Goal: Task Accomplishment & Management: Use online tool/utility

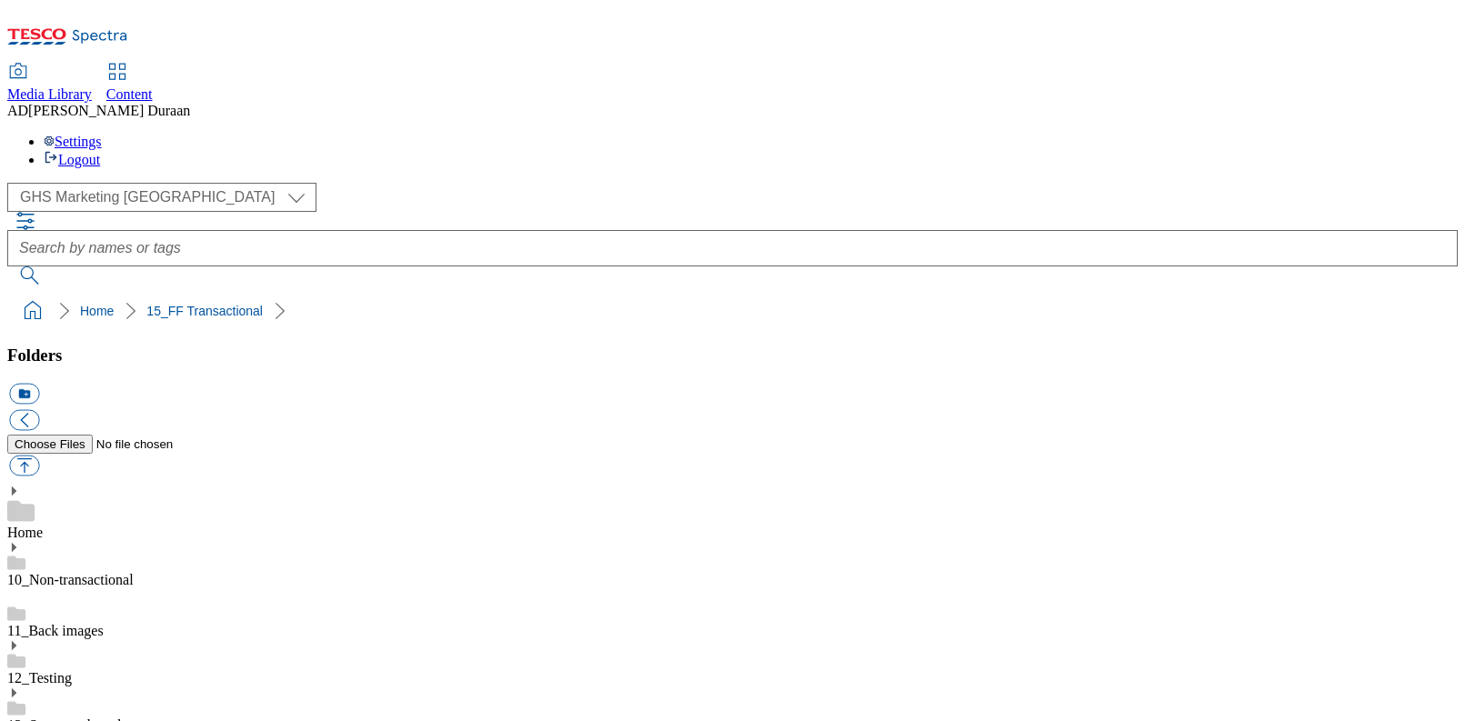
select select "flare-ghs-mktg"
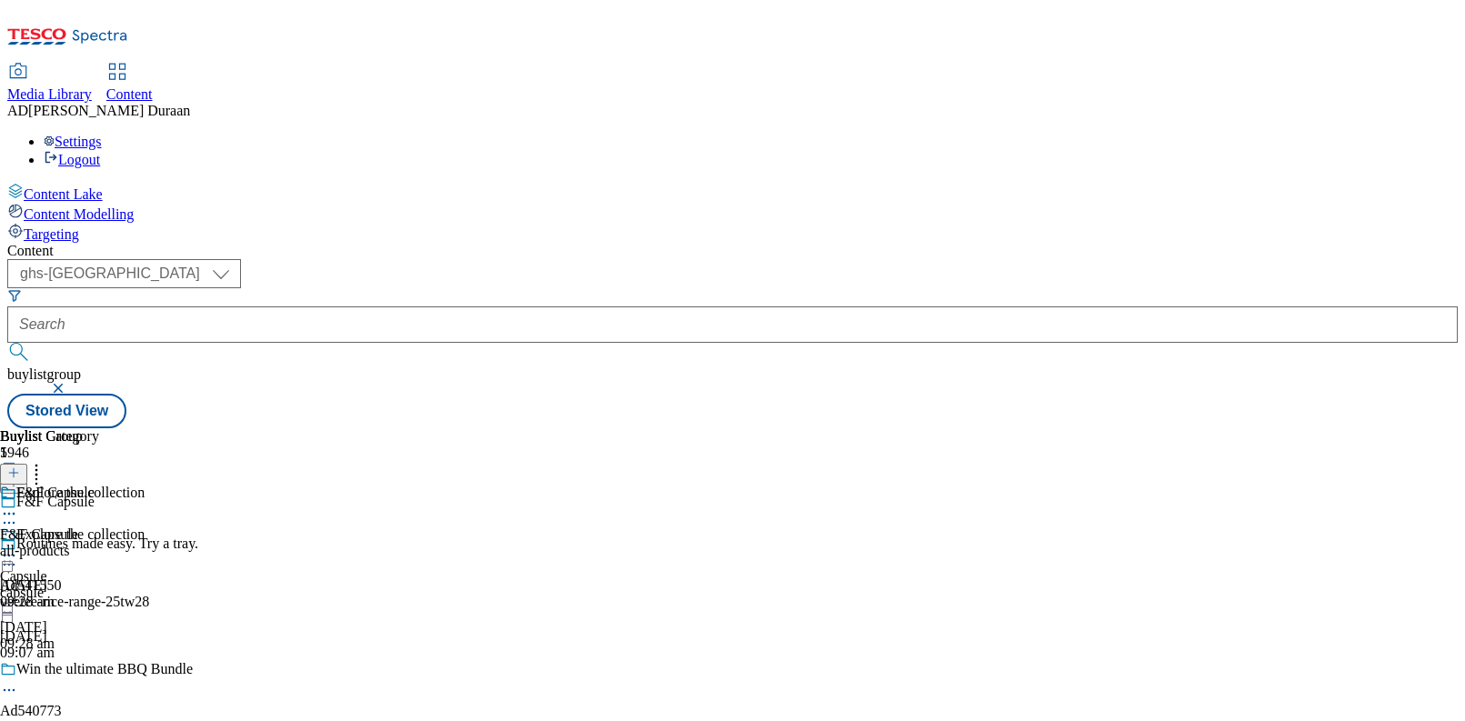
select select "ghs-[GEOGRAPHIC_DATA]"
drag, startPoint x: 628, startPoint y: 140, endPoint x: 653, endPoint y: 129, distance: 26.9
click at [69, 383] on button "button" at bounding box center [60, 388] width 18 height 11
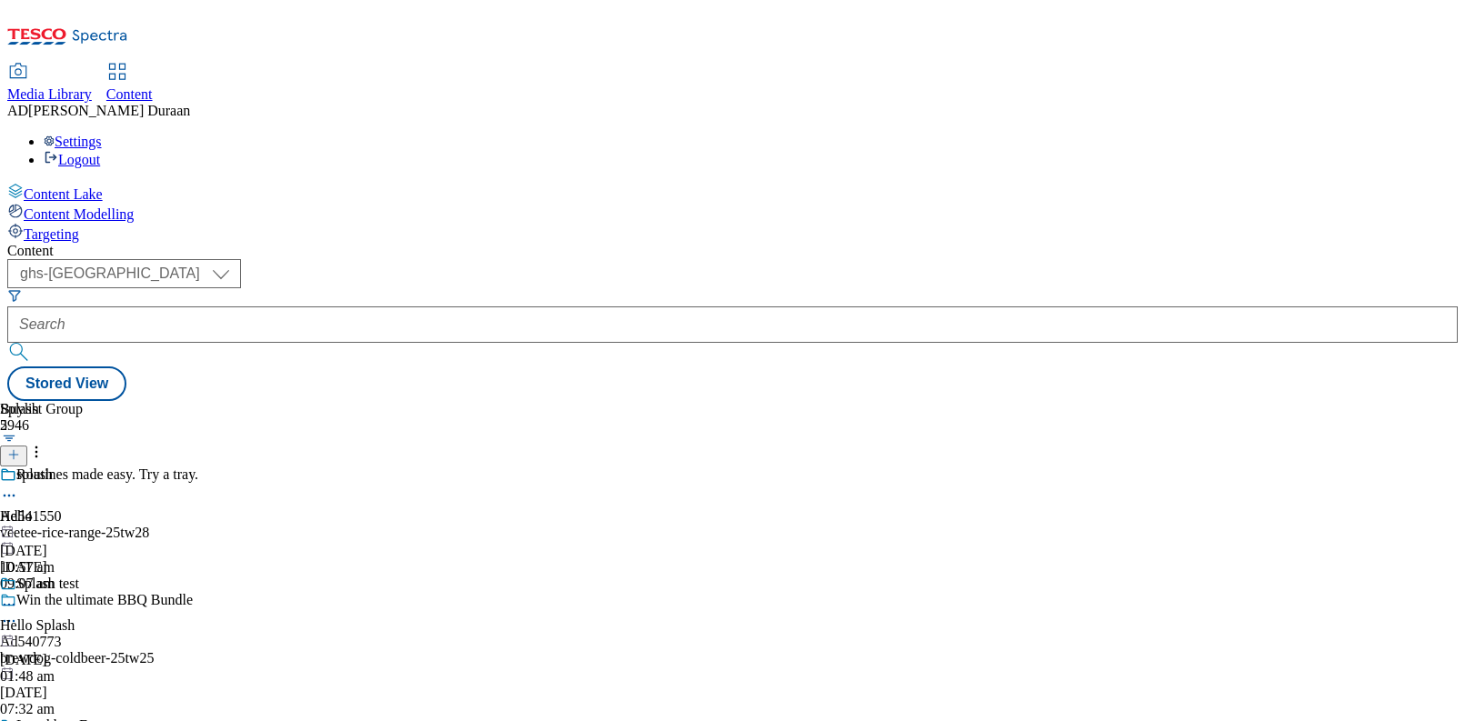
click at [20, 448] on icon at bounding box center [13, 454] width 13 height 13
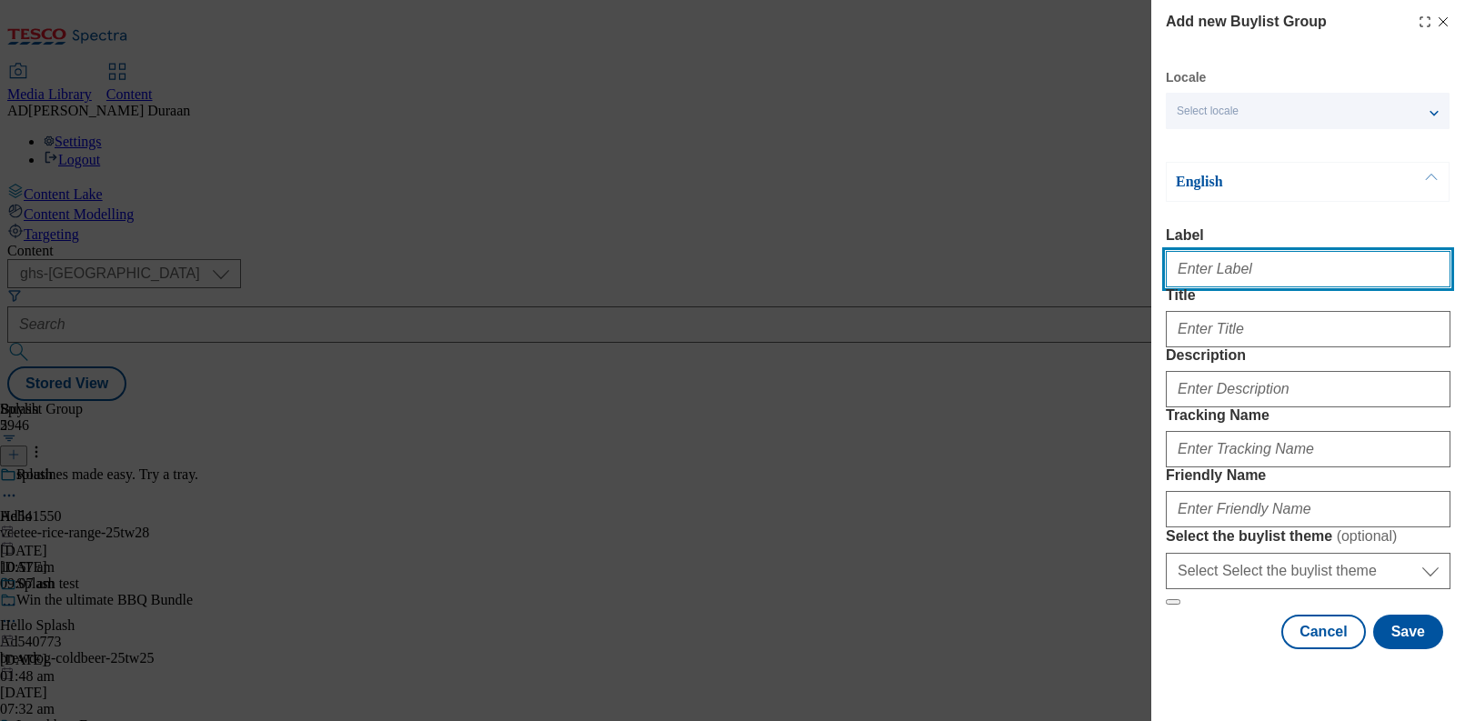
click at [1216, 284] on input "Label" at bounding box center [1308, 269] width 285 height 36
paste input "25% off baby clothing"
drag, startPoint x: 1199, startPoint y: 275, endPoint x: 1248, endPoint y: 288, distance: 51.0
click at [1199, 275] on input "F&F25% off baby clothing" at bounding box center [1308, 269] width 285 height 36
click at [1342, 273] on input "F&F25% off baby clothing" at bounding box center [1308, 269] width 285 height 36
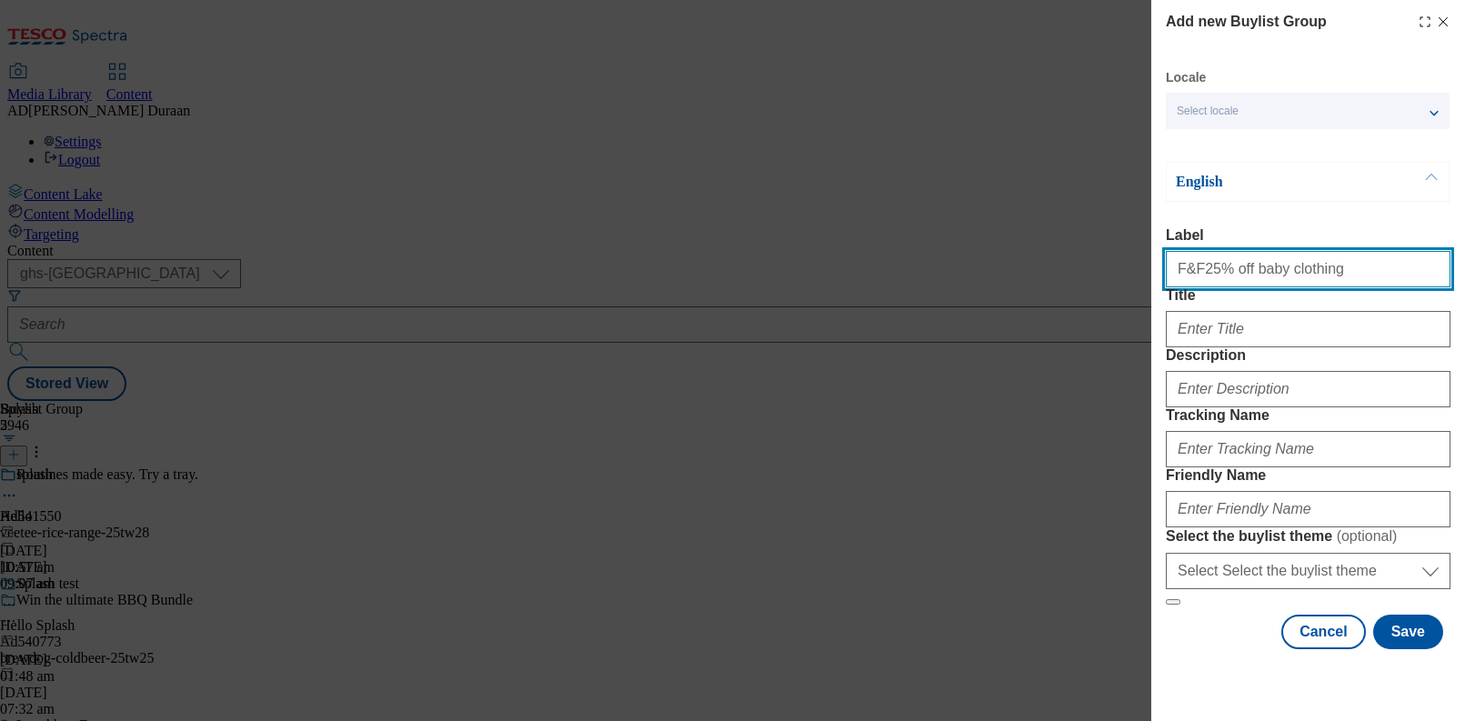
drag, startPoint x: 1197, startPoint y: 274, endPoint x: 1120, endPoint y: 275, distance: 77.3
click at [1120, 275] on div "Add new Buylist Group Locale Select locale English Welsh English Label F&F25% o…" at bounding box center [732, 360] width 1465 height 721
type input "25% off baby clothing"
click at [1281, 199] on div "English" at bounding box center [1308, 182] width 284 height 40
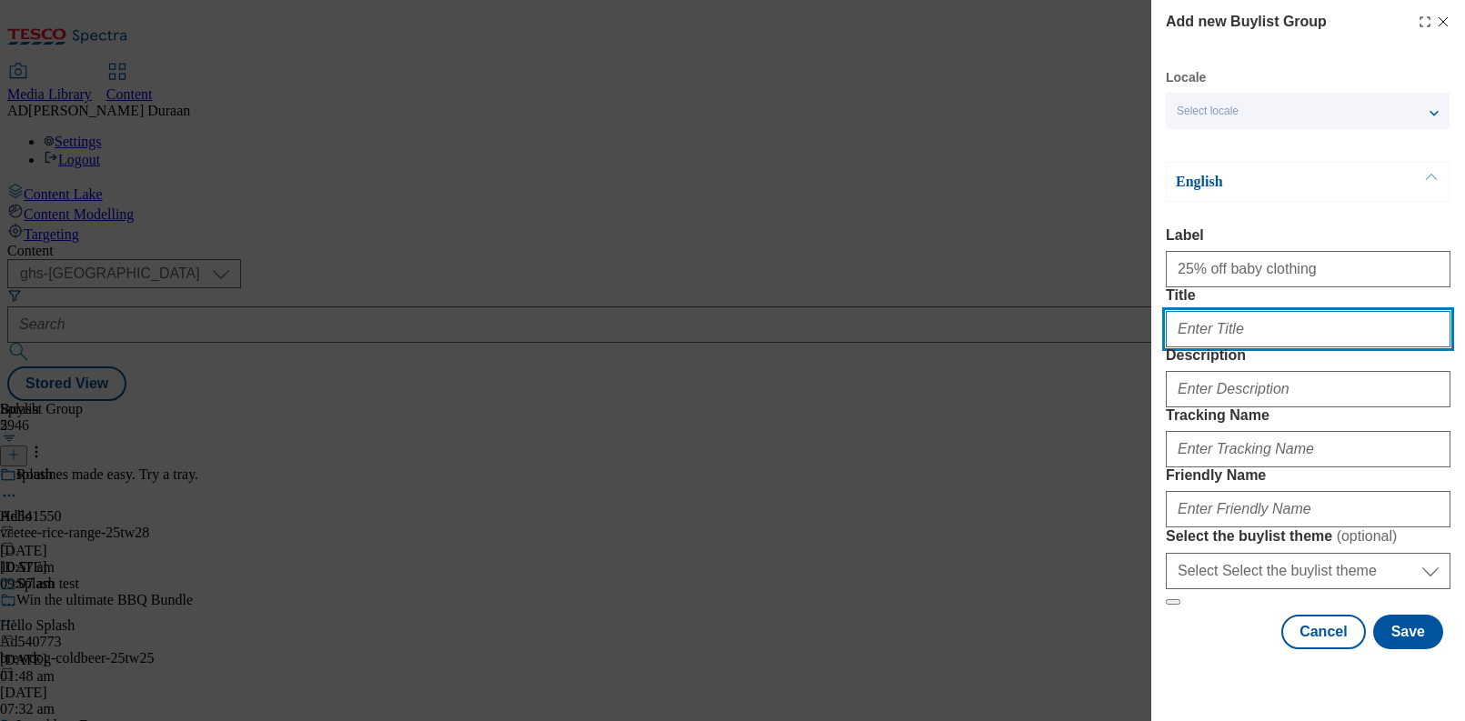
paste input "25% off baby clothing"
type input "25% off baby clothing"
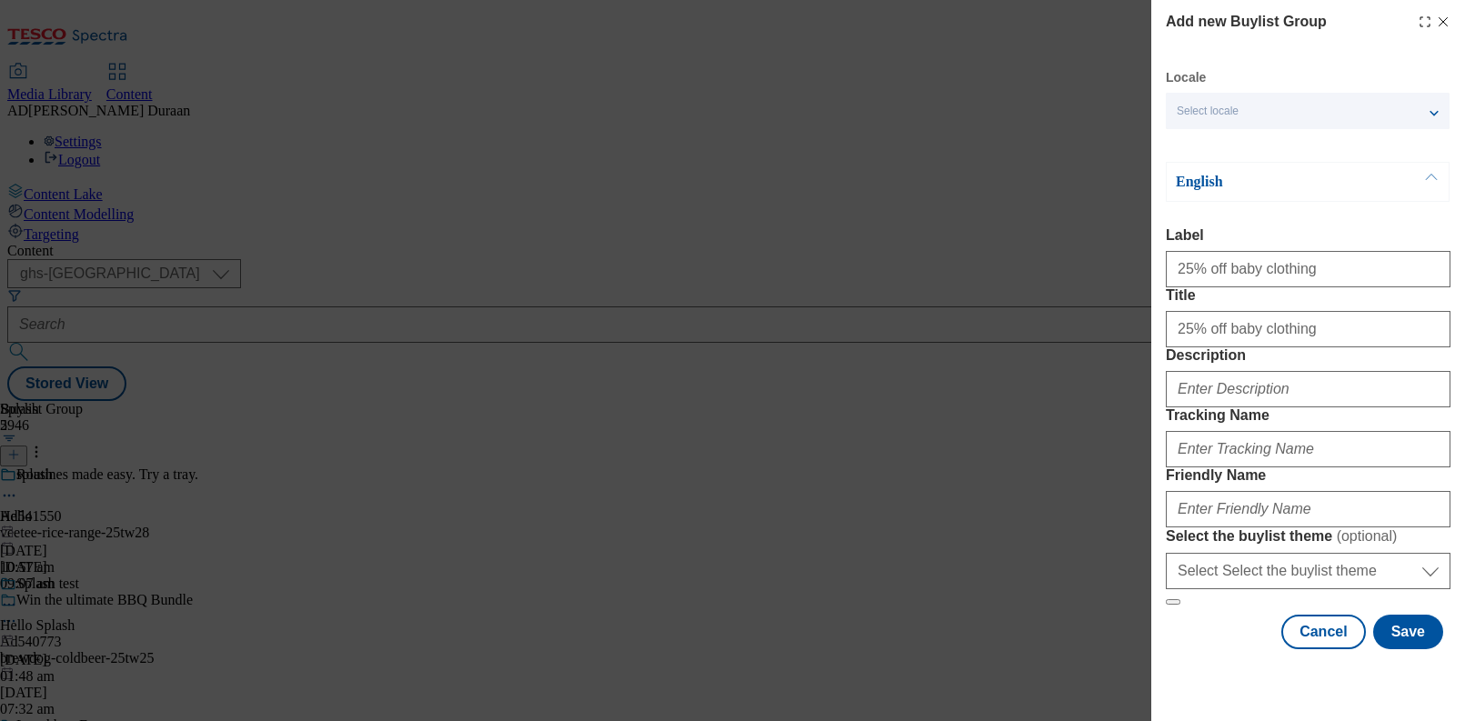
click at [1296, 306] on form "Label 25% off baby clothing Title 25% off baby clothing Description Tracking Na…" at bounding box center [1308, 416] width 285 height 378
paste input "25% off baby clothing"
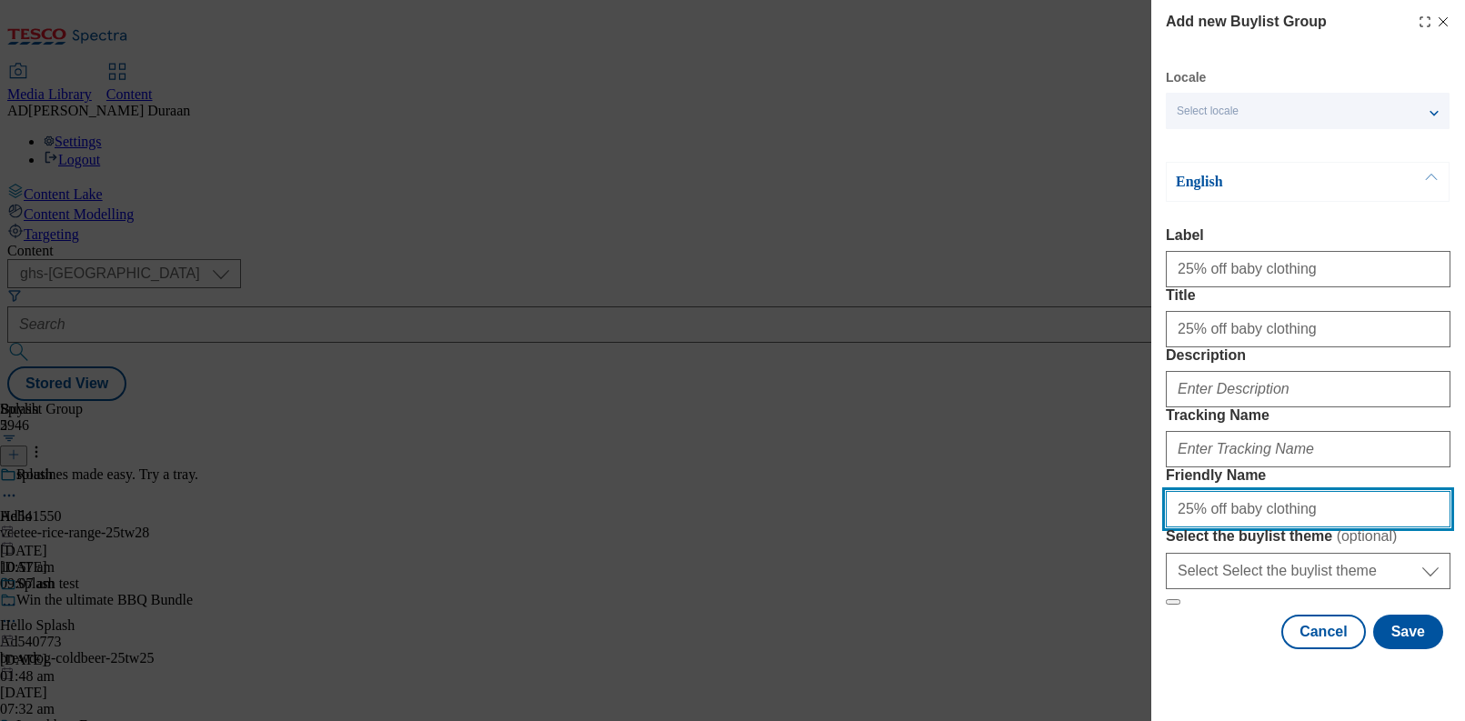
drag, startPoint x: 1342, startPoint y: 508, endPoint x: 1121, endPoint y: 511, distance: 221.0
click at [1121, 511] on div "Add new Buylist Group Locale Select locale English Welsh English Label 25% off …" at bounding box center [732, 360] width 1465 height 721
type input "fnf-baby-sale"
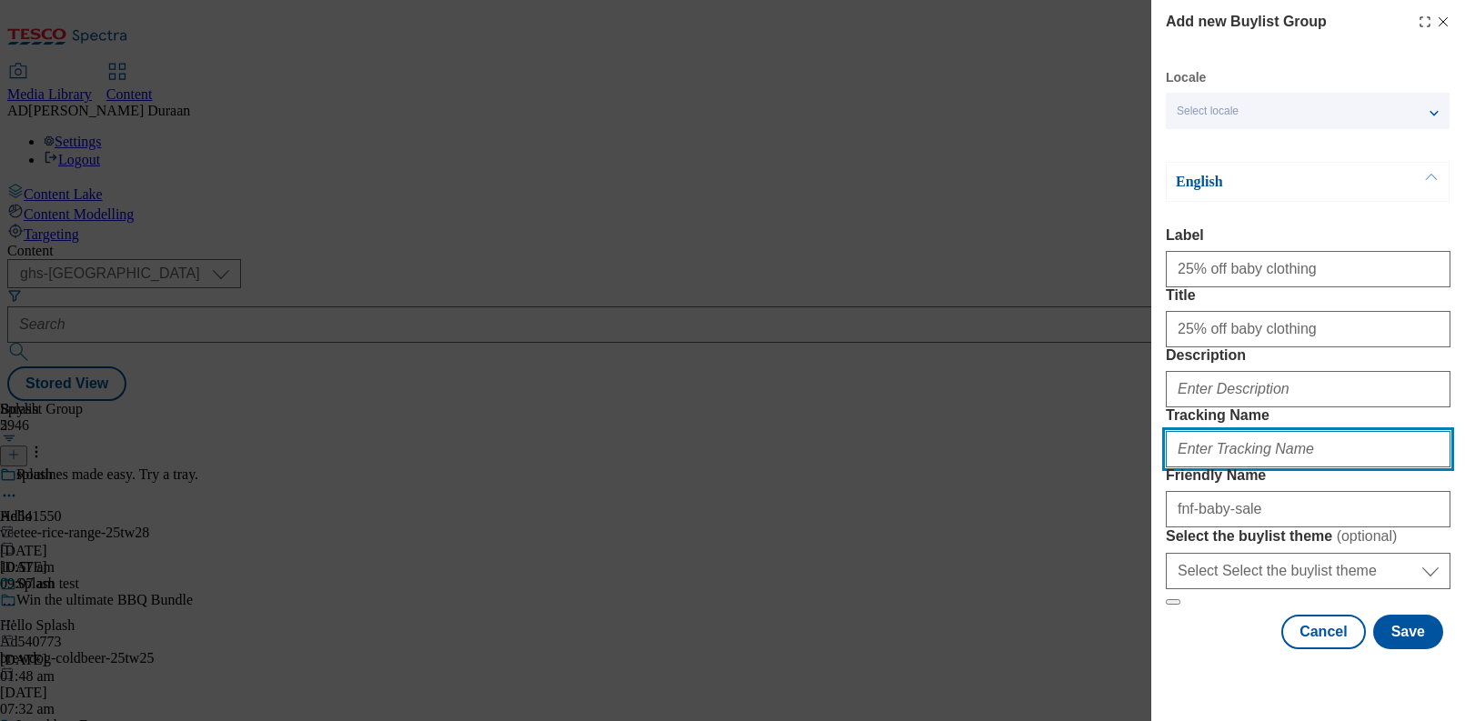
paste input "fnf_hub_hero_babypromo"
type input "fnf_hub_hero_babypromo"
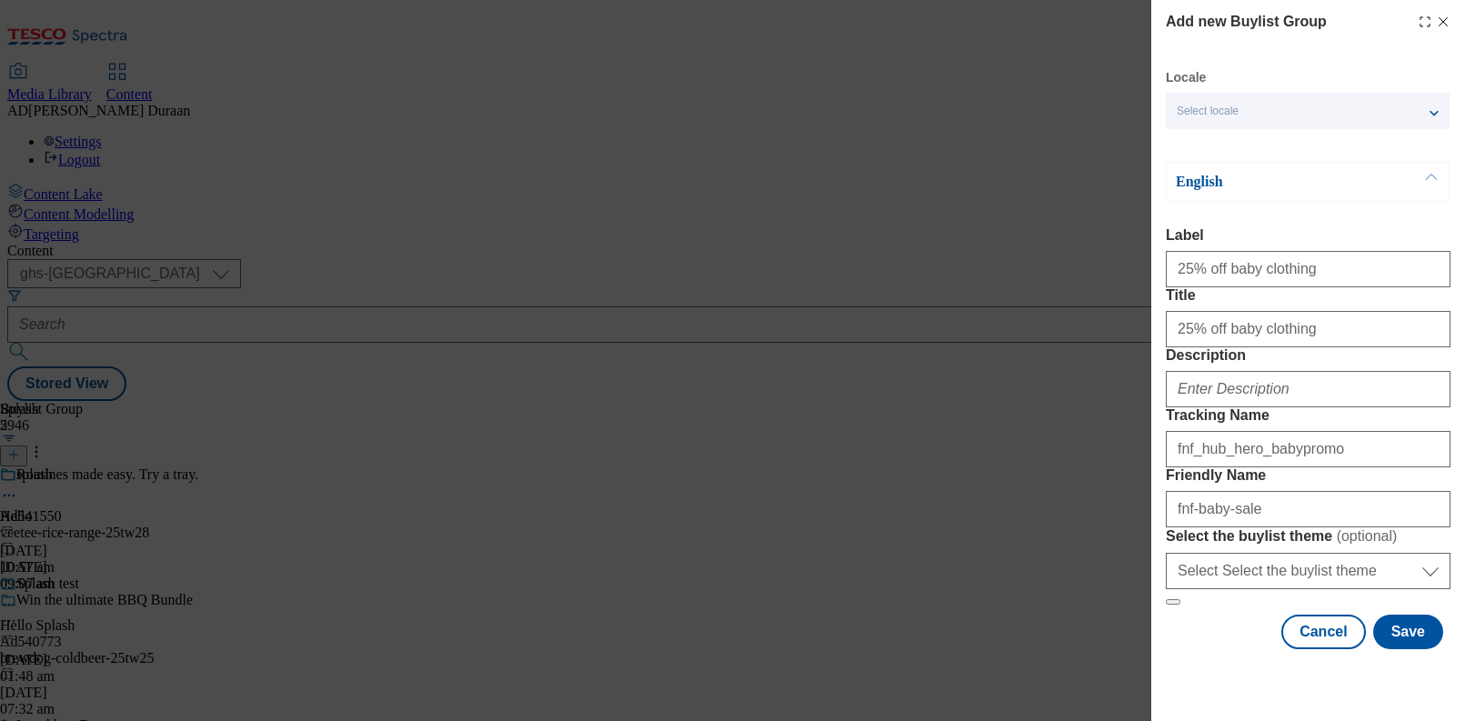
click at [1324, 366] on form "Label 25% off baby clothing Title 25% off baby clothing Description Tracking Na…" at bounding box center [1308, 416] width 285 height 378
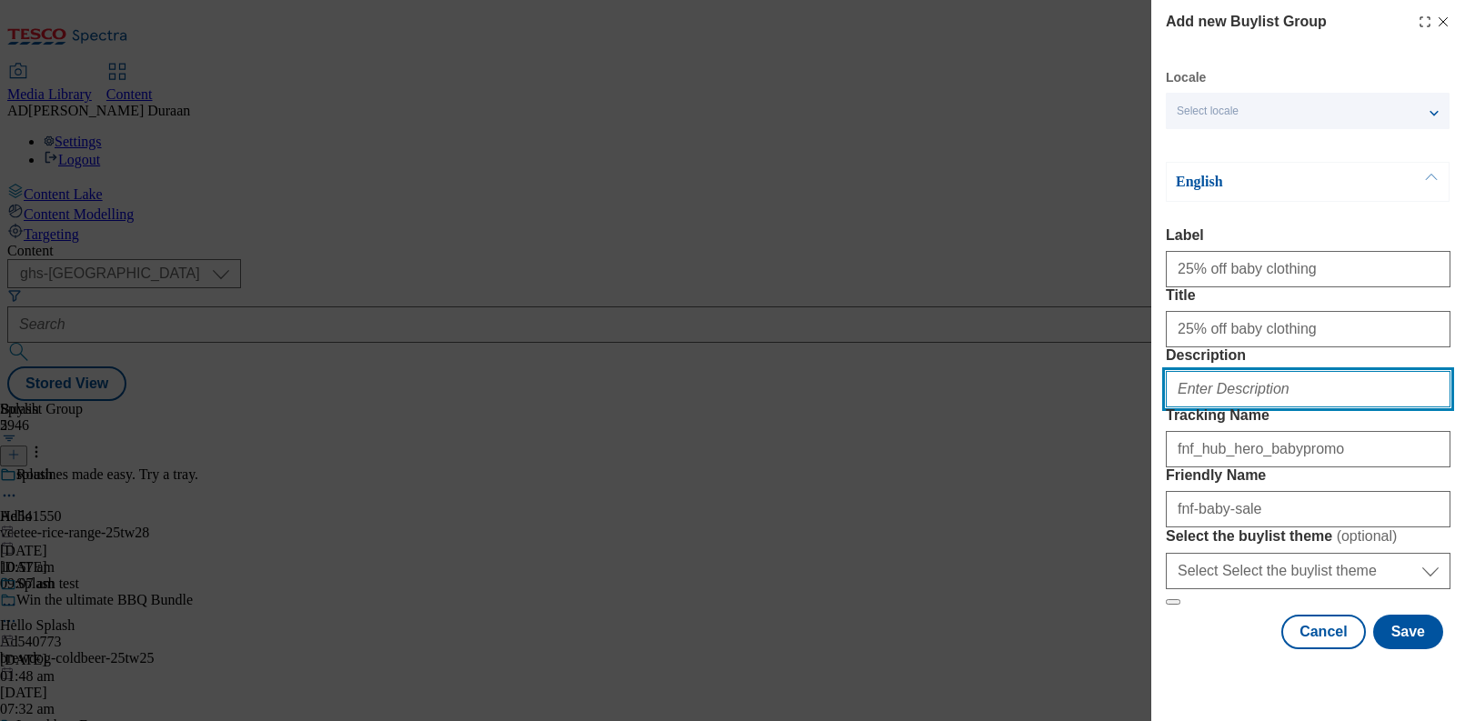
paste input "Save on clothing essentials for your little one at F&F with 25% off baby clothi…"
type input "Save on clothing essentials for your little one at F&F with 25% off baby clothi…"
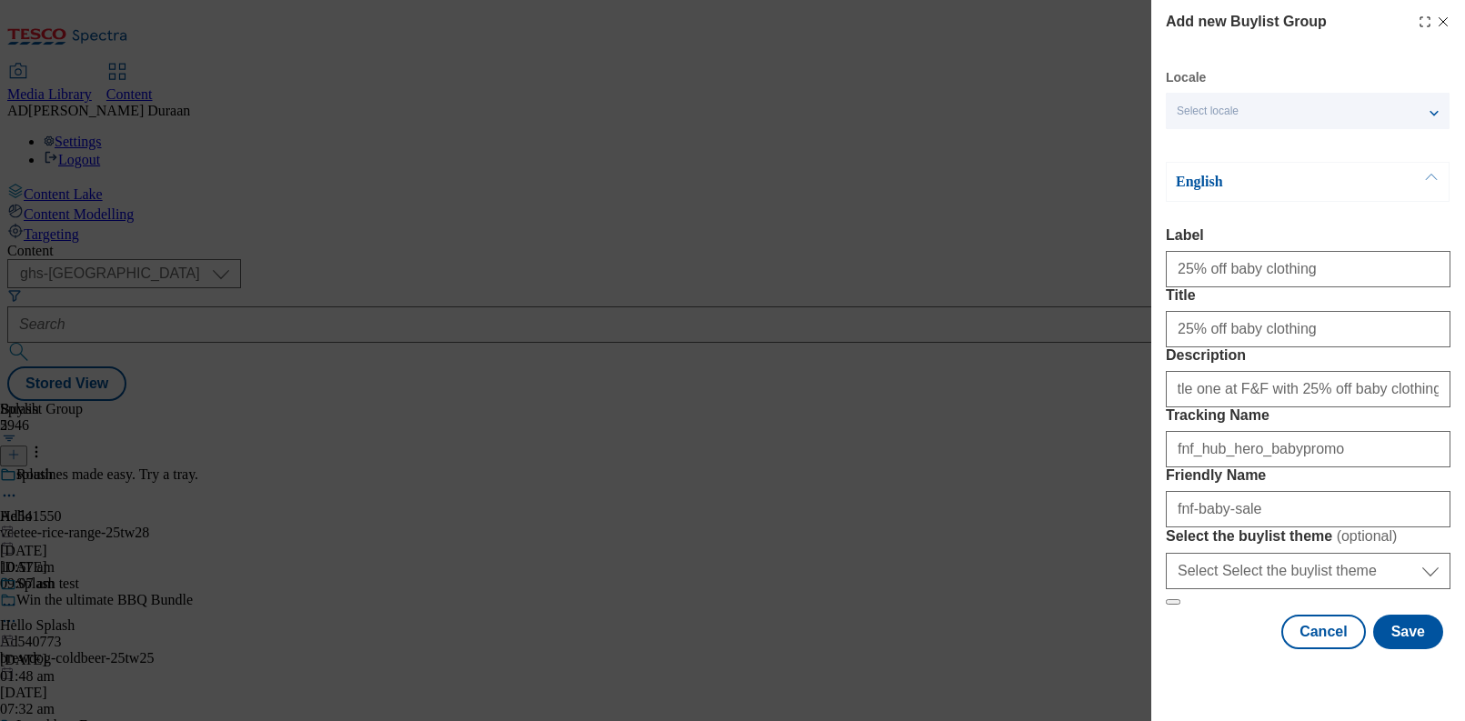
scroll to position [0, 0]
click at [1353, 347] on label "Description" at bounding box center [1308, 355] width 285 height 16
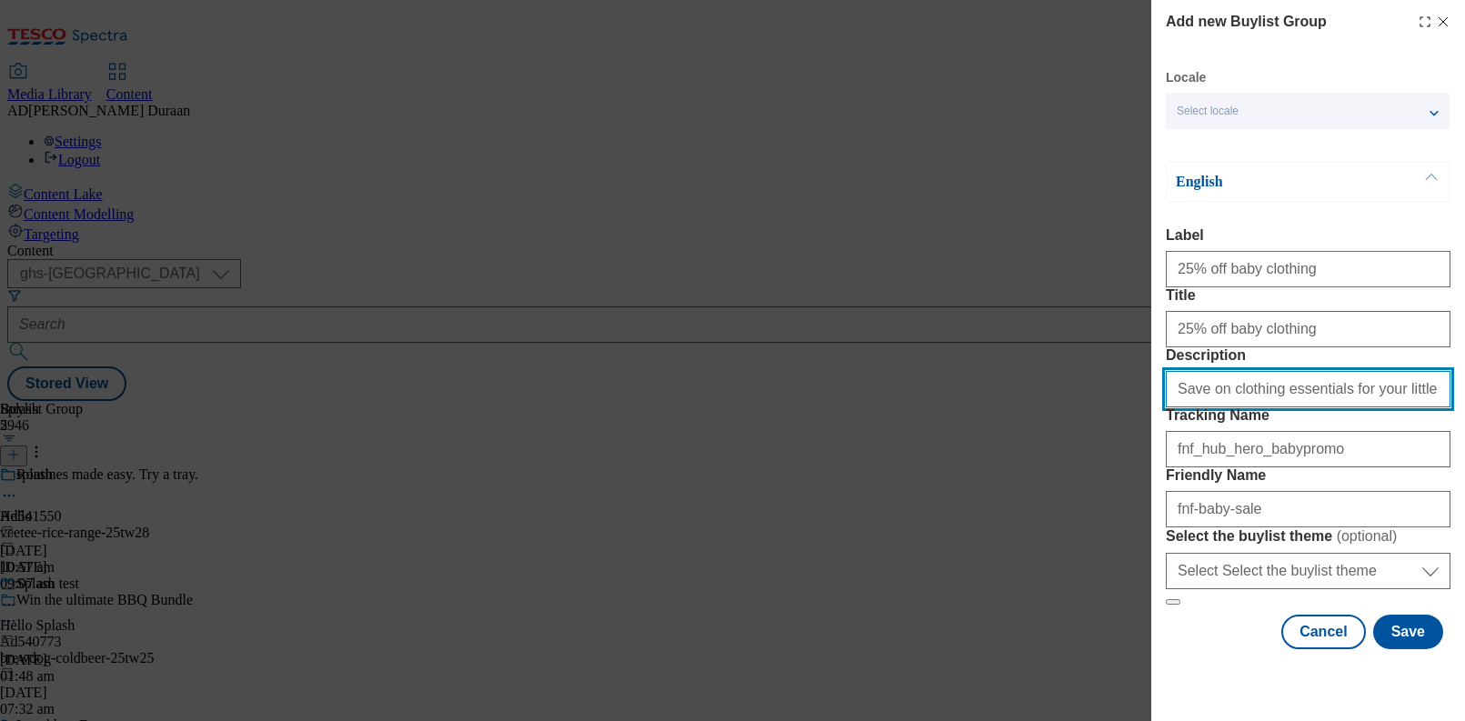
click at [1353, 371] on input "Save on clothing essentials for your little one at F&F with 25% off baby clothi…" at bounding box center [1308, 389] width 285 height 36
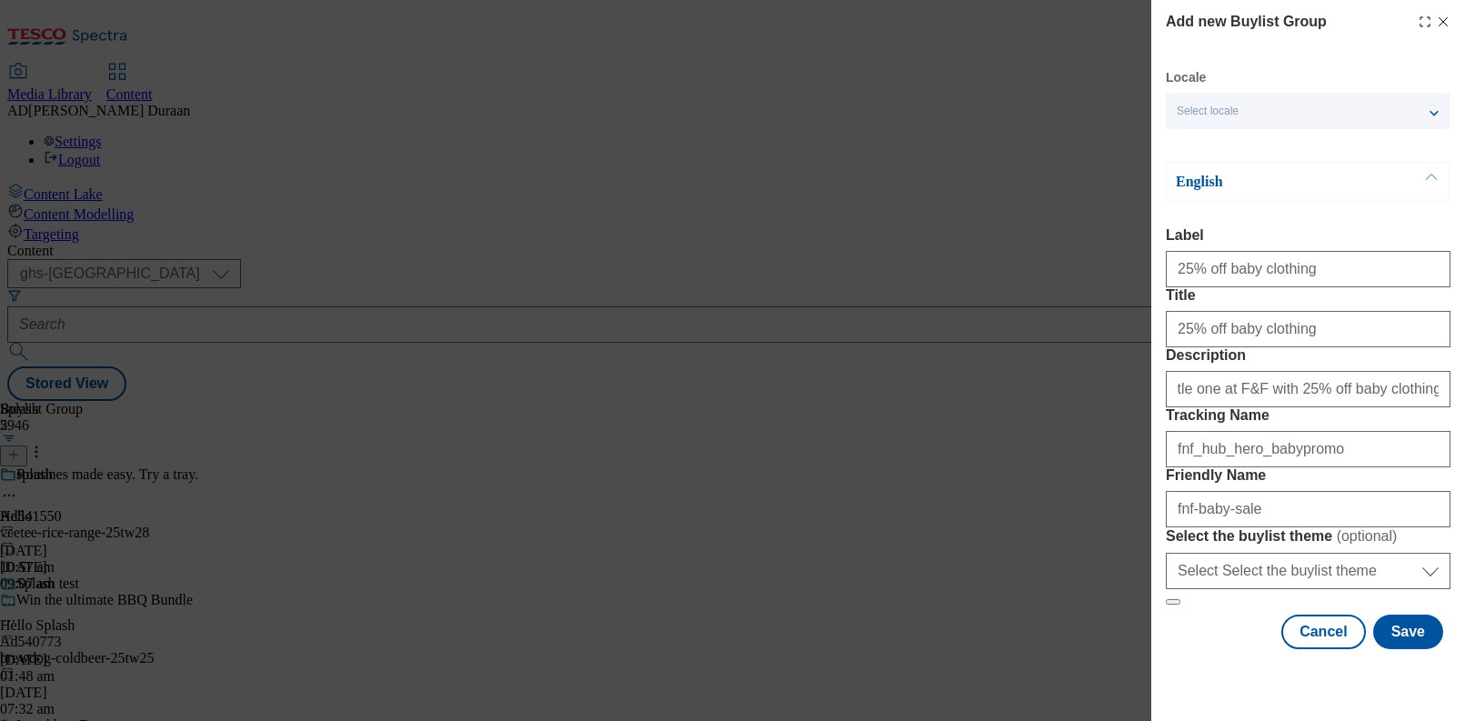
drag, startPoint x: 1252, startPoint y: 638, endPoint x: 1252, endPoint y: 624, distance: 13.6
click at [1252, 606] on form "Label 25% off baby clothing Title 25% off baby clothing Description Save on clo…" at bounding box center [1308, 416] width 285 height 378
click at [1253, 589] on select "Select Select the buylist theme default fandf" at bounding box center [1308, 571] width 285 height 36
select select "fandf"
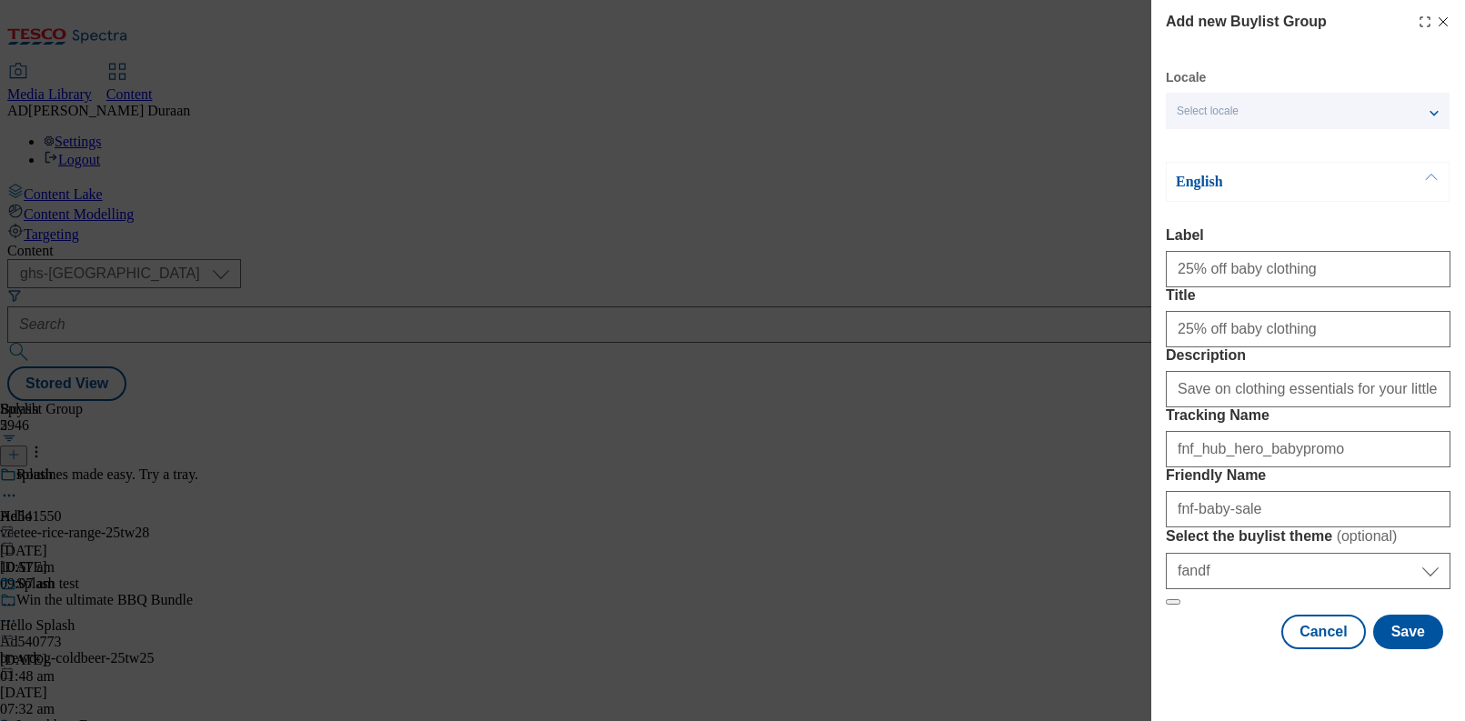
click at [1227, 649] on div "Cancel Save" at bounding box center [1308, 632] width 285 height 35
click at [1417, 649] on button "Save" at bounding box center [1408, 632] width 70 height 35
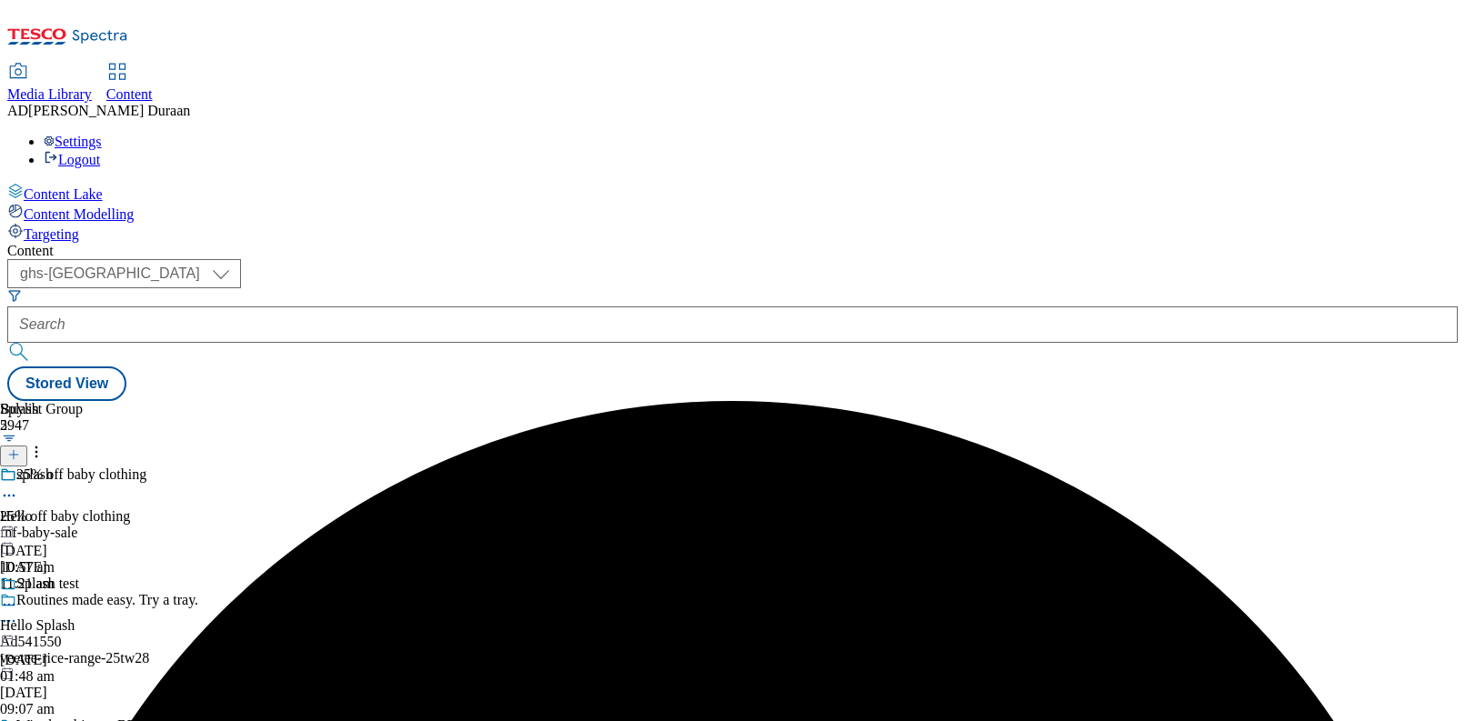
click at [343, 525] on div "fnf-baby-sale" at bounding box center [171, 533] width 343 height 16
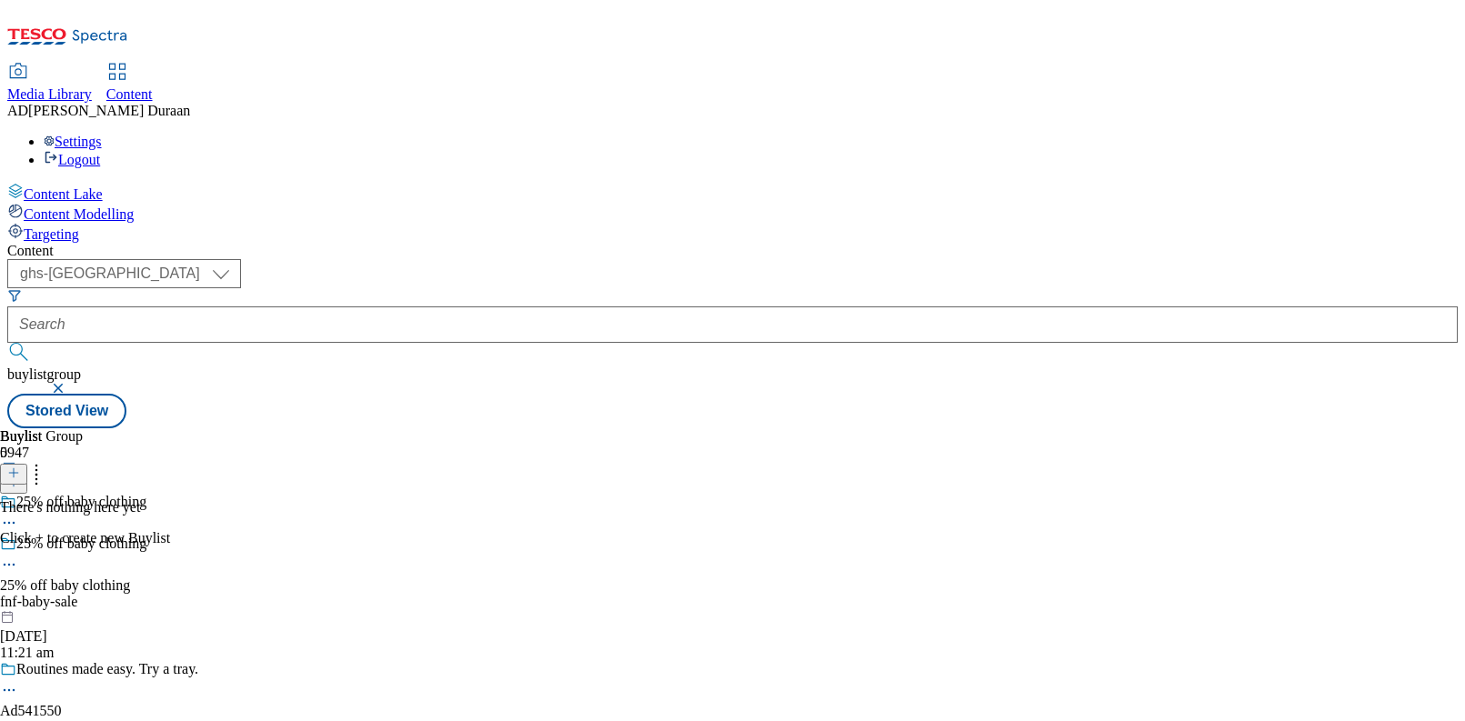
click at [20, 467] on icon at bounding box center [13, 473] width 13 height 13
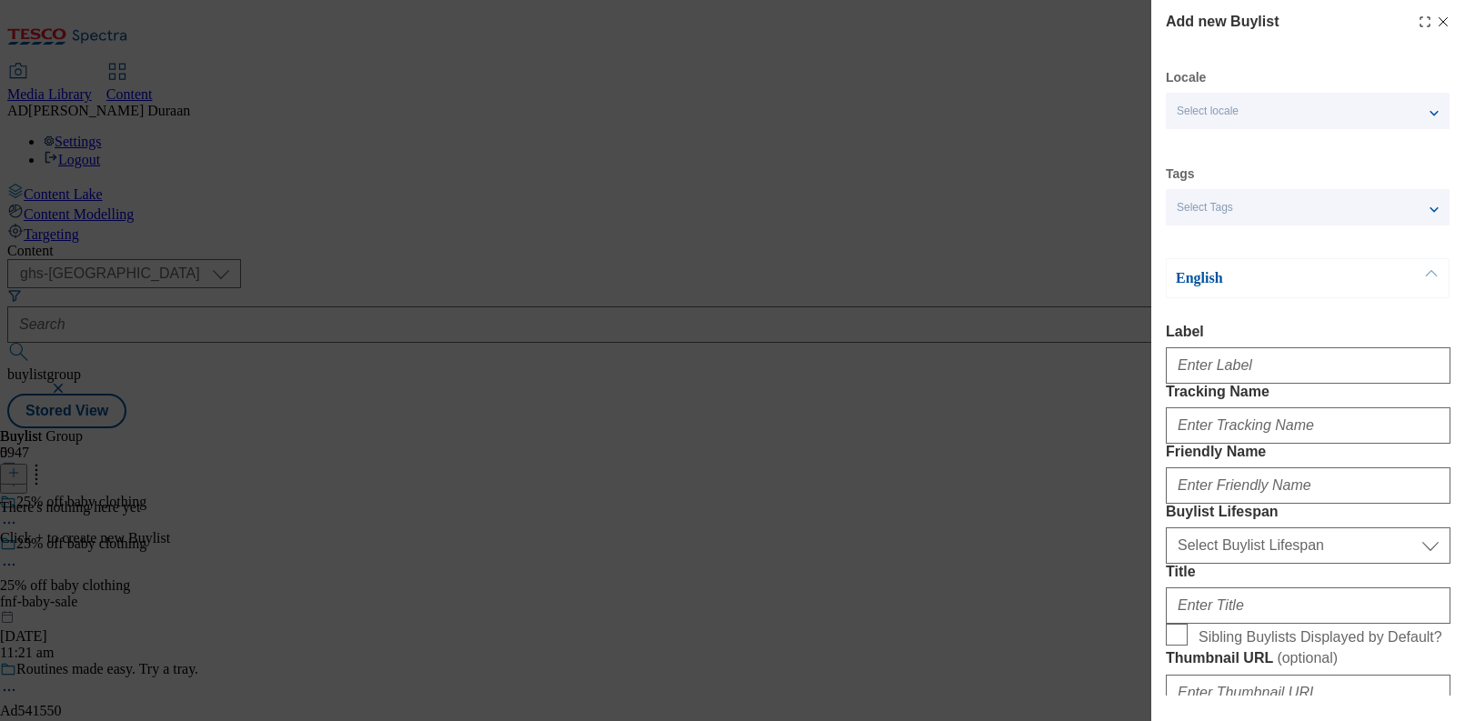
click at [1248, 206] on div "Select Tags" at bounding box center [1308, 207] width 284 height 36
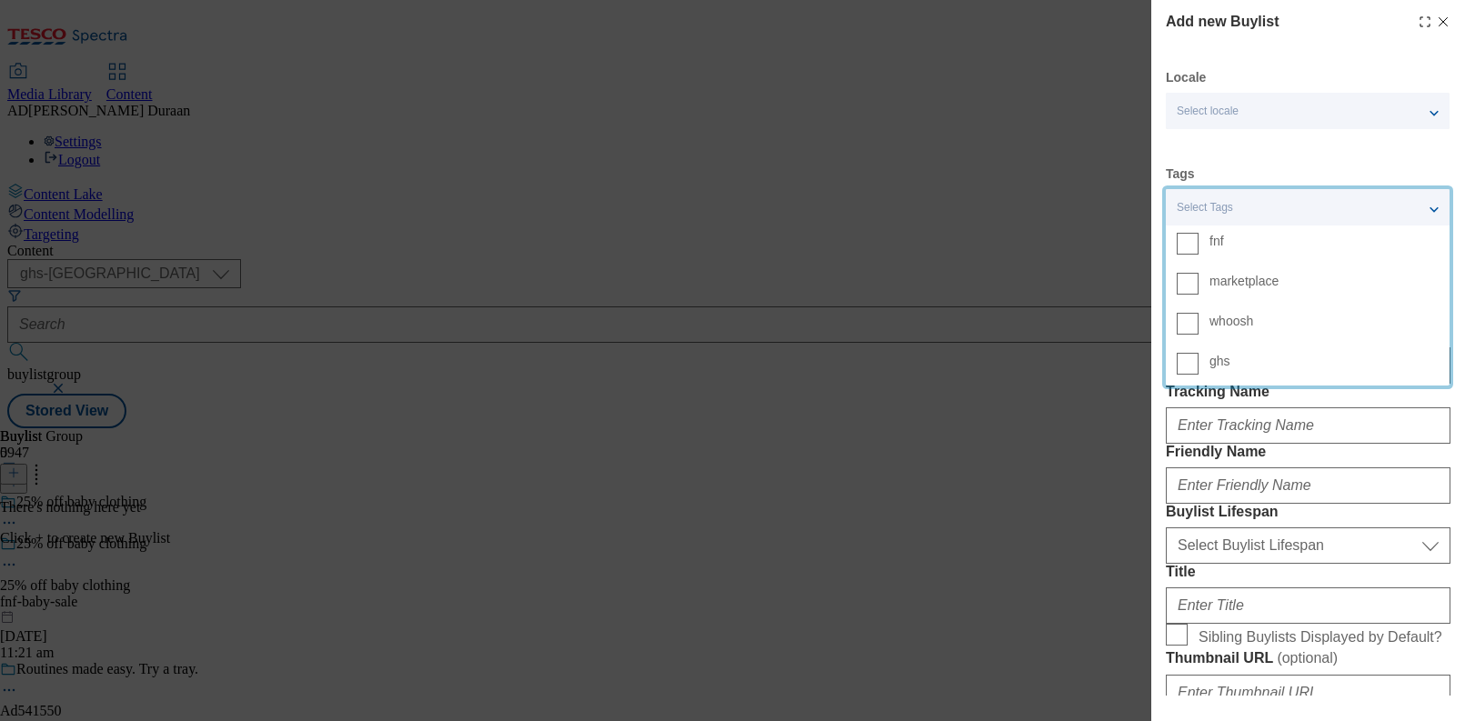
click at [1228, 237] on span "fnf" at bounding box center [1324, 241] width 229 height 16
click at [1199, 237] on input "fnf" at bounding box center [1188, 244] width 22 height 22
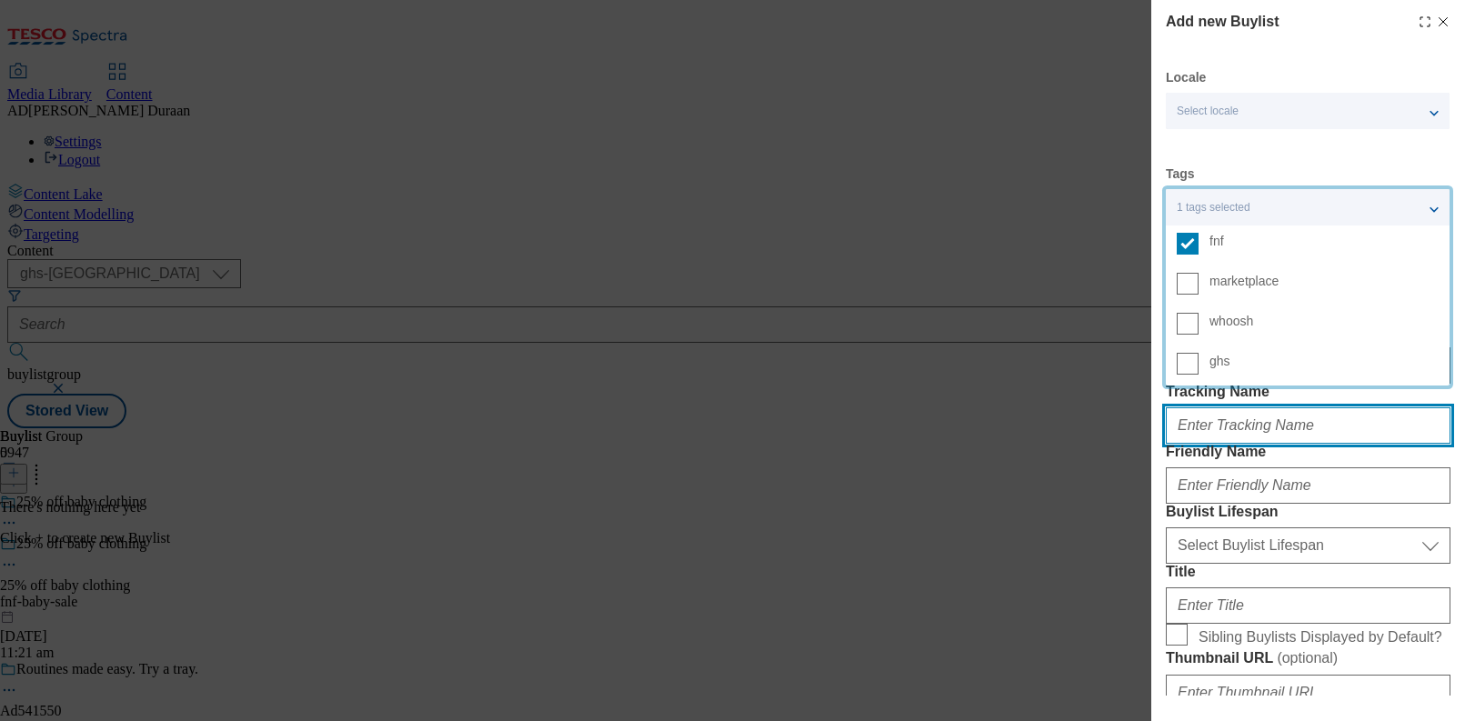
click at [1213, 444] on input "Tracking Name" at bounding box center [1308, 425] width 285 height 36
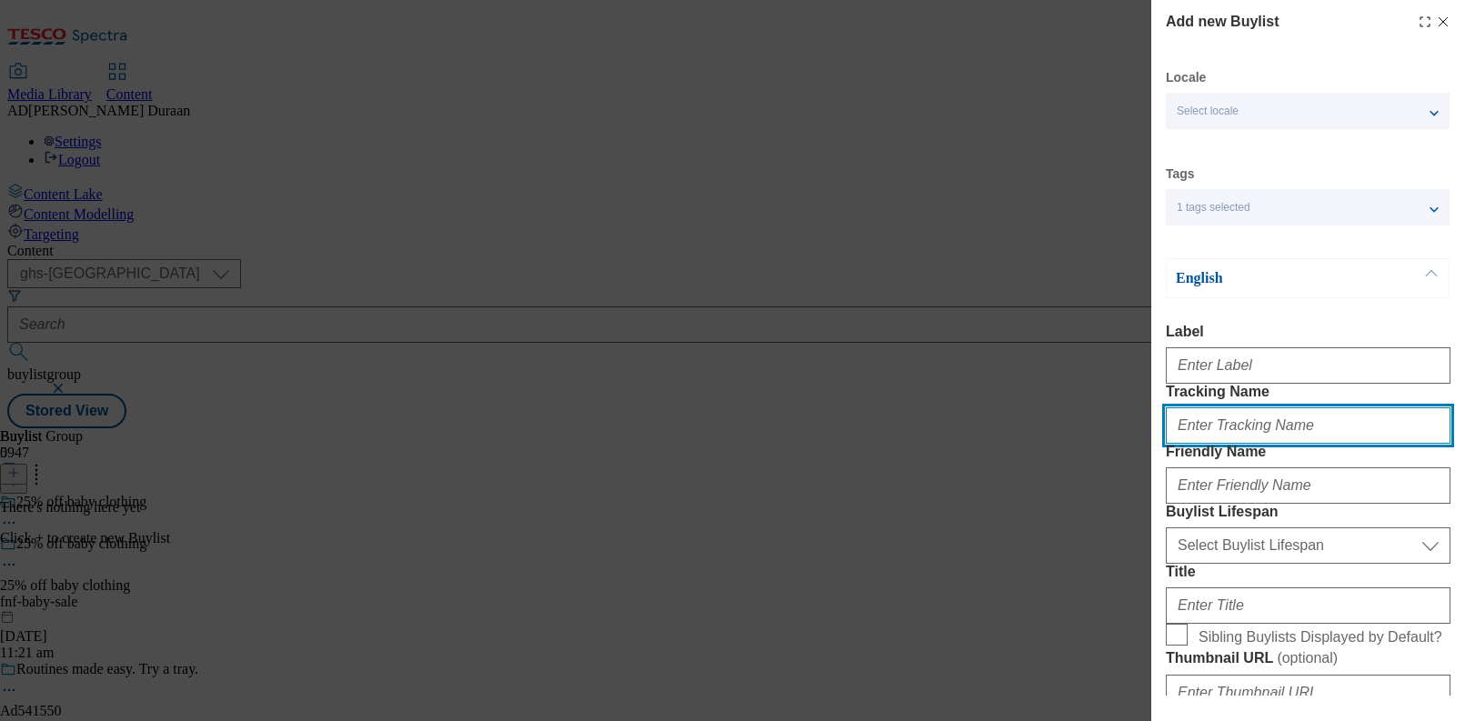
paste input "Save on clothing essentials for your little one at F&F with 25% off baby clothi…"
type input "Save on clothing essentials for your little one at F&F with 25% off baby clothi…"
drag, startPoint x: 1432, startPoint y: 464, endPoint x: 1032, endPoint y: 425, distance: 402.1
click at [1032, 425] on div "Add new Buylist Locale Select locale English Welsh Tags 1 tags selected fnf mar…" at bounding box center [732, 360] width 1465 height 721
paste input "fnf_hub_hero_babypromo"
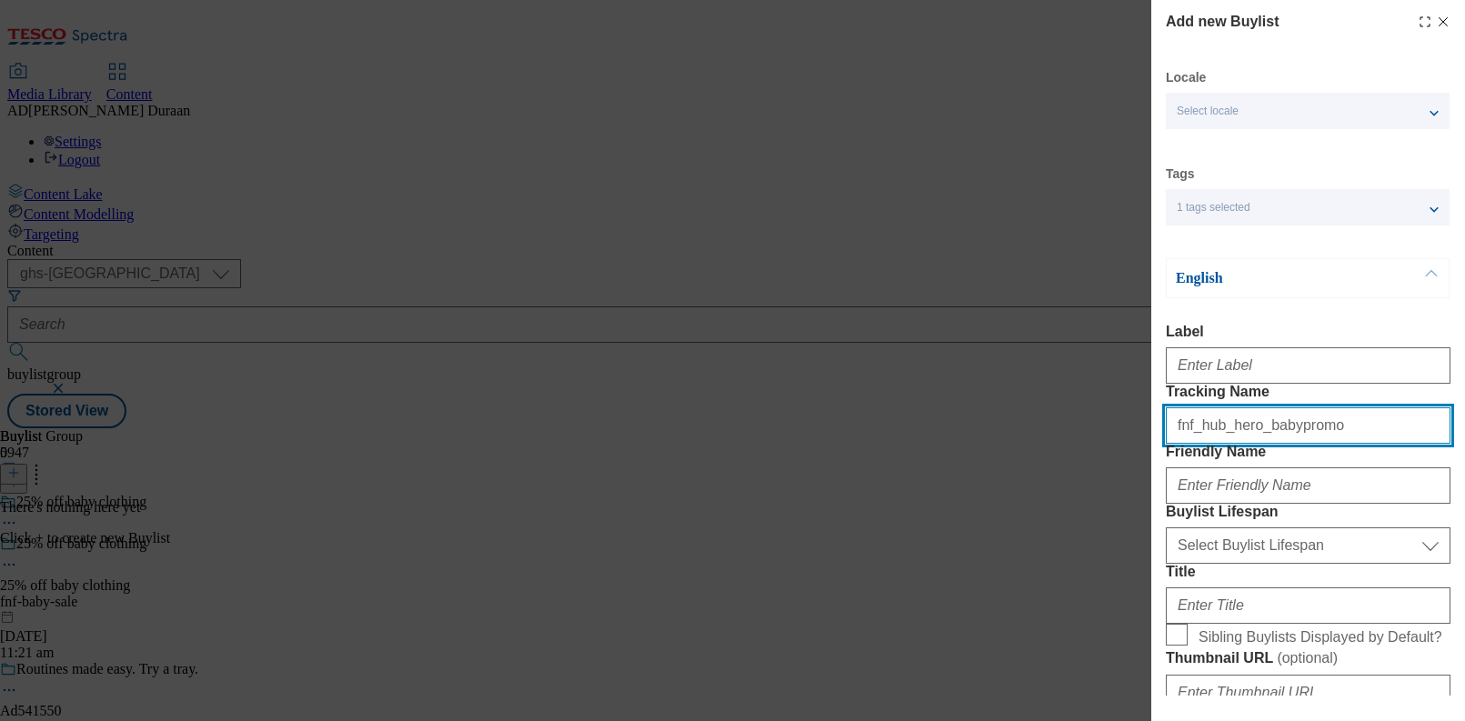
type input "fnf_hub_hero_babypromo"
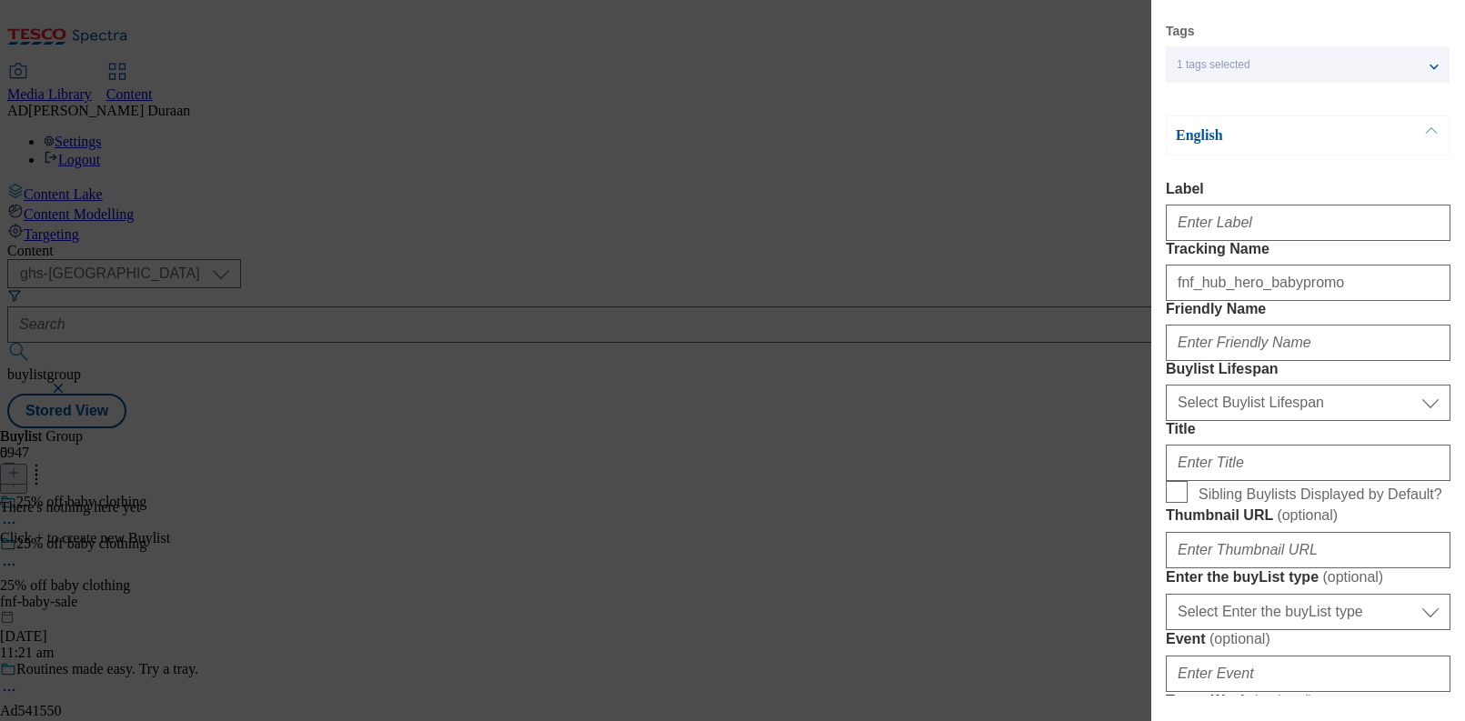
scroll to position [269, 0]
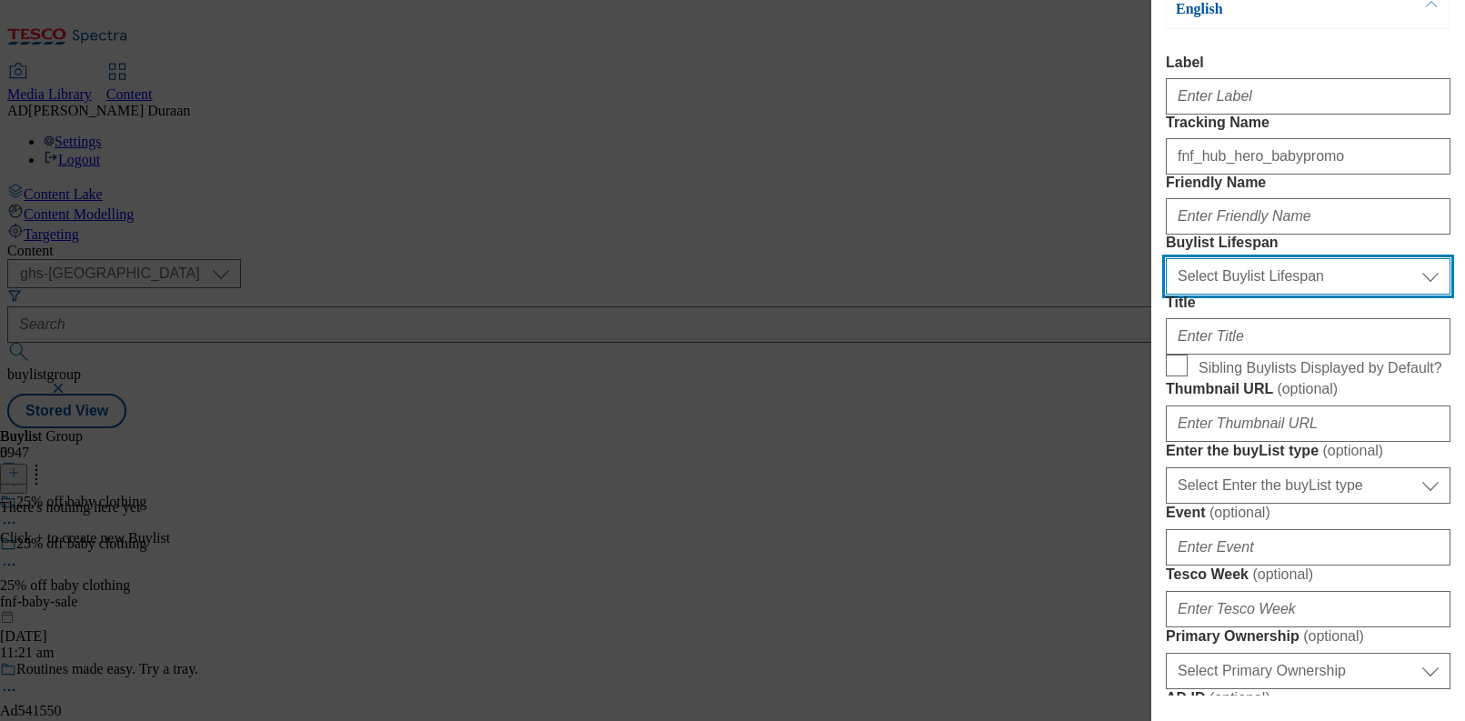
click at [1259, 295] on select "Select Buylist Lifespan evergreen seasonal tactical" at bounding box center [1308, 276] width 285 height 36
select select "evergreen"
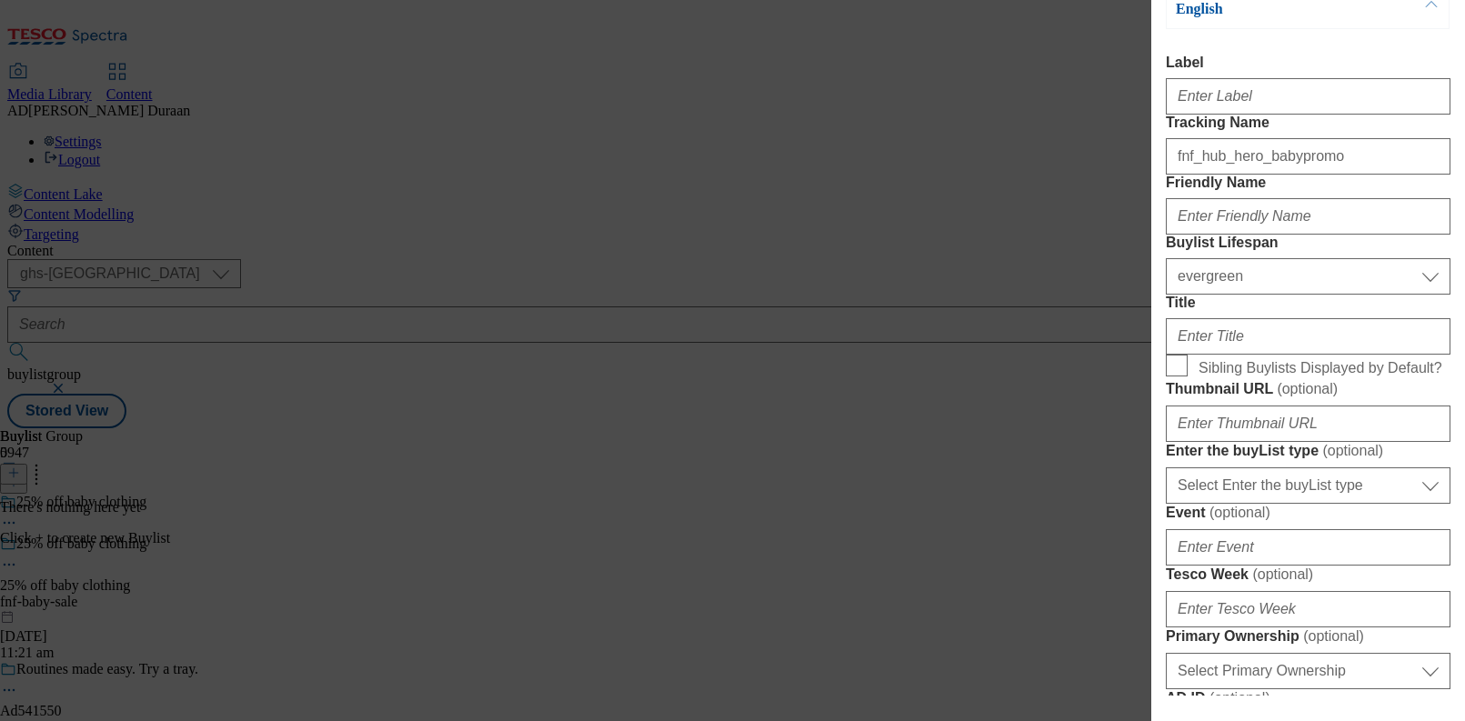
click at [1323, 321] on form "Label Tracking Name fnf_hub_hero_babypromo Friendly Name Buylist Lifespan Selec…" at bounding box center [1308, 693] width 285 height 1277
click at [1234, 235] on input "Friendly Name" at bounding box center [1308, 216] width 285 height 36
type input "fnf-25percent-off"
click at [1318, 234] on form "Label Tracking Name fnf_hub_hero_babypromo Friendly Name fnf-25percent-off Buyl…" at bounding box center [1308, 693] width 285 height 1277
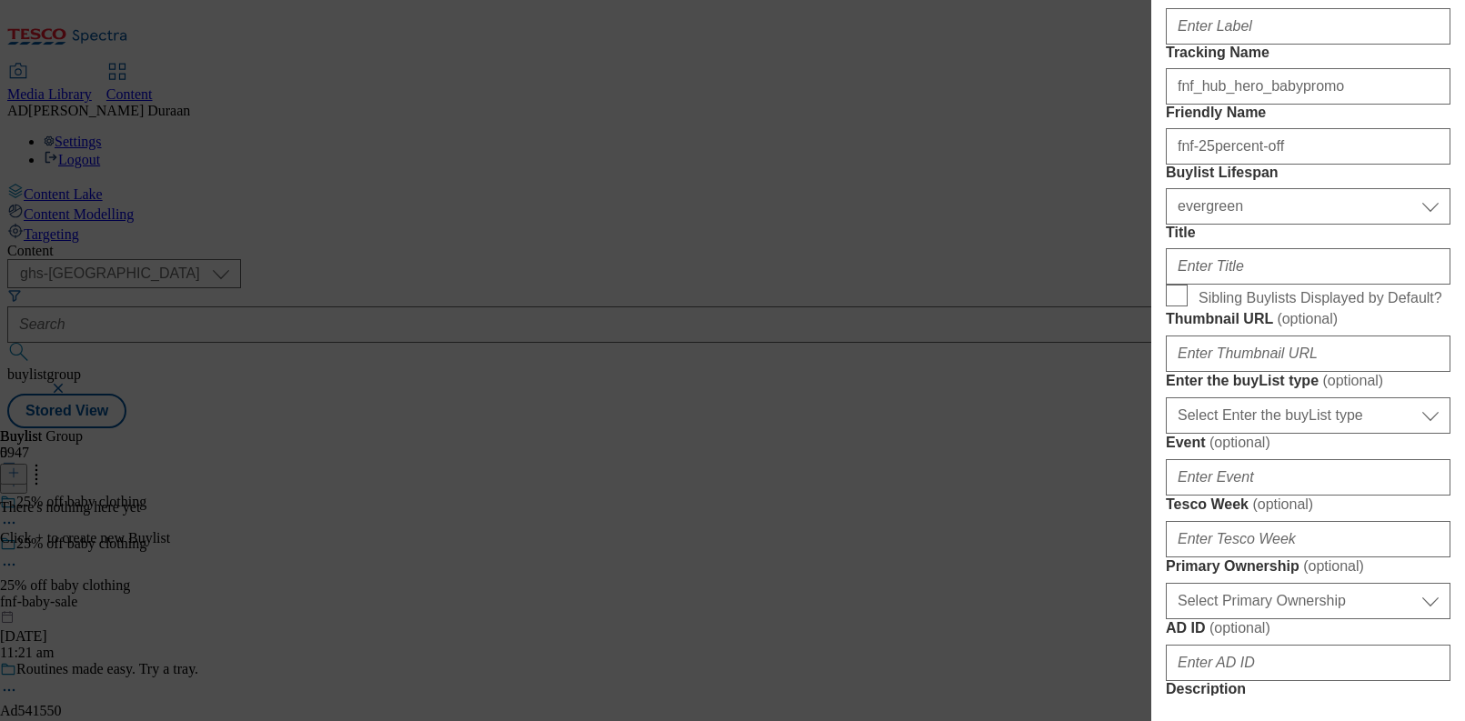
scroll to position [342, 0]
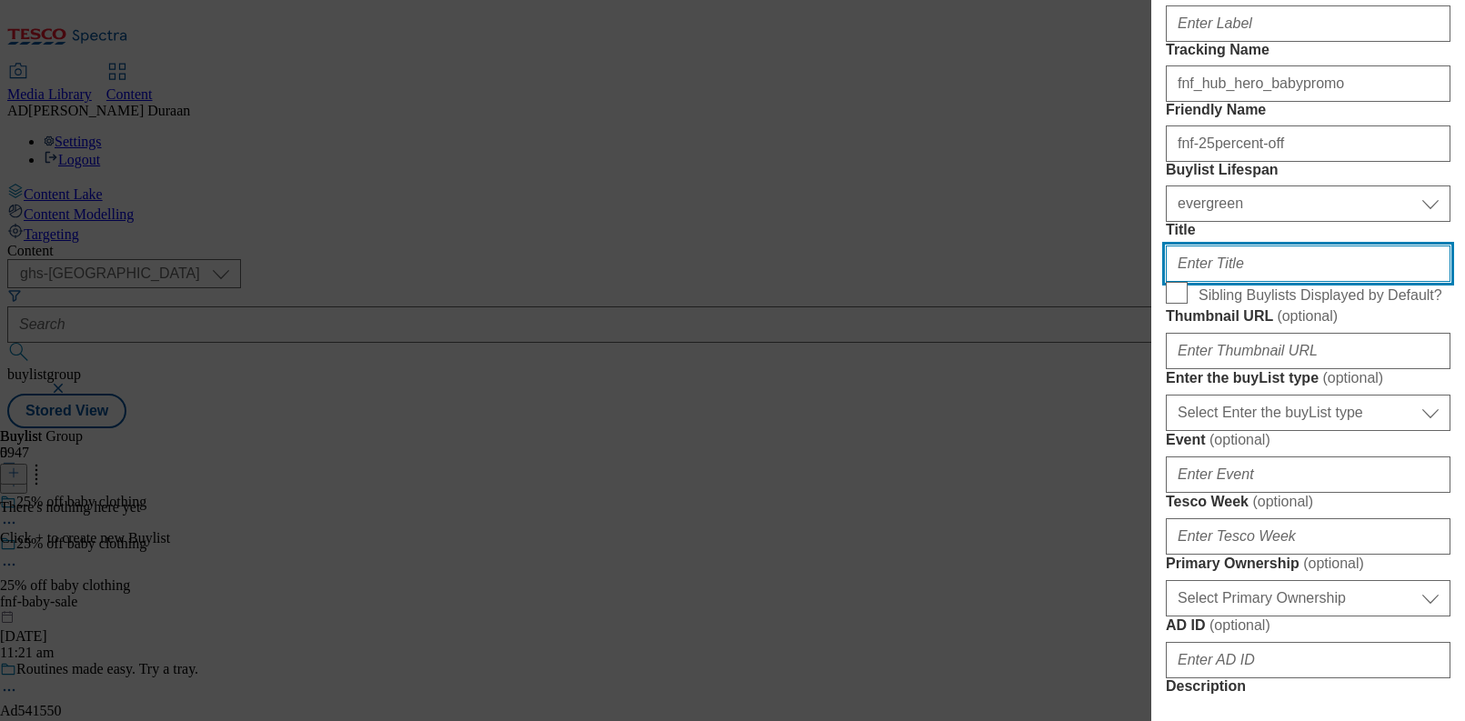
paste input "25% off baby clothing"
type input "25% off baby clothing"
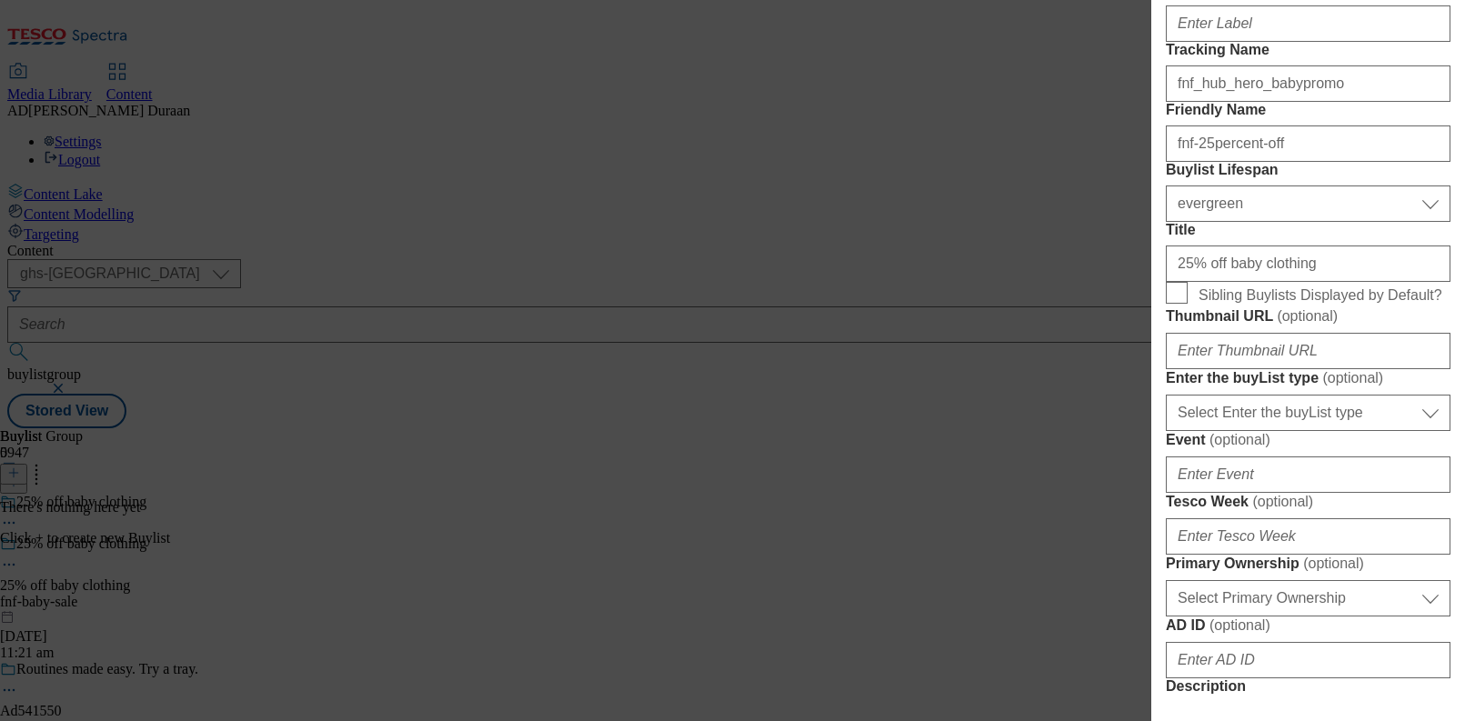
click at [1322, 336] on form "Label Tracking Name fnf_hub_hero_babypromo Friendly Name fnf-25percent-off Buyl…" at bounding box center [1308, 620] width 285 height 1277
click at [1285, 238] on label "Title" at bounding box center [1308, 230] width 285 height 16
click at [1285, 282] on input "25% off baby clothing" at bounding box center [1308, 264] width 285 height 36
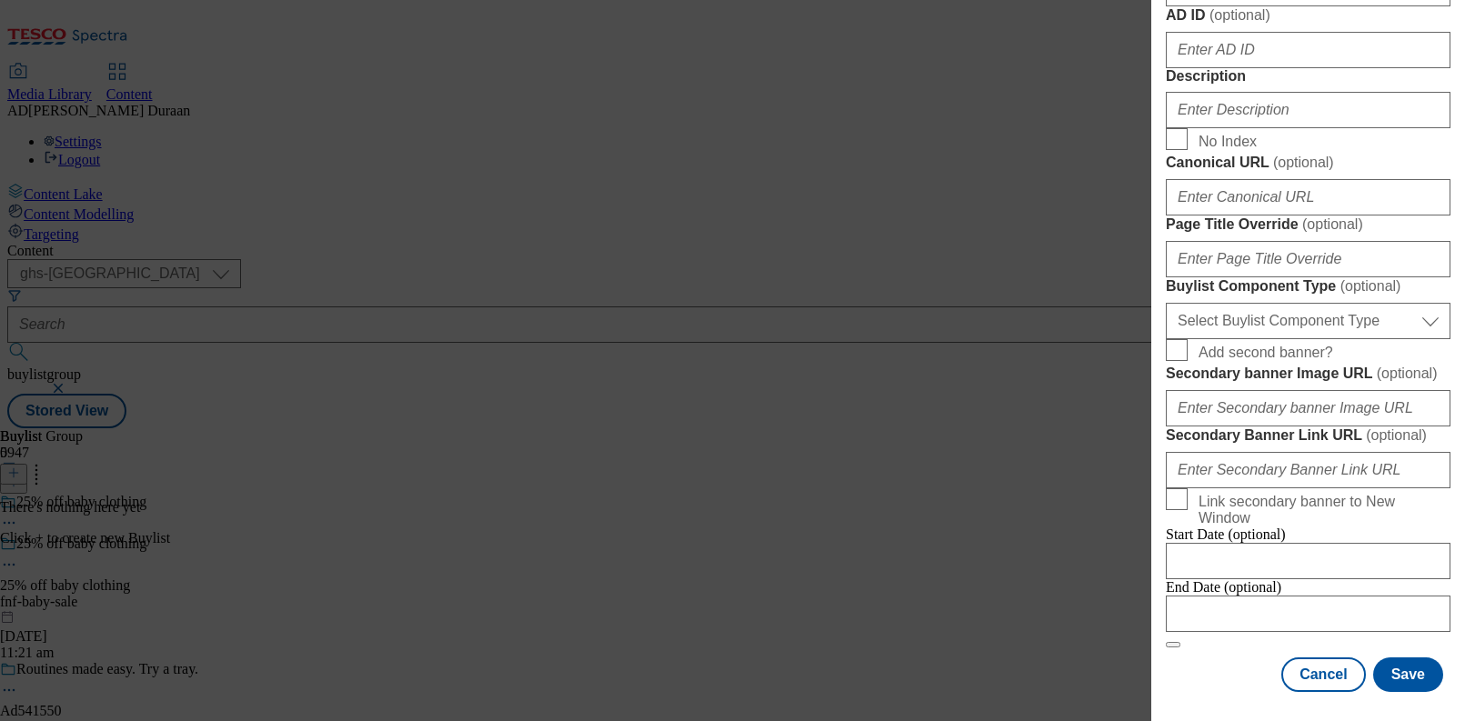
scroll to position [1599, 0]
click at [1400, 679] on button "Save" at bounding box center [1408, 675] width 70 height 35
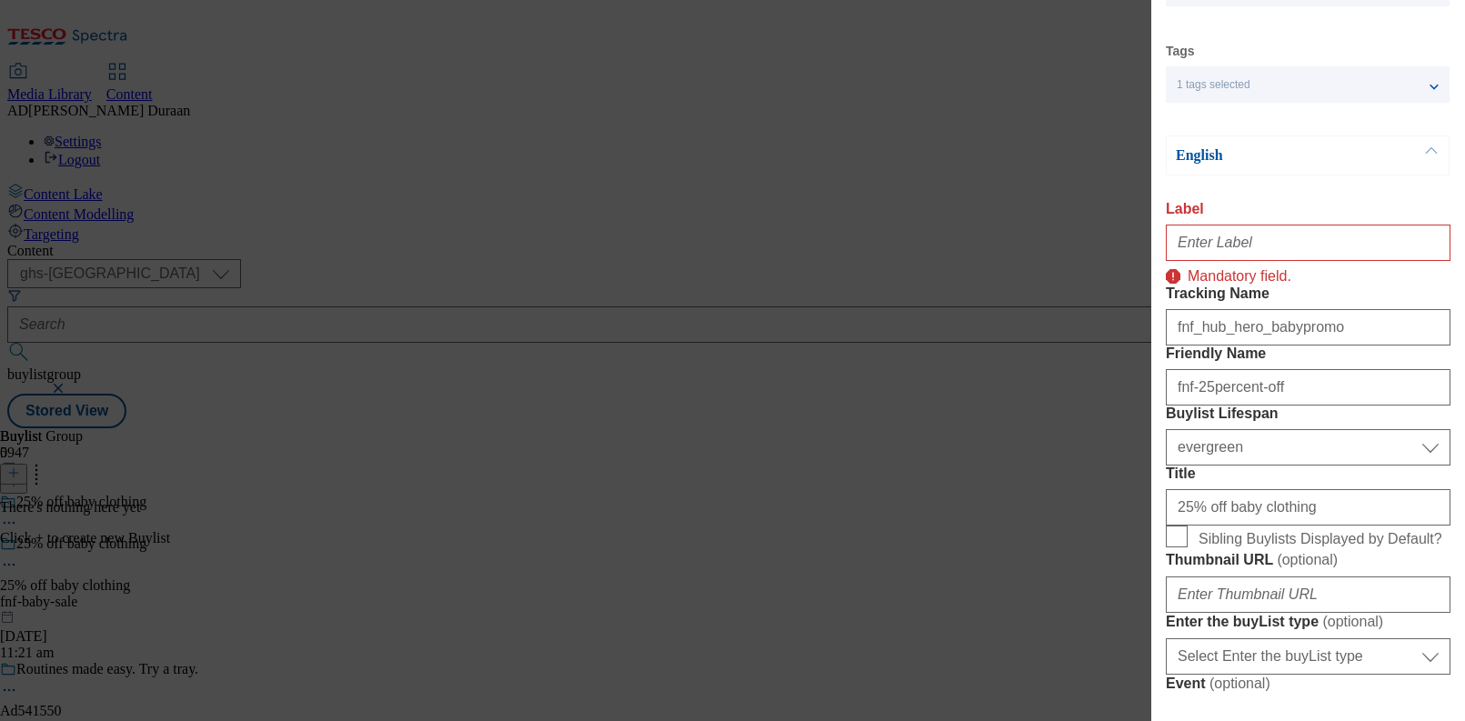
scroll to position [124, 0]
click at [1222, 249] on input "Label" at bounding box center [1308, 242] width 285 height 36
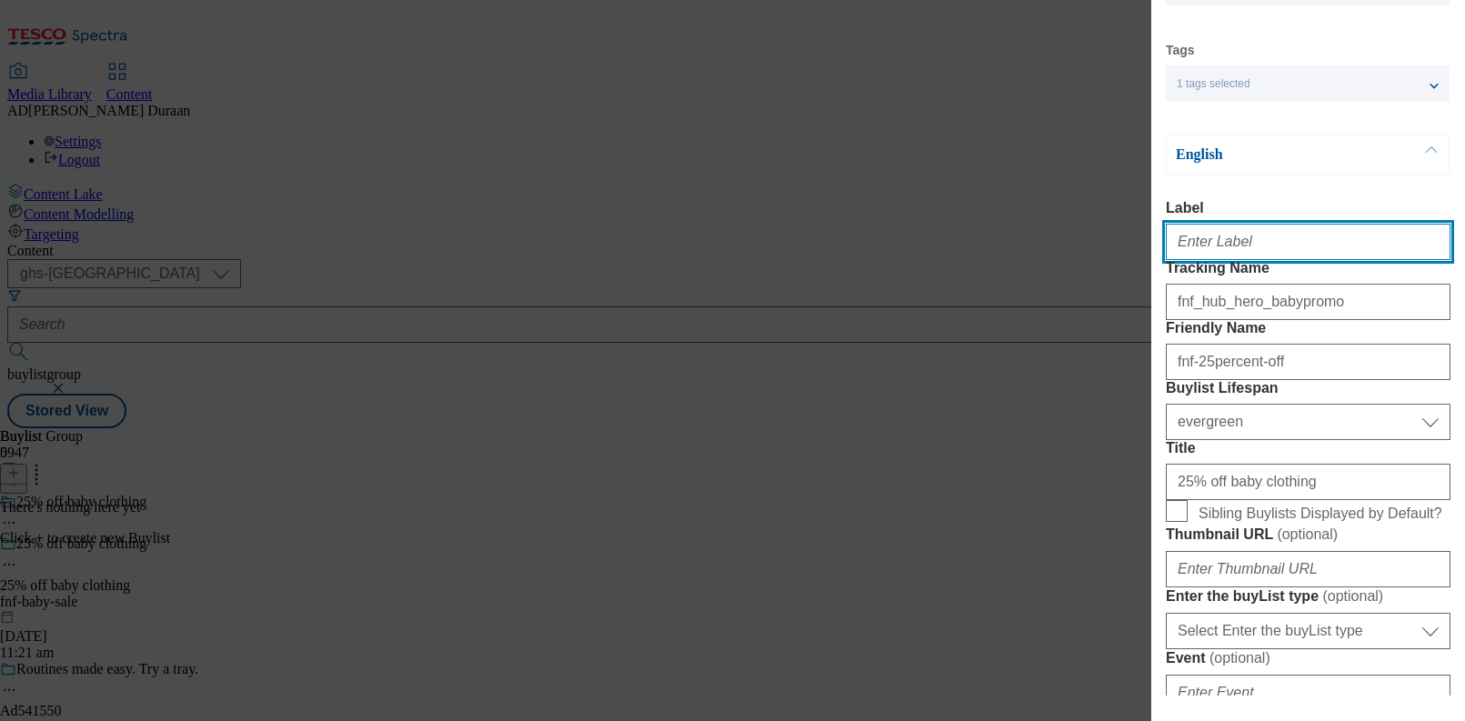
paste input "25% off baby clothing"
type input "25% off baby clothing"
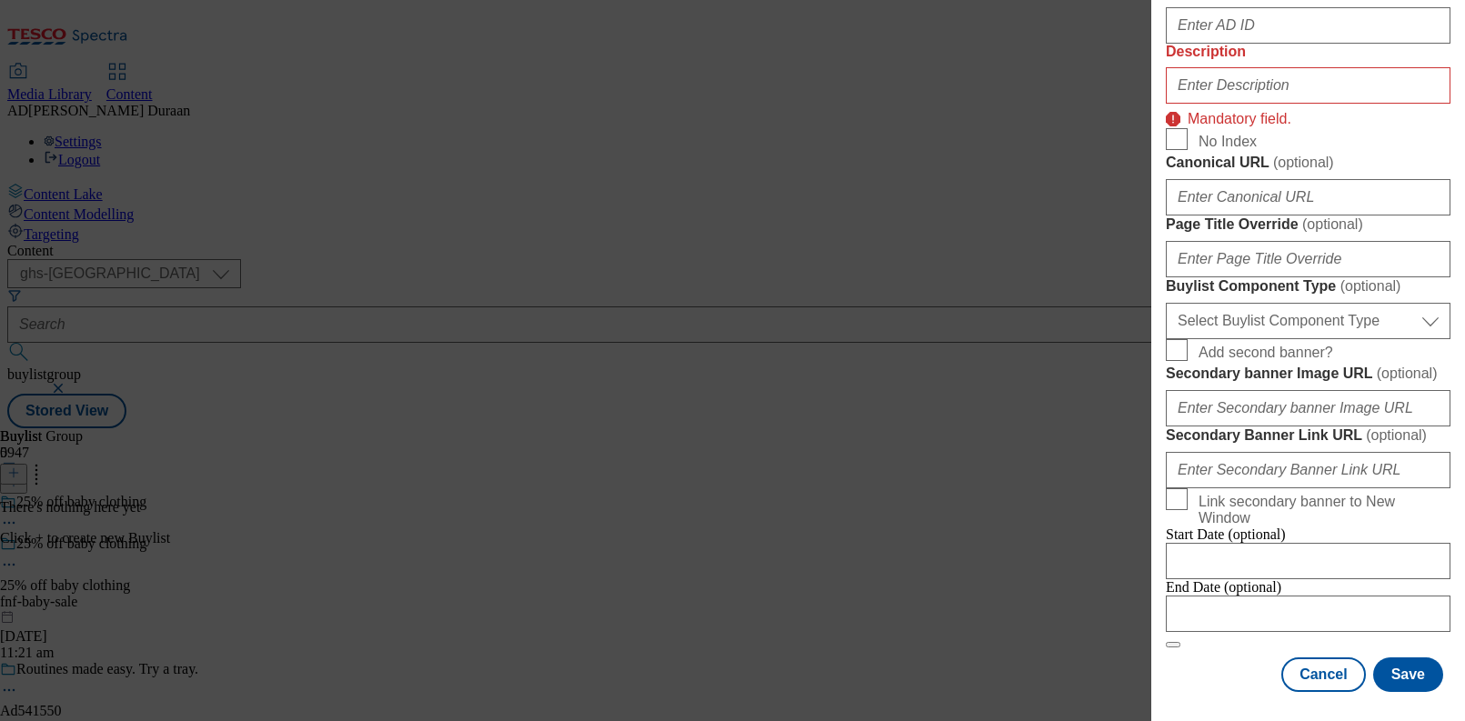
scroll to position [1616, 0]
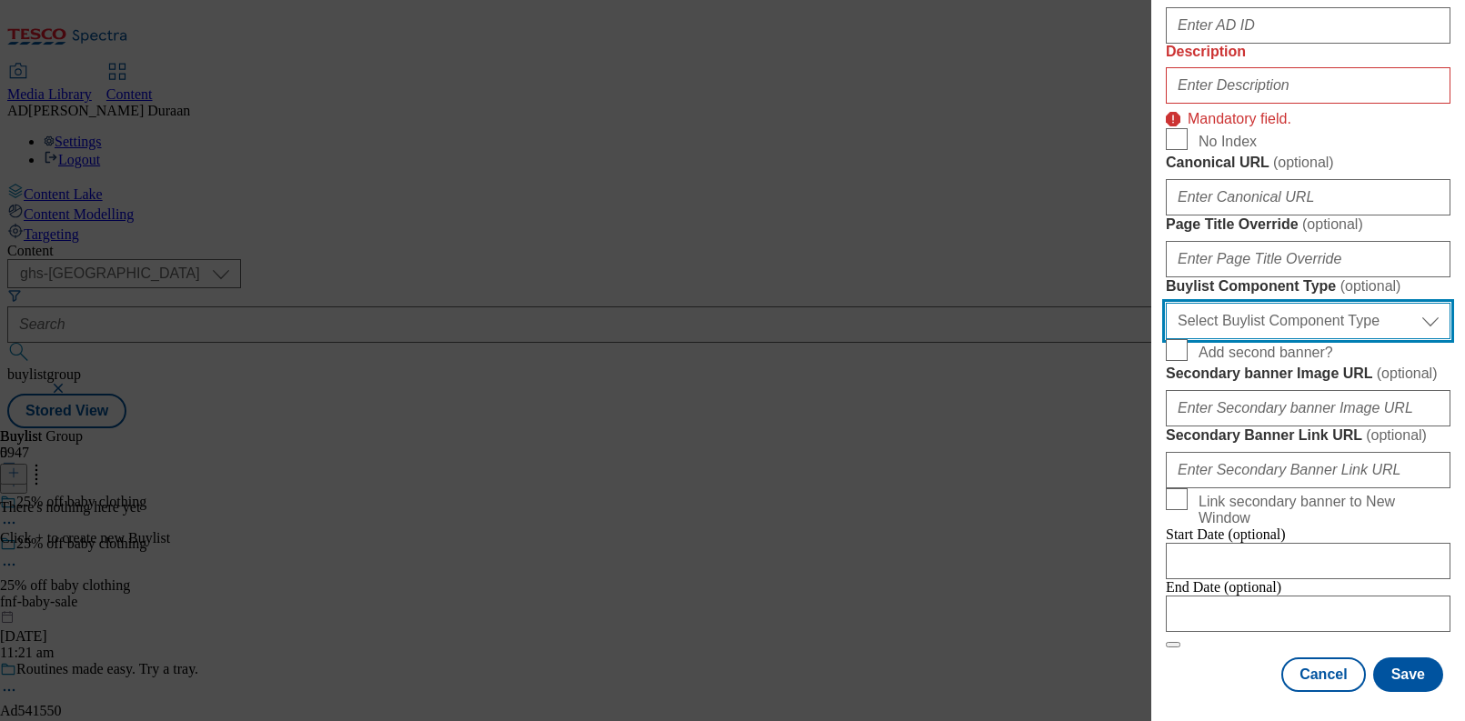
click at [1277, 303] on select "Select Buylist Component Type Banner Competition Header Meal" at bounding box center [1308, 321] width 285 height 36
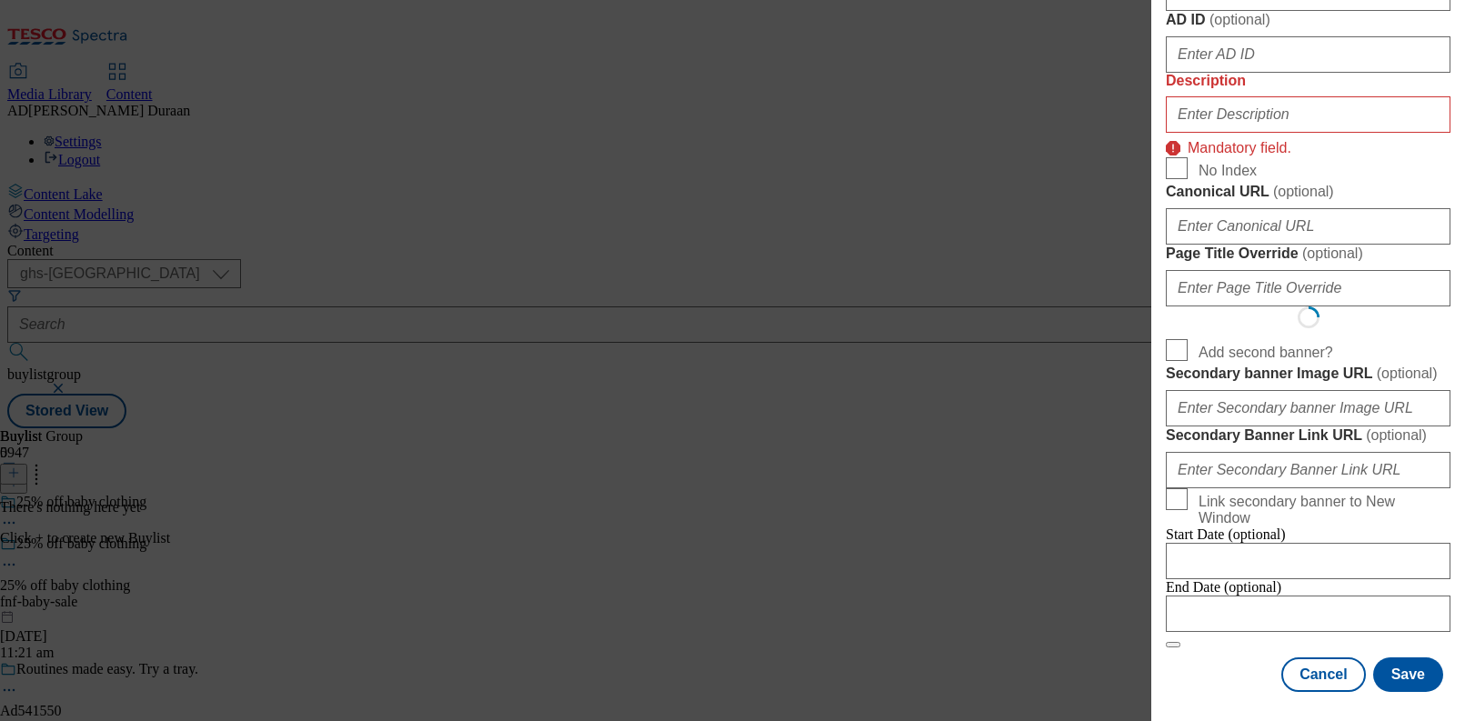
scroll to position [25, 0]
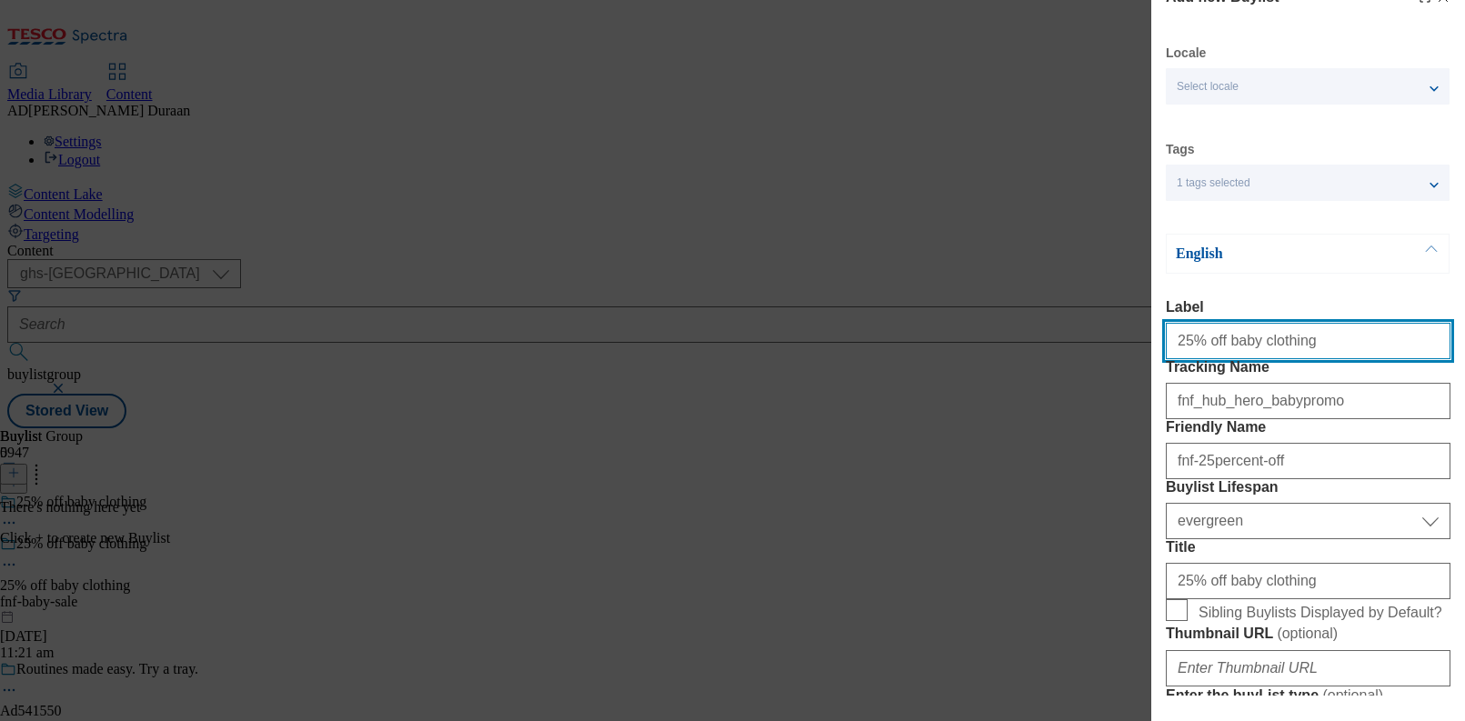
select select "Banner"
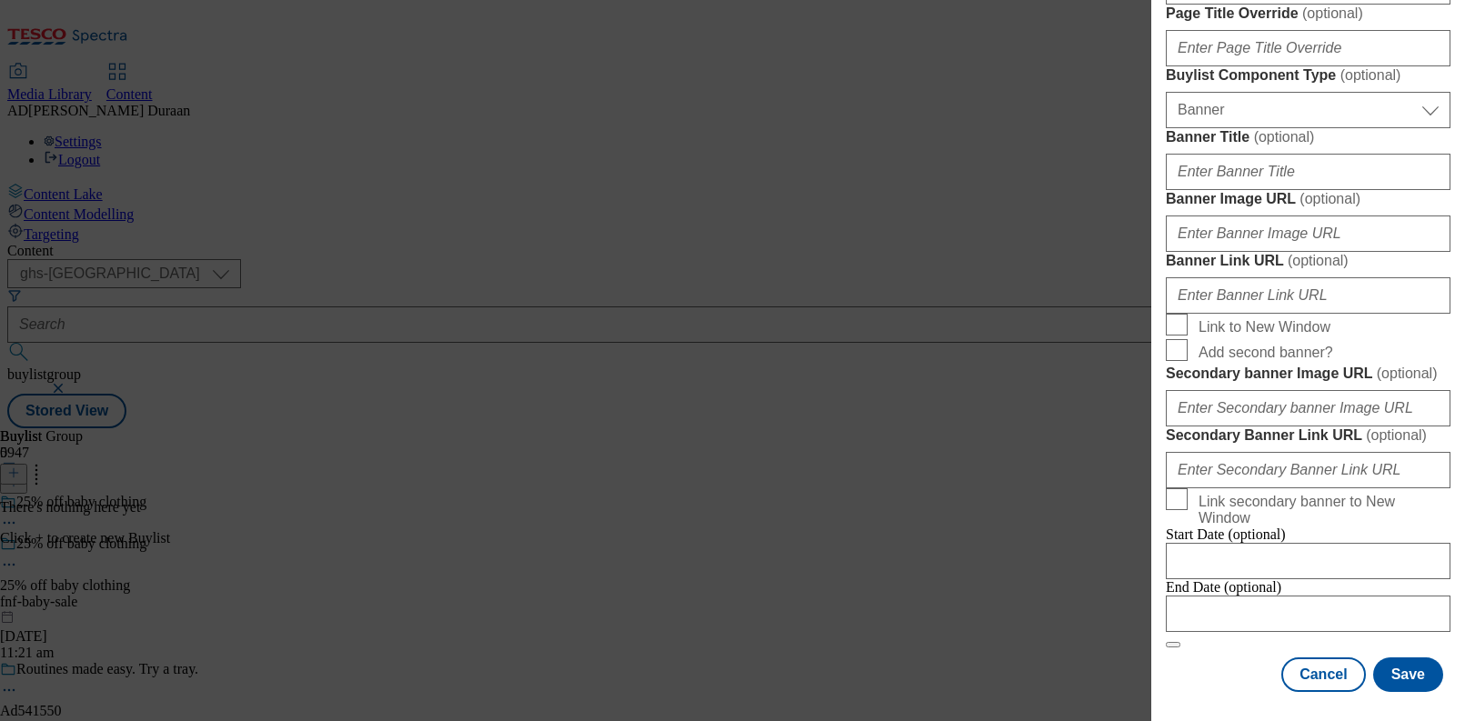
scroll to position [1536, 0]
paste input "https://digitalcontent.api.tesco.com/v2/media/ghs-mktg/63033359-3200-4d48-b7b8-…"
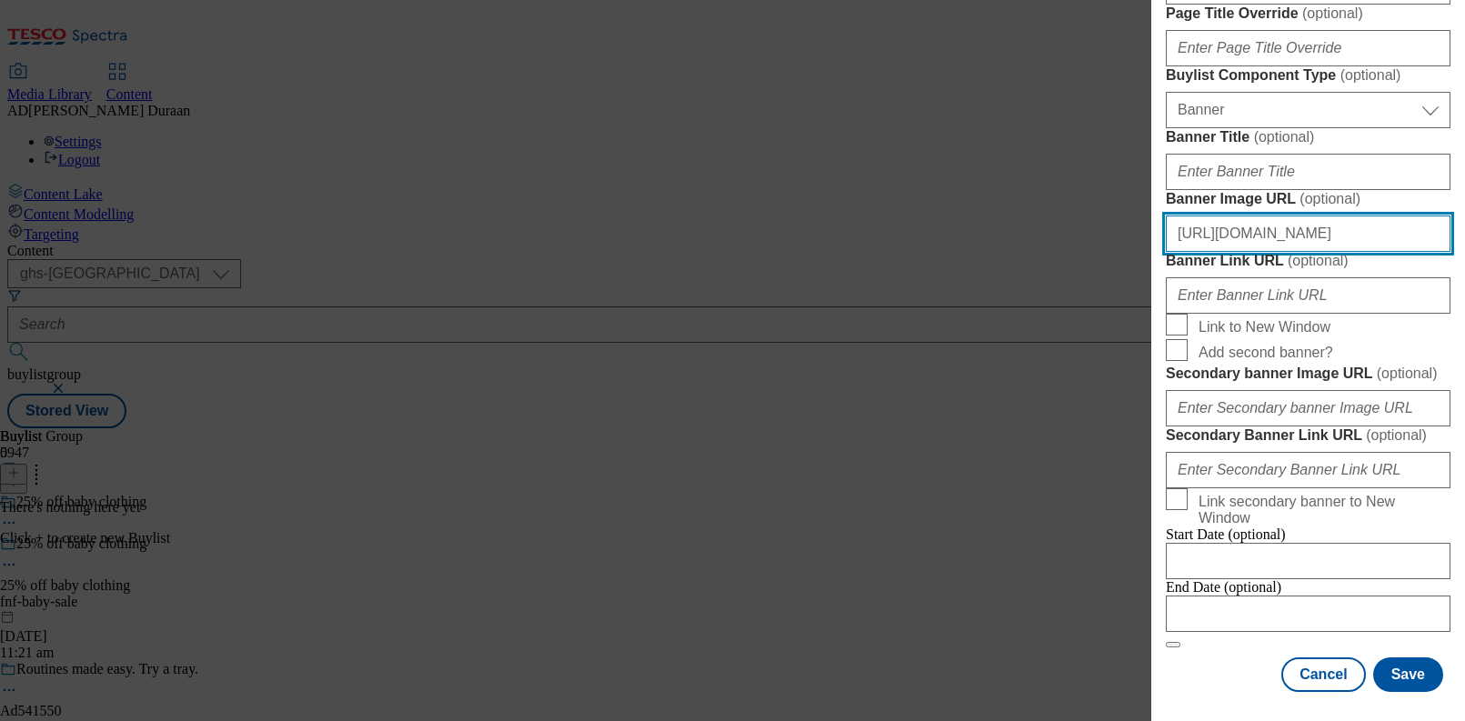
scroll to position [0, 394]
type input "https://digitalcontent.api.tesco.com/v2/media/ghs-mktg/63033359-3200-4d48-b7b8-…"
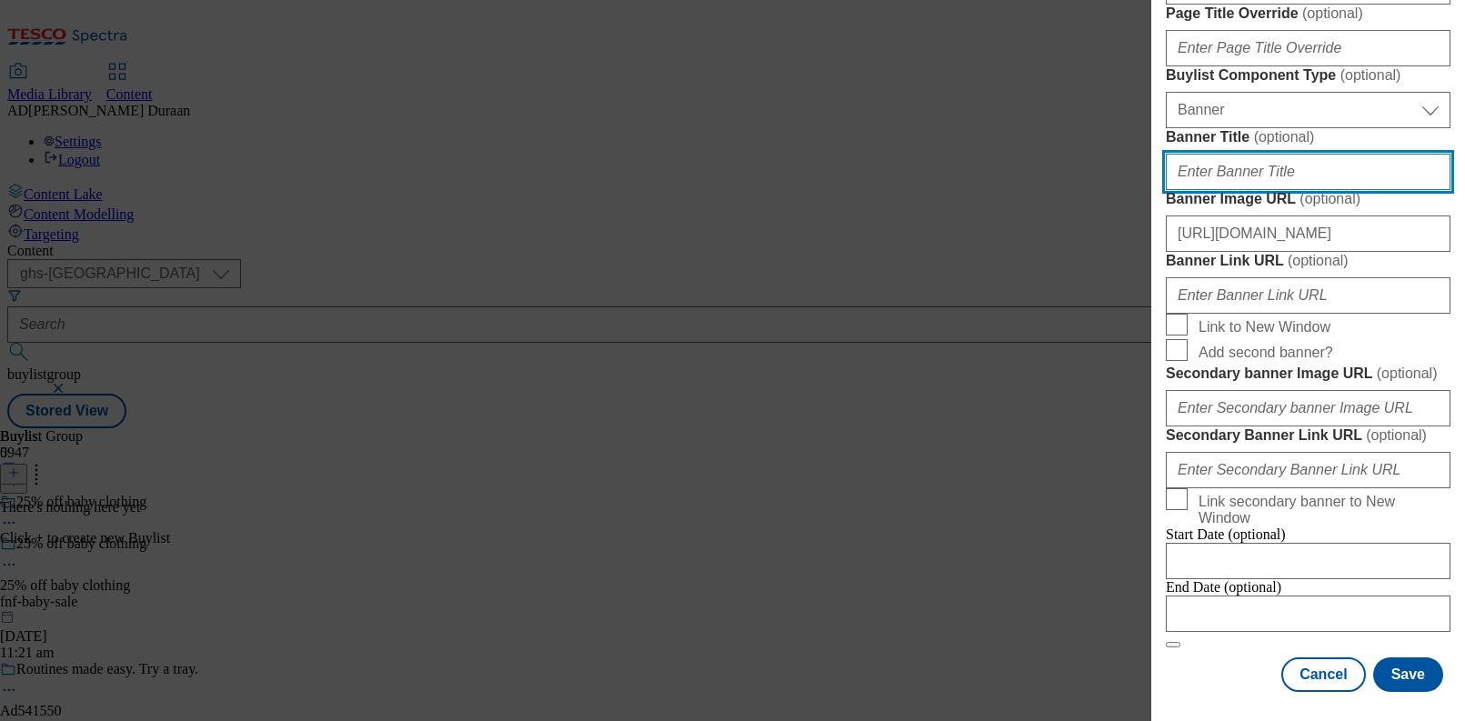
scroll to position [0, 0]
click at [1225, 190] on input "Banner Title ( optional )" at bounding box center [1308, 172] width 285 height 36
type input "F&F 25 off baby"
click at [1366, 146] on label "Banner Title ( optional )" at bounding box center [1308, 137] width 285 height 18
click at [1366, 190] on input "F&F 25 off baby" at bounding box center [1308, 172] width 285 height 36
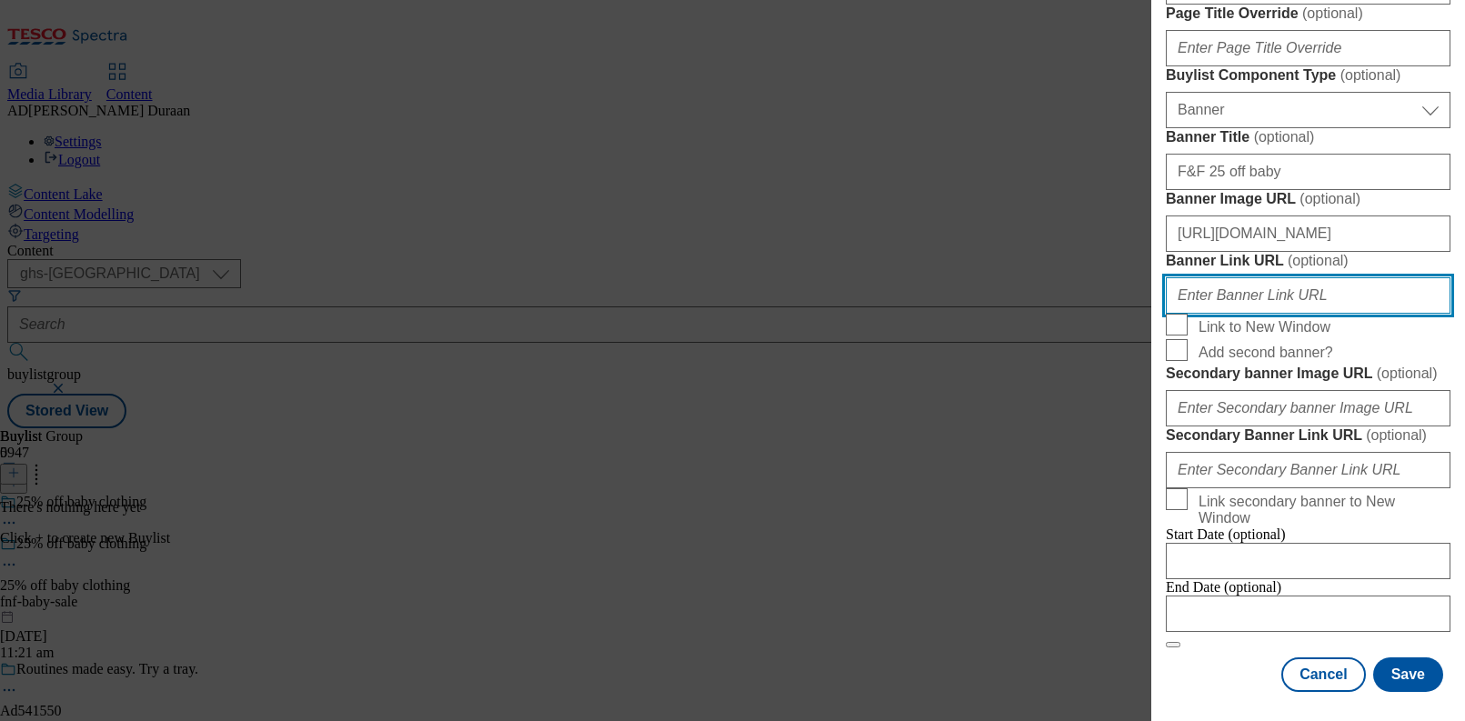
paste input "https://www.tesco.com/shop/en-GB/landing/f-f"
type input "https://www.tesco.com/shop/en-GB/landing/f-f"
click at [1369, 270] on label "Banner Link URL ( optional )" at bounding box center [1308, 261] width 285 height 18
click at [1369, 314] on input "https://www.tesco.com/shop/en-GB/landing/f-f" at bounding box center [1308, 295] width 285 height 36
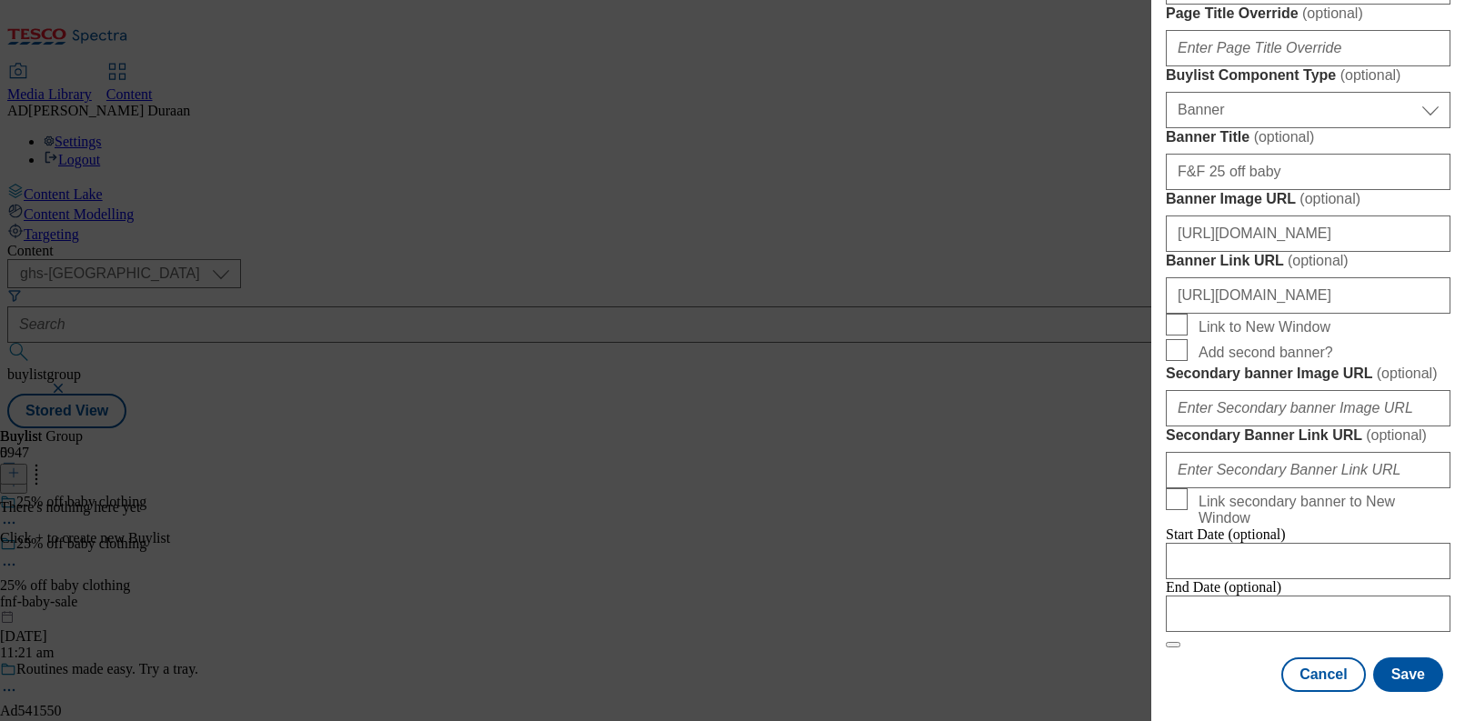
paste input "Save on clothing essentials for your little one at F&F with 25% off baby clothi…"
type input "Save on clothing essentials for your little one at F&F with 25% off baby clothi…"
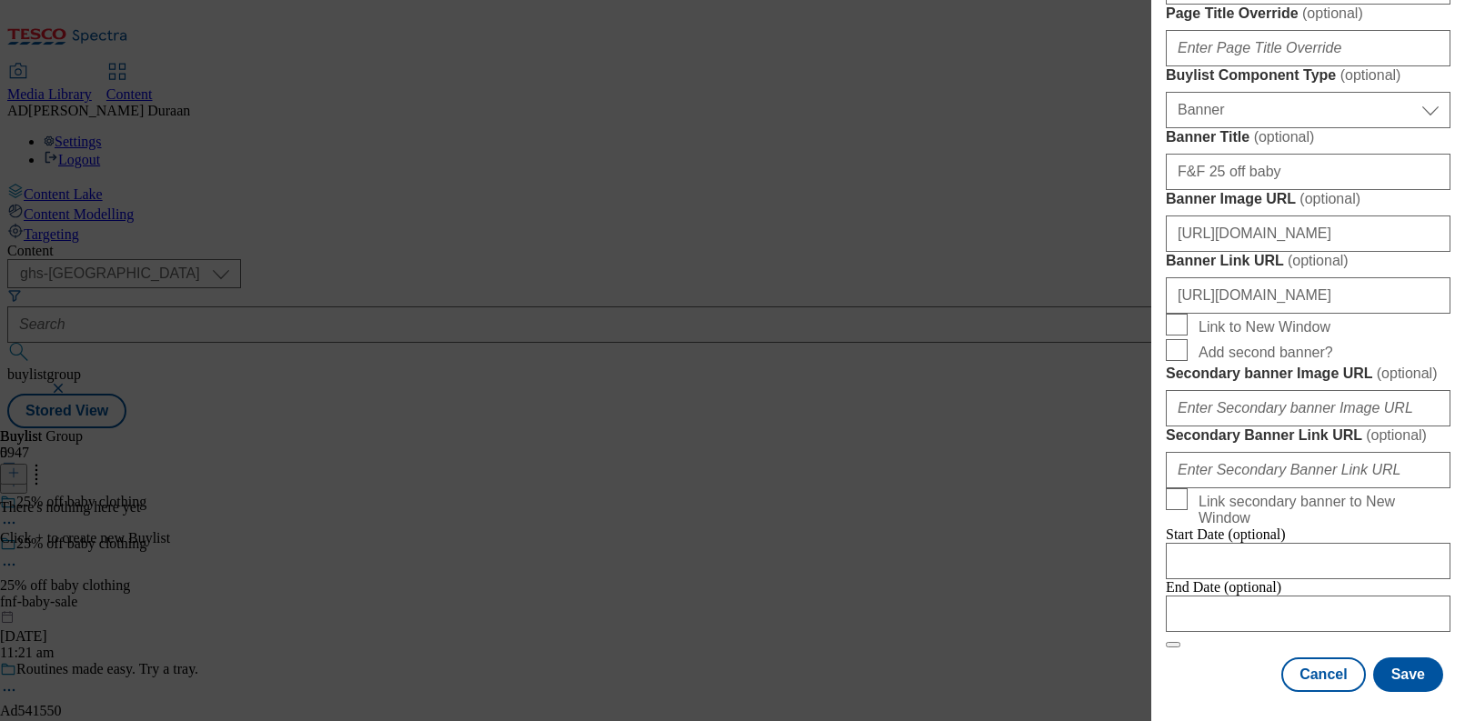
scroll to position [1926, 0]
click at [1413, 673] on button "Save" at bounding box center [1408, 675] width 70 height 35
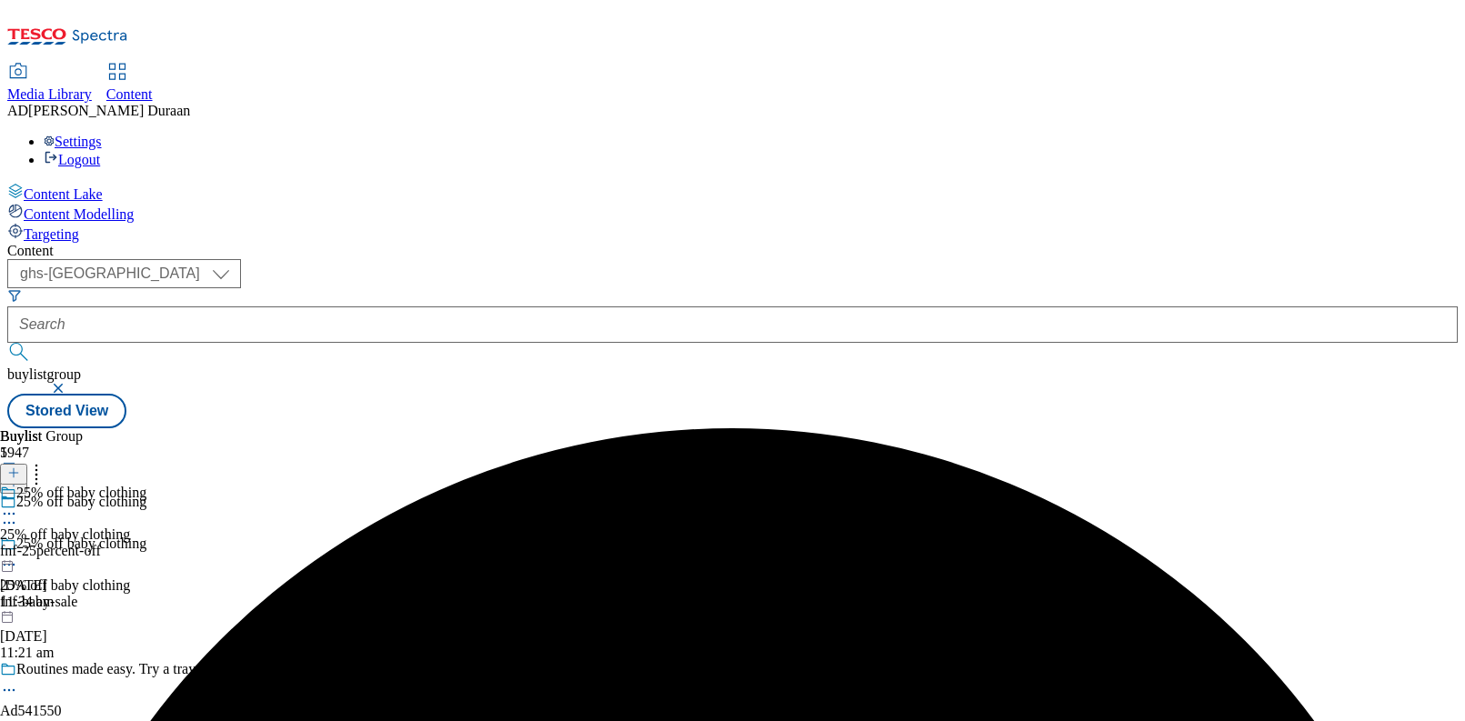
click at [146, 543] on div "fnf-25percent-off" at bounding box center [73, 551] width 146 height 16
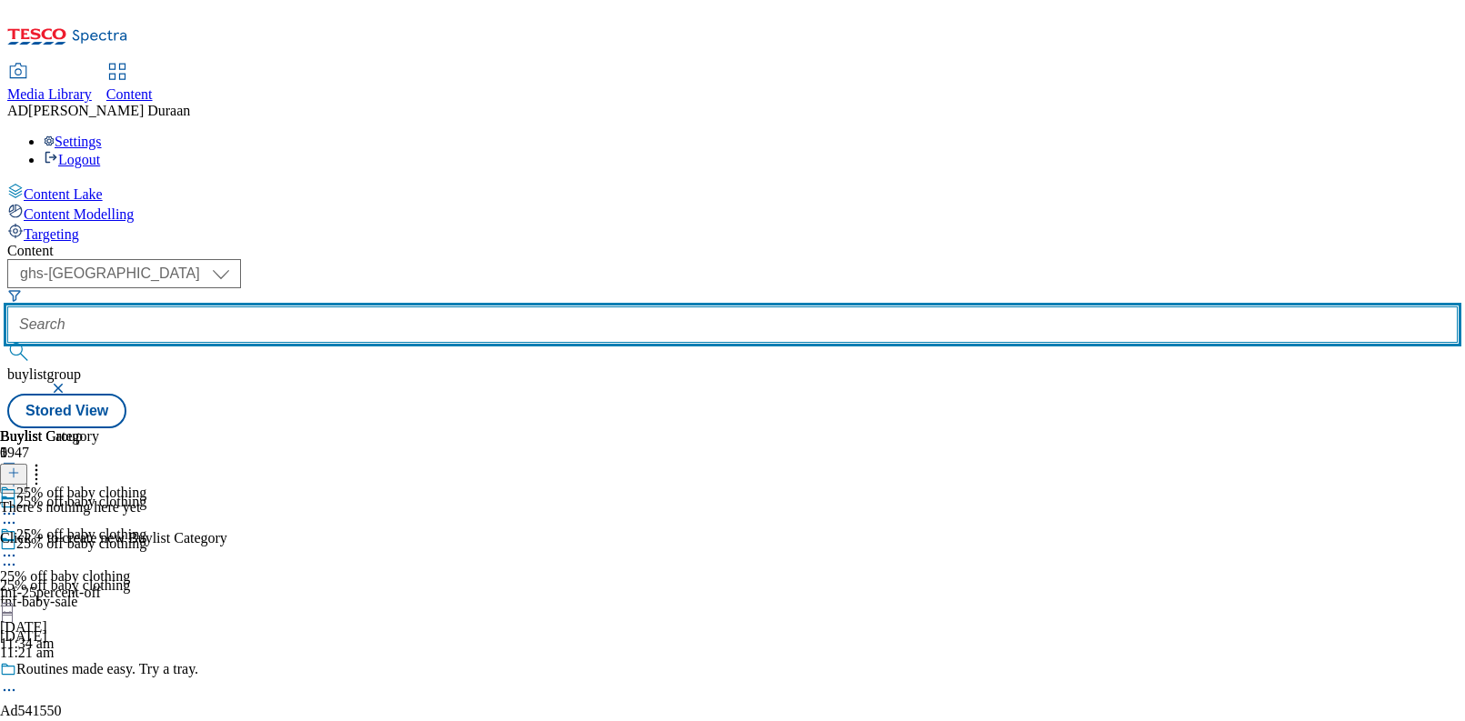
click at [454, 307] on input "text" at bounding box center [732, 325] width 1451 height 36
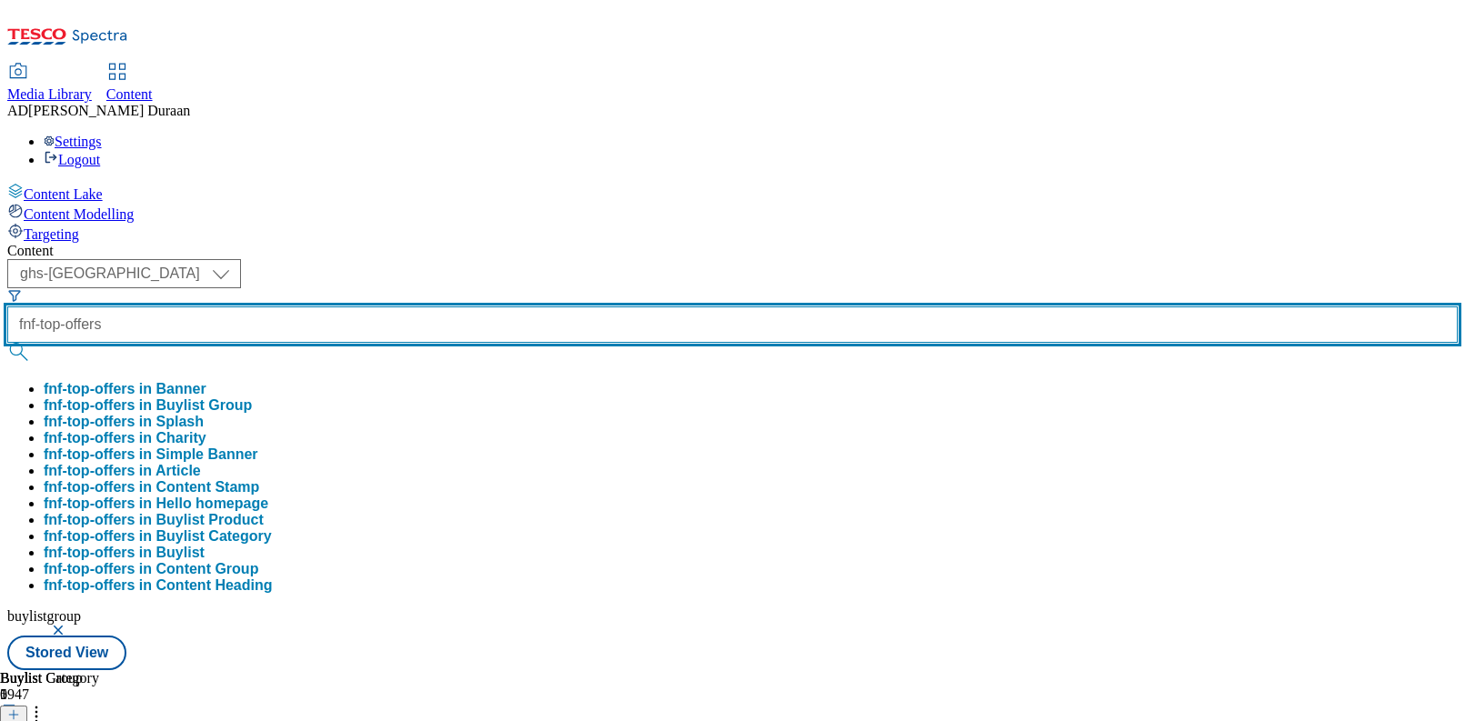
type input "fnf-top-offers"
click at [7, 343] on button "submit" at bounding box center [19, 352] width 25 height 18
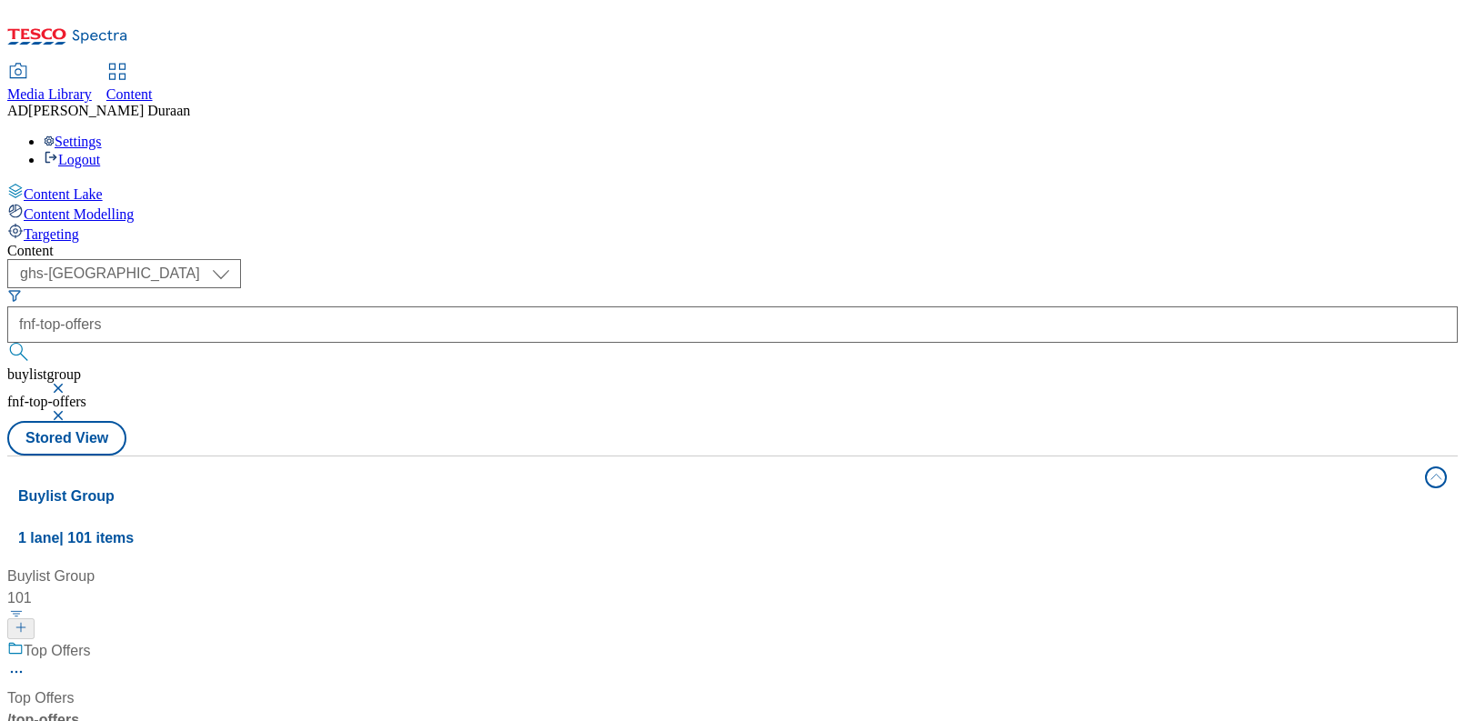
click at [235, 640] on div "Top Offers Top Offers / top-offers 17 Jul 2024 03:11 am" at bounding box center [120, 718] width 227 height 156
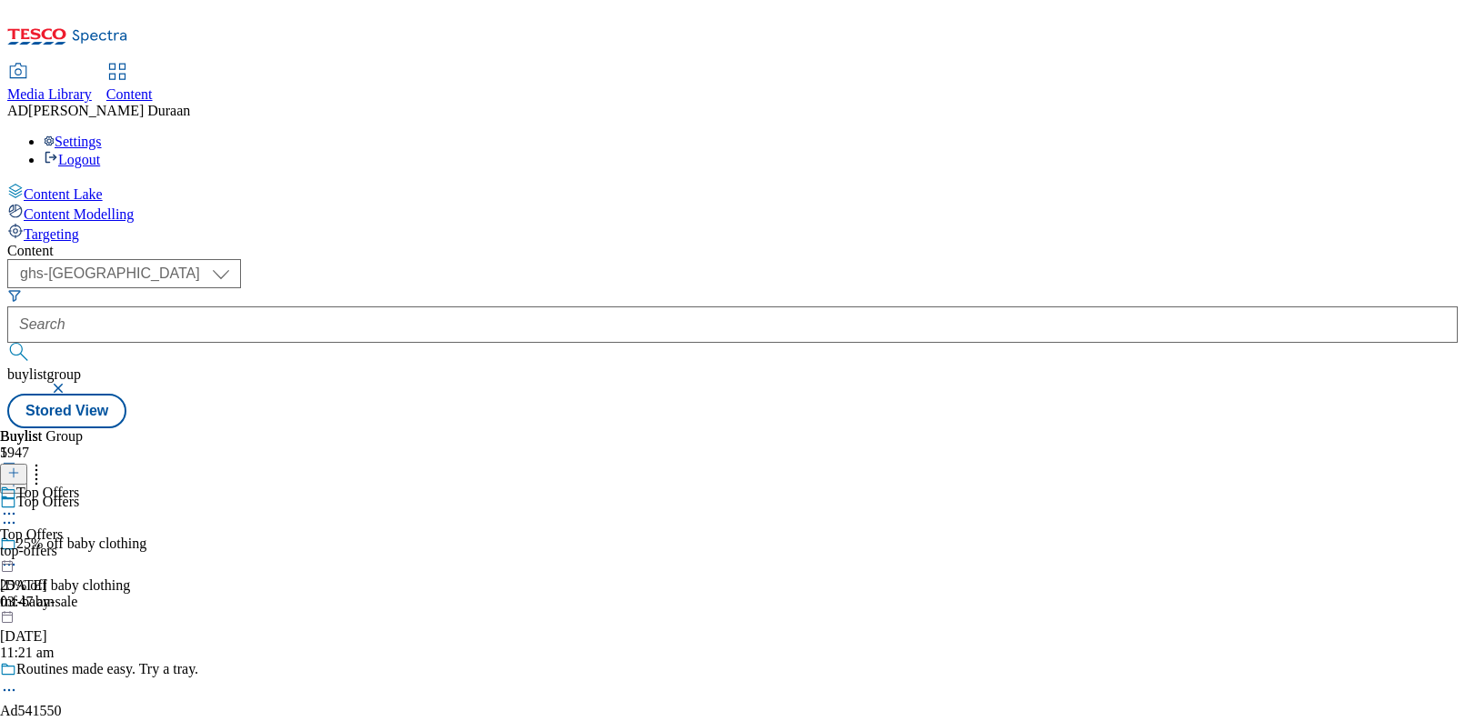
click at [79, 543] on div "top-offers" at bounding box center [39, 551] width 79 height 16
click at [99, 485] on div "Top Offers Top Offers top-offers 17 Jul 2024 03:11 am" at bounding box center [49, 548] width 99 height 126
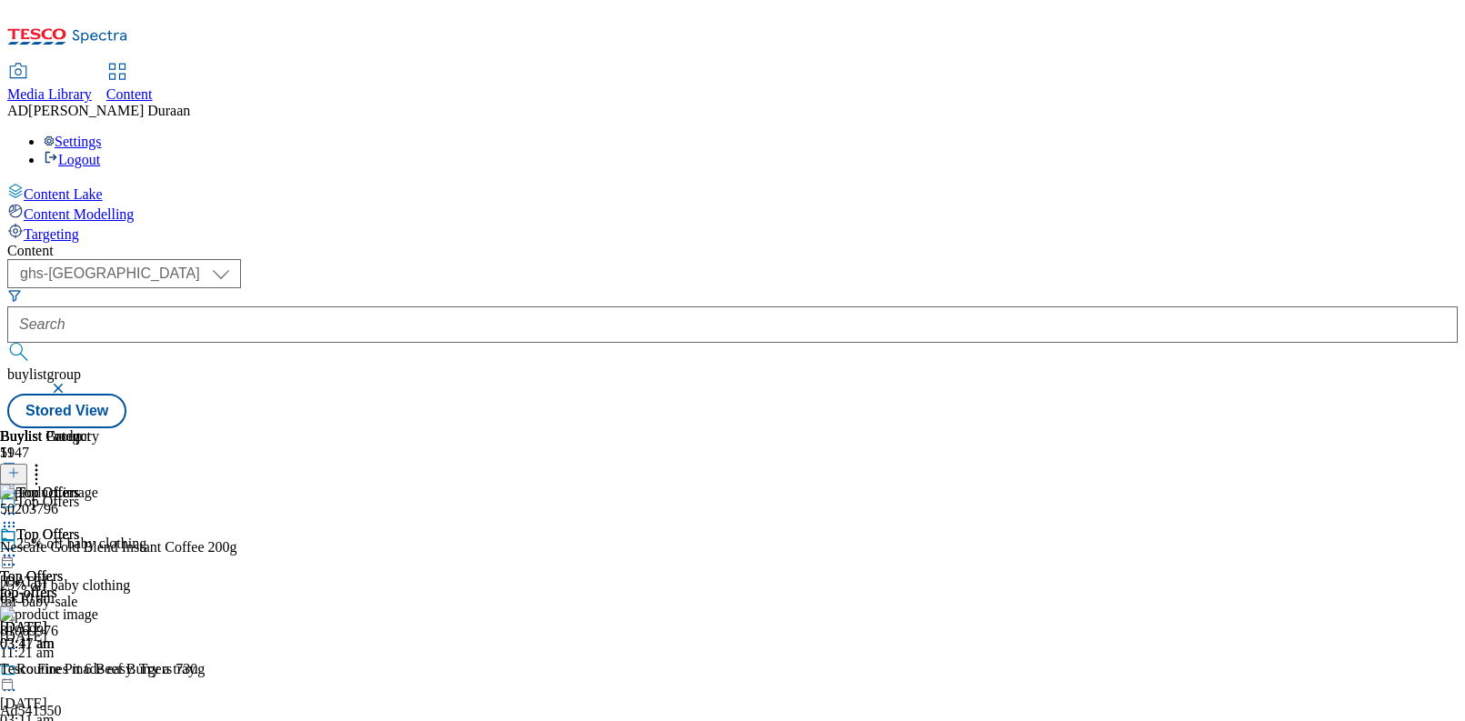
scroll to position [410, 0]
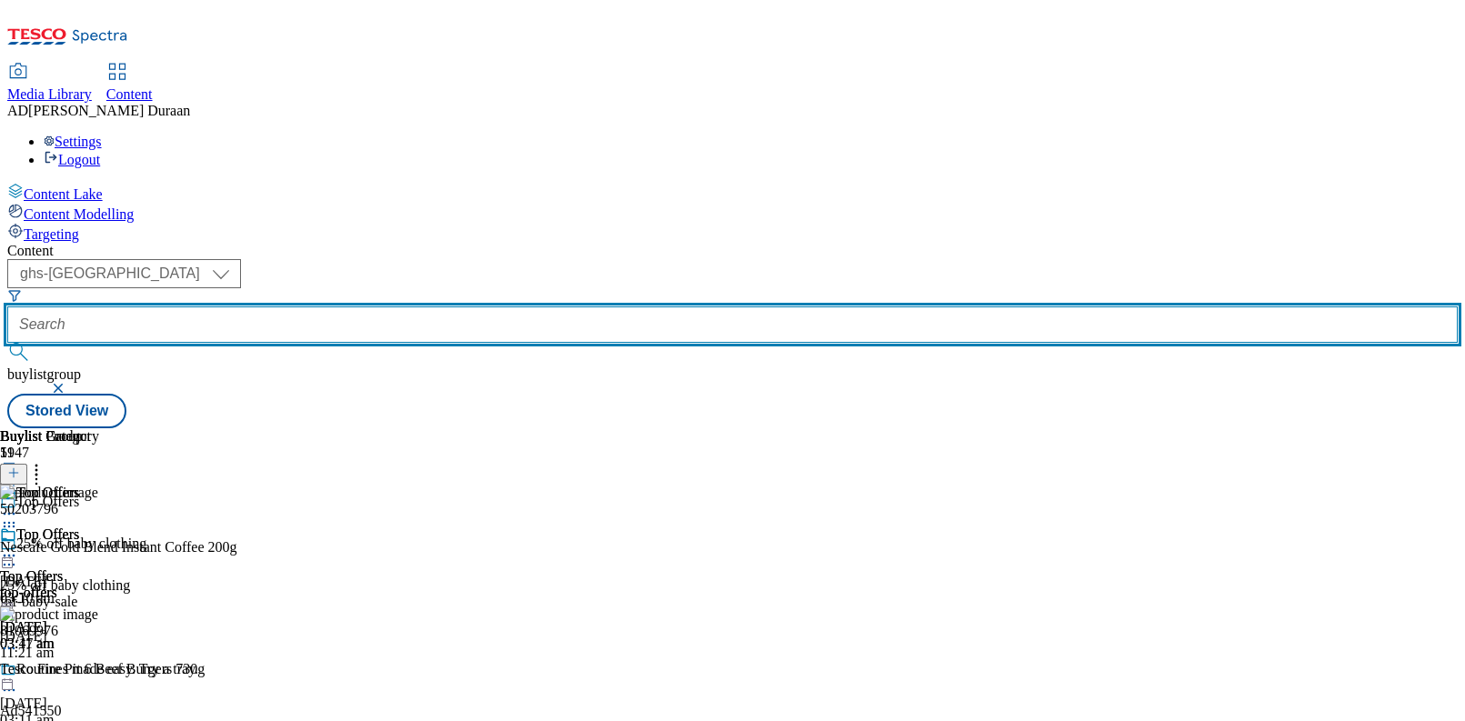
click at [435, 307] on input "text" at bounding box center [732, 325] width 1451 height 36
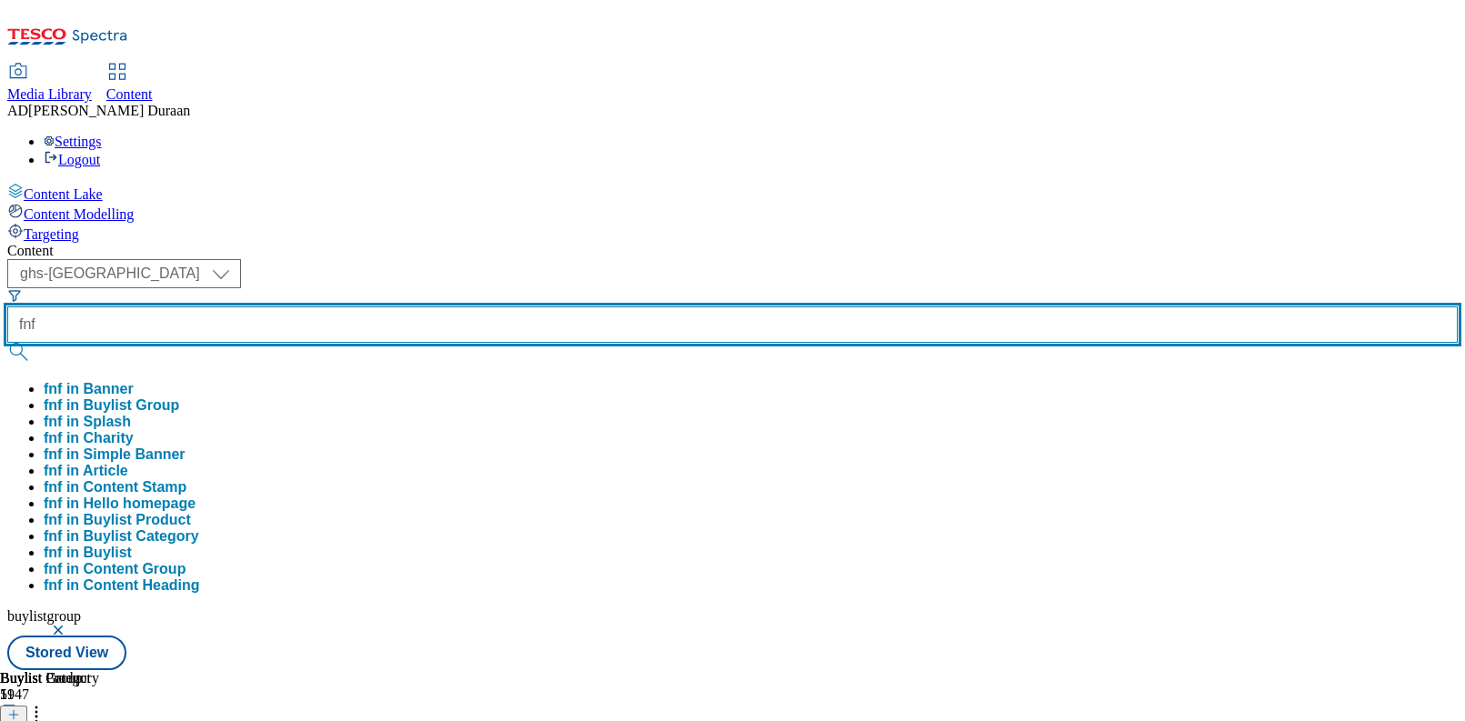
type input "fnf"
click at [7, 343] on button "submit" at bounding box center [19, 352] width 25 height 18
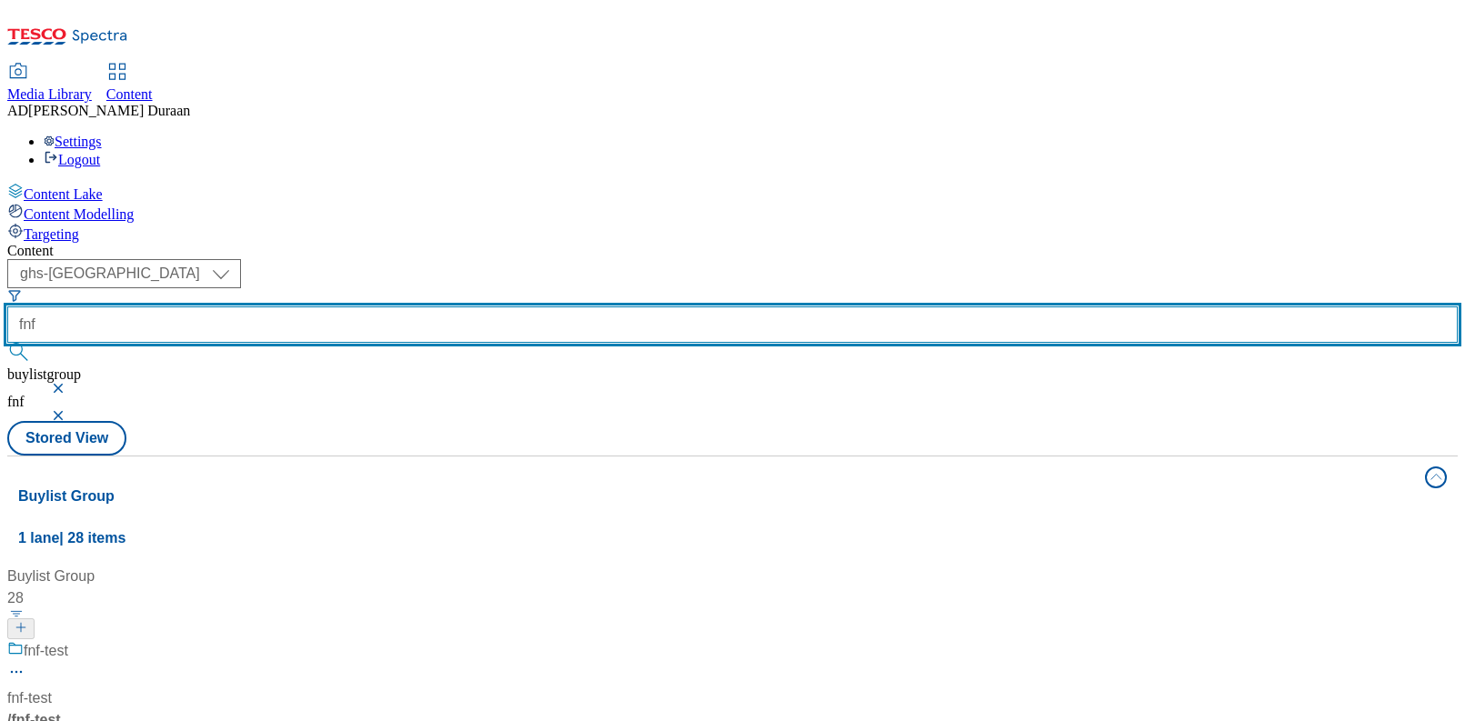
scroll to position [953, 0]
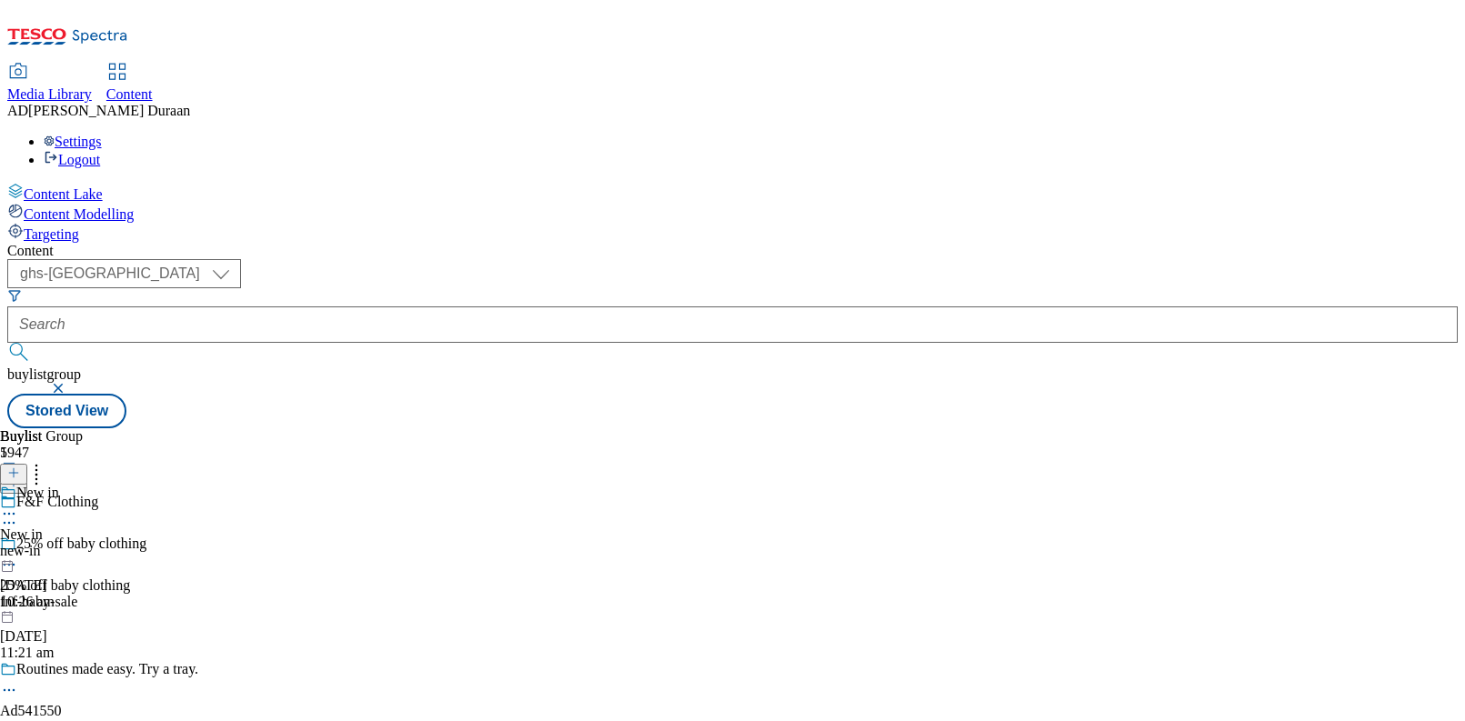
click at [11, 513] on circle at bounding box center [9, 514] width 3 height 3
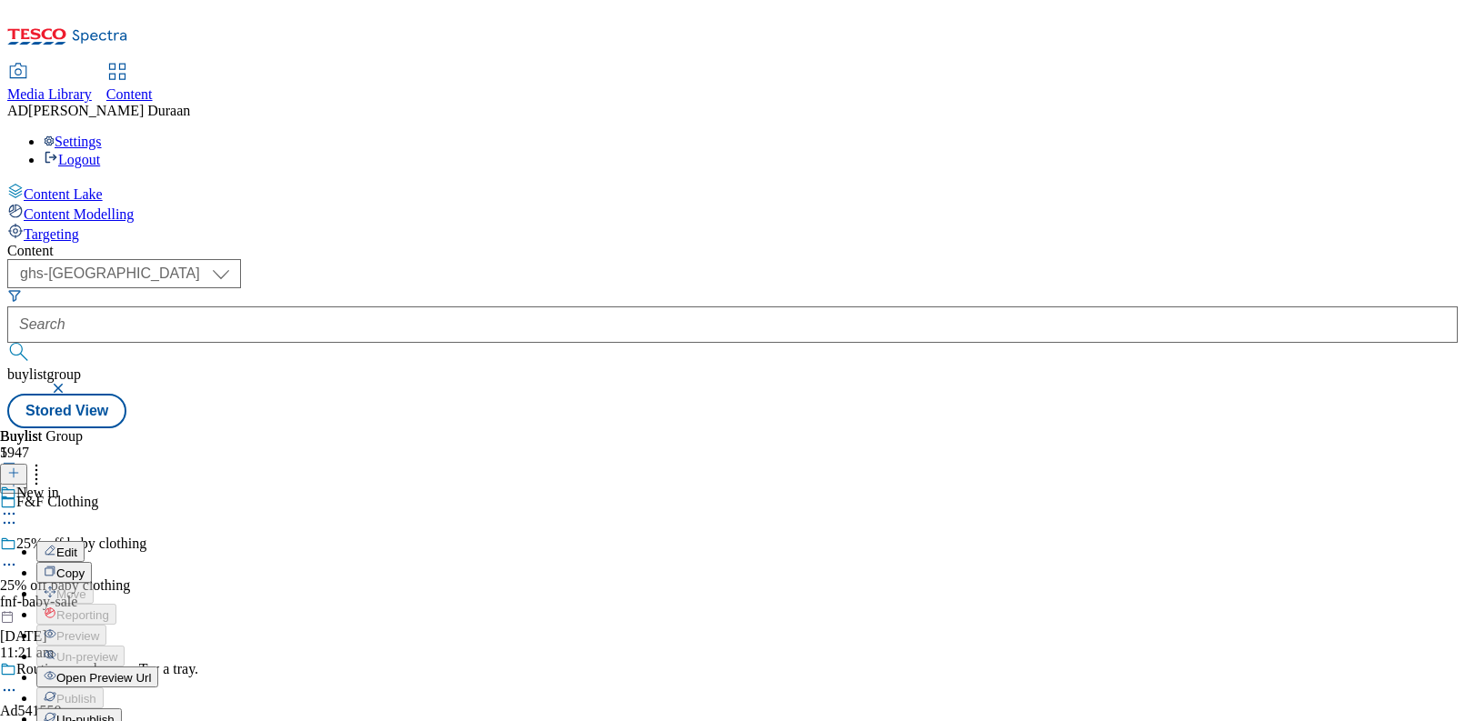
click at [77, 546] on span "Edit" at bounding box center [66, 553] width 21 height 14
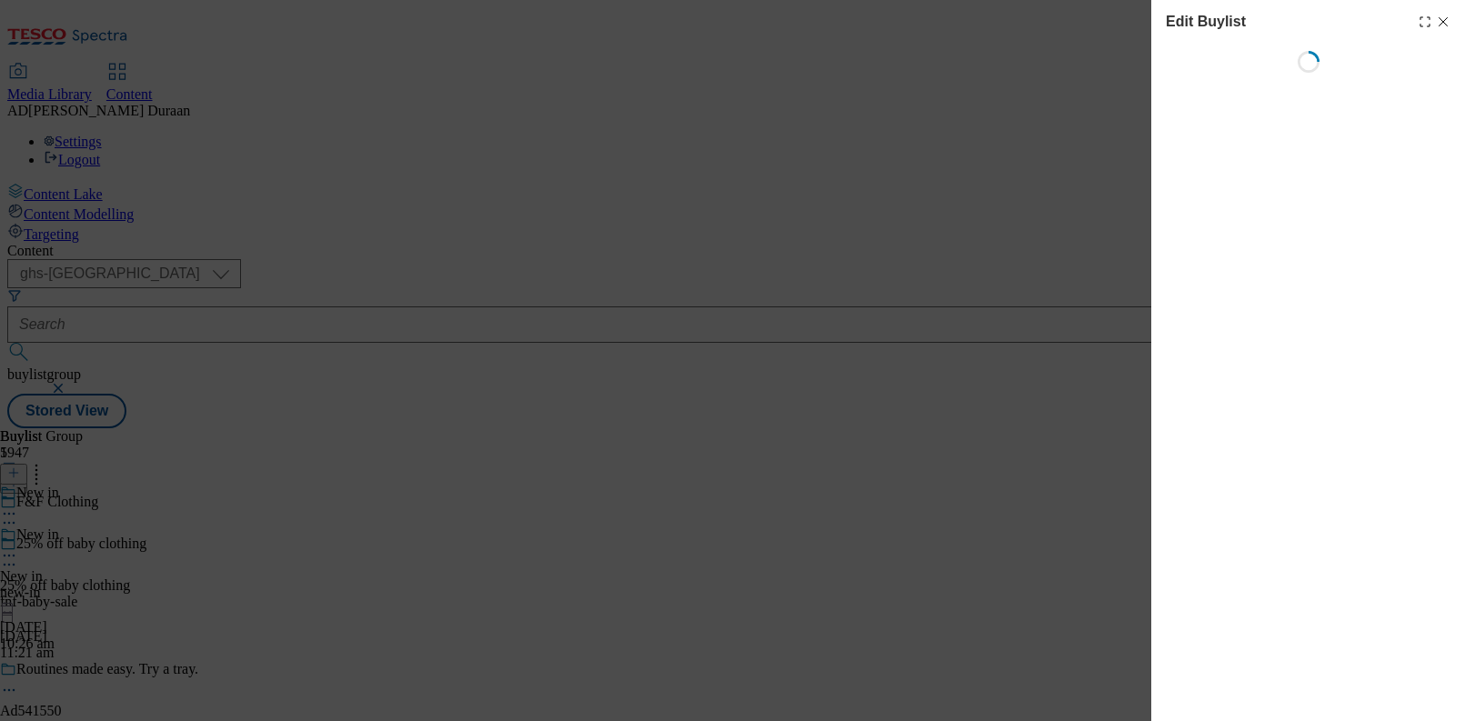
select select "evergreen"
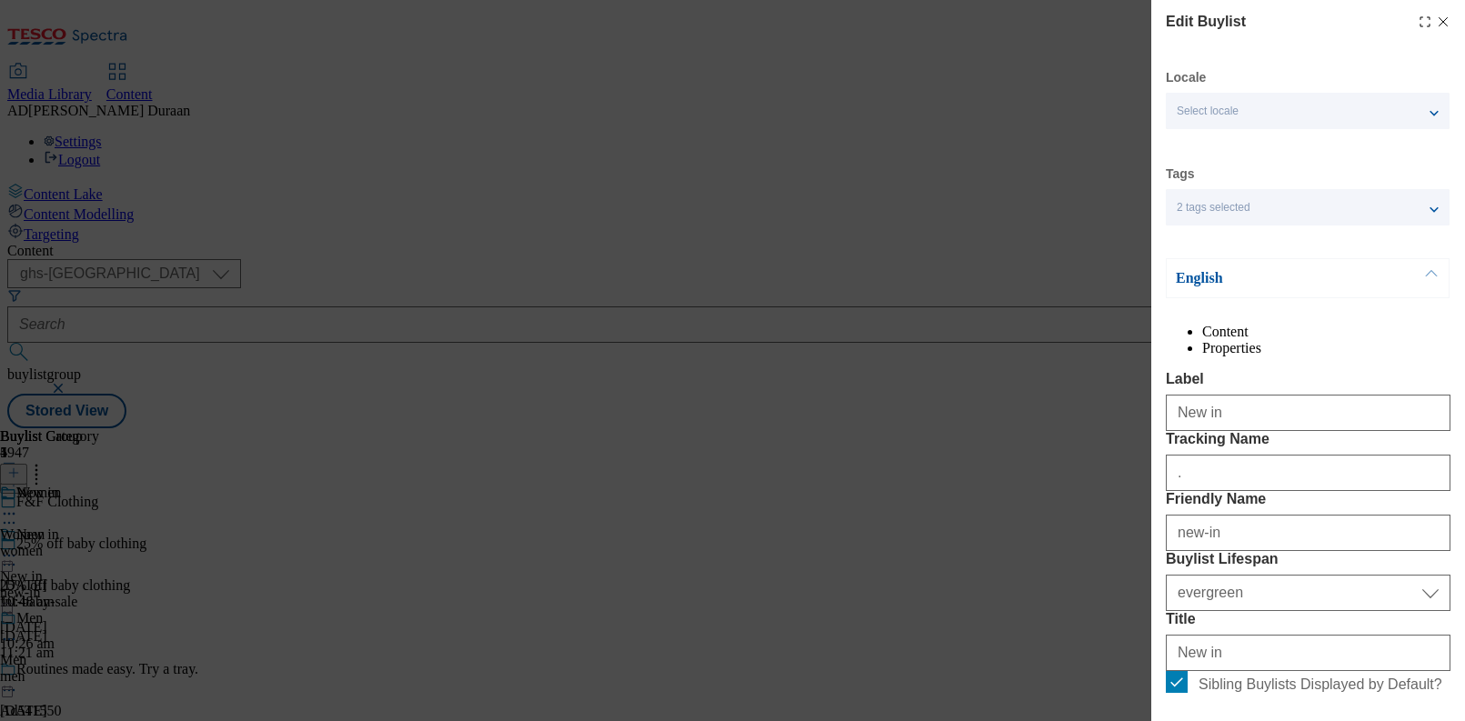
click at [1411, 357] on li "Properties" at bounding box center [1326, 348] width 248 height 16
select select "evergreen"
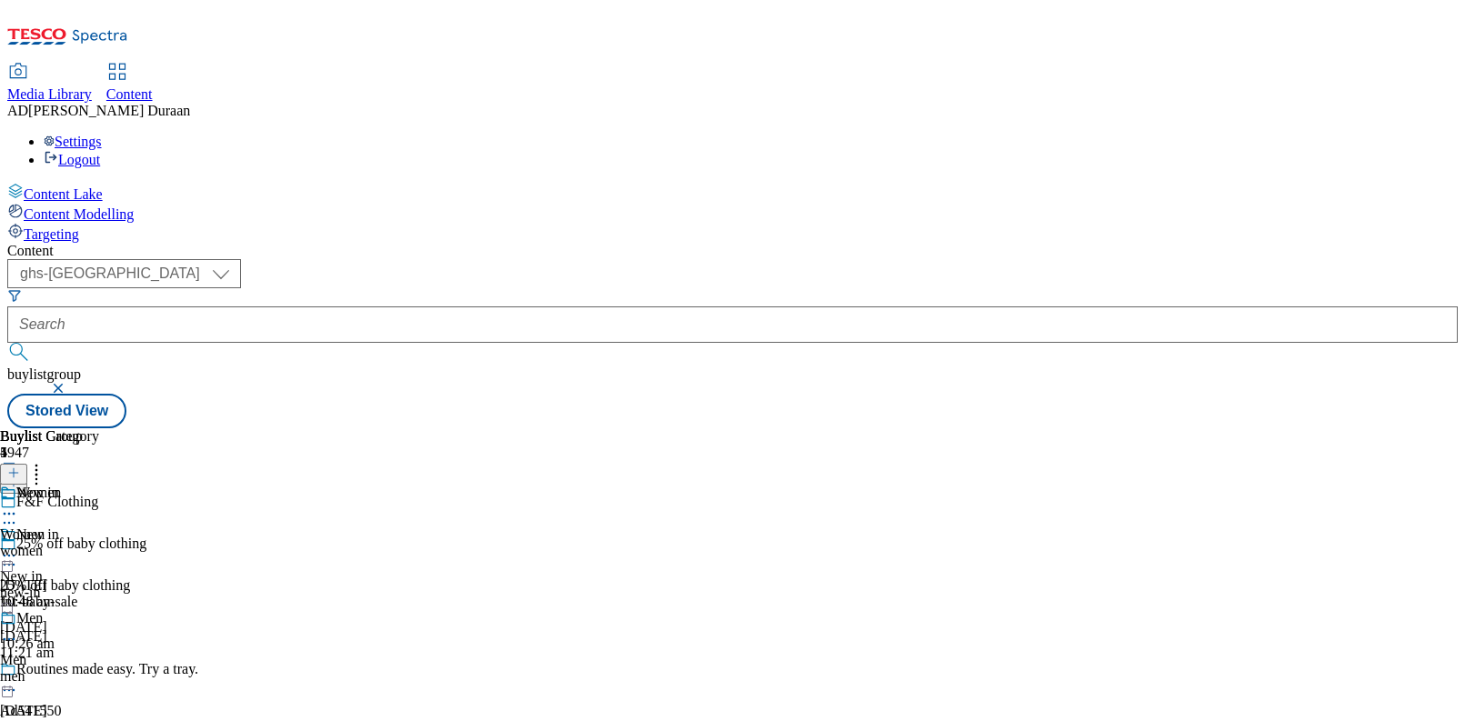
click at [110, 543] on div "women" at bounding box center [55, 551] width 110 height 16
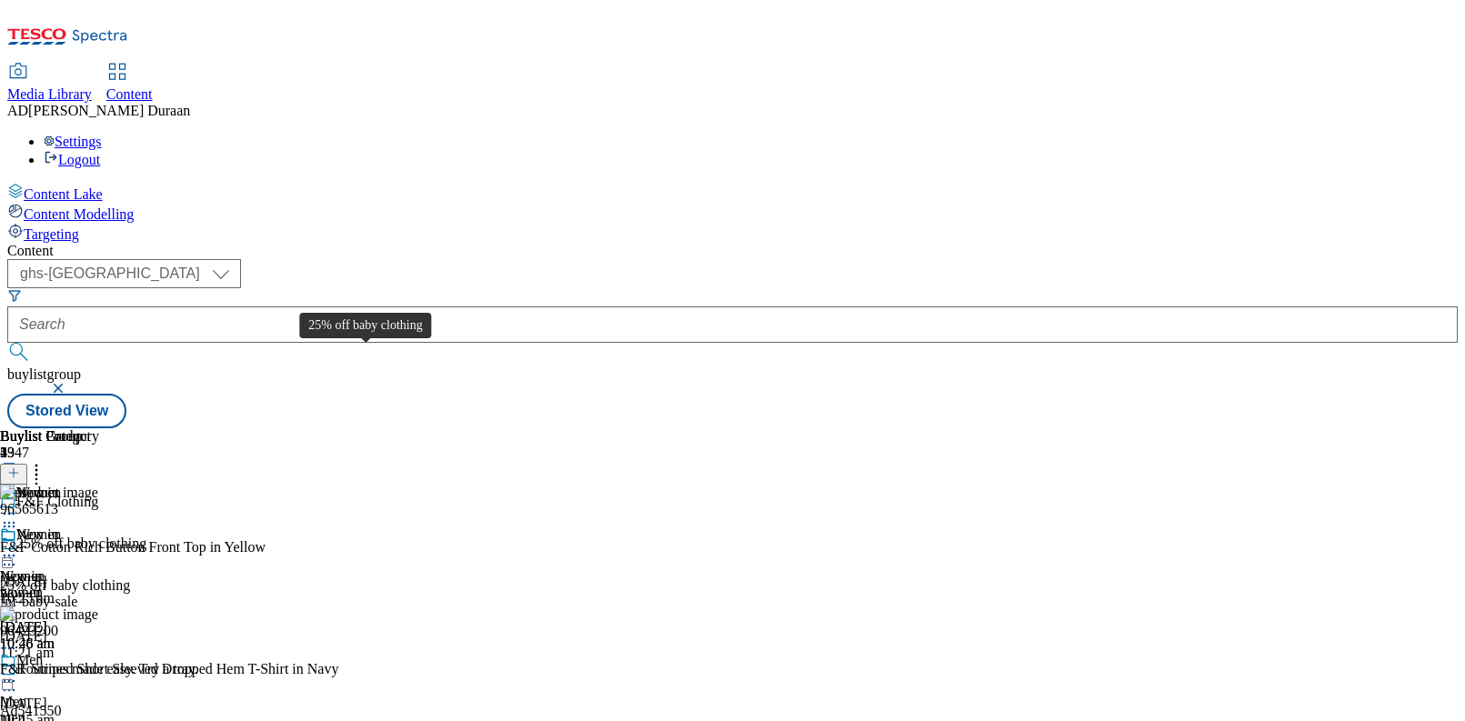
click at [146, 536] on div "25% off baby clothing" at bounding box center [81, 544] width 130 height 16
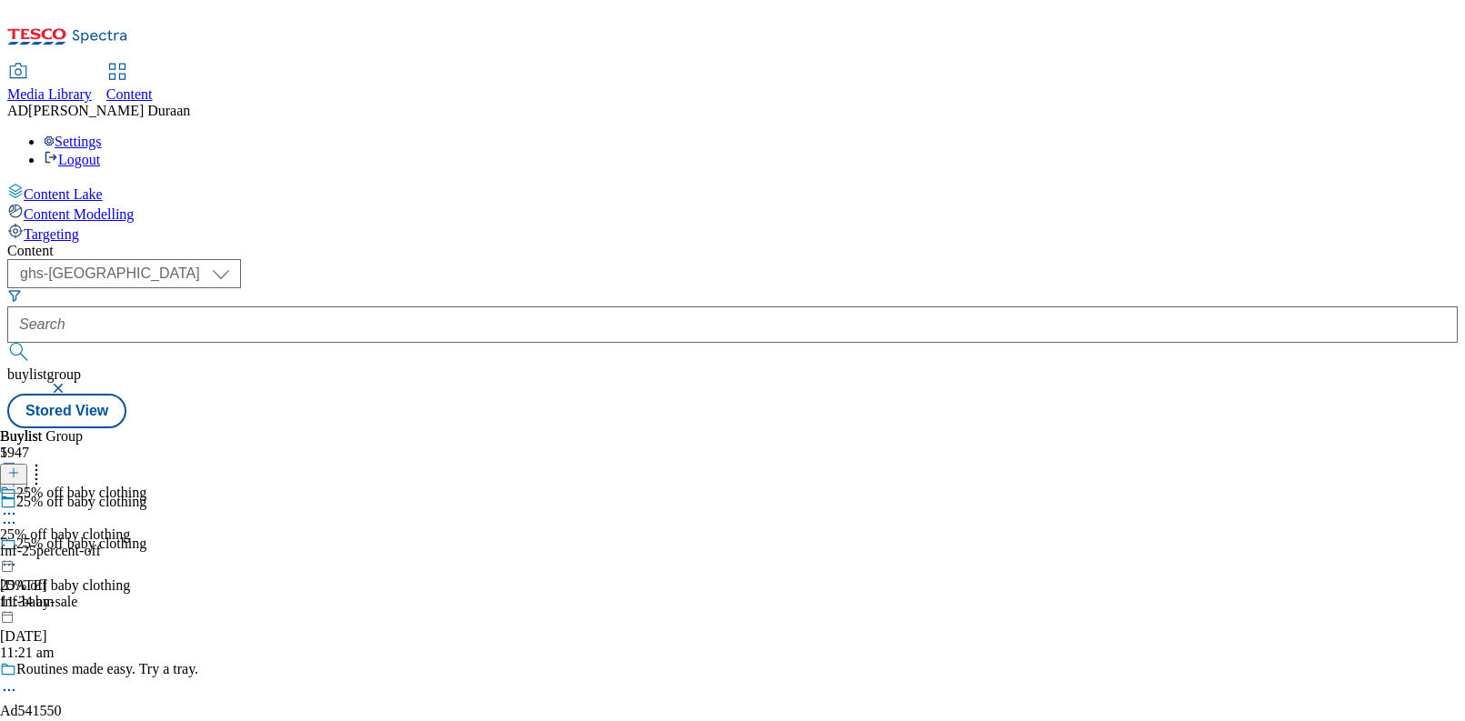
click at [146, 543] on div "fnf-25percent-off" at bounding box center [73, 551] width 146 height 16
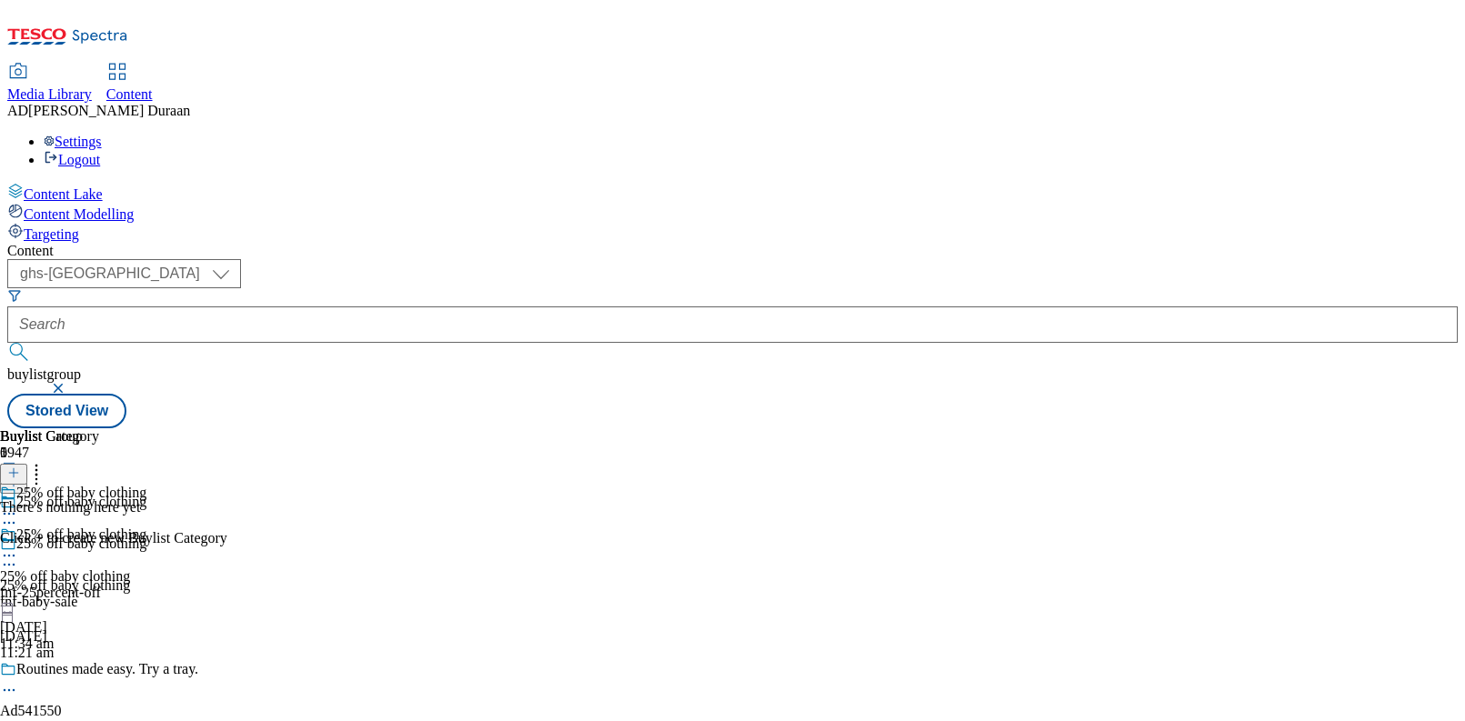
click at [18, 473] on line at bounding box center [13, 473] width 9 height 0
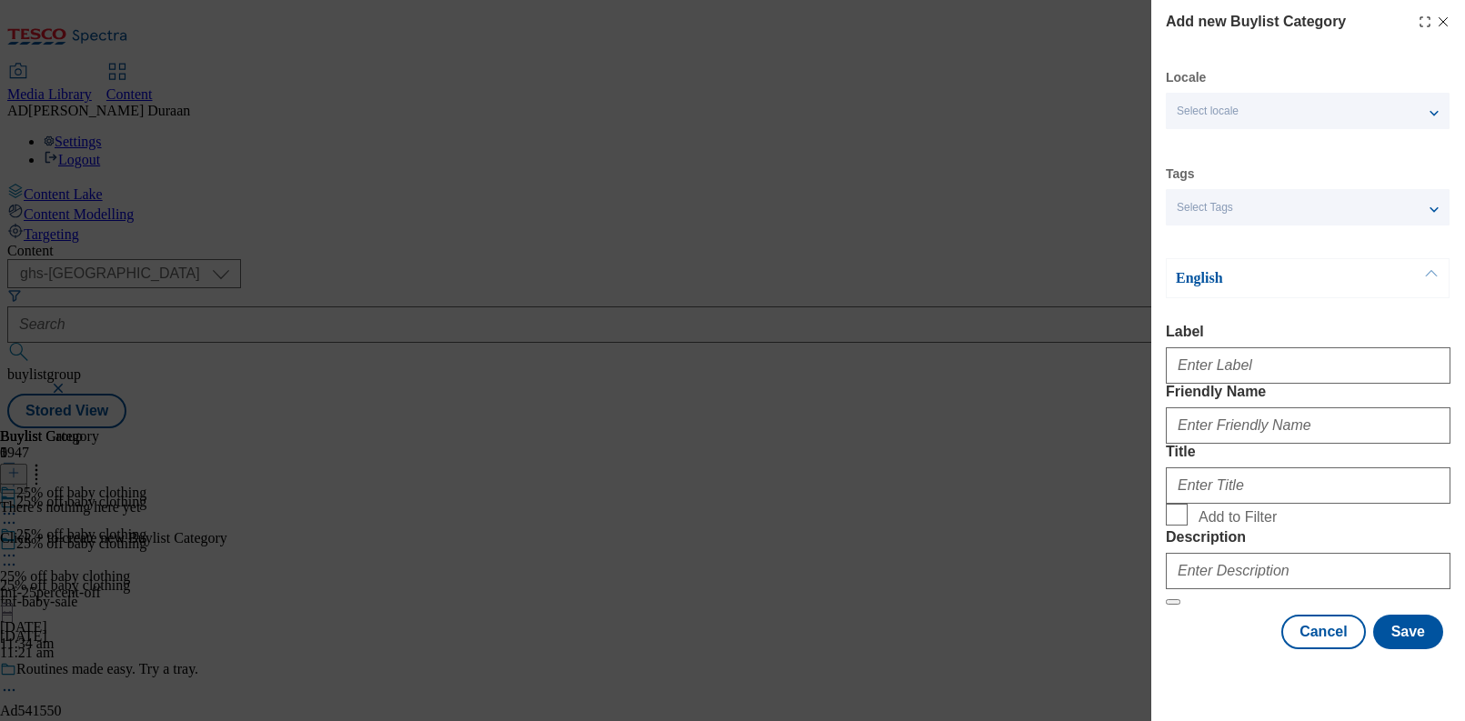
click at [1246, 211] on div "Select Tags" at bounding box center [1308, 207] width 284 height 36
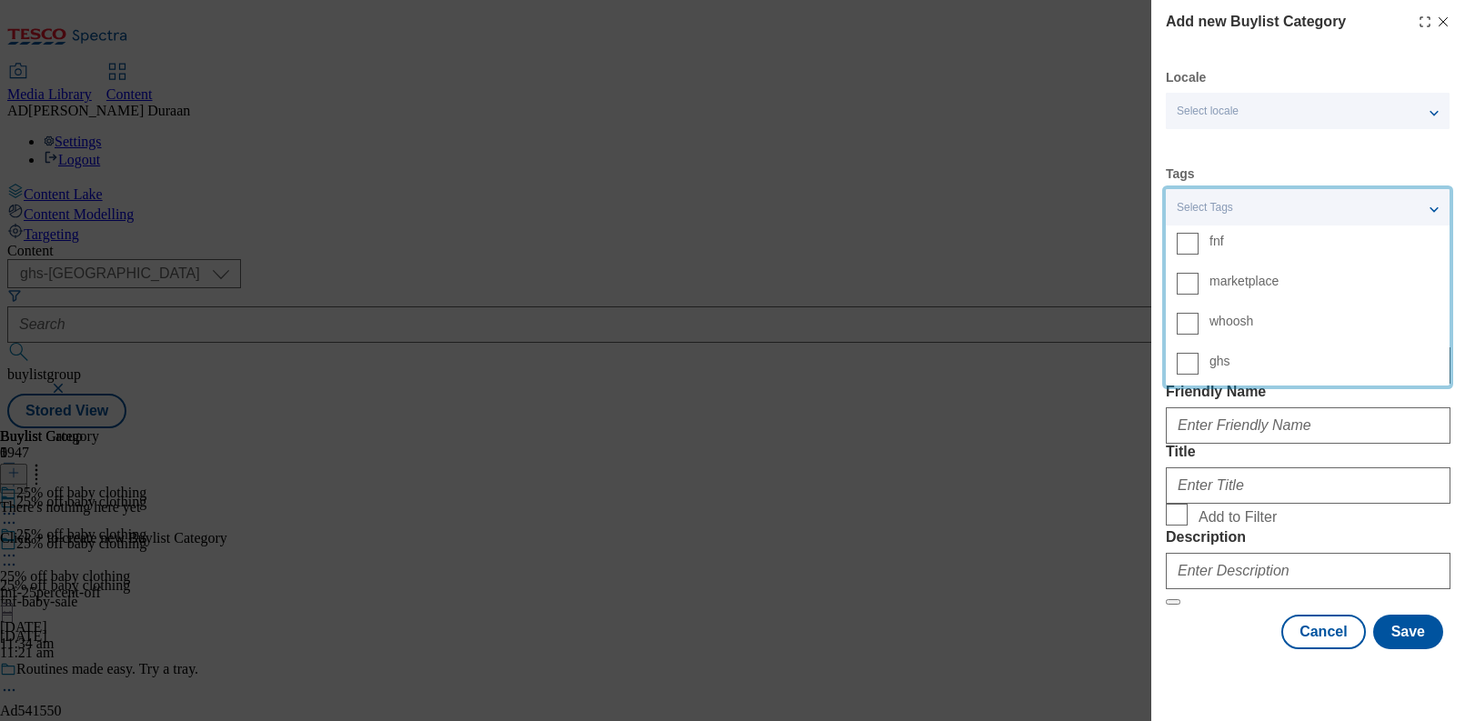
click at [1231, 240] on span "fnf" at bounding box center [1324, 241] width 229 height 16
click at [1199, 240] on input "fnf" at bounding box center [1188, 244] width 22 height 22
click at [1337, 155] on div "Locale Select locale English Welsh Tags 1 tags selected fnf marketplace whoosh …" at bounding box center [1308, 359] width 285 height 580
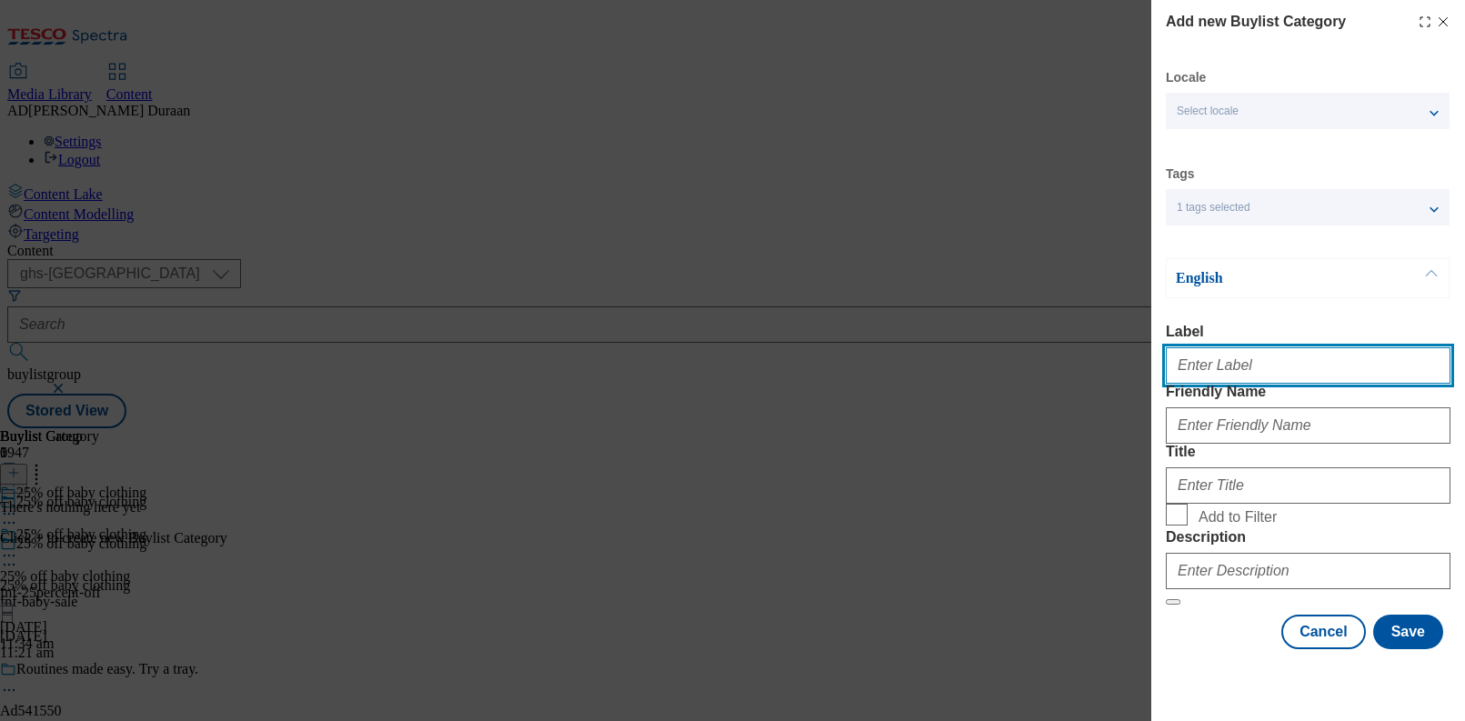
paste input "All baby"
type input "All baby"
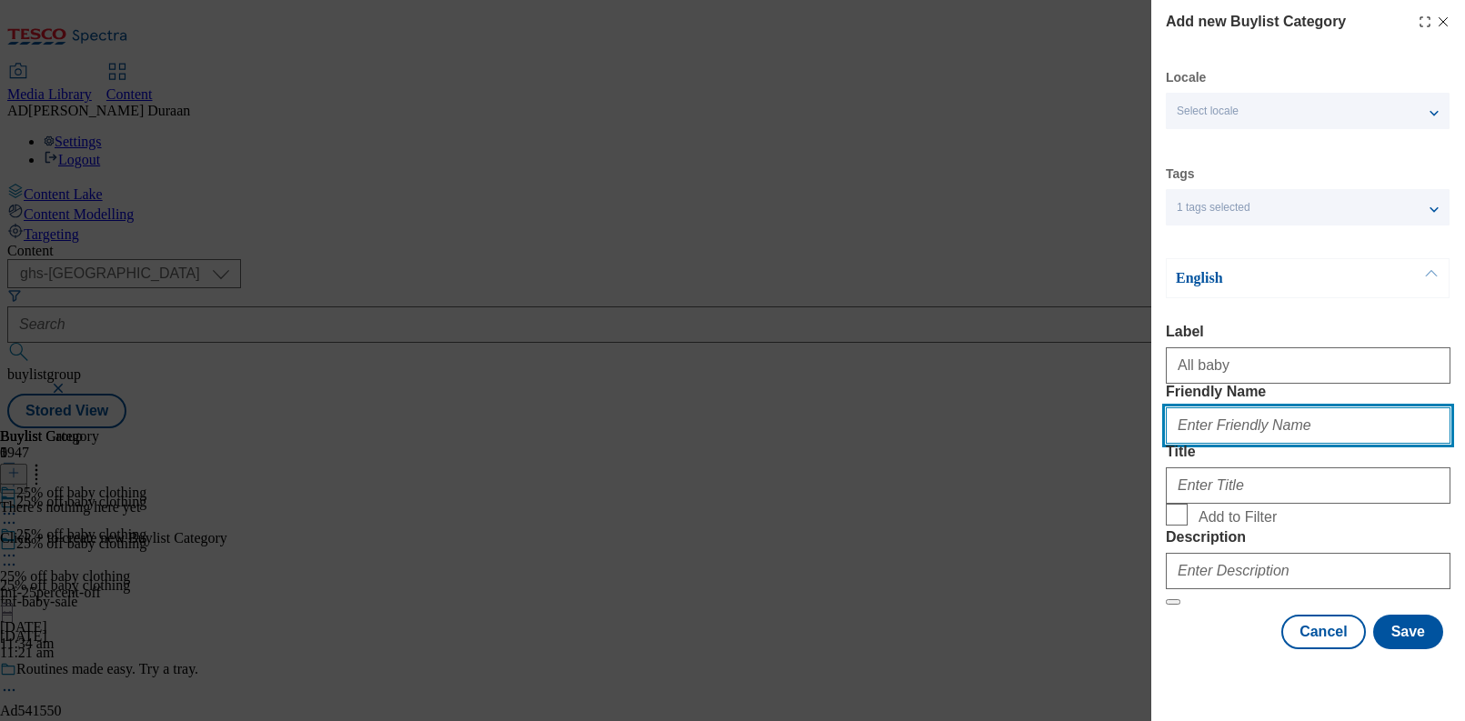
click at [1195, 444] on input "Friendly Name" at bounding box center [1308, 425] width 285 height 36
type input "all-baby"
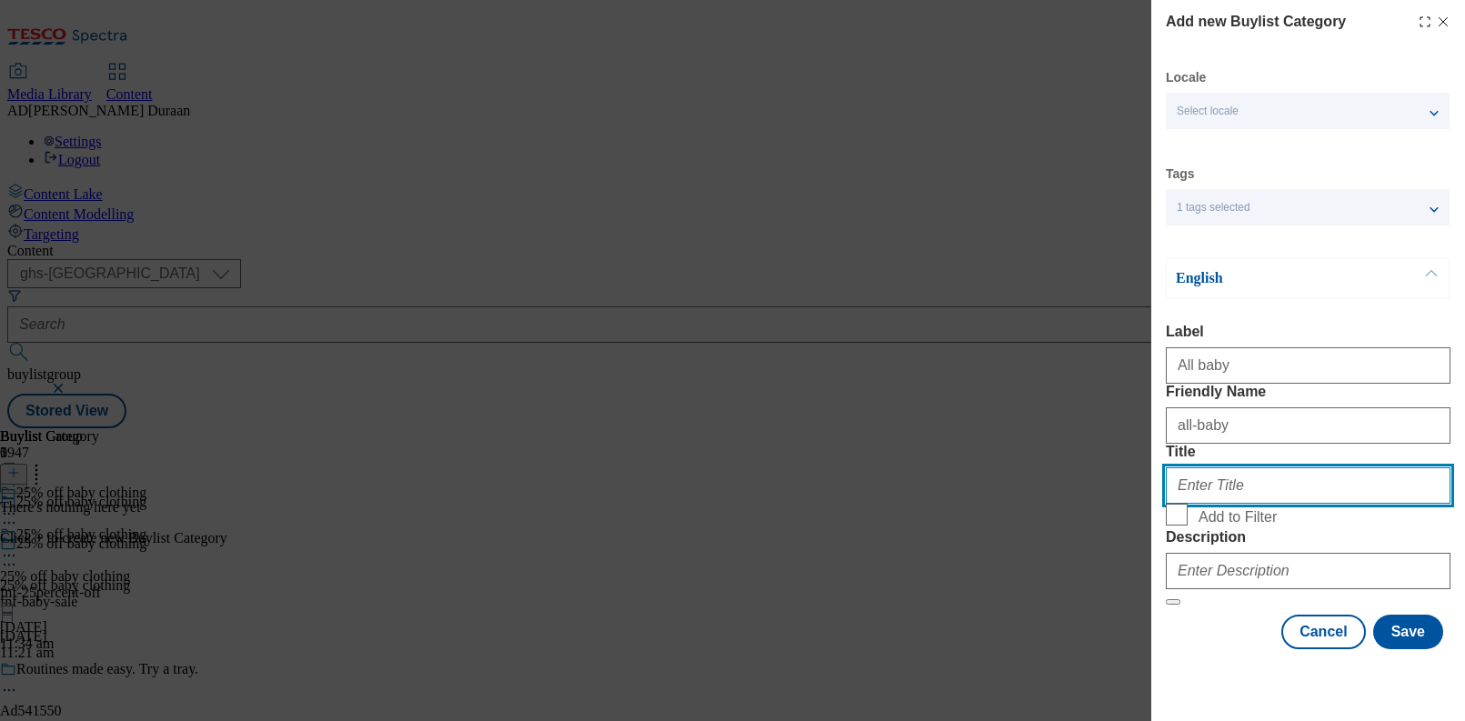
paste input "All baby"
type input "All baby"
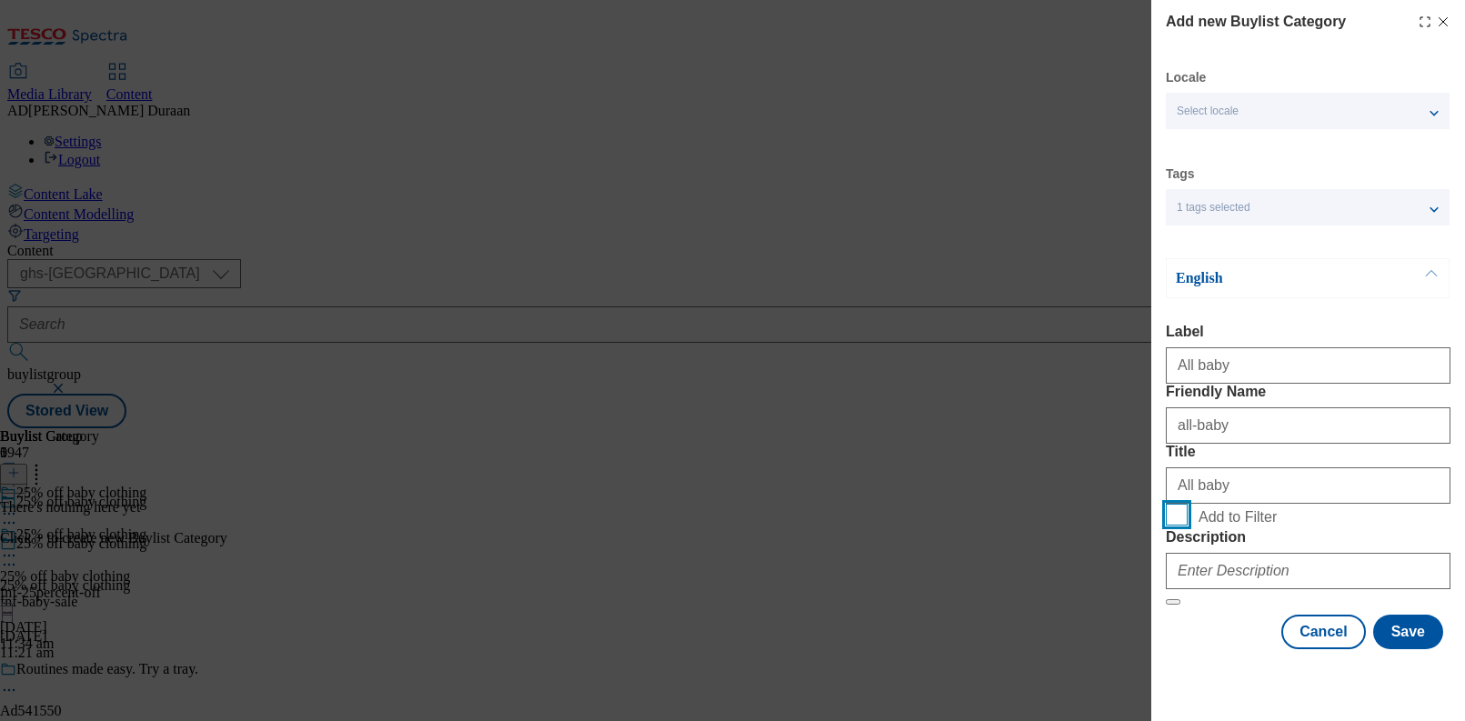
drag, startPoint x: 1181, startPoint y: 613, endPoint x: 1246, endPoint y: 514, distance: 118.8
click at [1181, 526] on input "Add to Filter" at bounding box center [1177, 515] width 22 height 22
checkbox input "true"
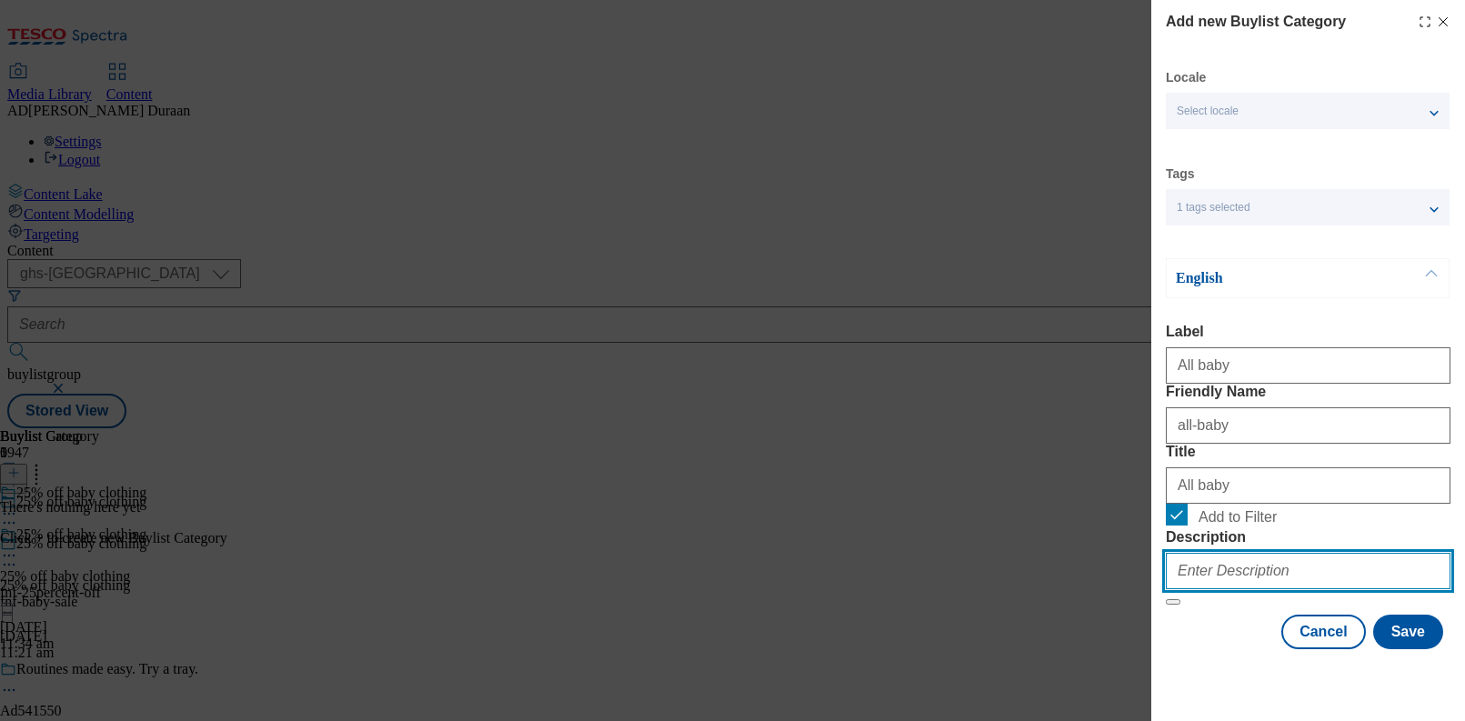
paste input "Save on clothing essentials for your little one at F&F with 25% off baby clothi…"
type input "Save on clothing essentials for your little one at F&F with 25% off baby clothi…"
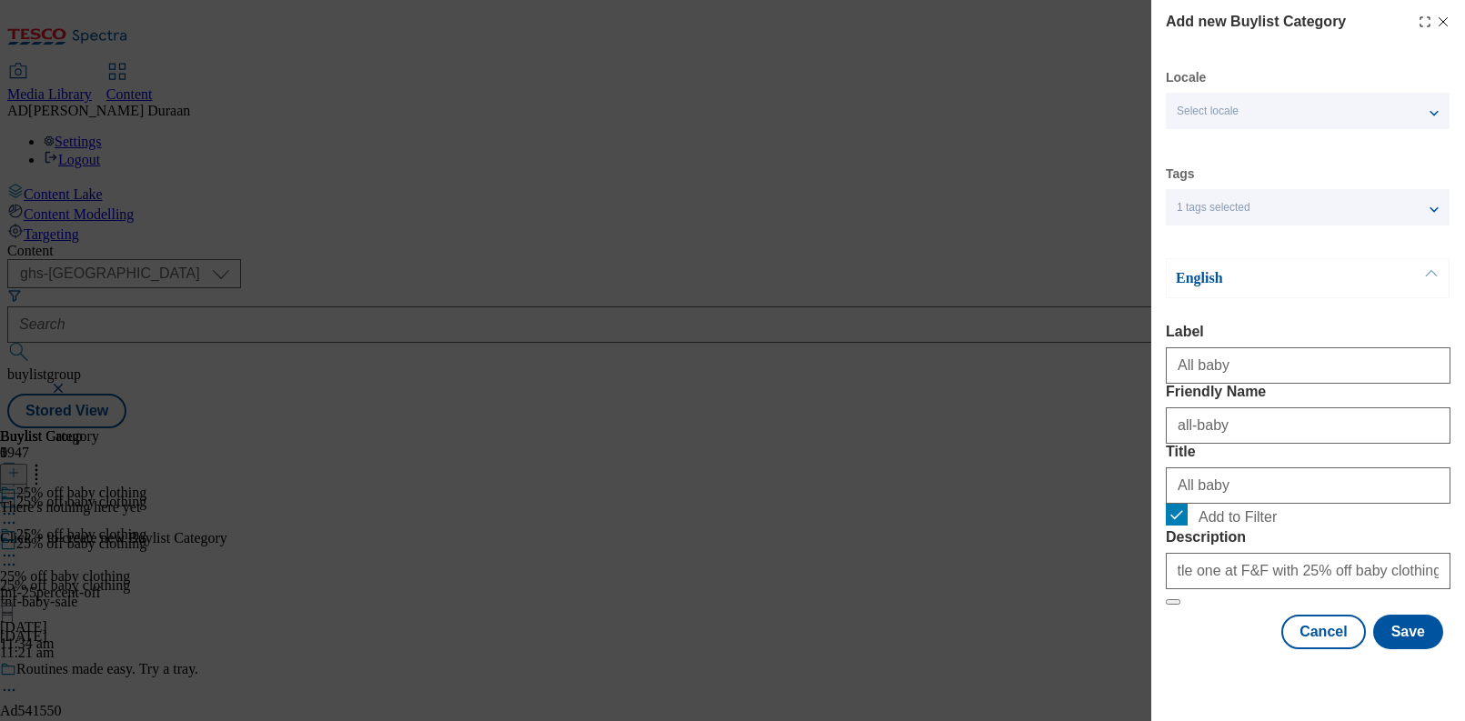
scroll to position [0, 0]
click at [1356, 400] on form "Label All baby Friendly Name all-baby Title All baby Add to Filter Description …" at bounding box center [1308, 465] width 285 height 282
click at [1421, 649] on button "Save" at bounding box center [1408, 632] width 70 height 35
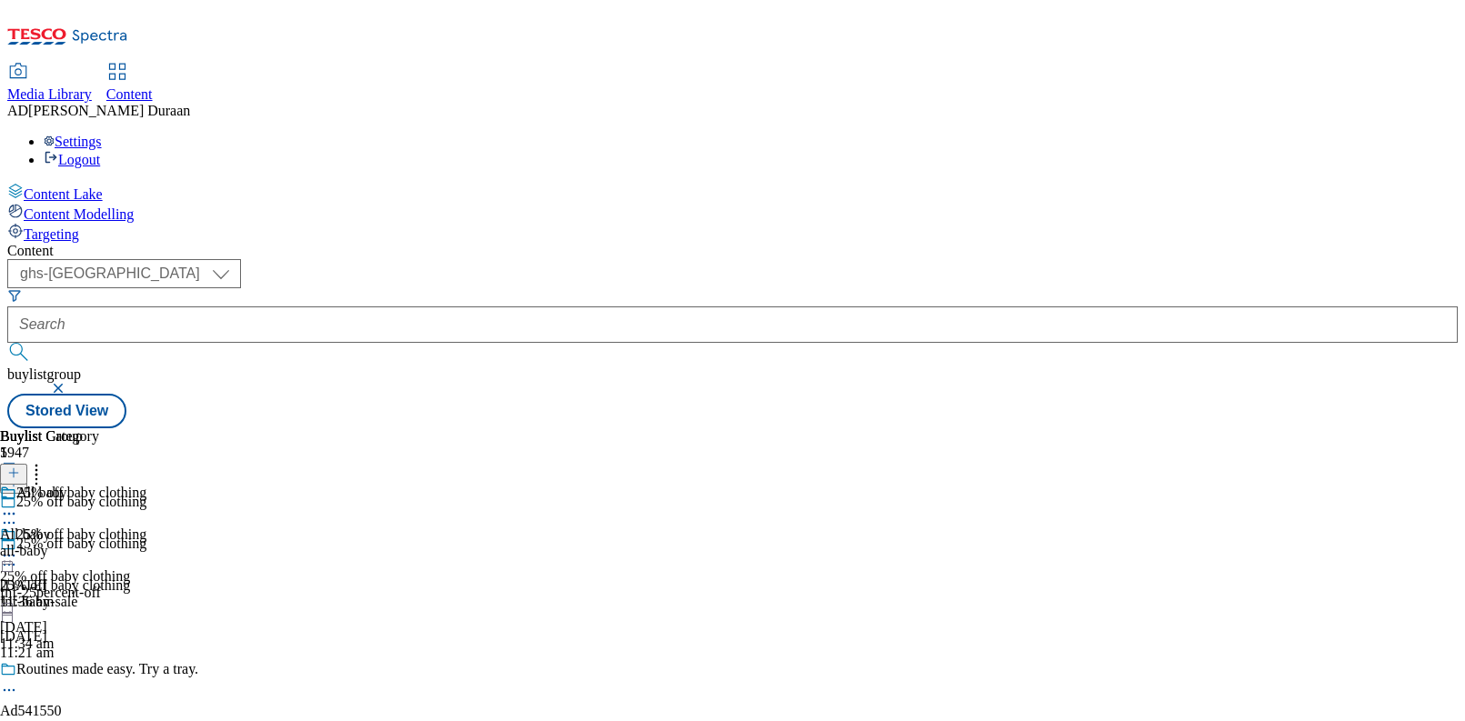
click at [18, 505] on icon at bounding box center [9, 514] width 18 height 18
click at [85, 567] on span "Copy" at bounding box center [70, 574] width 28 height 14
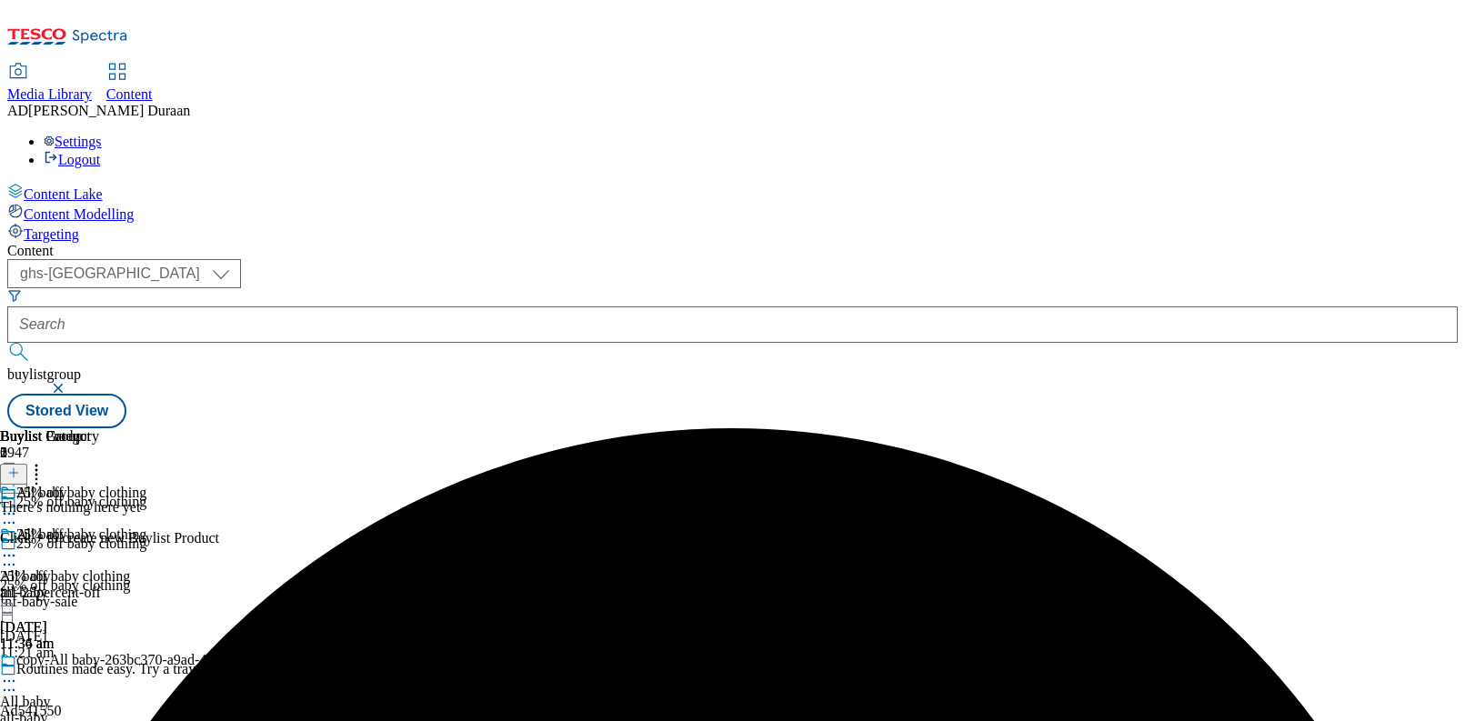
scroll to position [129, 0]
click at [18, 672] on icon at bounding box center [9, 681] width 18 height 18
click at [77, 713] on span "Edit" at bounding box center [66, 720] width 21 height 14
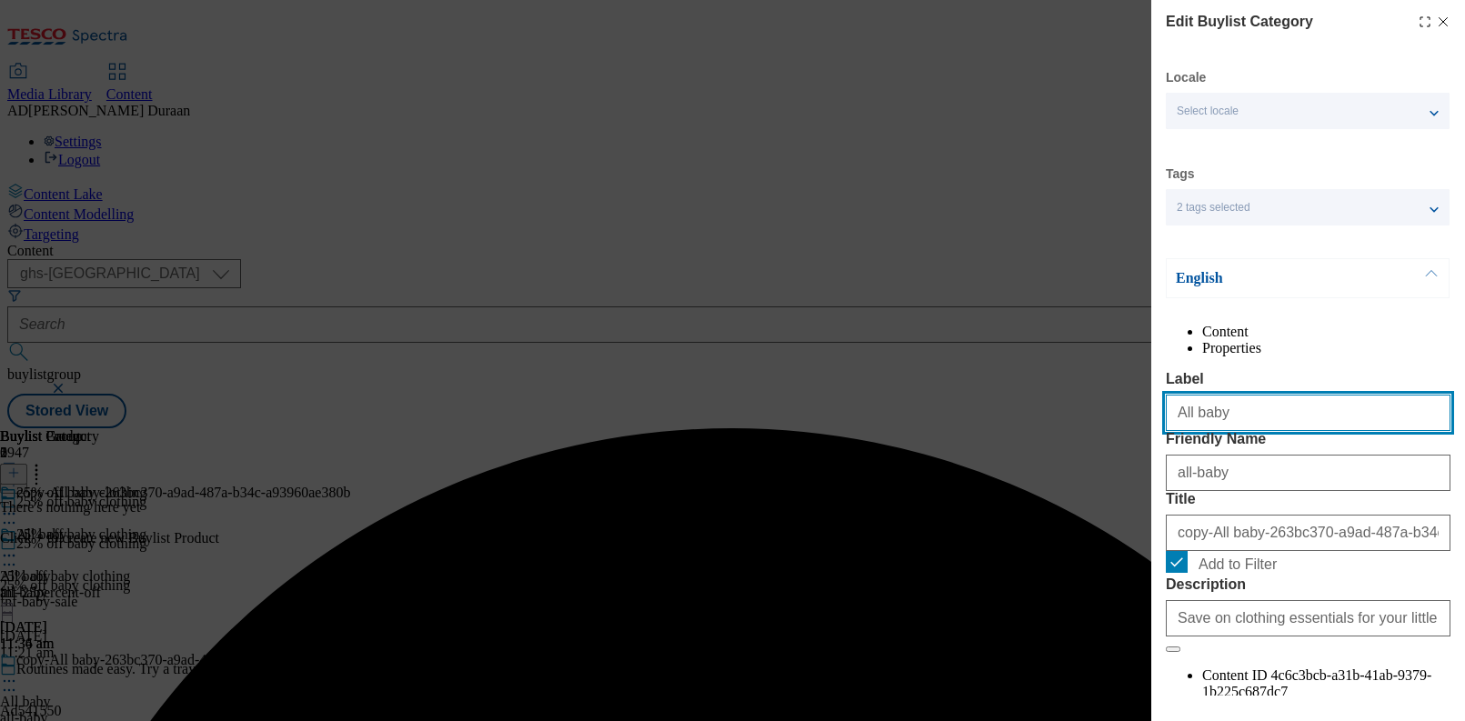
drag, startPoint x: 1111, startPoint y: 437, endPoint x: 1166, endPoint y: 447, distance: 55.5
click at [1111, 437] on div "Edit Buylist Category Locale Select locale English Welsh Tags 2 tags selected f…" at bounding box center [732, 360] width 1465 height 721
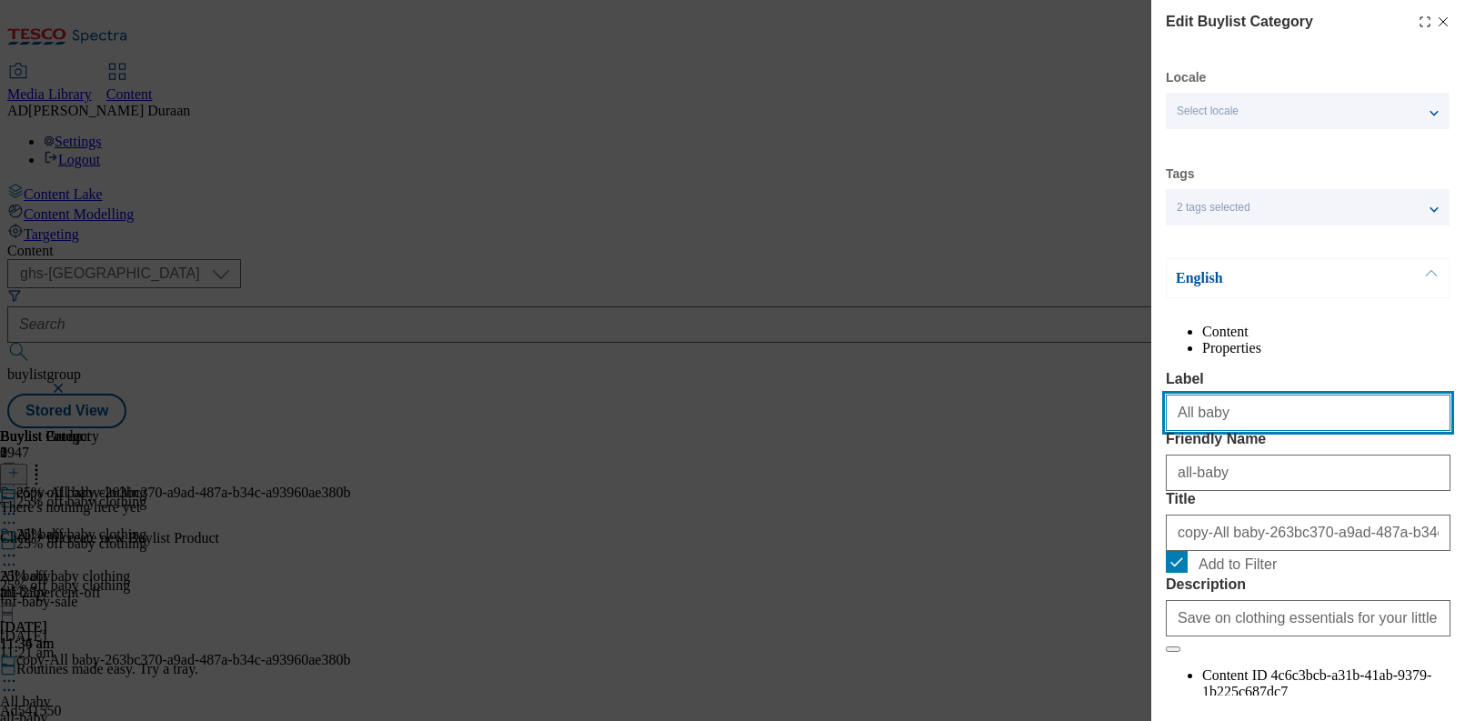
paste input "Boys'"
type input "Boys'"
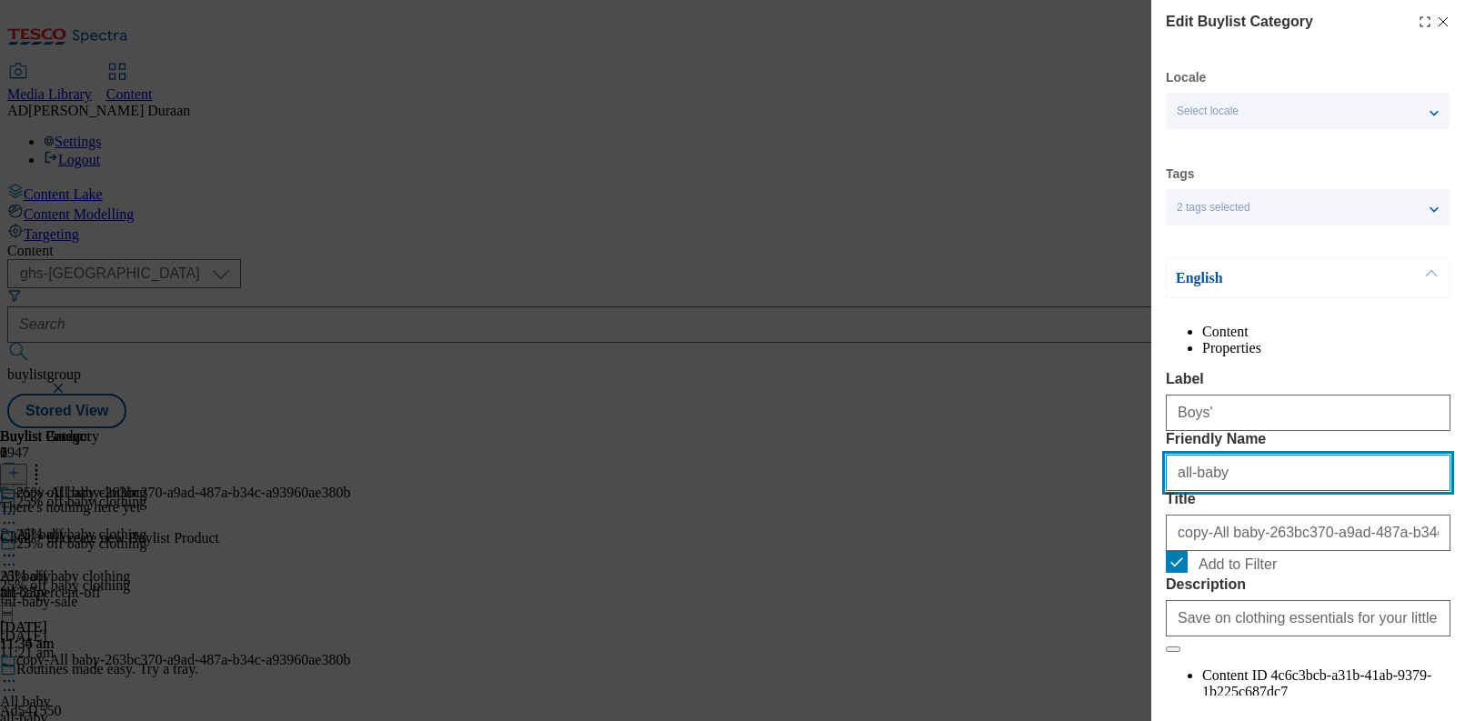
drag, startPoint x: 1240, startPoint y: 544, endPoint x: 1198, endPoint y: 540, distance: 42.0
click at [1152, 540] on div "Edit Buylist Category Locale Select locale English Welsh Tags 2 tags selected f…" at bounding box center [1308, 348] width 314 height 696
paste input "Boys'"
type input "Boys'"
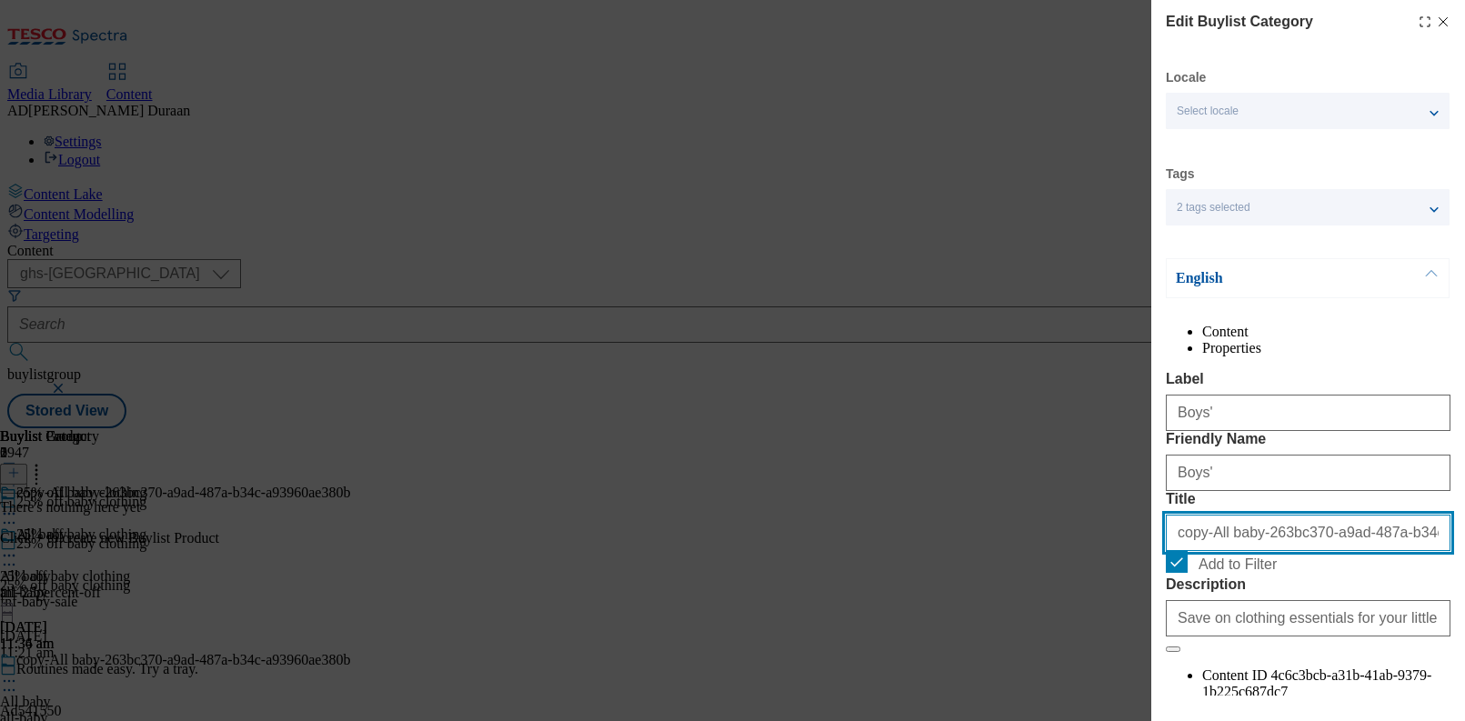
click at [1215, 551] on input "copy-All baby-263bc370-a9ad-487a-b34c-a93960ae380b" at bounding box center [1308, 533] width 285 height 36
paste input "Boys'"
type input "Boys'"
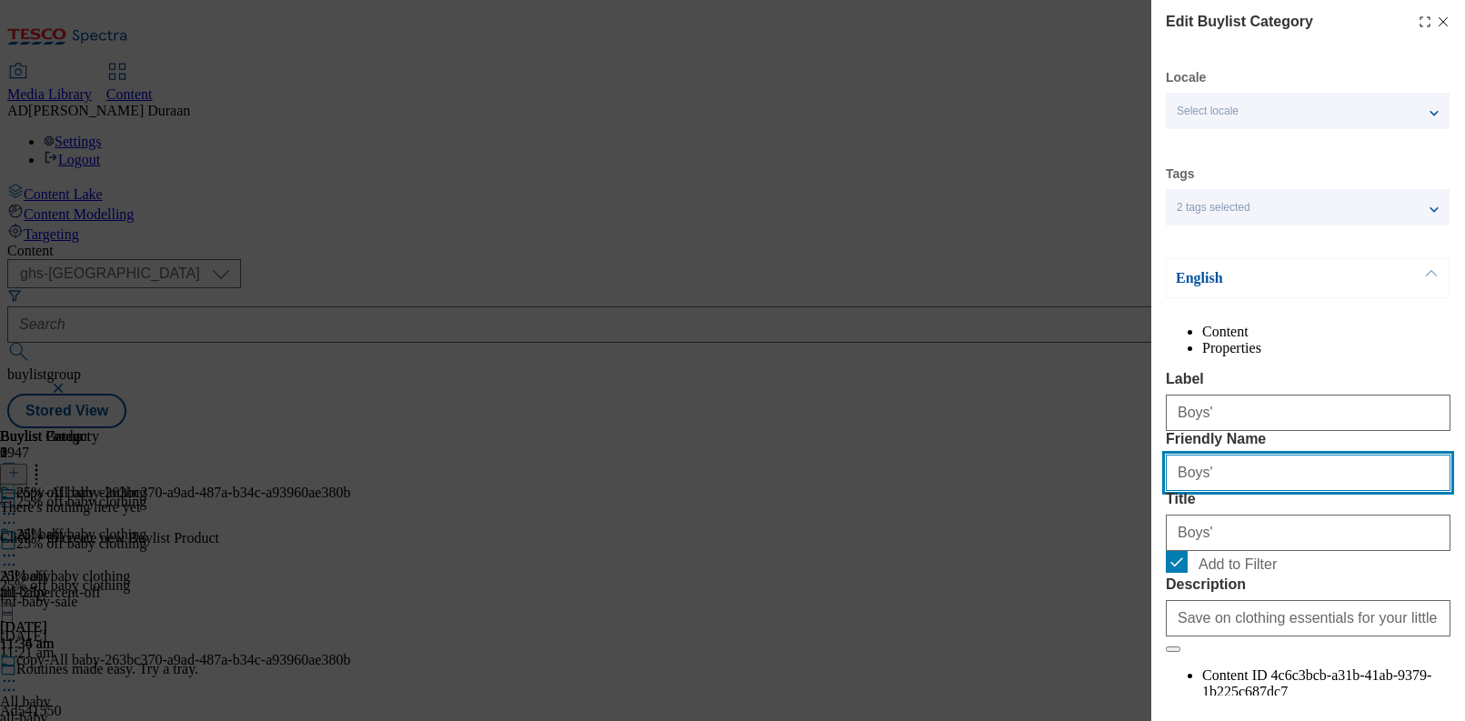
click at [1226, 491] on input "Boys'" at bounding box center [1308, 473] width 285 height 36
type input "boys"
click at [1301, 484] on form "Label Boys' Friendly Name boys Title Boys' Add to Filter Description Save on cl…" at bounding box center [1308, 512] width 285 height 282
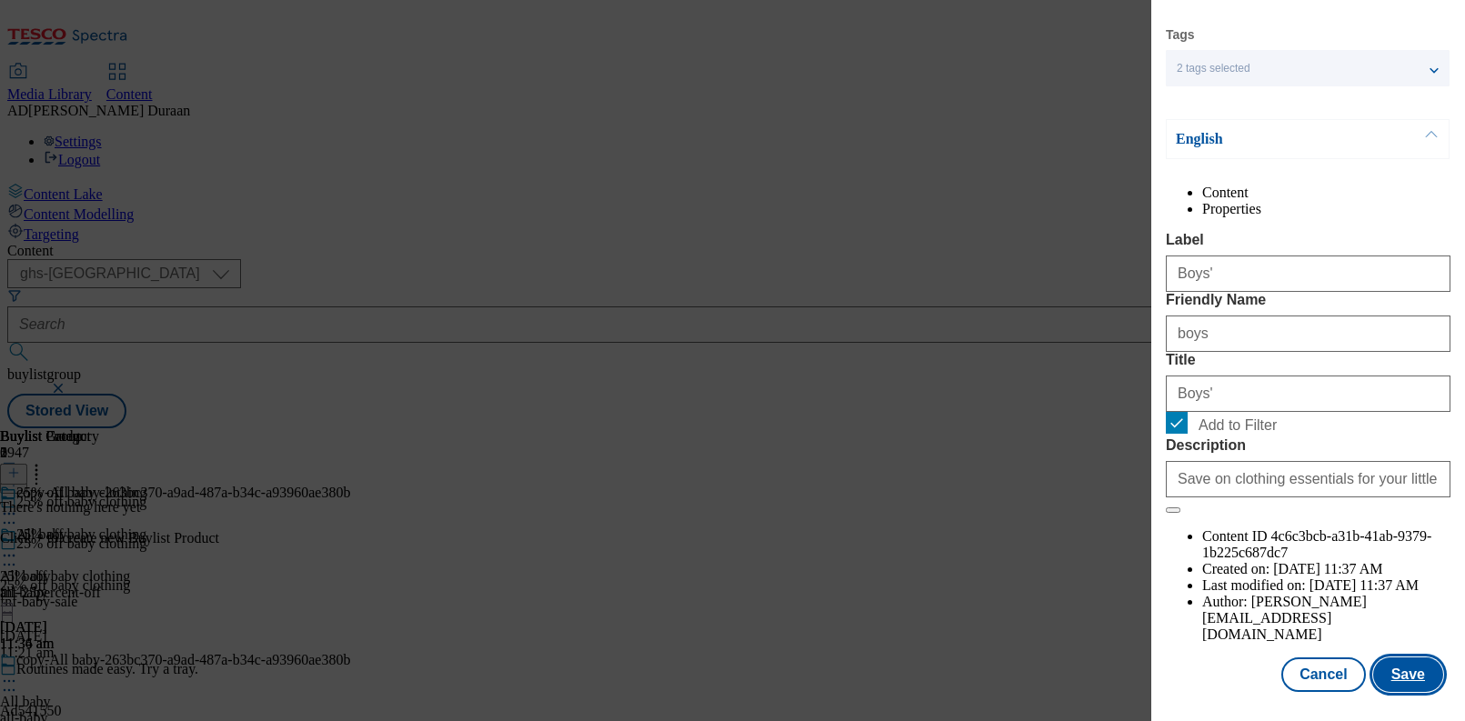
click at [1407, 678] on button "Save" at bounding box center [1408, 675] width 70 height 35
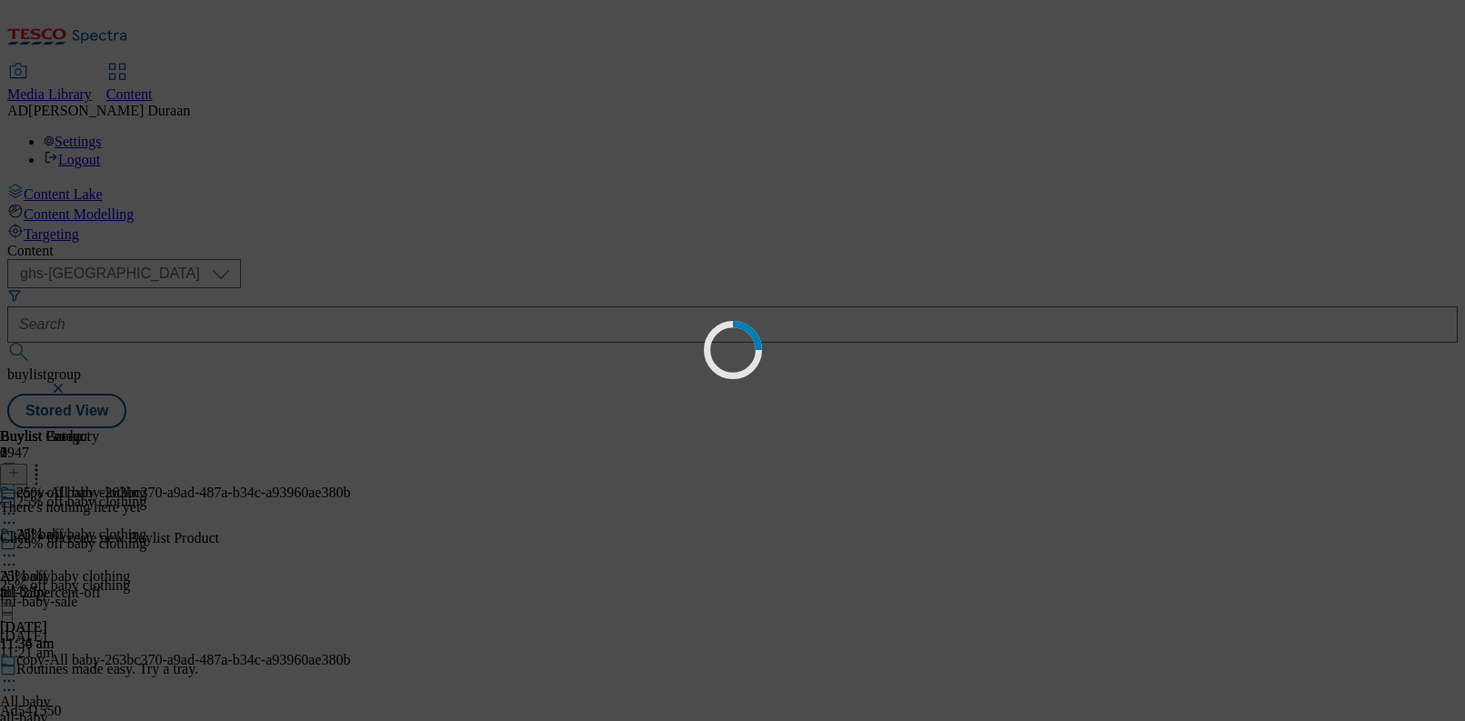
scroll to position [0, 0]
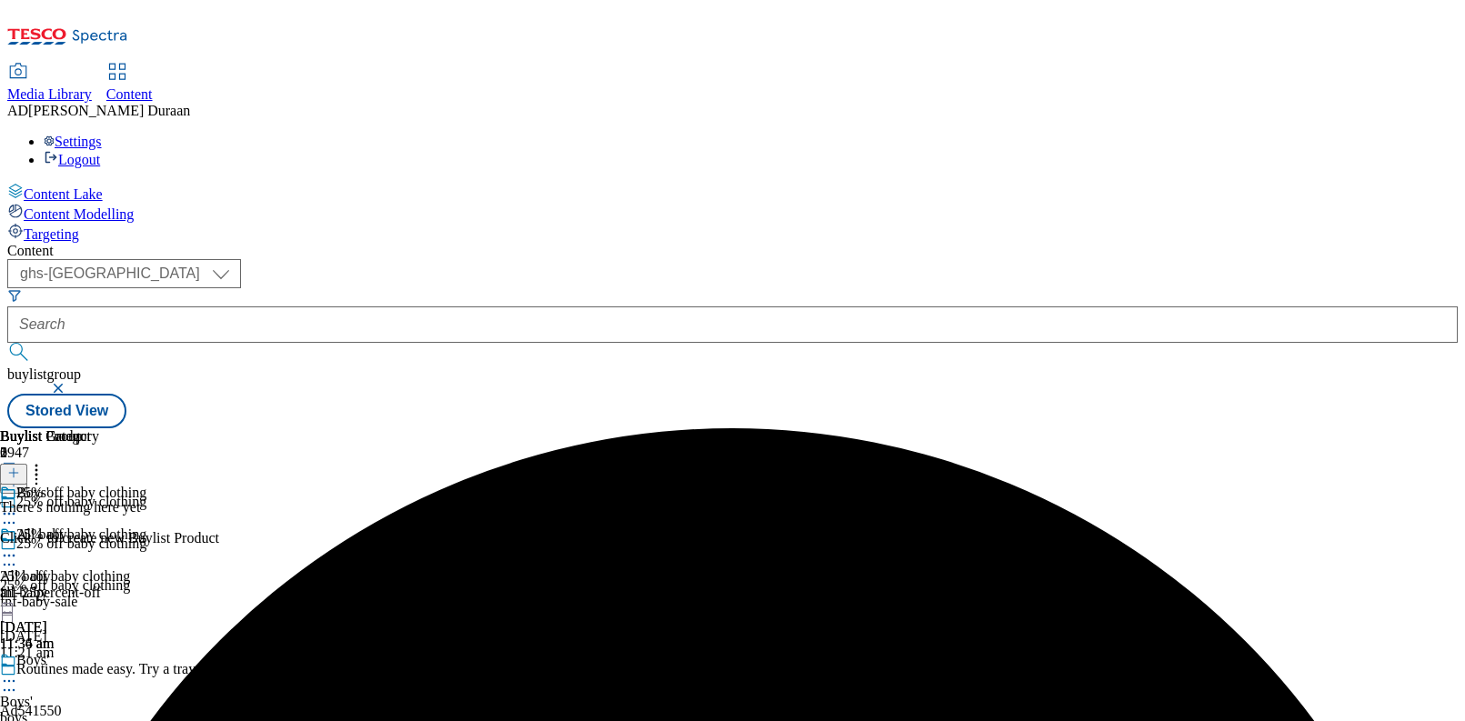
click at [99, 652] on div "Boys' Boys' boys 13 Aug 2025 11:37 am" at bounding box center [49, 715] width 99 height 126
click at [11, 680] on circle at bounding box center [9, 681] width 3 height 3
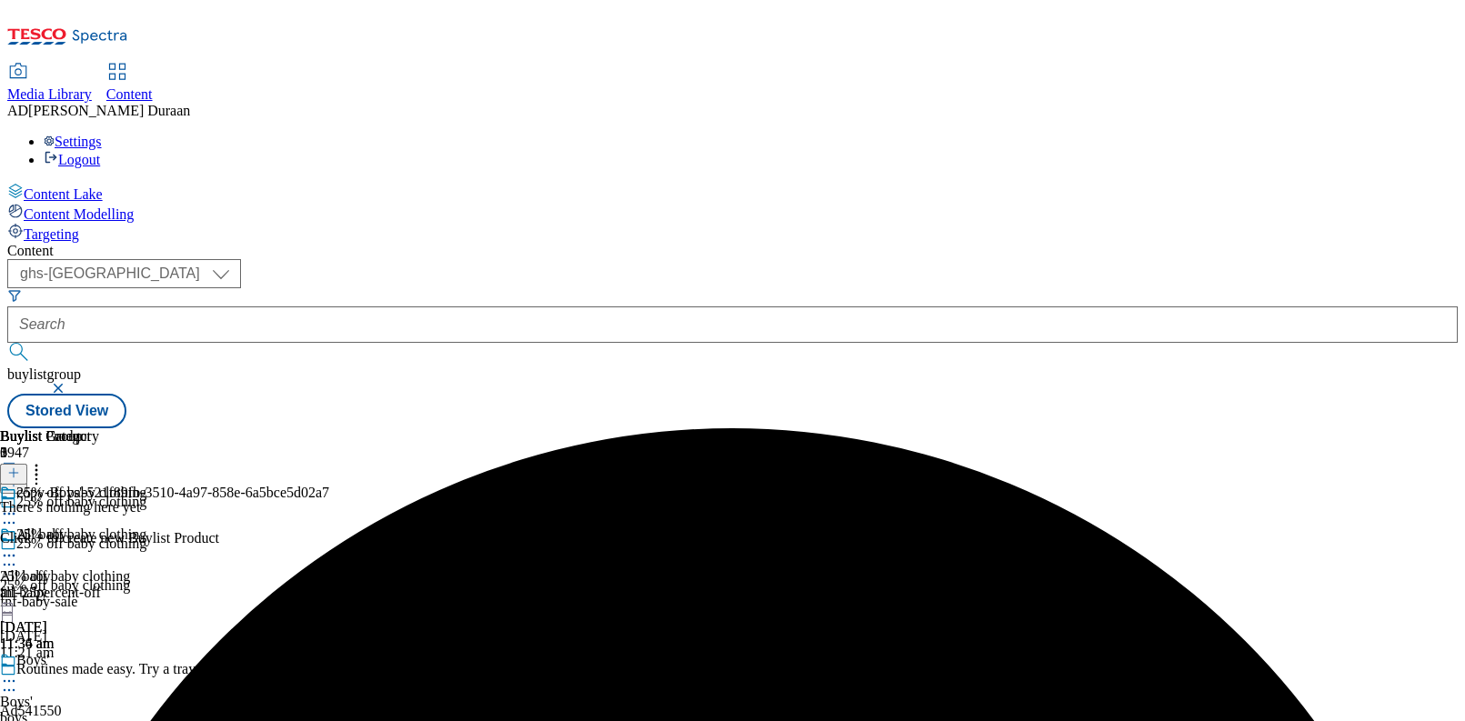
drag, startPoint x: 1185, startPoint y: 533, endPoint x: 1158, endPoint y: 539, distance: 28.0
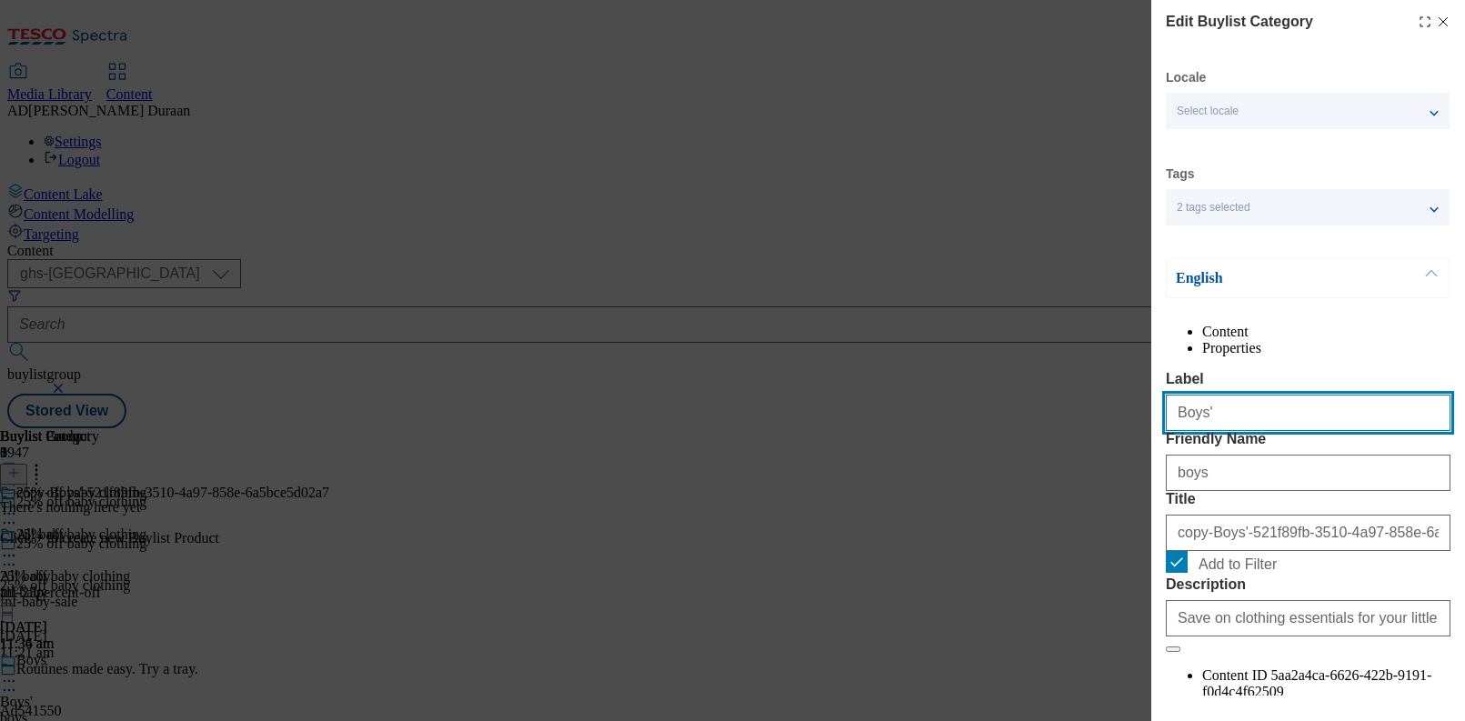
drag, startPoint x: 1222, startPoint y: 456, endPoint x: 1091, endPoint y: 449, distance: 131.1
click at [1090, 449] on div "Edit Buylist Category Locale Select locale English Welsh Tags 2 tags selected f…" at bounding box center [732, 360] width 1465 height 721
paste input "Girl"
type input "Girls'"
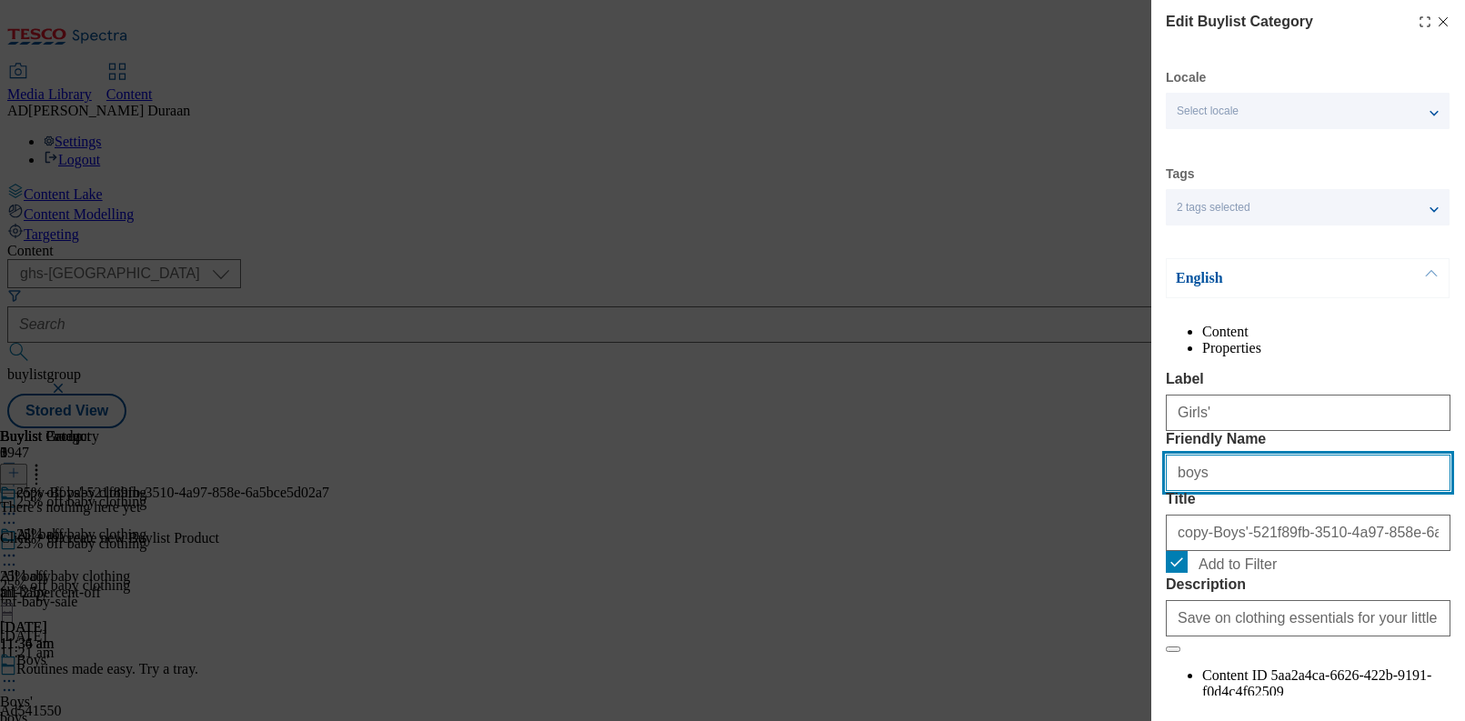
drag, startPoint x: 1223, startPoint y: 548, endPoint x: 1181, endPoint y: 548, distance: 42.8
click at [1083, 543] on div "Edit Buylist Category Locale Select locale English Welsh Tags 2 tags selected f…" at bounding box center [732, 360] width 1465 height 721
paste input "Girls'"
type input "Girls'"
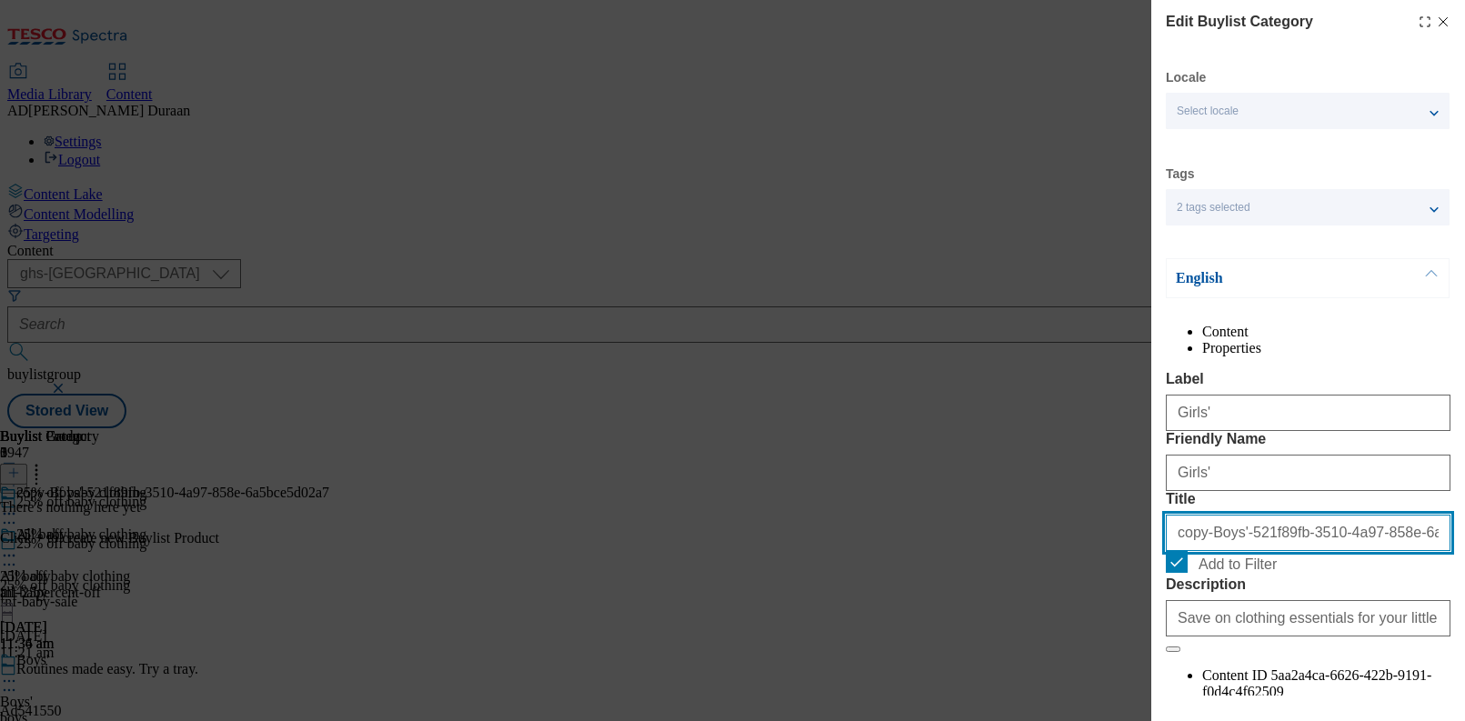
click at [1227, 551] on input "copy-Boys'-521f89fb-3510-4a97-858e-6a5bce5d02a7" at bounding box center [1308, 533] width 285 height 36
paste input "Girls'"
type input "Girls'"
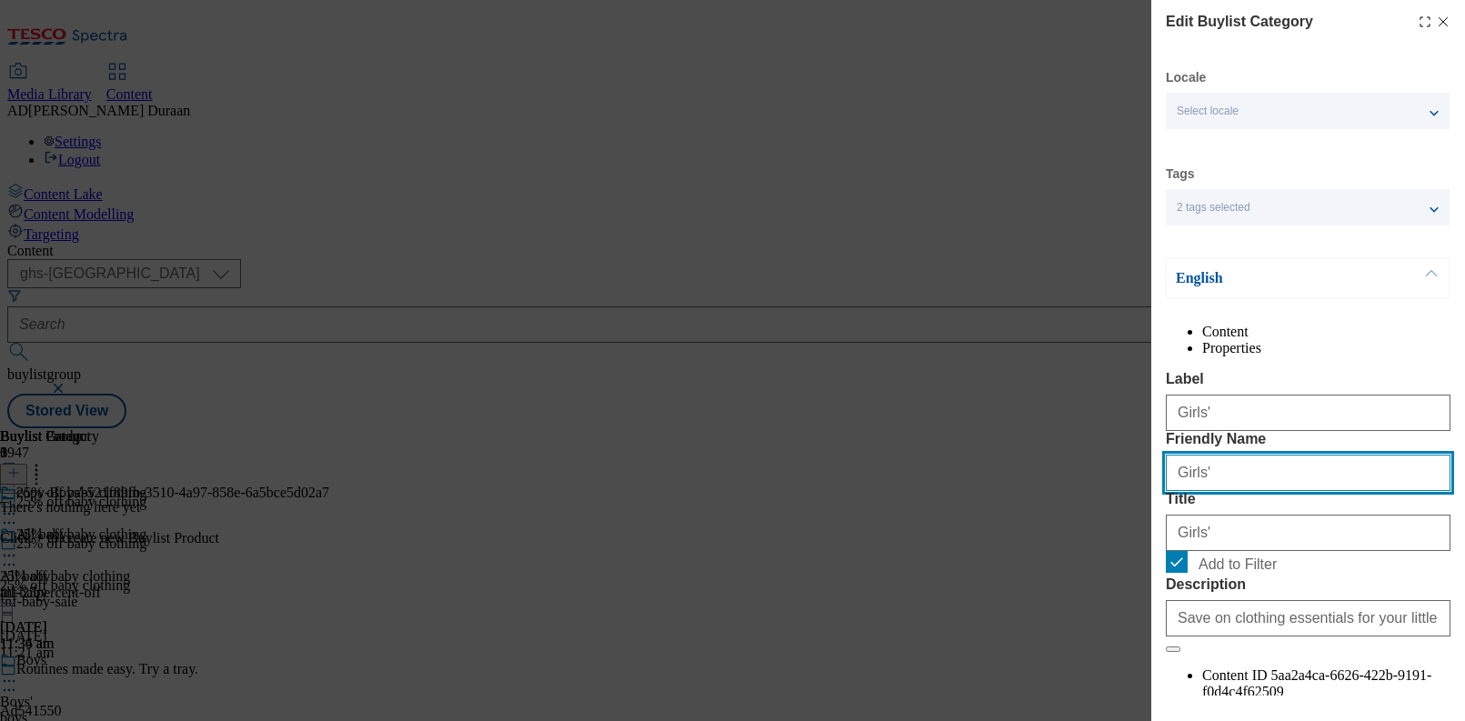
click at [1217, 491] on input "Girls'" at bounding box center [1308, 473] width 285 height 36
type input "girls"
click at [1286, 490] on form "Label Girls' Friendly Name girls Title Girls' Add to Filter Description Save on…" at bounding box center [1308, 512] width 285 height 282
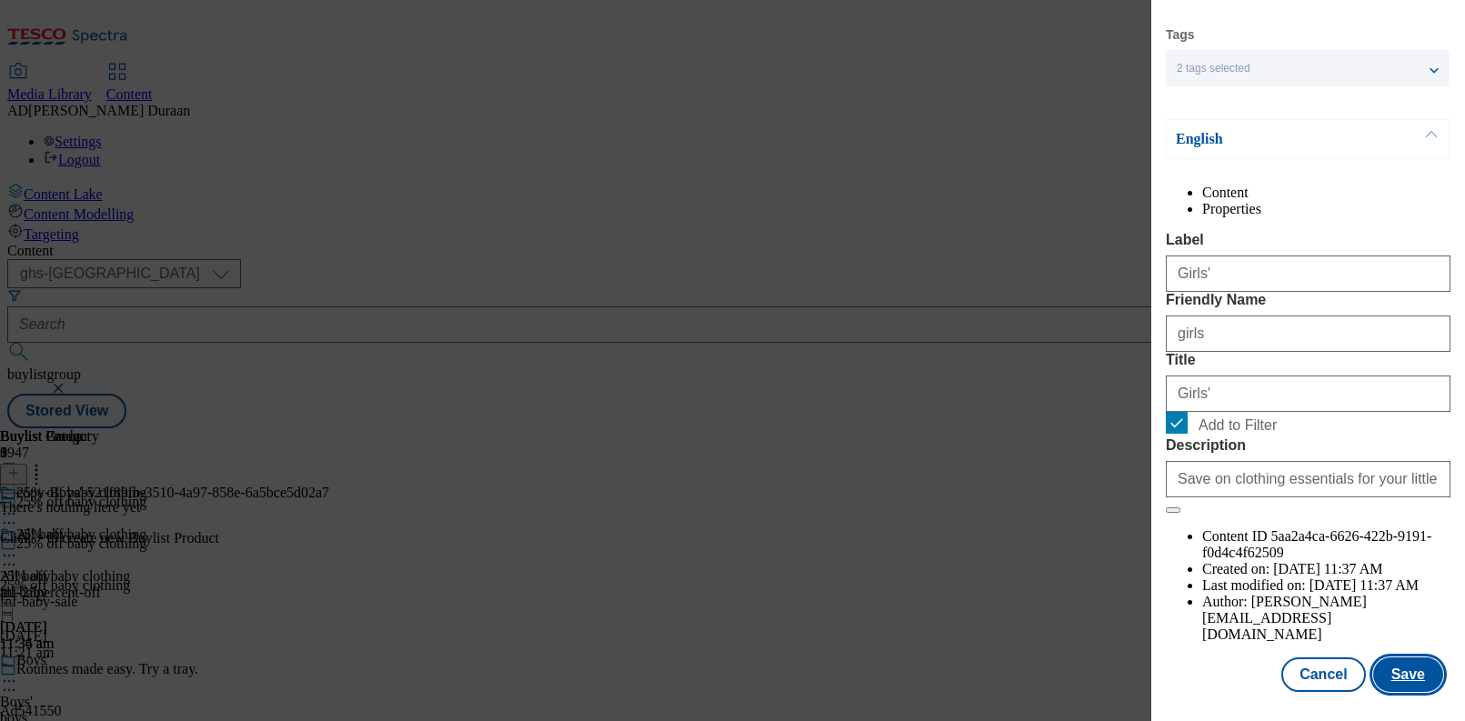
click at [1408, 680] on button "Save" at bounding box center [1408, 675] width 70 height 35
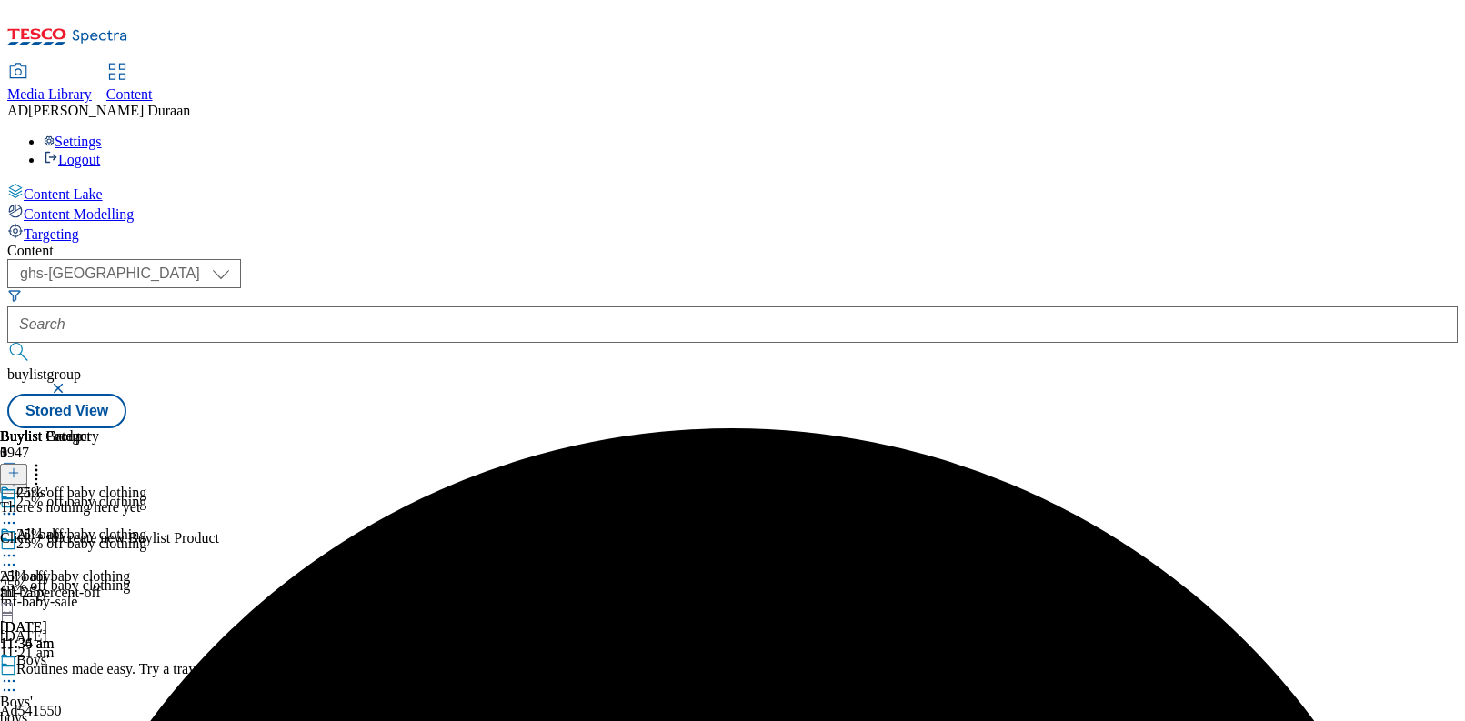
scroll to position [129, 0]
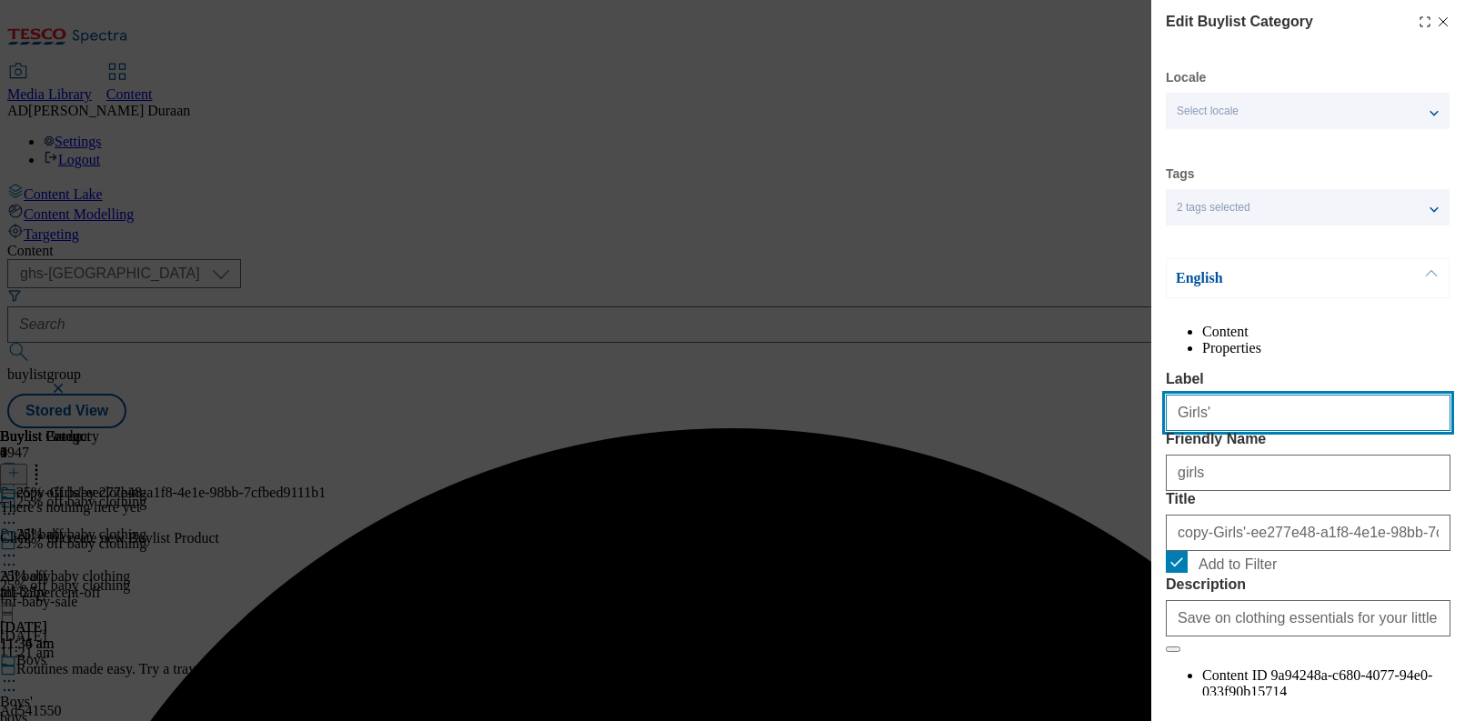
drag, startPoint x: 1097, startPoint y: 445, endPoint x: 950, endPoint y: 440, distance: 147.4
click at [950, 440] on div "Edit Buylist Category Locale Select locale English Welsh Tags 2 tags selected f…" at bounding box center [732, 360] width 1465 height 721
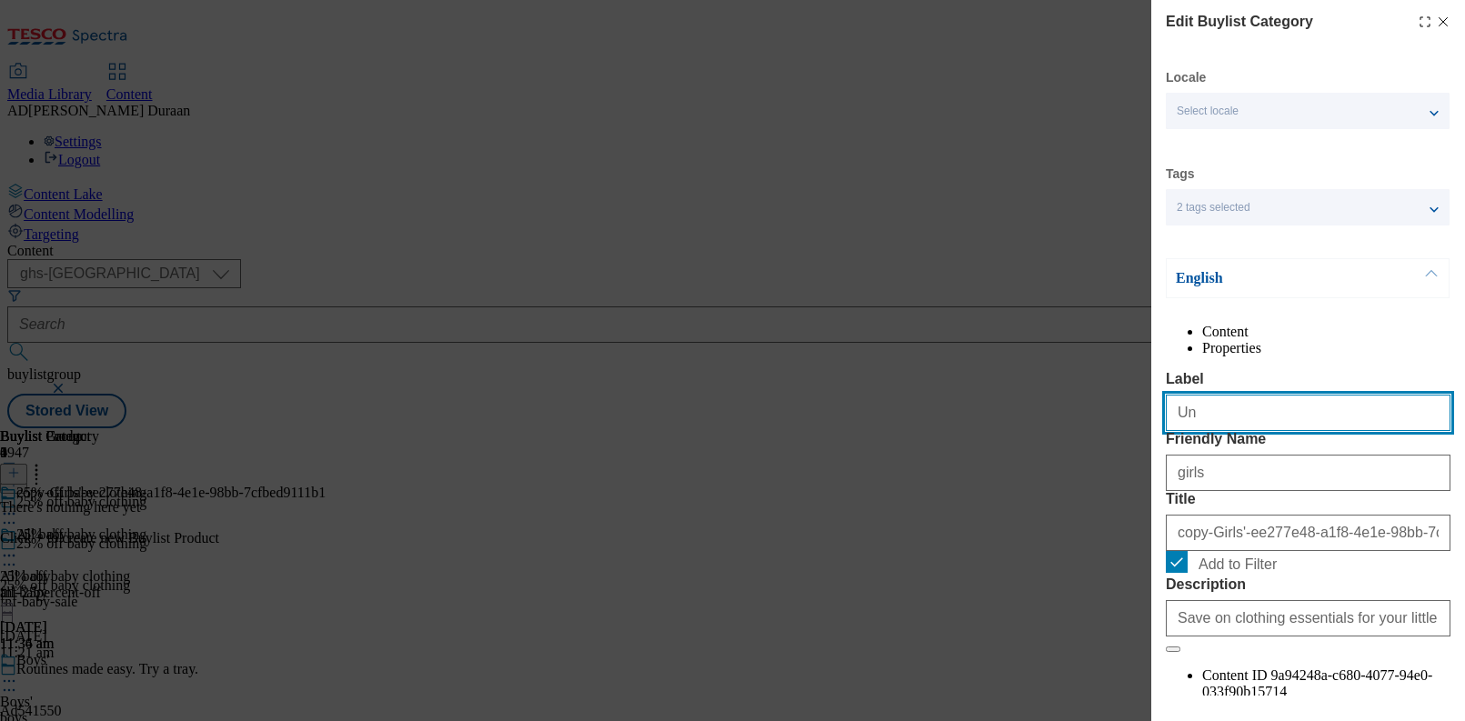
type input "Unisex"
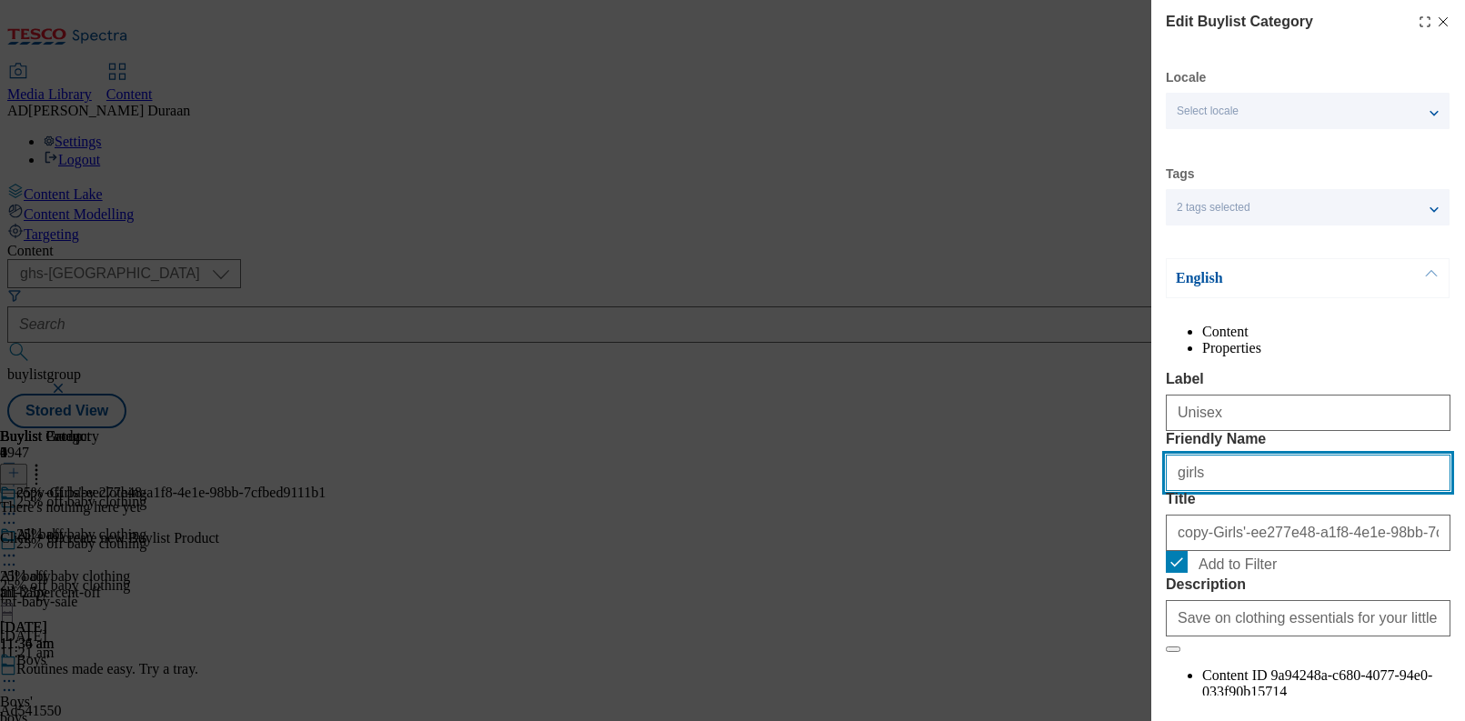
drag, startPoint x: 1206, startPoint y: 547, endPoint x: 1052, endPoint y: 543, distance: 153.7
click at [1052, 543] on div "Edit Buylist Category Locale Select locale English Welsh Tags 2 tags selected f…" at bounding box center [732, 360] width 1465 height 721
type input "unisex"
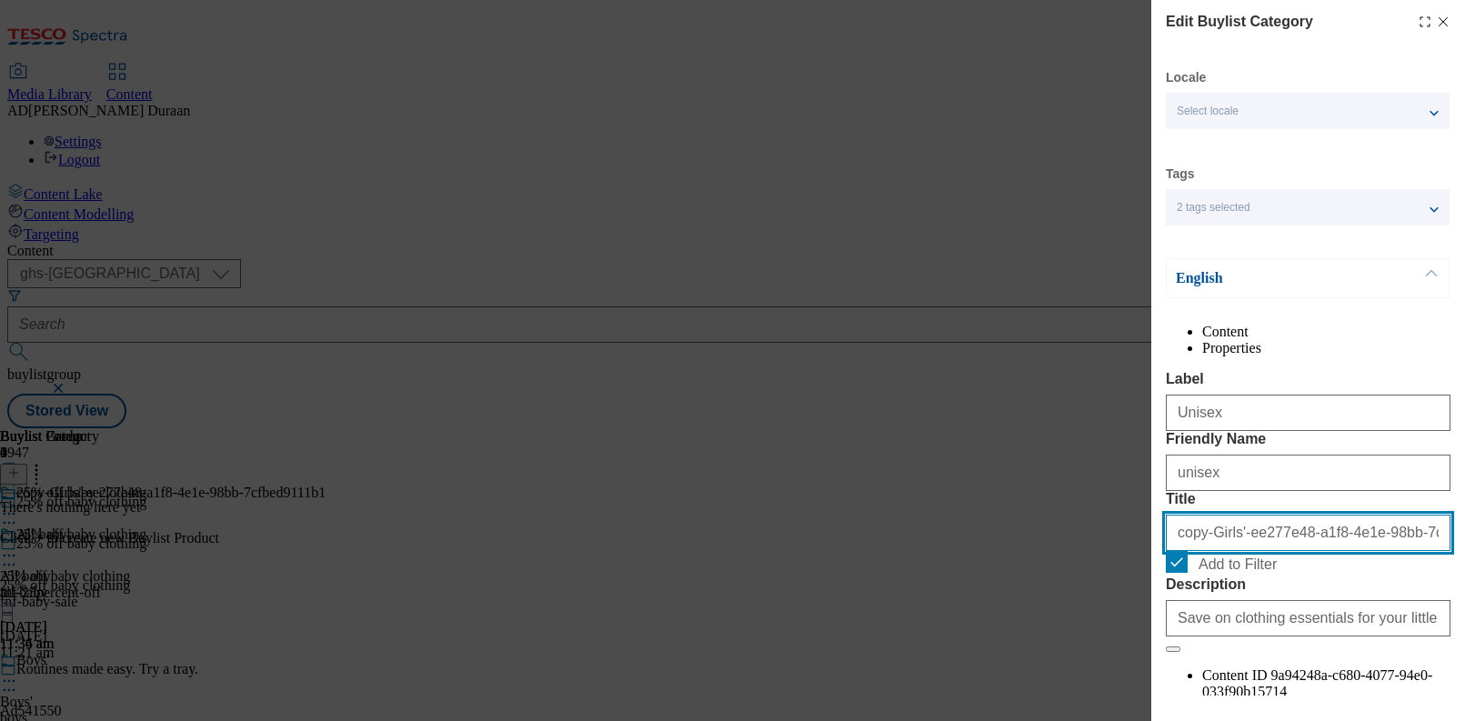
click at [1245, 551] on input "copy-Girls'-ee277e48-a1f8-4e1e-98bb-7cfbed9111b1" at bounding box center [1308, 533] width 285 height 36
type input "u"
type input "Unisex"
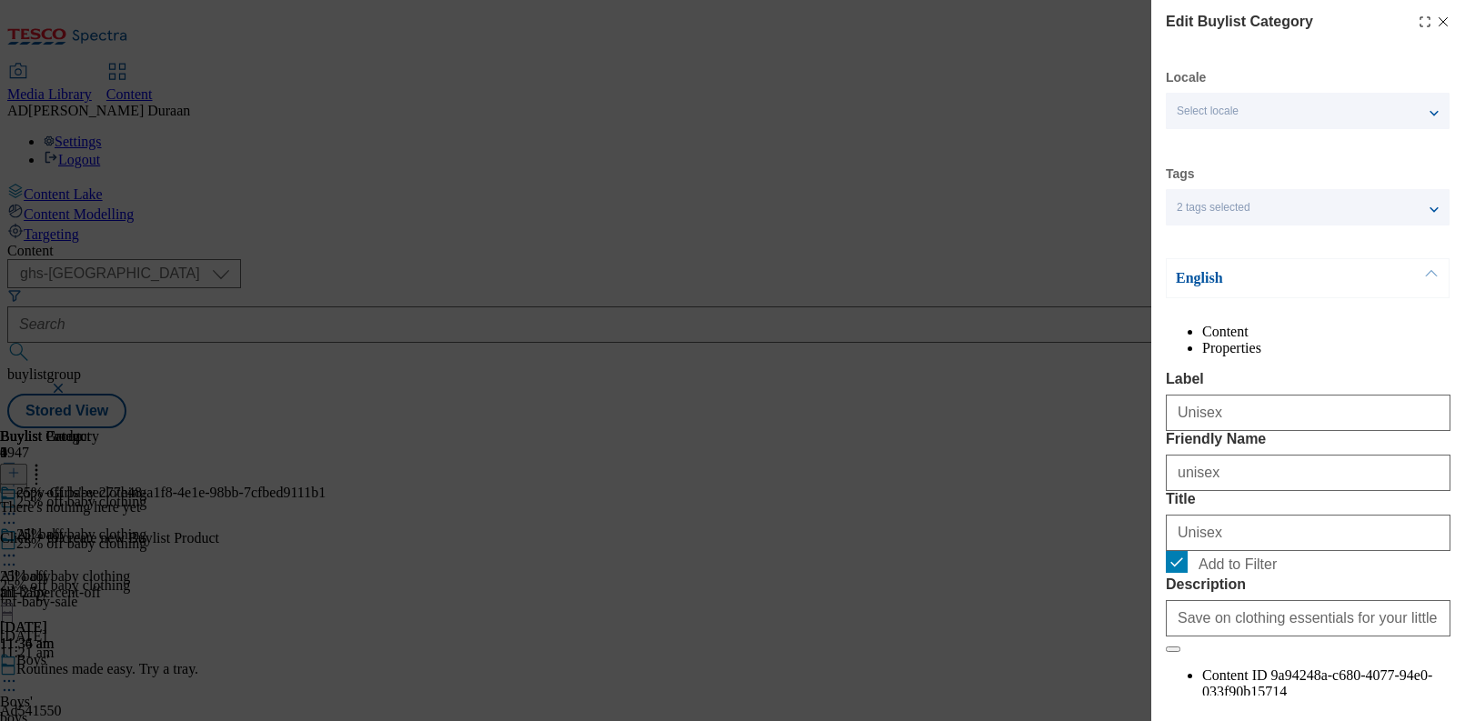
click at [1350, 490] on form "Label Unisex Friendly Name unisex Title Unisex Add to Filter Description Save o…" at bounding box center [1308, 512] width 285 height 282
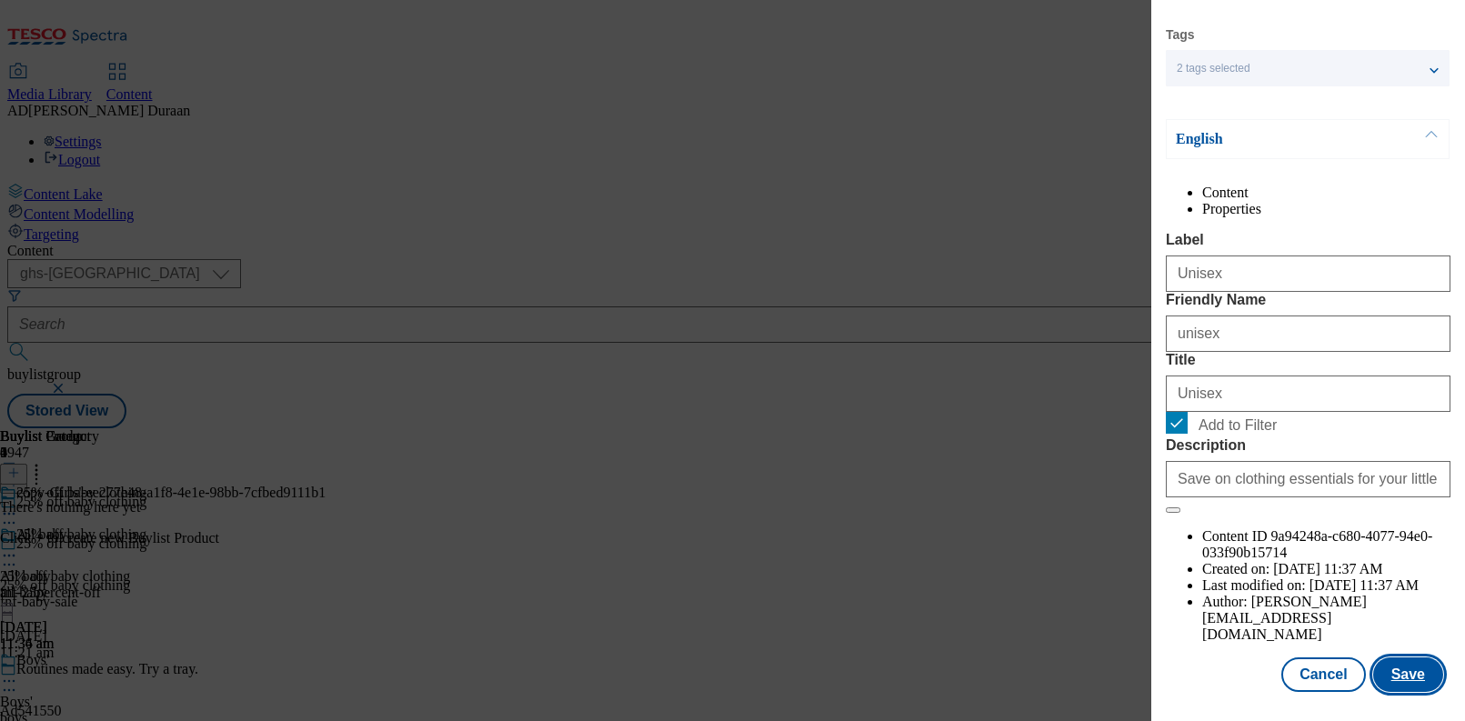
click at [1424, 678] on button "Save" at bounding box center [1408, 675] width 70 height 35
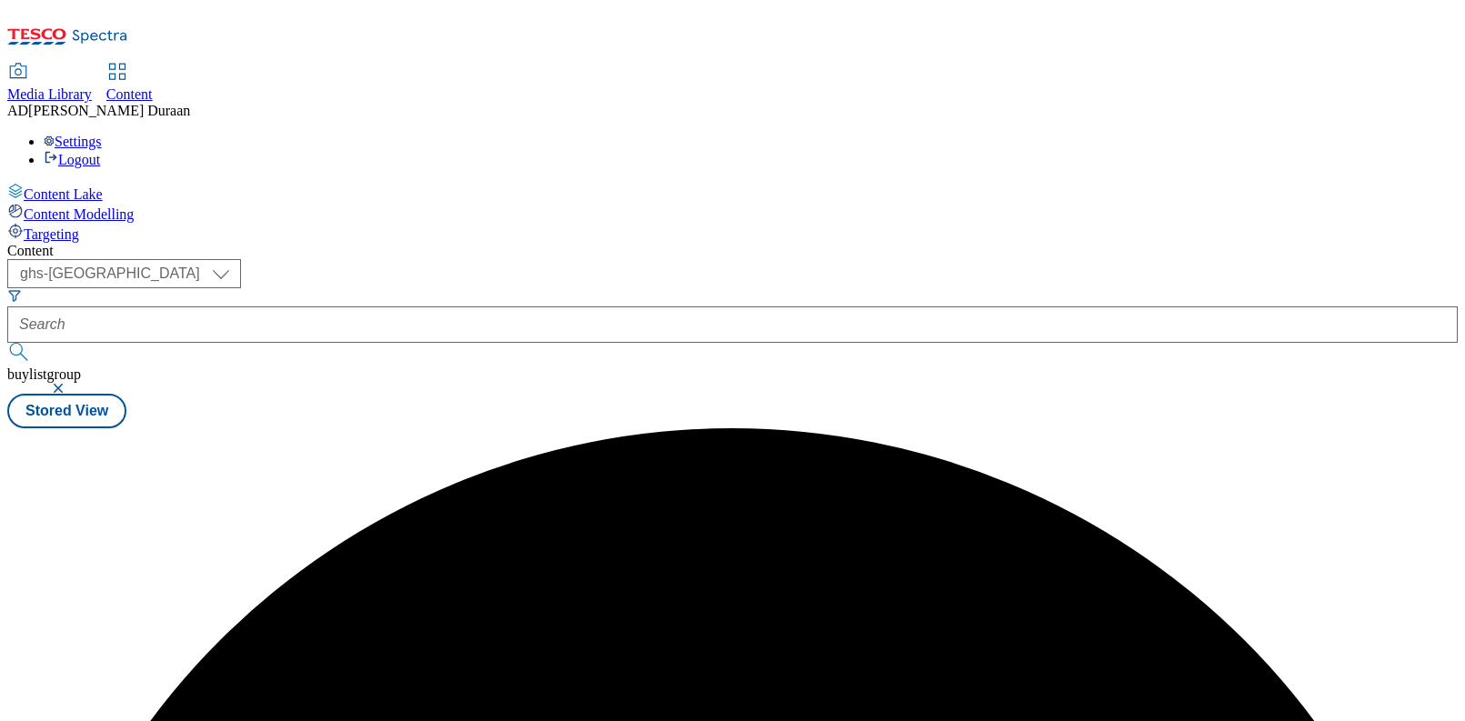
scroll to position [0, 0]
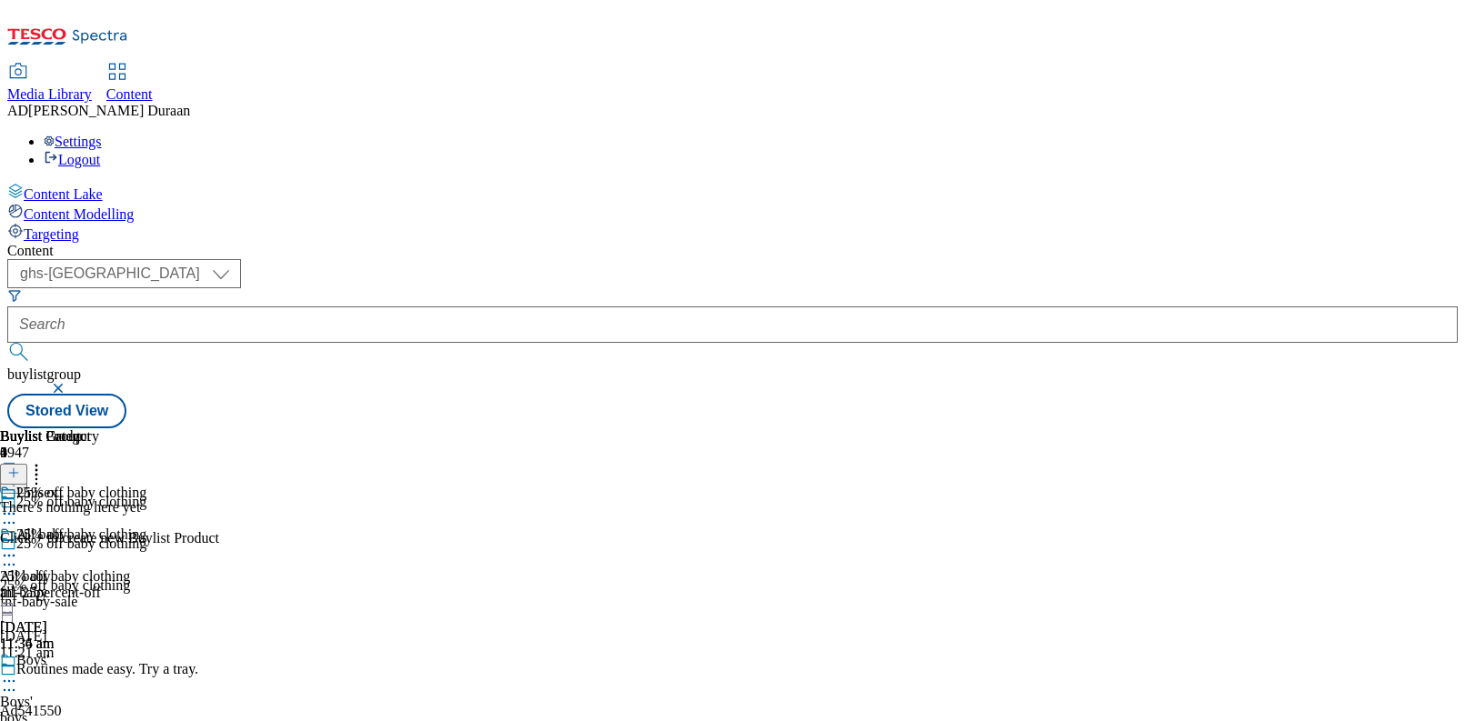
click at [99, 527] on div "All baby All baby all-baby 13 Aug 2025 11:36 am" at bounding box center [49, 590] width 99 height 126
click at [14, 468] on line at bounding box center [14, 472] width 0 height 9
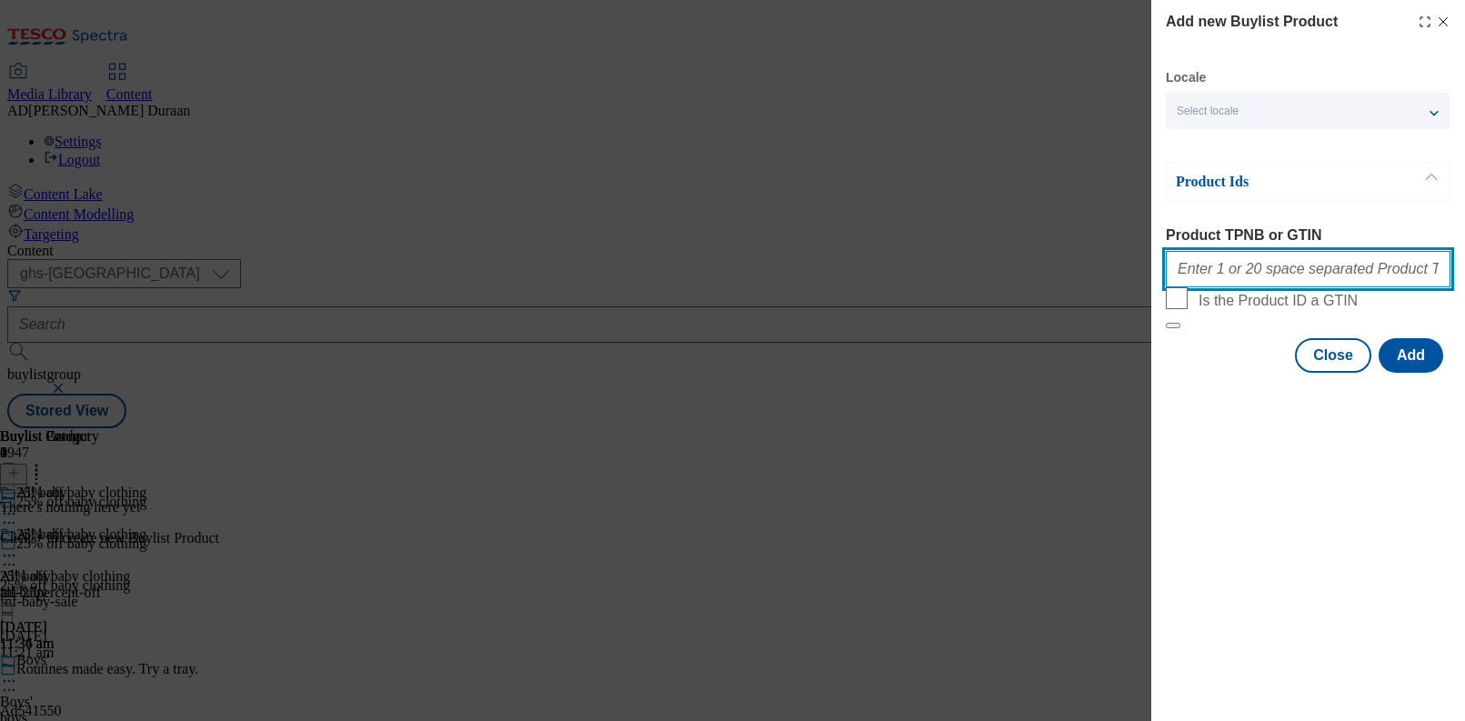
paste input "96566071 96699852 96680568 96699783 96617501 96469704 96422564 96456092 9653303…"
type input "96566071 96699852 96680568 96699783 96617501 96469704 96422564 96456092 9653303…"
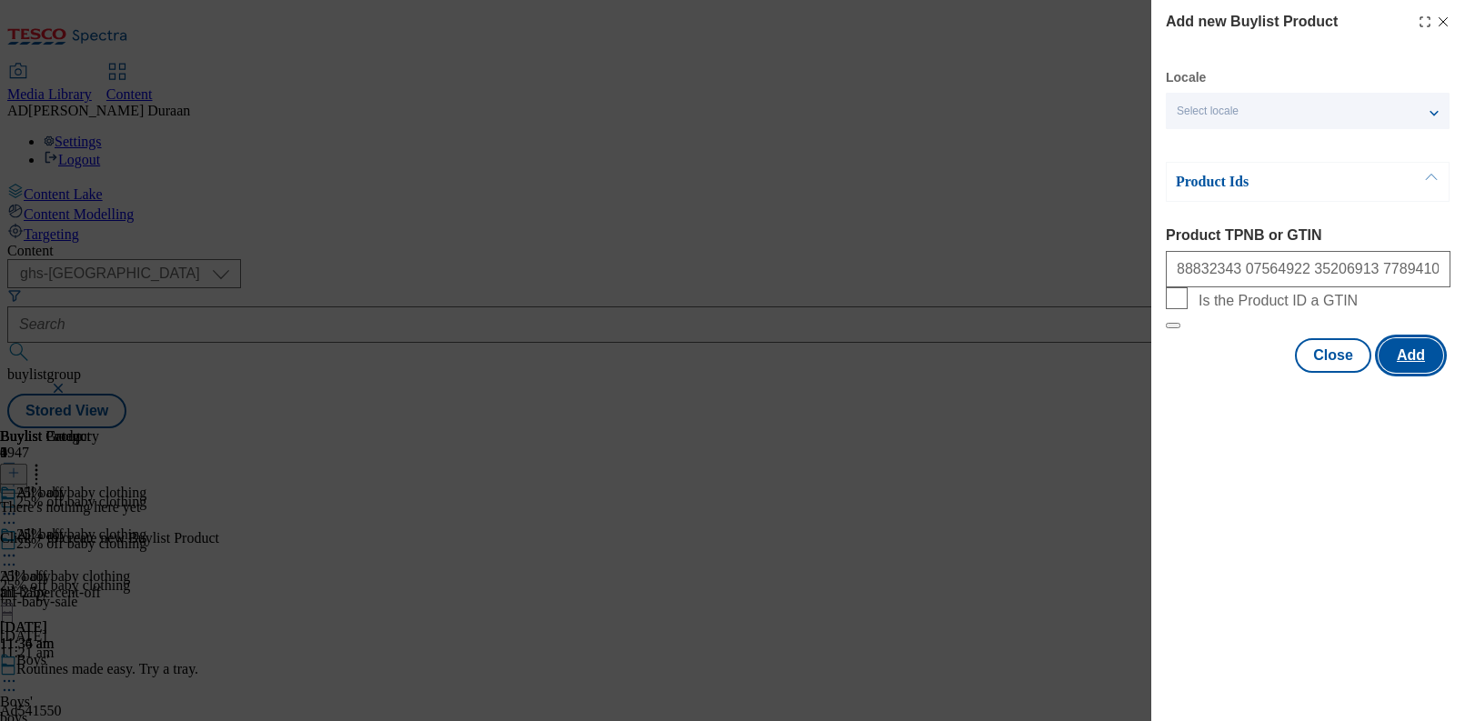
scroll to position [0, 0]
drag, startPoint x: 1408, startPoint y: 400, endPoint x: 1351, endPoint y: 428, distance: 63.9
click at [1408, 373] on button "Add" at bounding box center [1411, 355] width 65 height 35
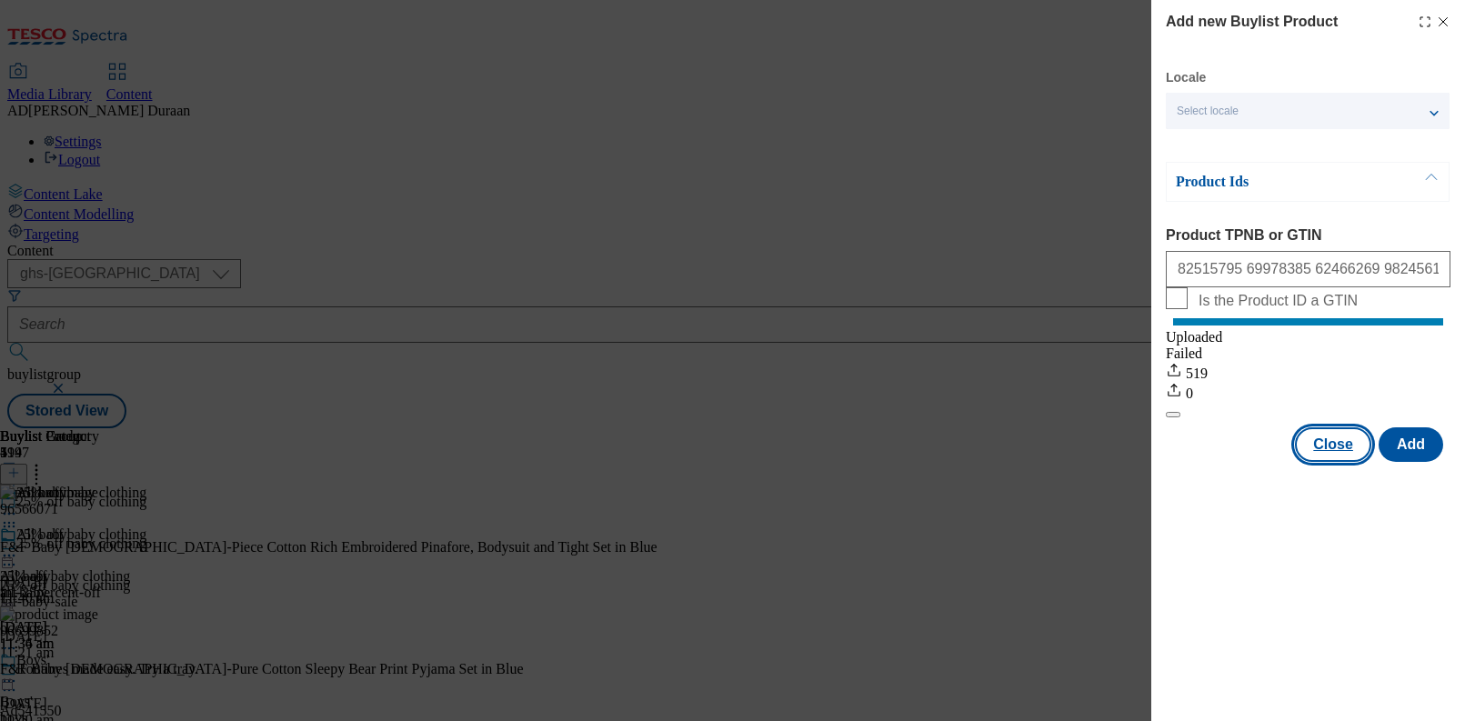
click at [1334, 462] on button "Close" at bounding box center [1333, 444] width 76 height 35
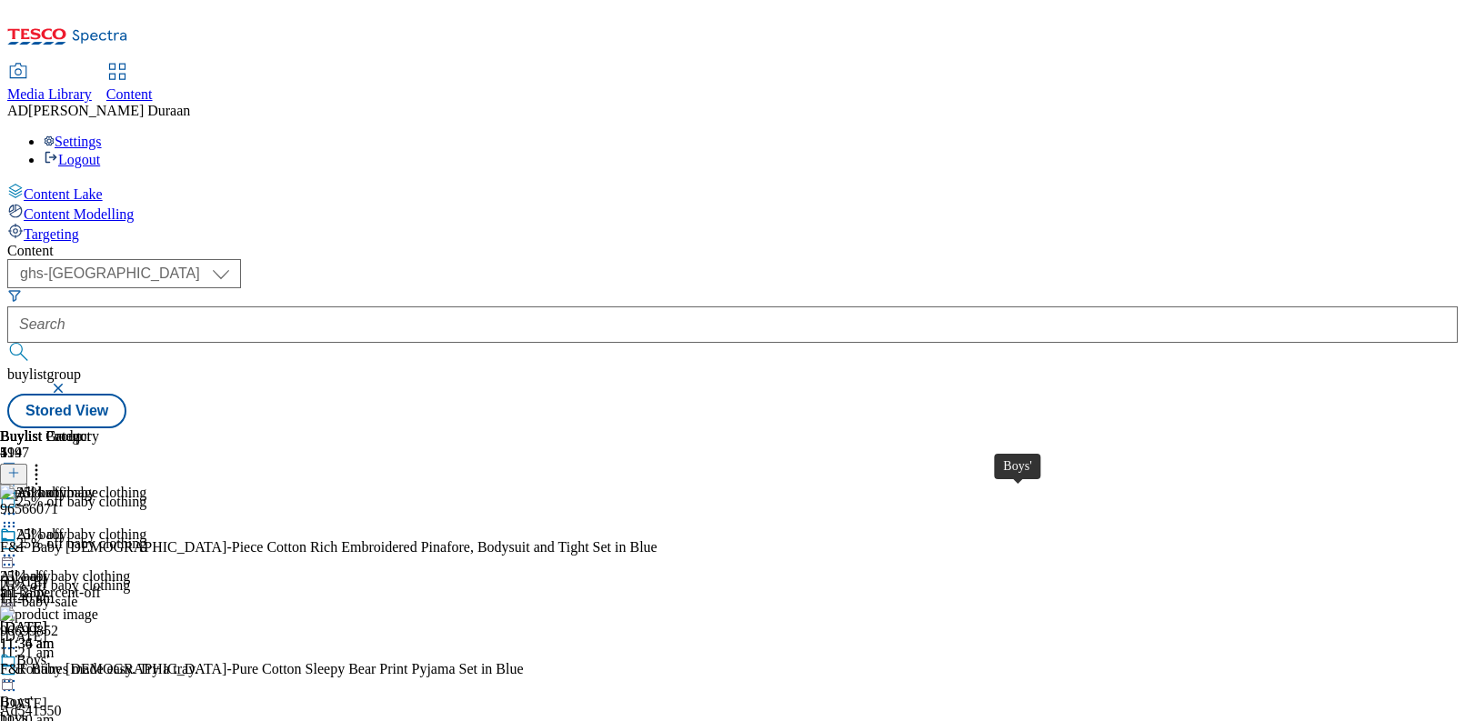
click at [33, 694] on span "Boys'" at bounding box center [16, 702] width 33 height 16
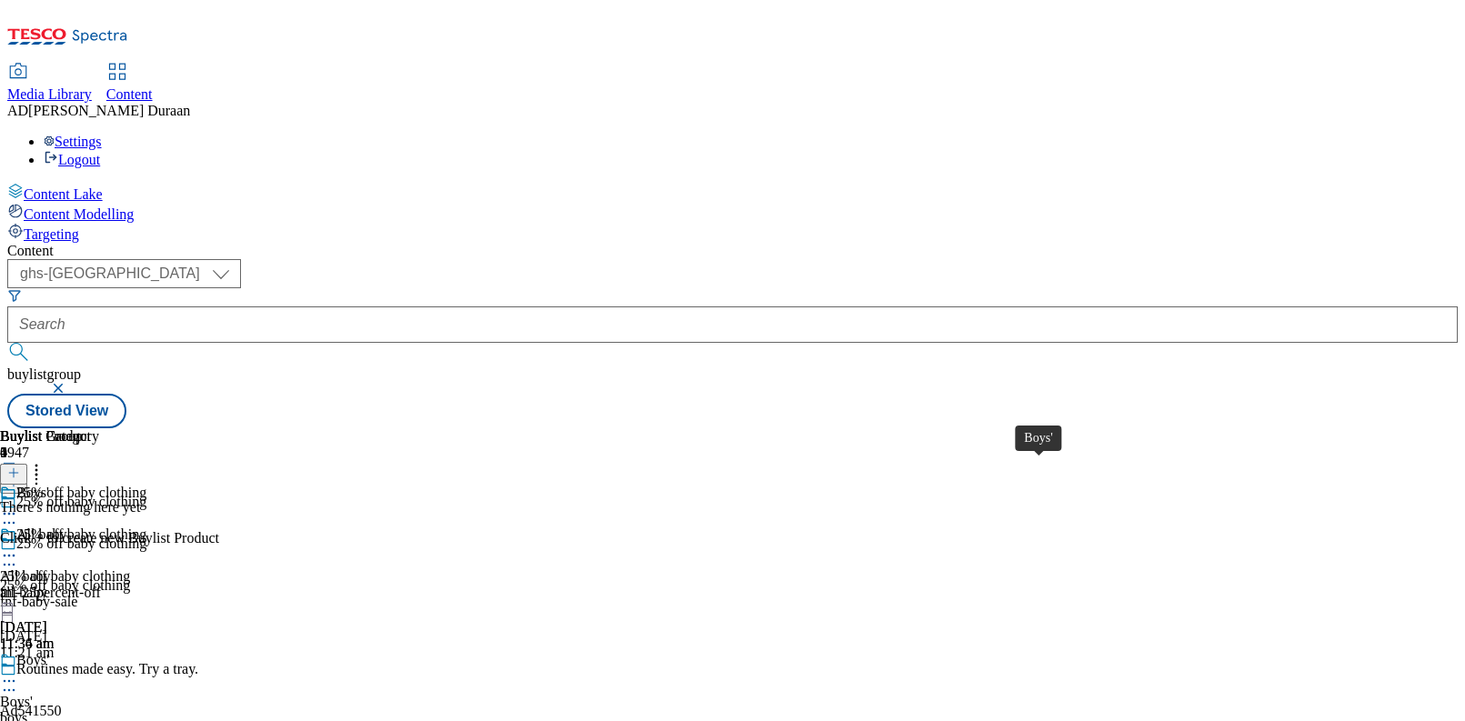
scroll to position [0, 149]
click at [20, 467] on icon at bounding box center [13, 473] width 13 height 13
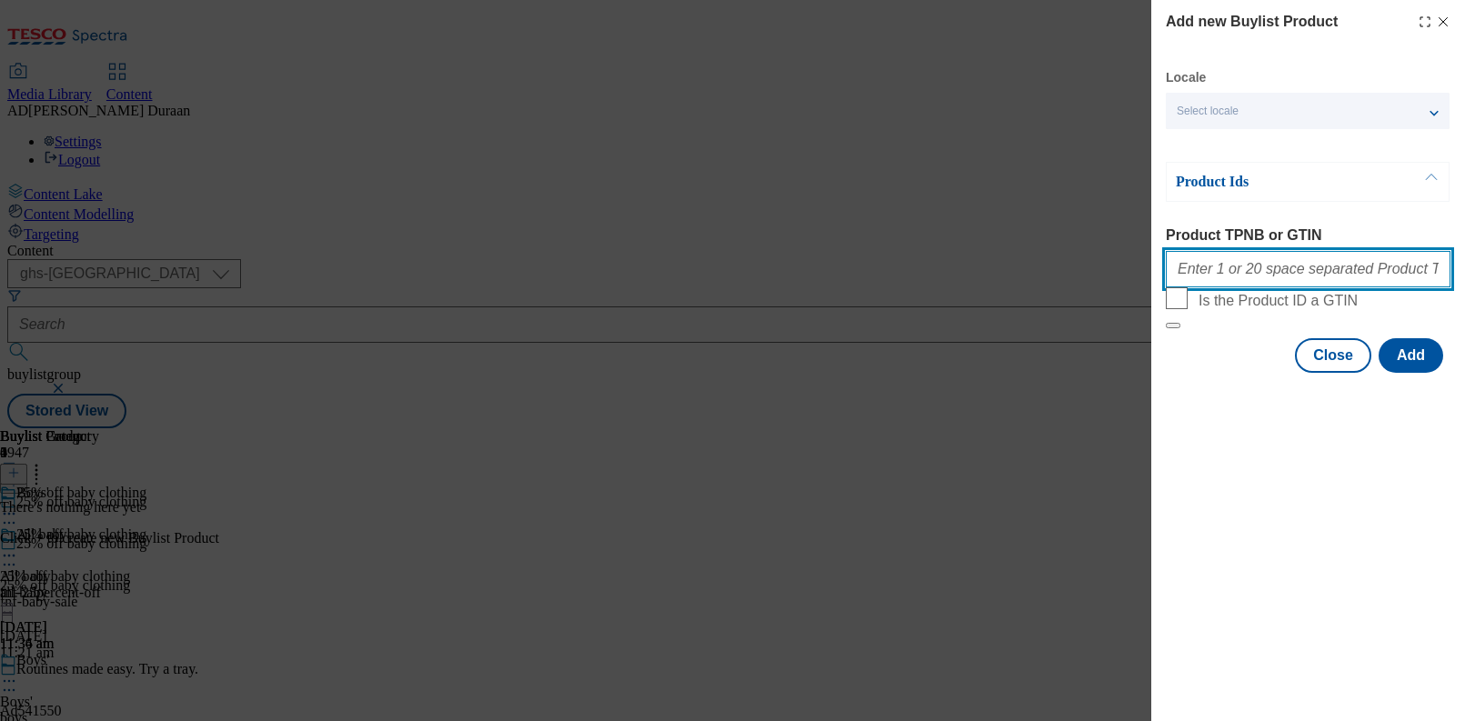
paste input "96699852 96617501 96469704 96456092 96422161 96464272 96450357 96446829 9646145…"
type input "96699852 96617501 96469704 96456092 96422161 96464272 96450357 96446829 9646145…"
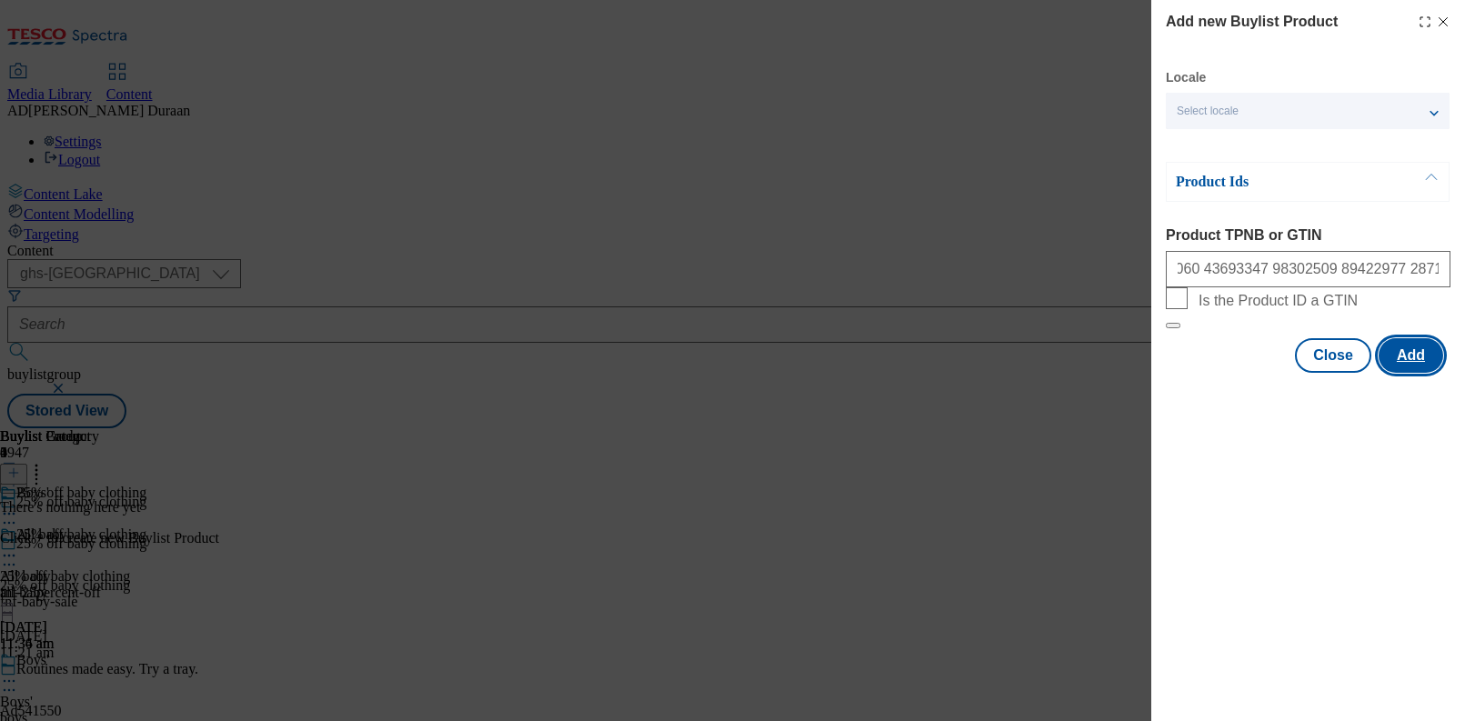
click at [1401, 373] on button "Add" at bounding box center [1411, 355] width 65 height 35
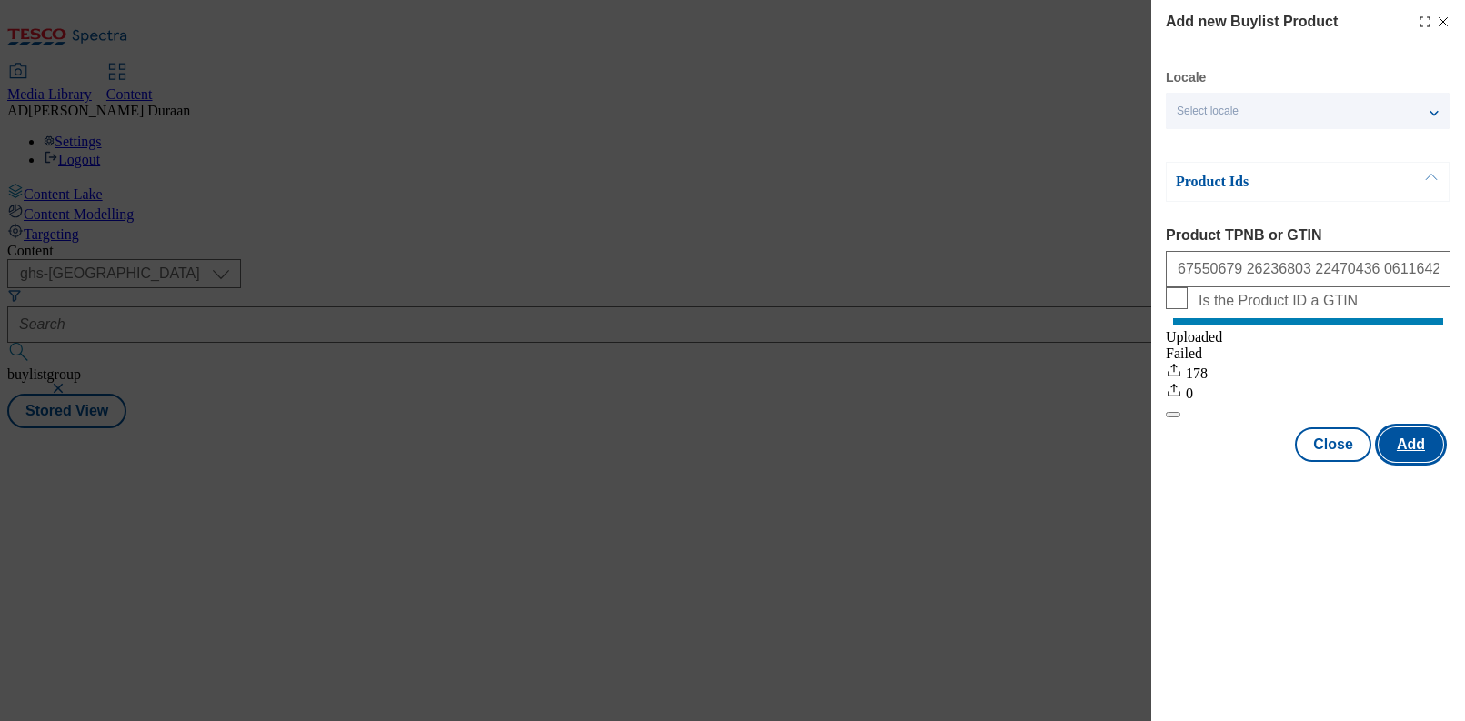
scroll to position [0, 0]
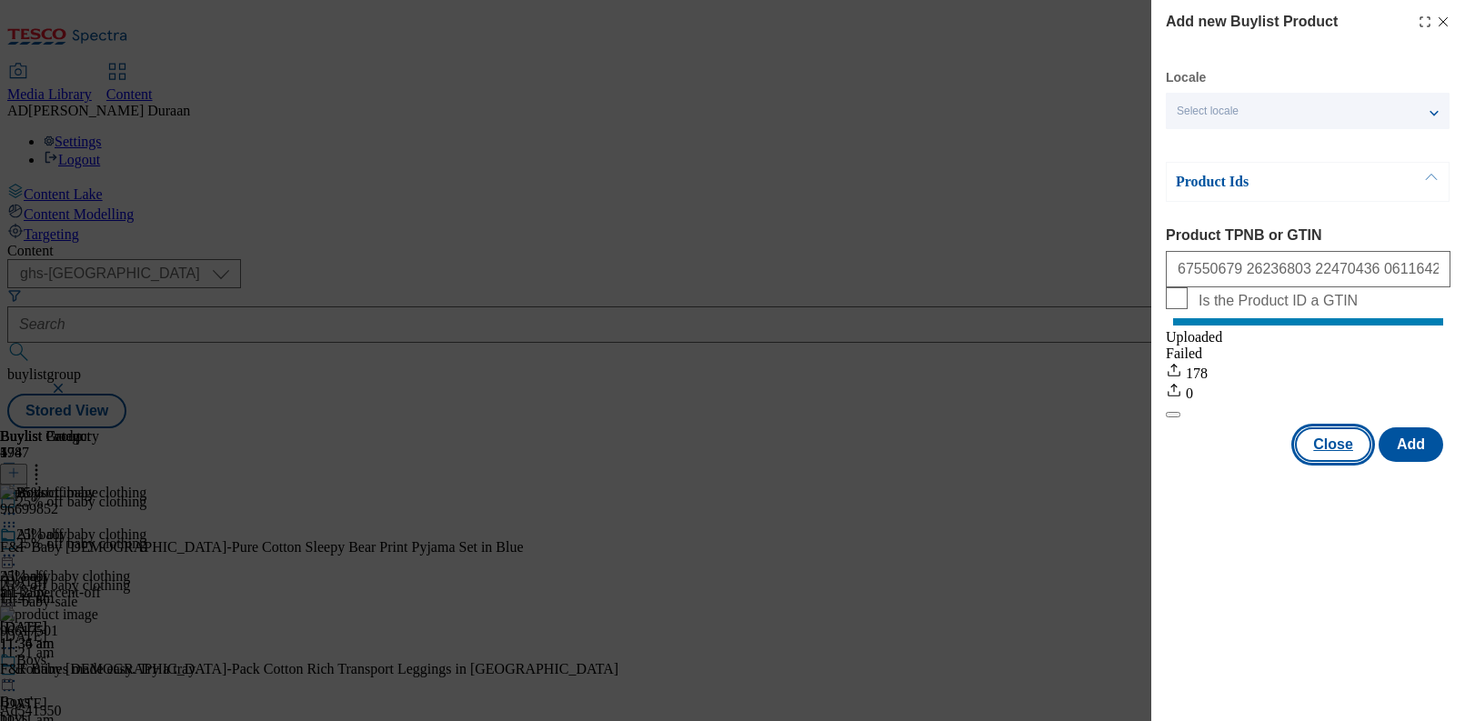
click at [1331, 462] on button "Close" at bounding box center [1333, 444] width 76 height 35
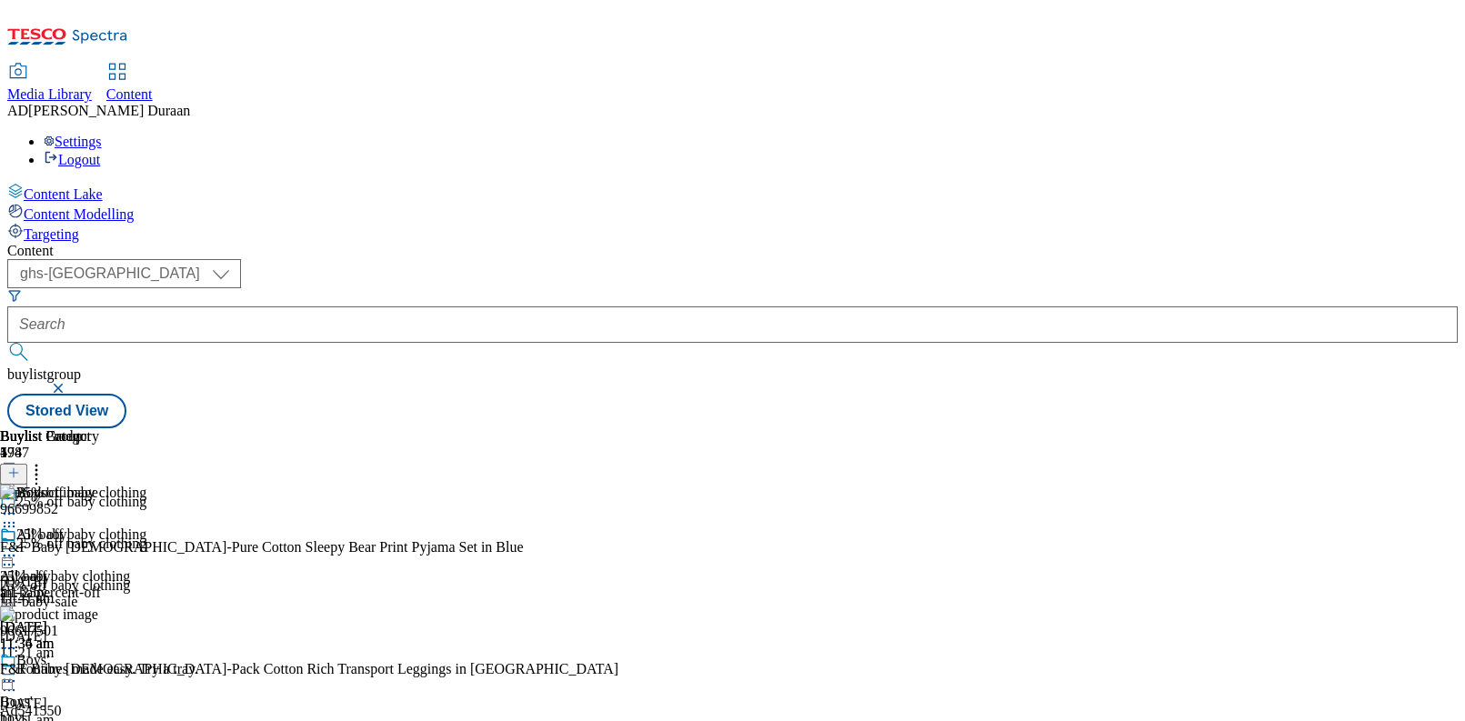
scroll to position [176, 0]
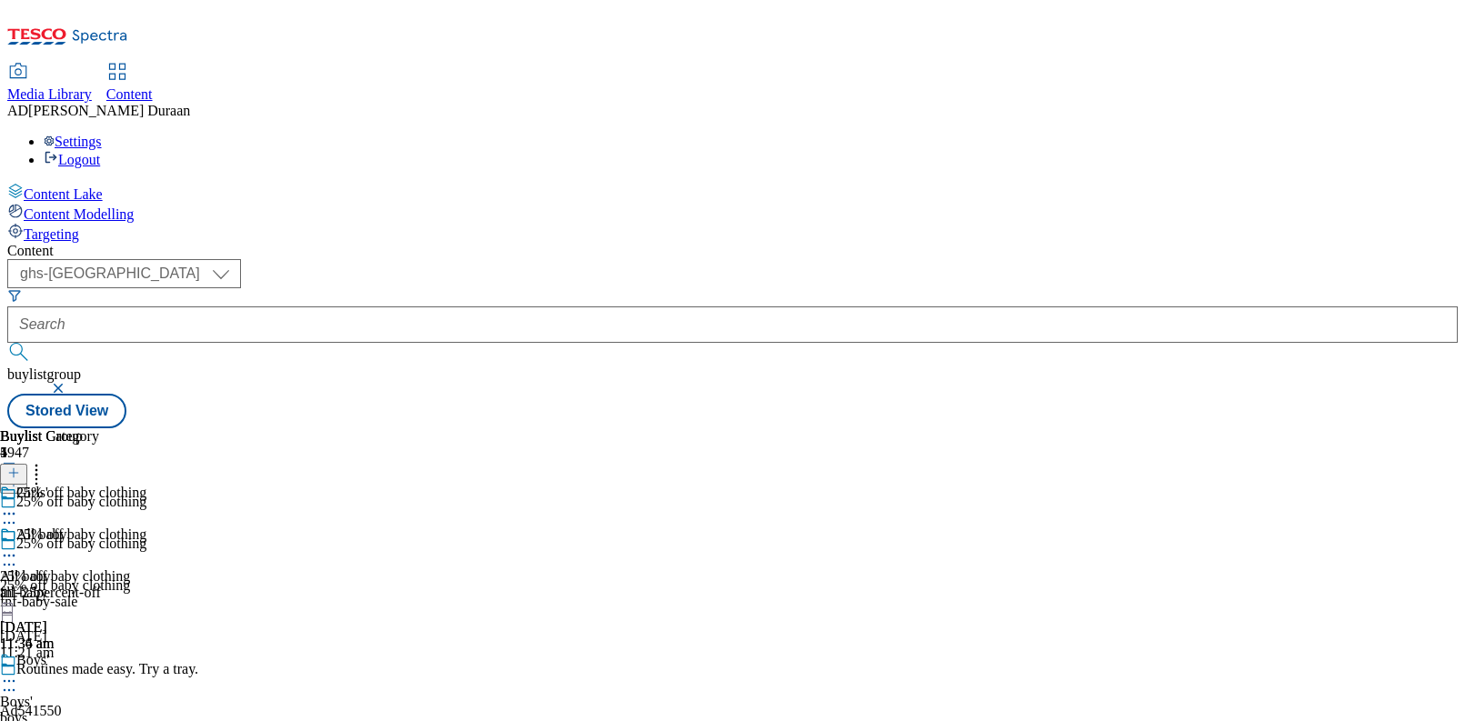
scroll to position [0, 149]
click at [18, 473] on line at bounding box center [13, 473] width 9 height 0
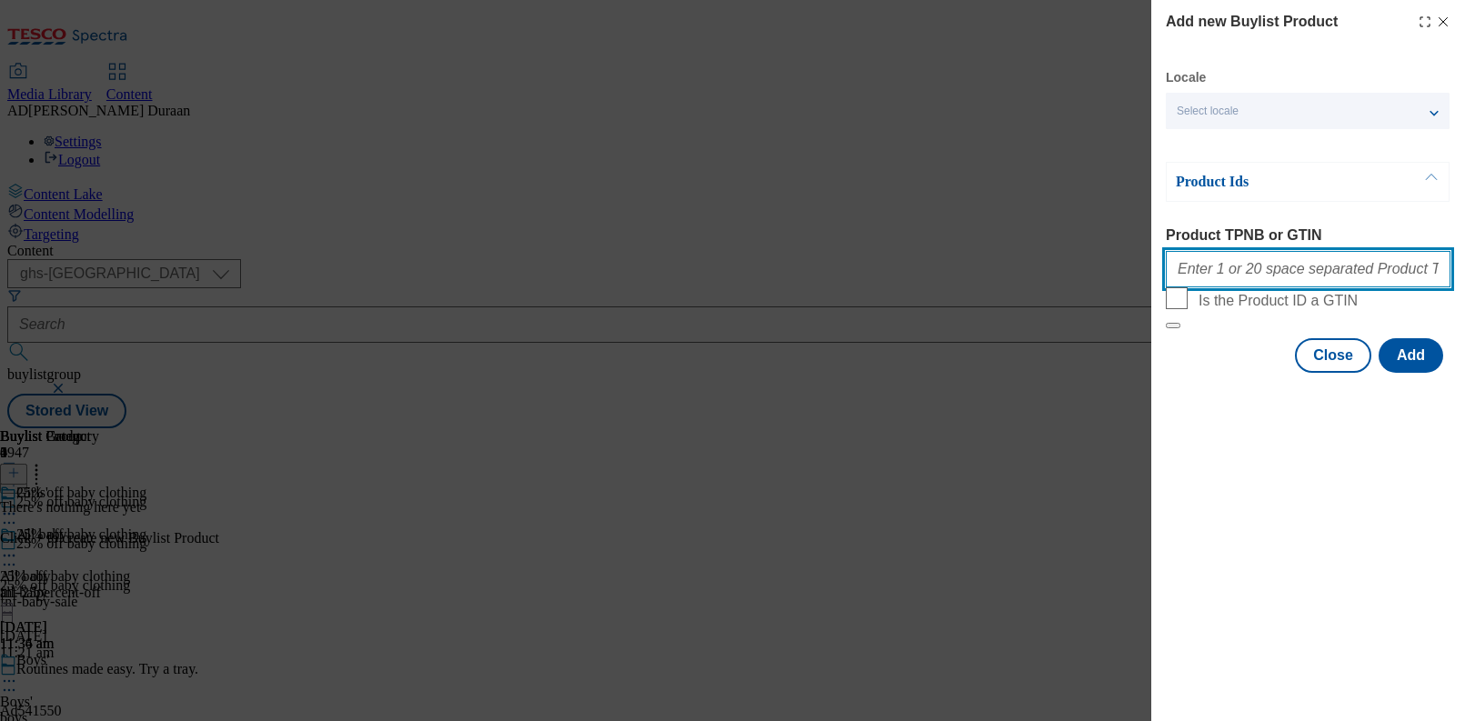
paste input "96566071 96699783 96469848 96506229 96500110 96466530 96469445 96446392 9646668…"
type input "96566071 96699783 96469848 96506229 96500110 96466530 96469445 96446392 9646668…"
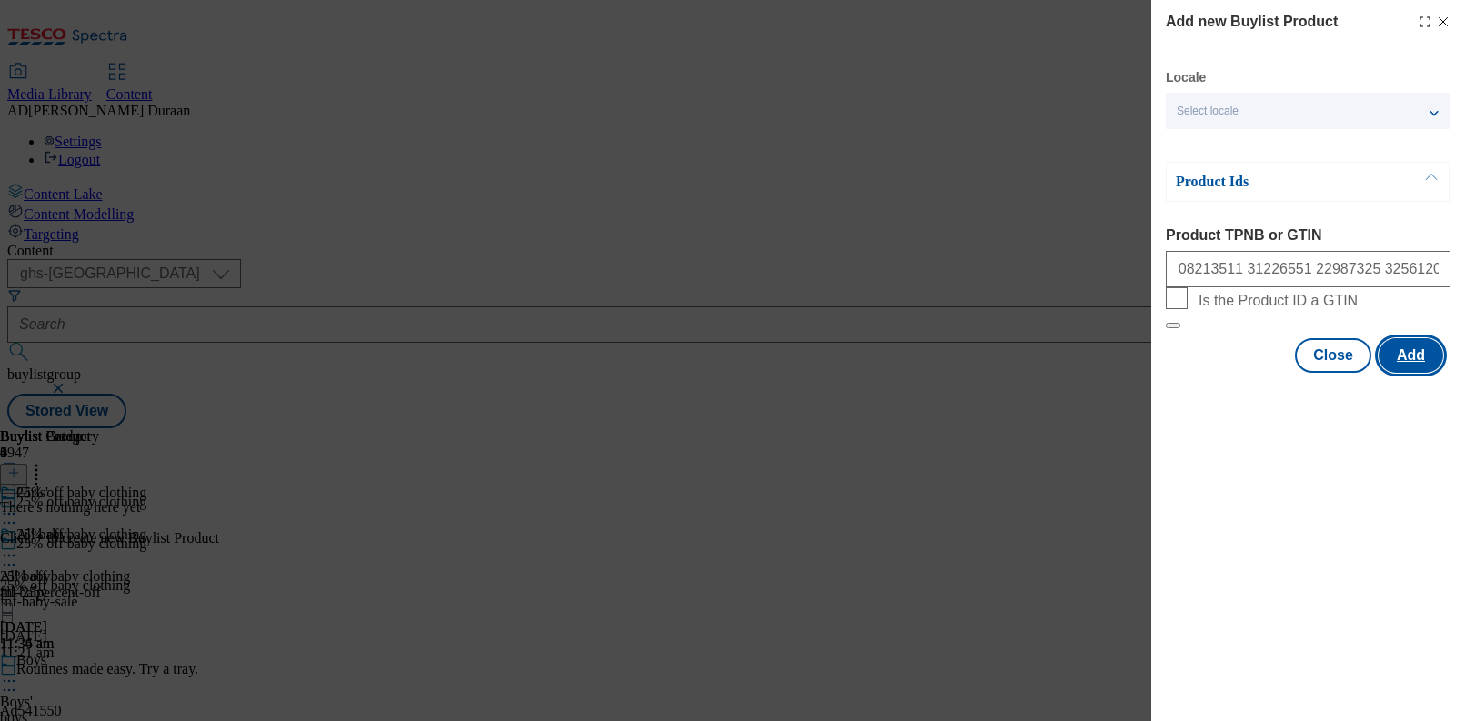
scroll to position [0, 0]
click at [1412, 373] on button "Add" at bounding box center [1411, 355] width 65 height 35
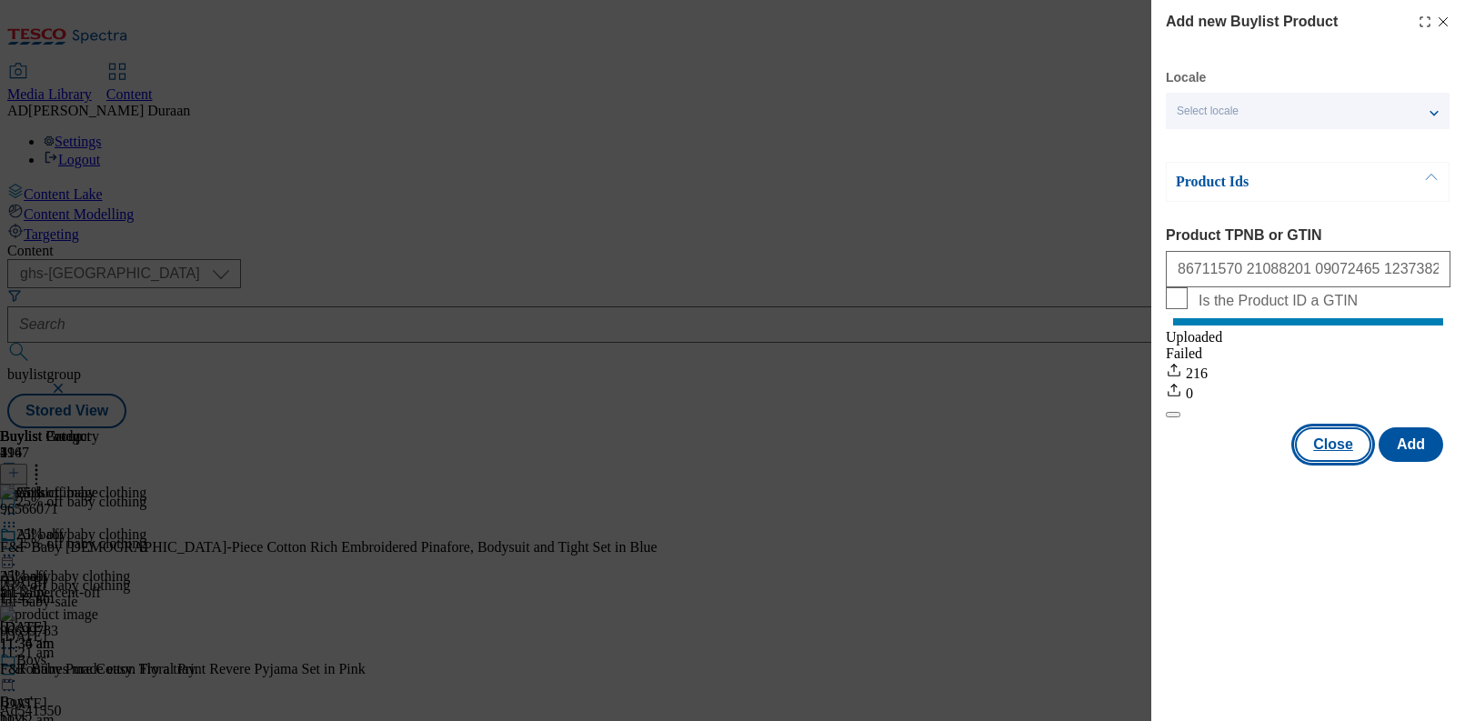
click at [1327, 462] on button "Close" at bounding box center [1333, 444] width 76 height 35
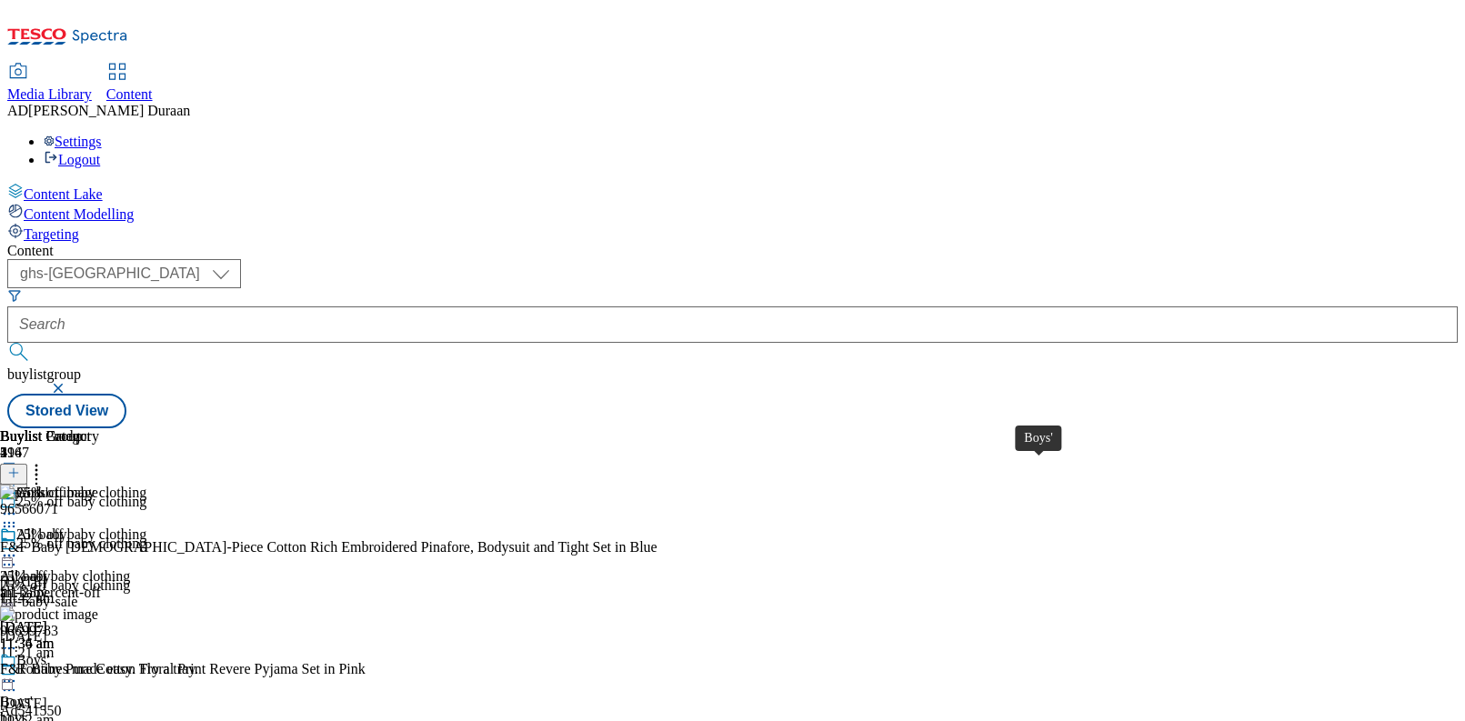
scroll to position [176, 0]
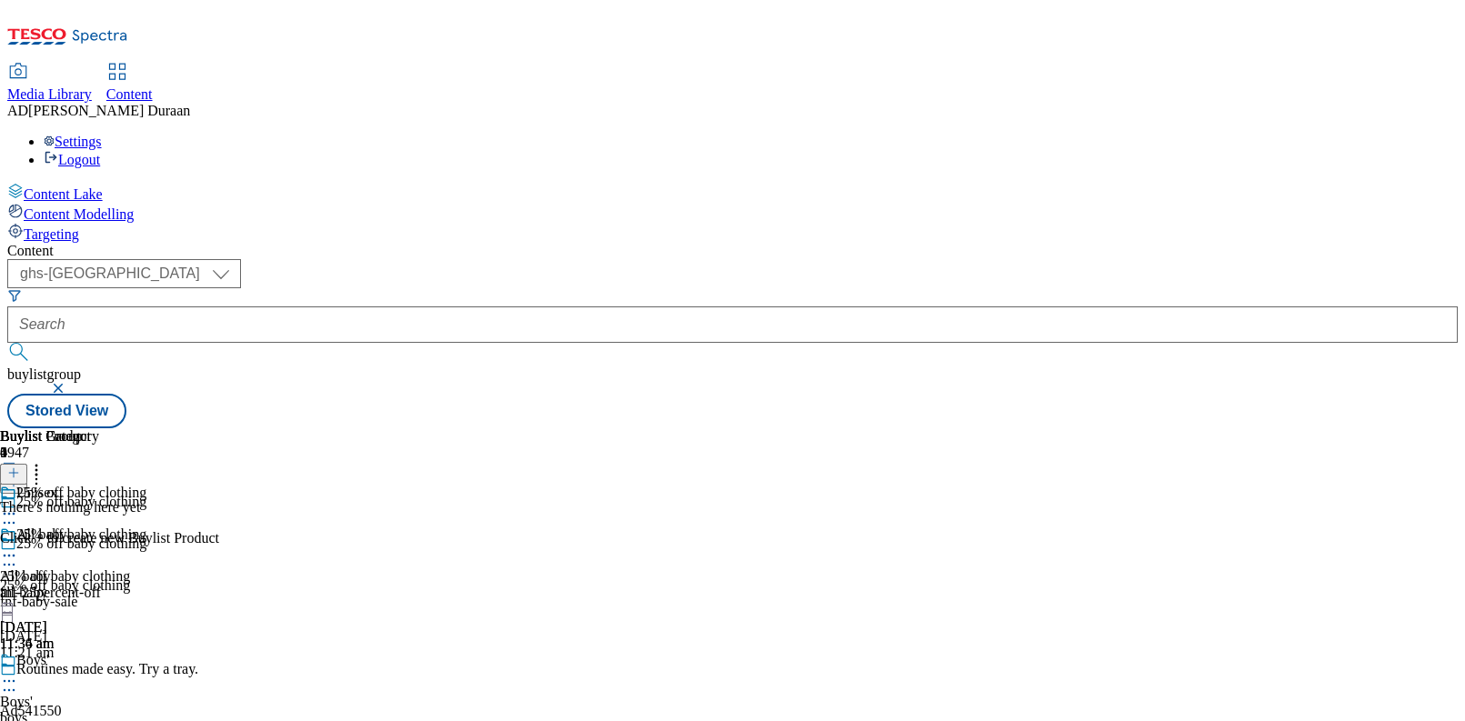
scroll to position [0, 149]
click at [20, 467] on icon at bounding box center [13, 473] width 13 height 13
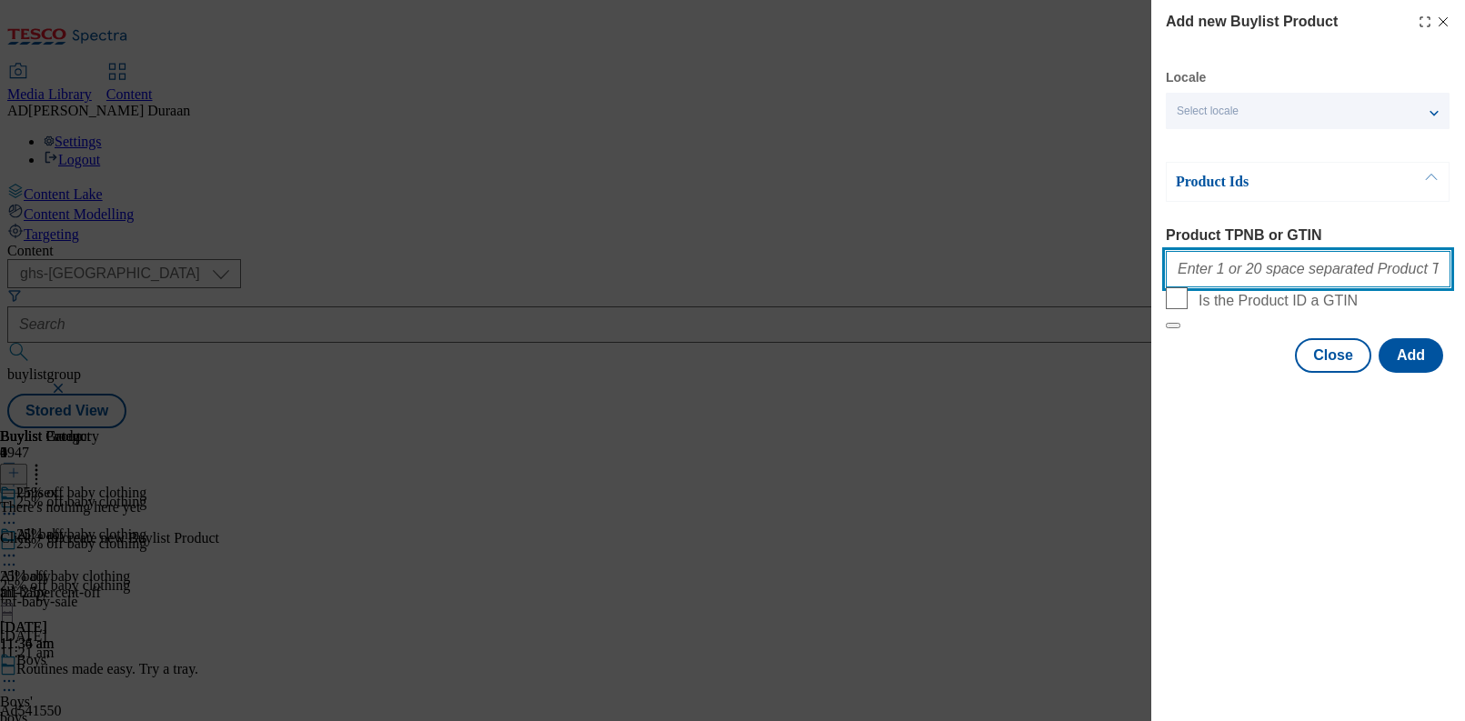
paste input "96680568 96422564 96533035 96469249 96446743 96461534 96476747 96471171 9646733…"
type input "96680568 96422564 96533035 96469249 96446743 96461534 96476747 96471171 9646733…"
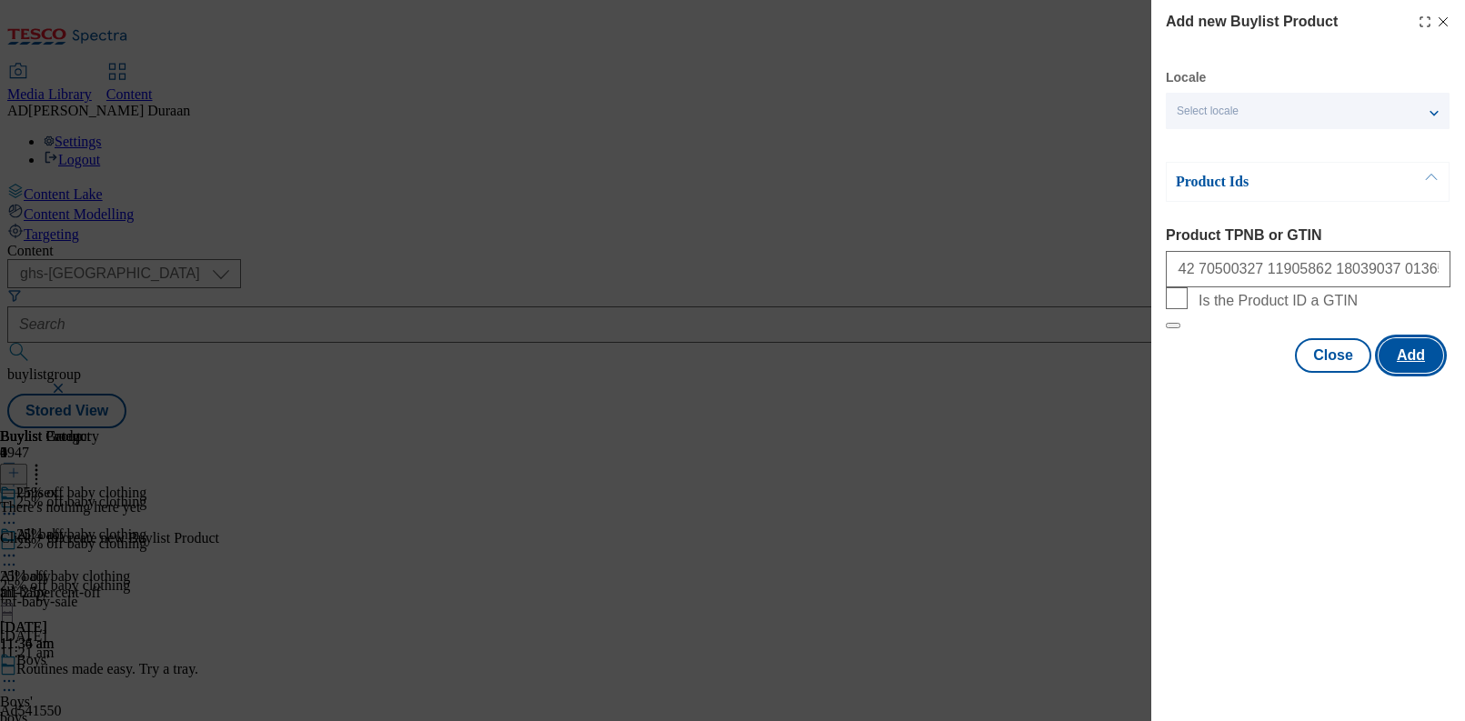
scroll to position [0, 0]
click at [1414, 373] on button "Add" at bounding box center [1411, 355] width 65 height 35
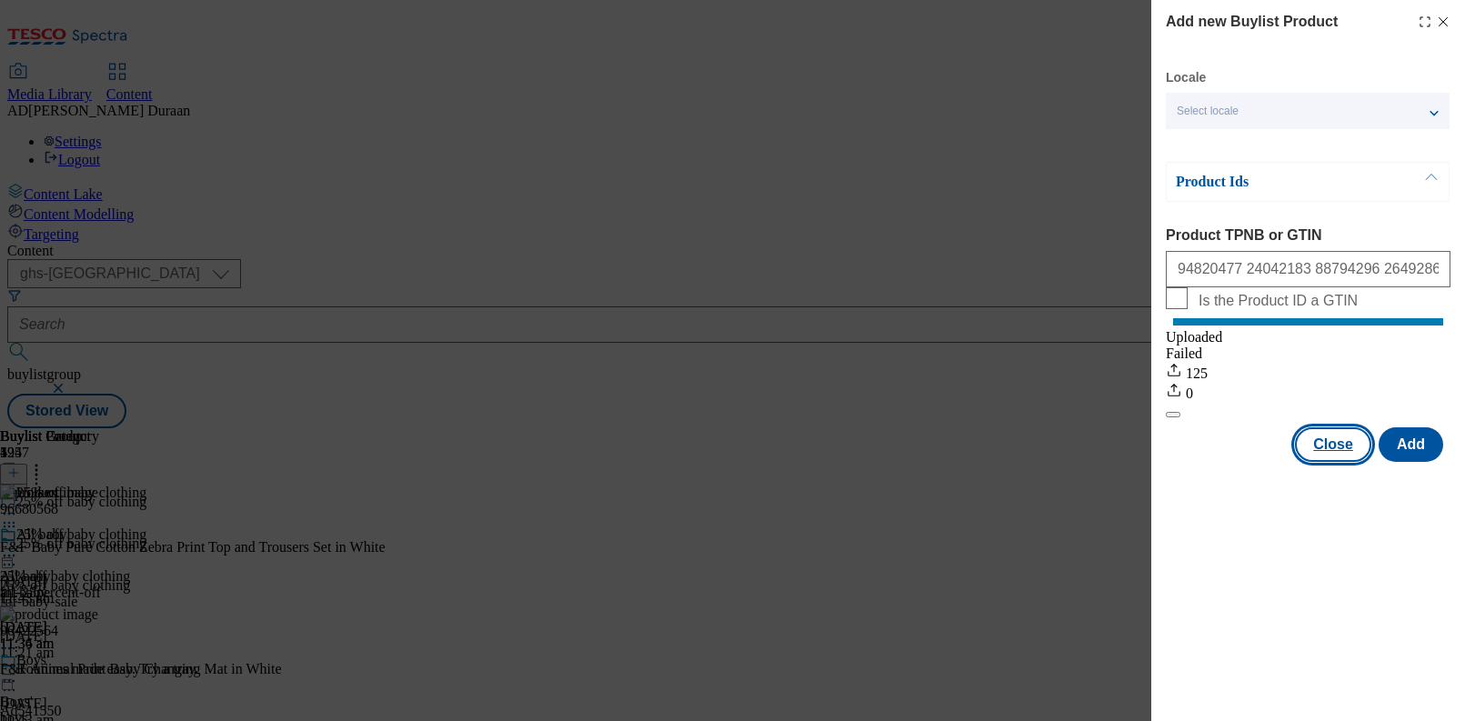
click at [1330, 462] on button "Close" at bounding box center [1333, 444] width 76 height 35
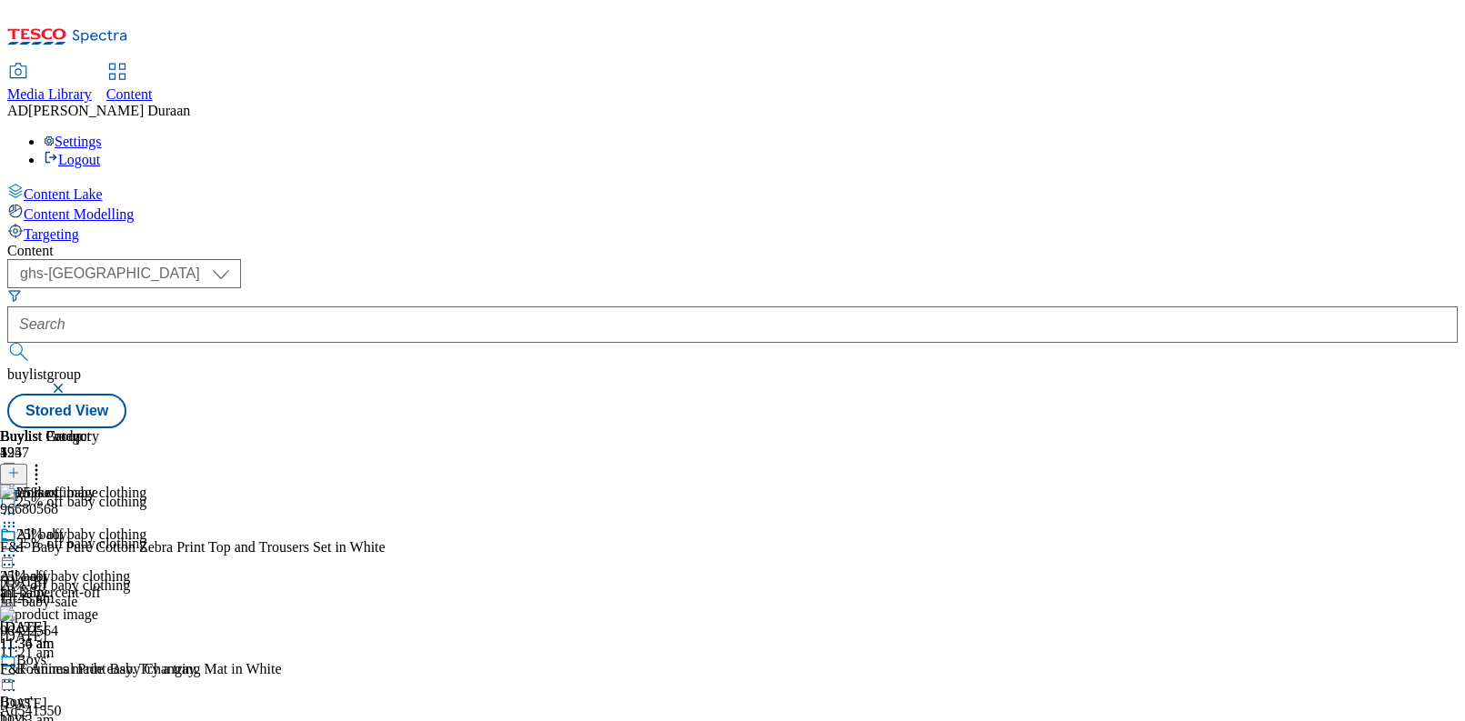
click at [18, 547] on icon at bounding box center [9, 556] width 18 height 18
click at [99, 671] on span "Preview" at bounding box center [77, 678] width 43 height 14
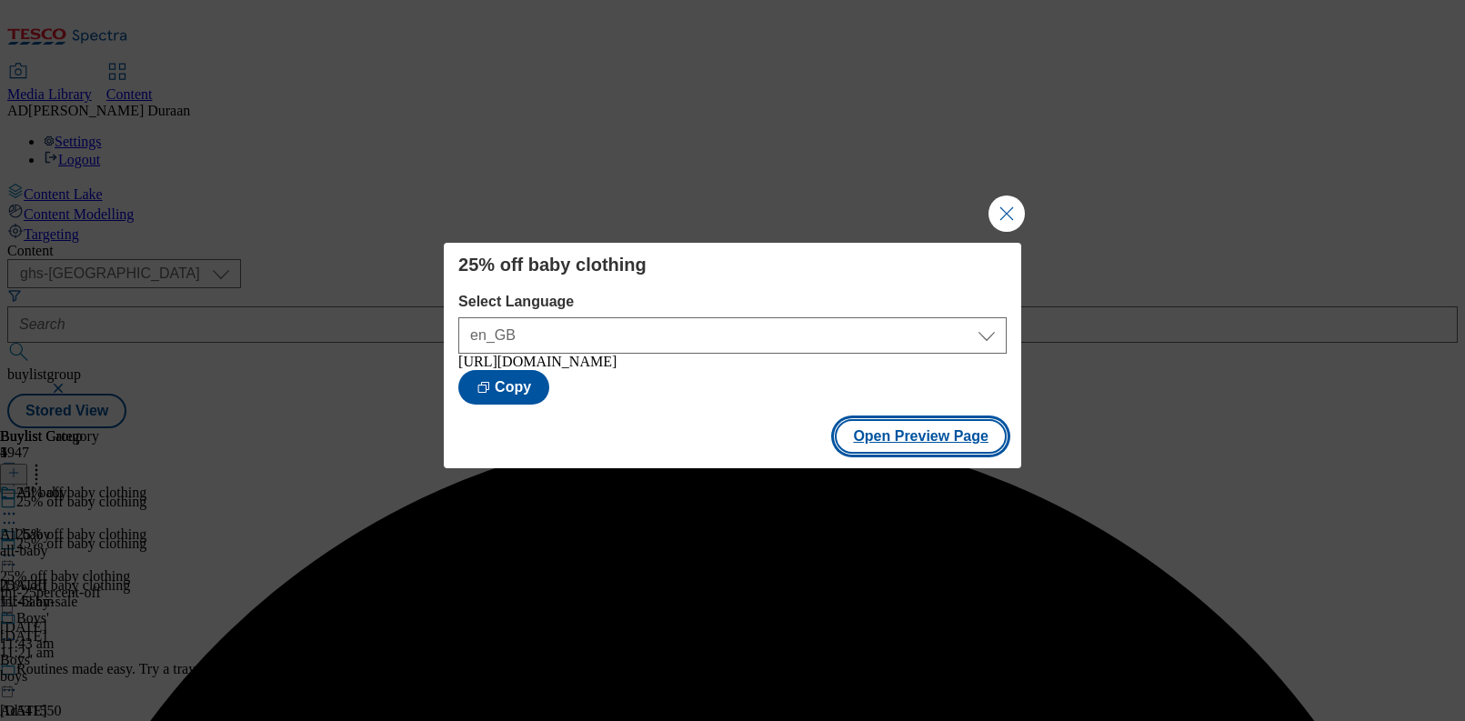
click at [944, 444] on button "Open Preview Page" at bounding box center [921, 436] width 172 height 35
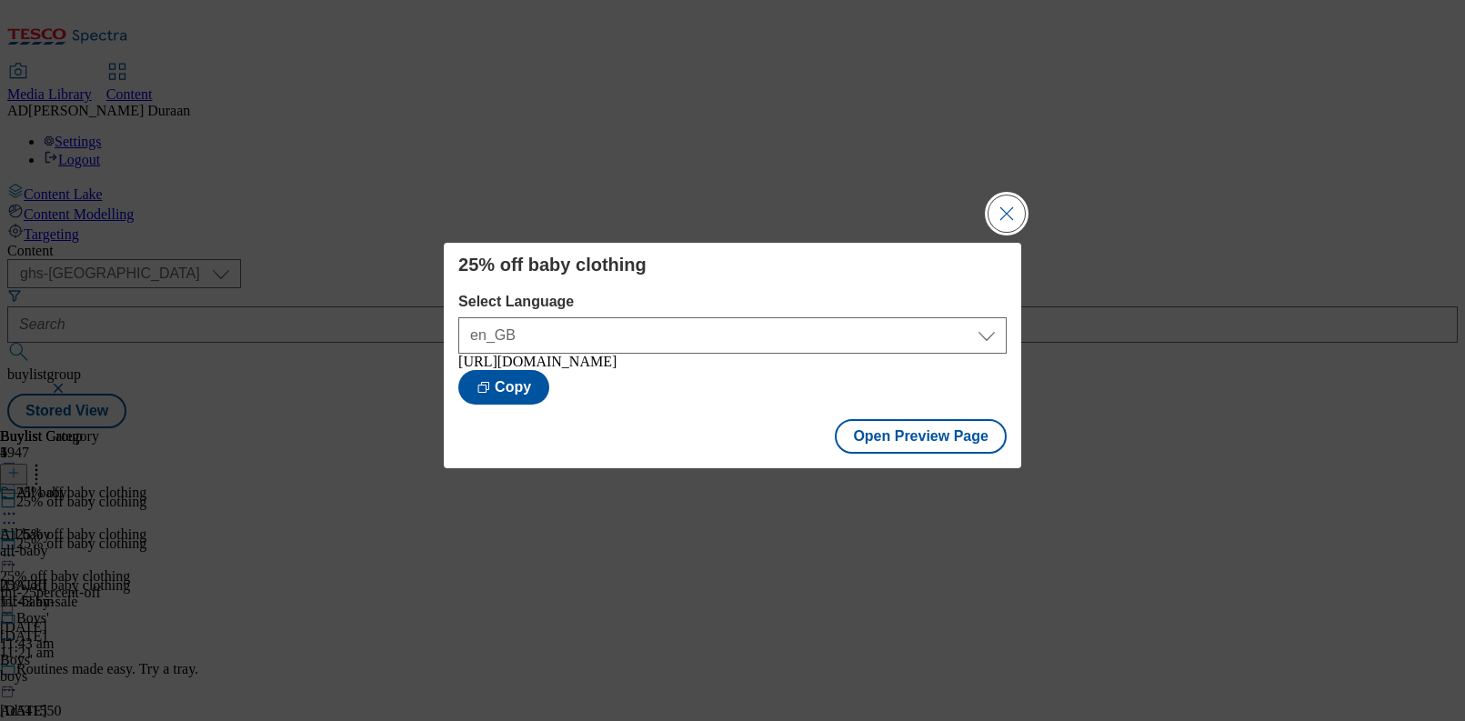
click at [1012, 212] on button "Close Modal" at bounding box center [1007, 214] width 36 height 36
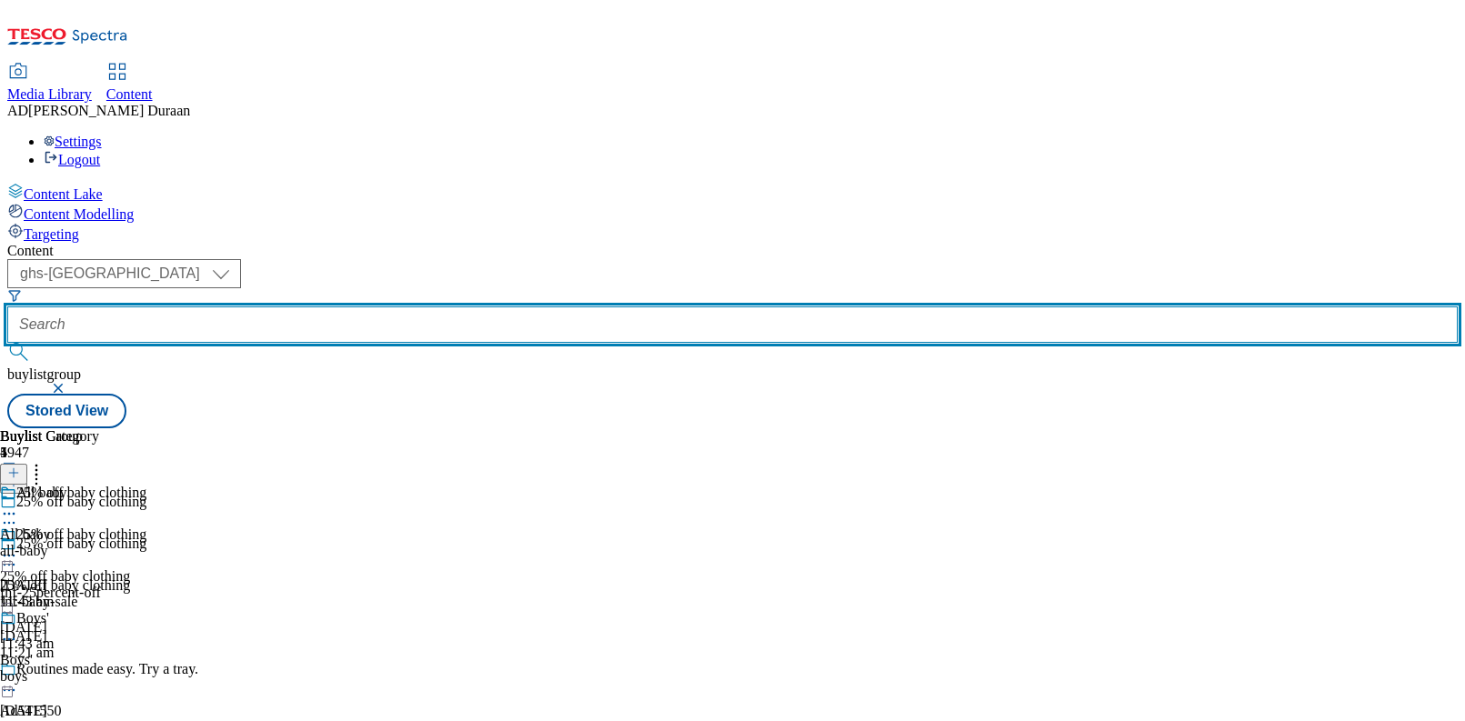
click at [425, 307] on input "text" at bounding box center [732, 325] width 1451 height 36
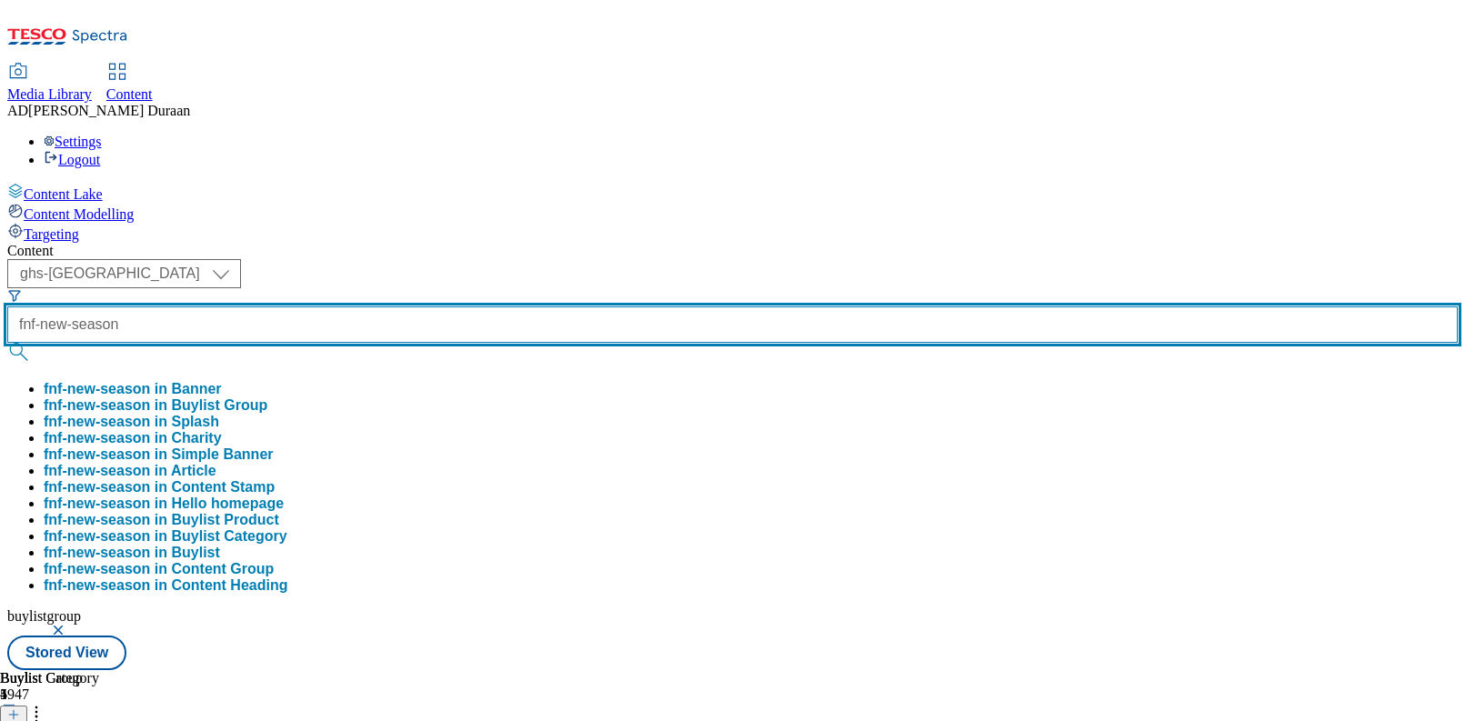
type input "fnf-new-season"
click at [7, 343] on button "submit" at bounding box center [19, 352] width 25 height 18
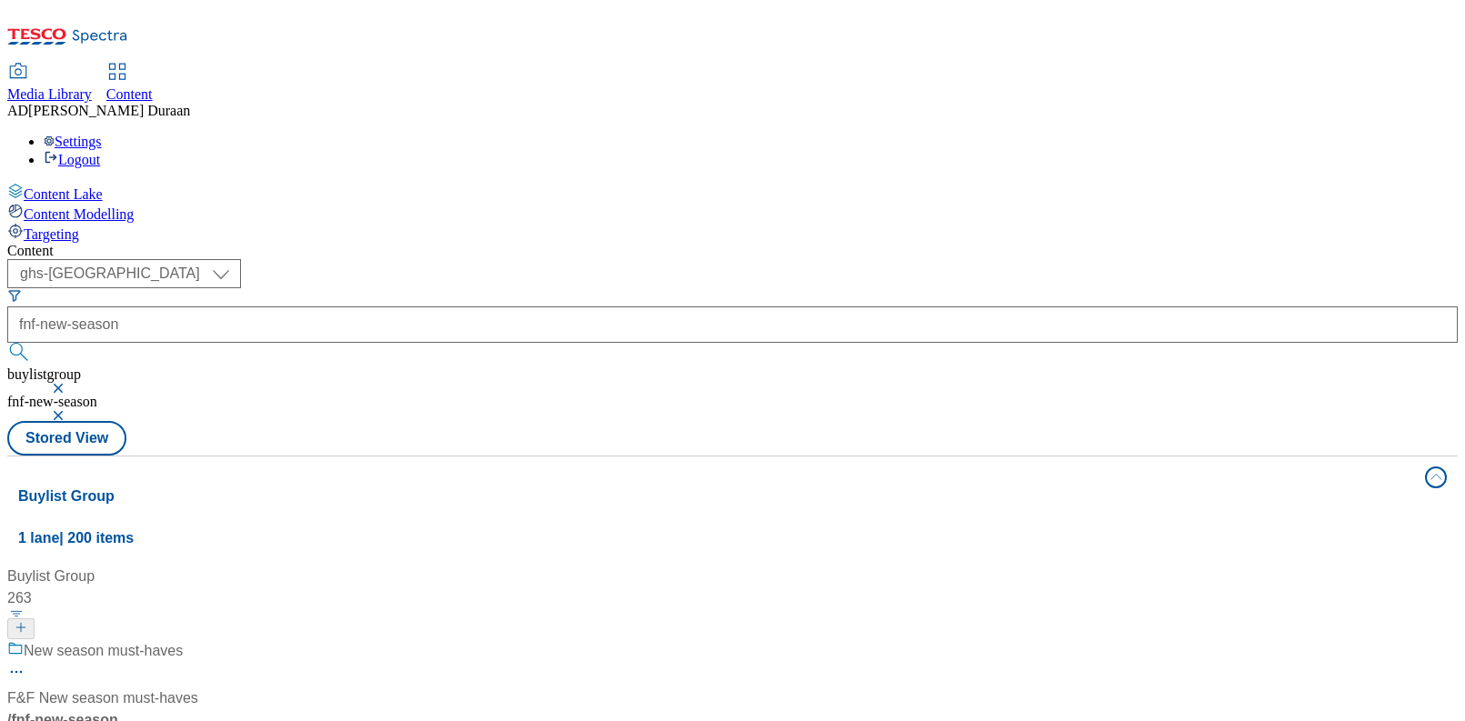
click at [235, 640] on div "New season must-haves F&F New season must-haves / fnf-new-season 25 Apr 2025 01…" at bounding box center [120, 718] width 227 height 156
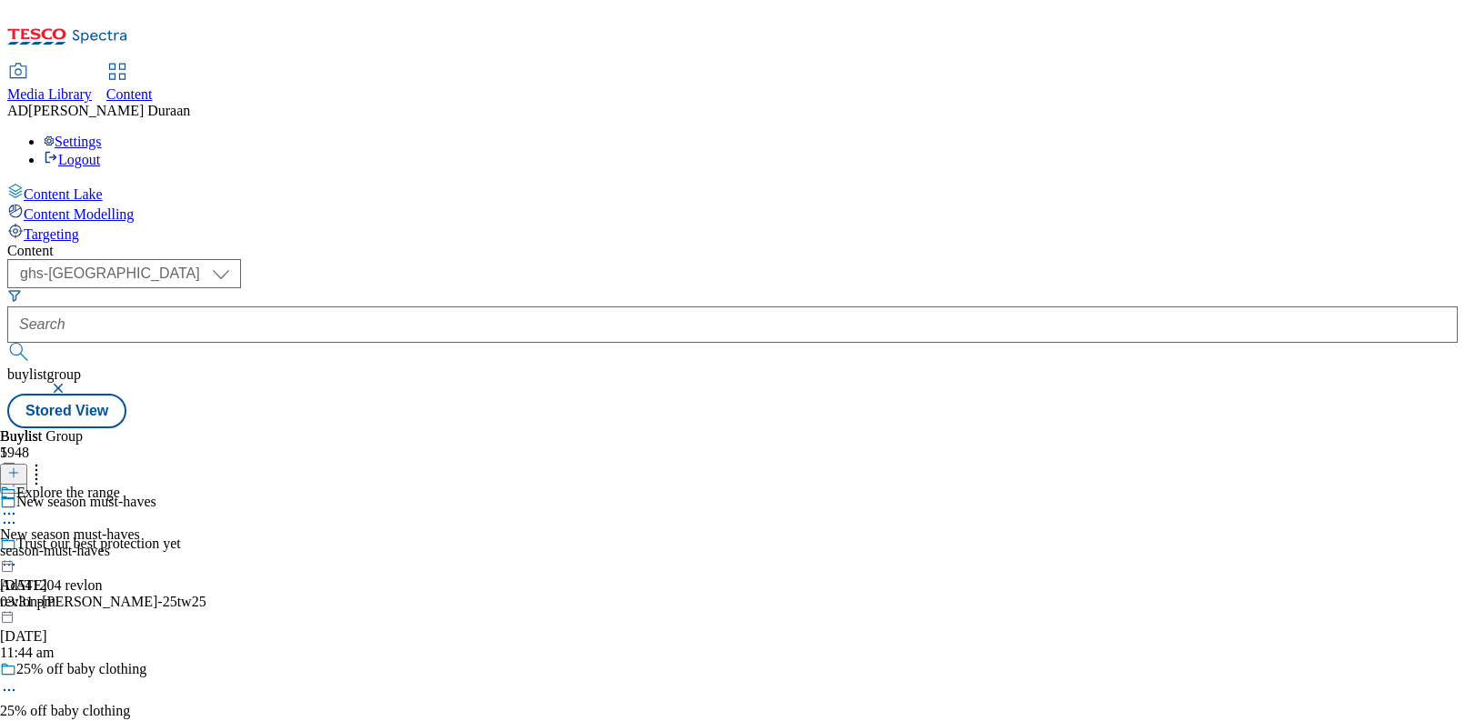
click at [18, 505] on icon at bounding box center [9, 514] width 18 height 18
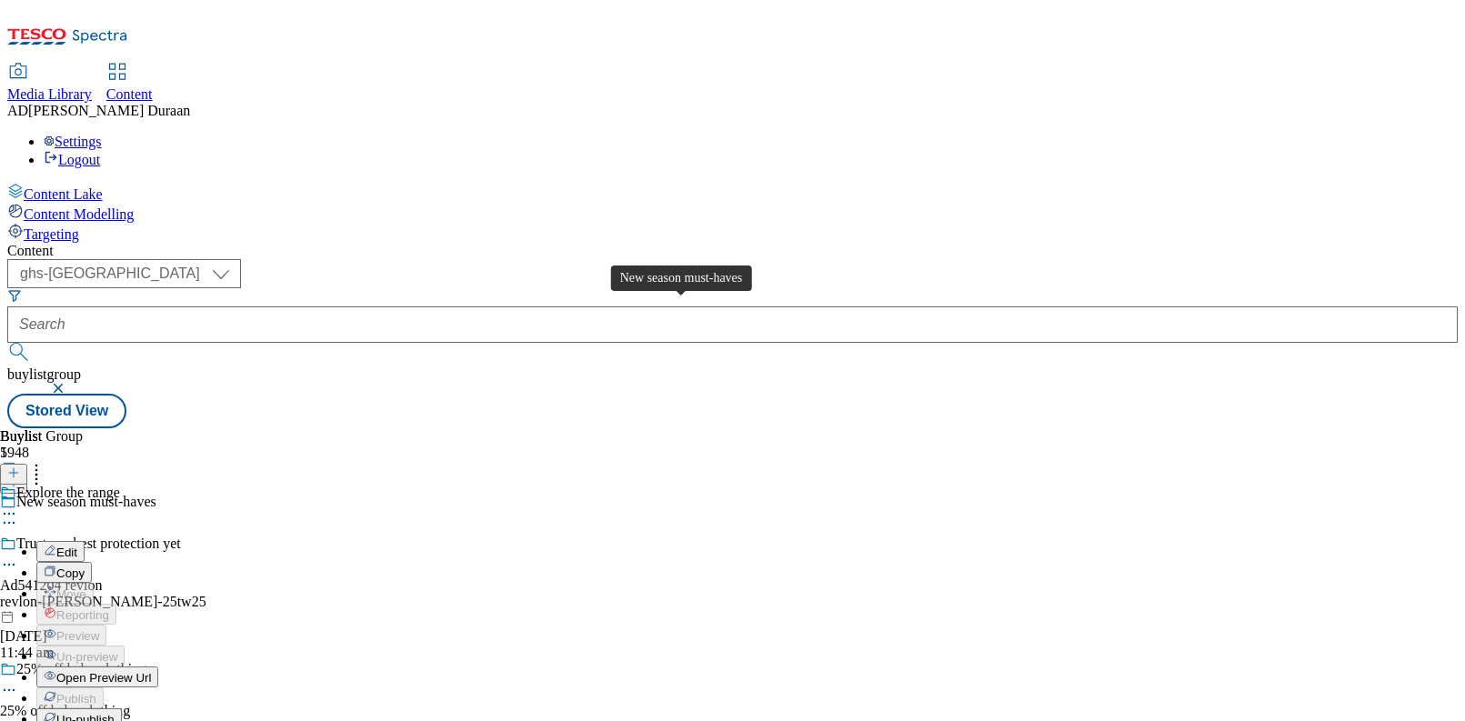
click at [158, 485] on div "Explore the range Edit Copy Move Reporting Preview Un-preview Open Preview Url …" at bounding box center [79, 667] width 158 height 364
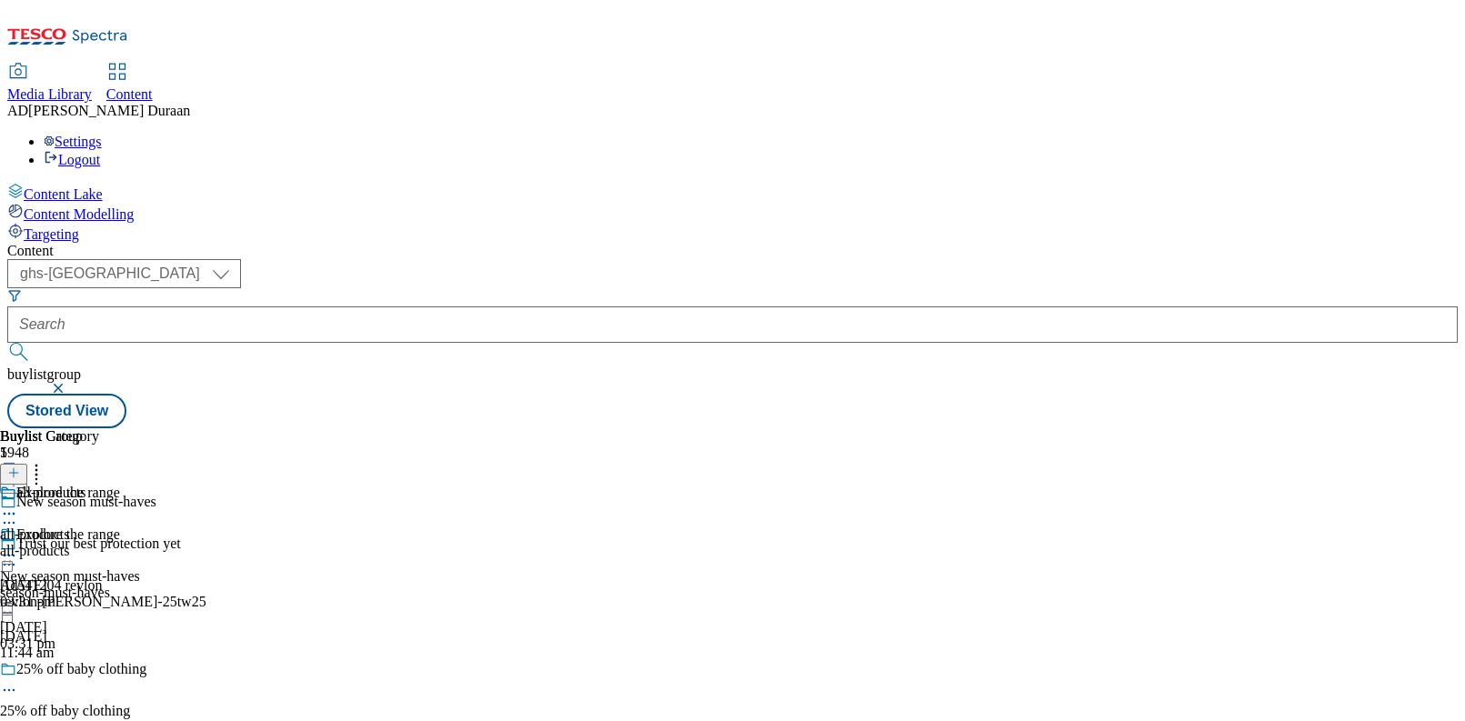
click at [18, 547] on icon at bounding box center [9, 556] width 18 height 18
click at [77, 588] on span "Edit" at bounding box center [66, 595] width 21 height 14
select select "evergreen"
select select "Banner"
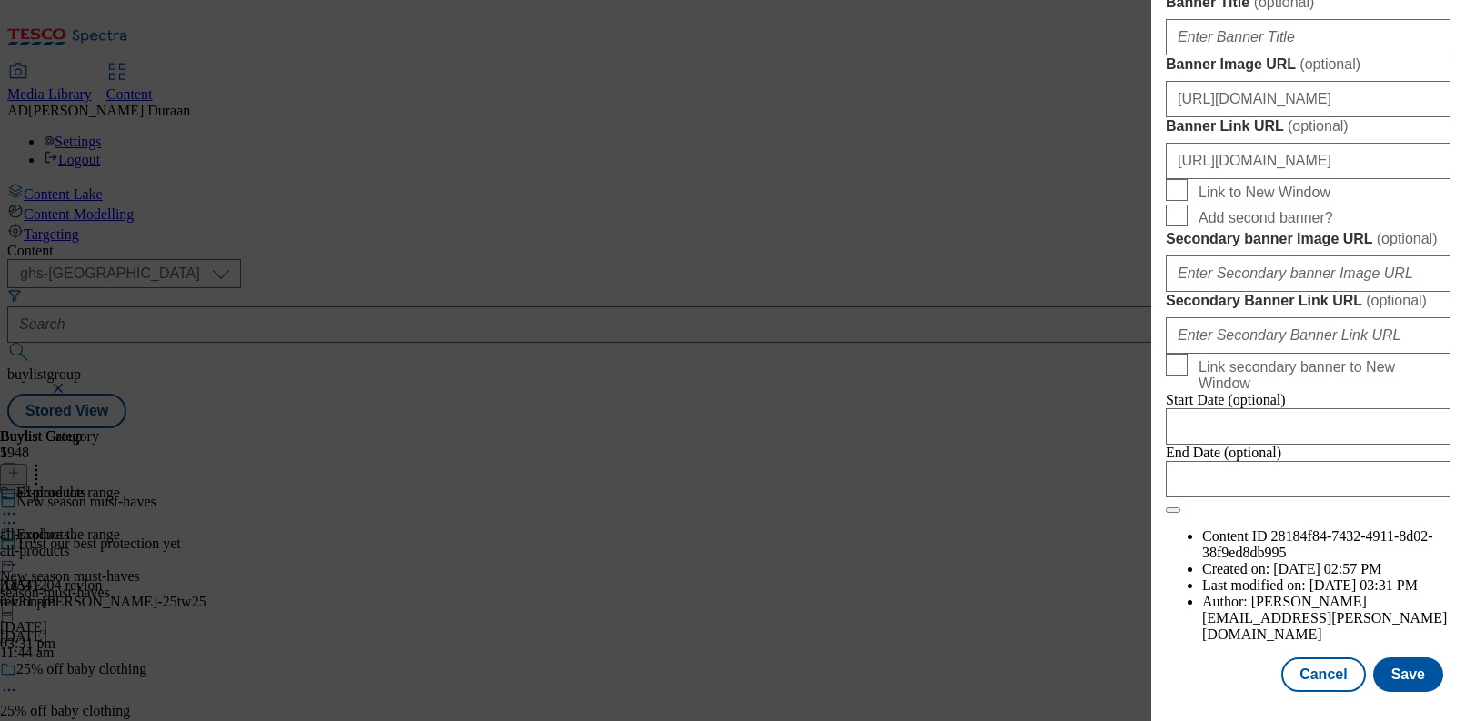
scroll to position [1621, 0]
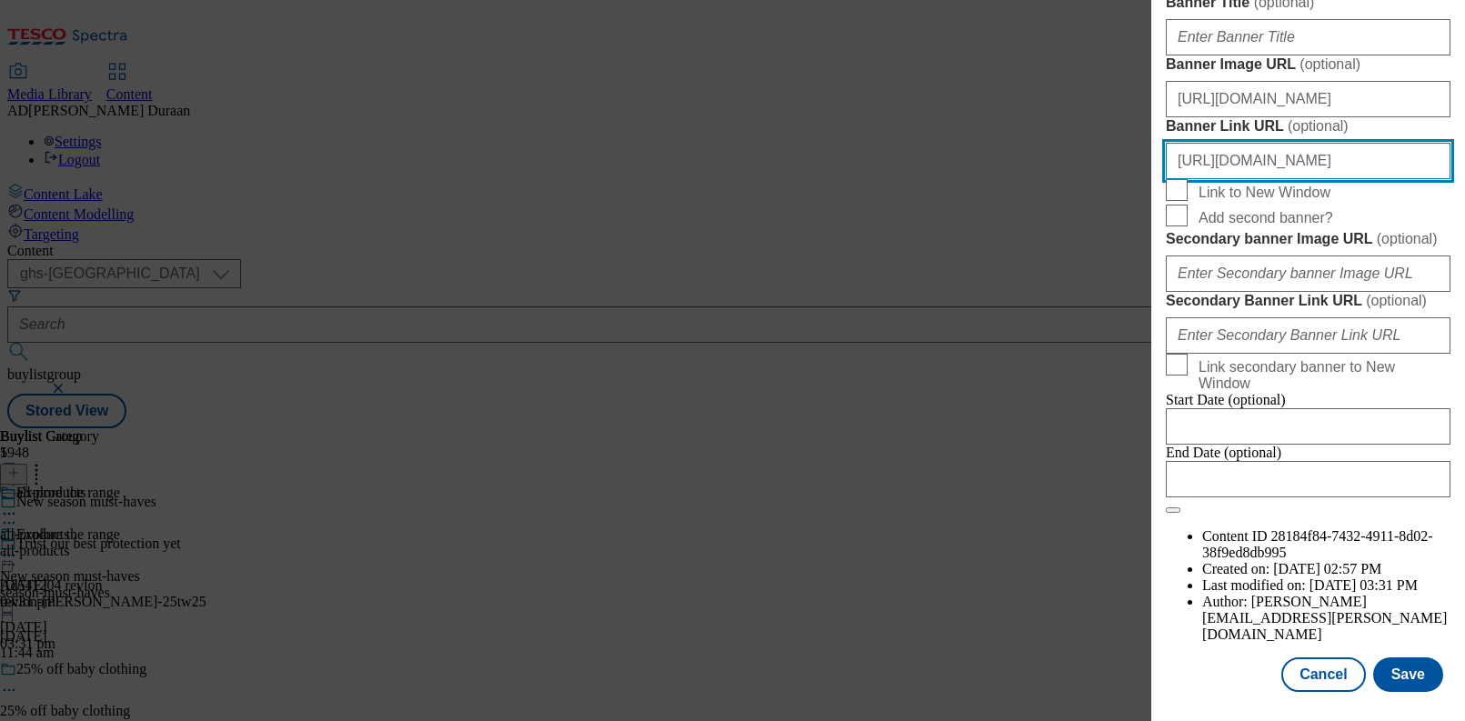
click at [1297, 179] on input "https://www.tesco.com/shop/en-GB/landing/f-f" at bounding box center [1308, 161] width 285 height 36
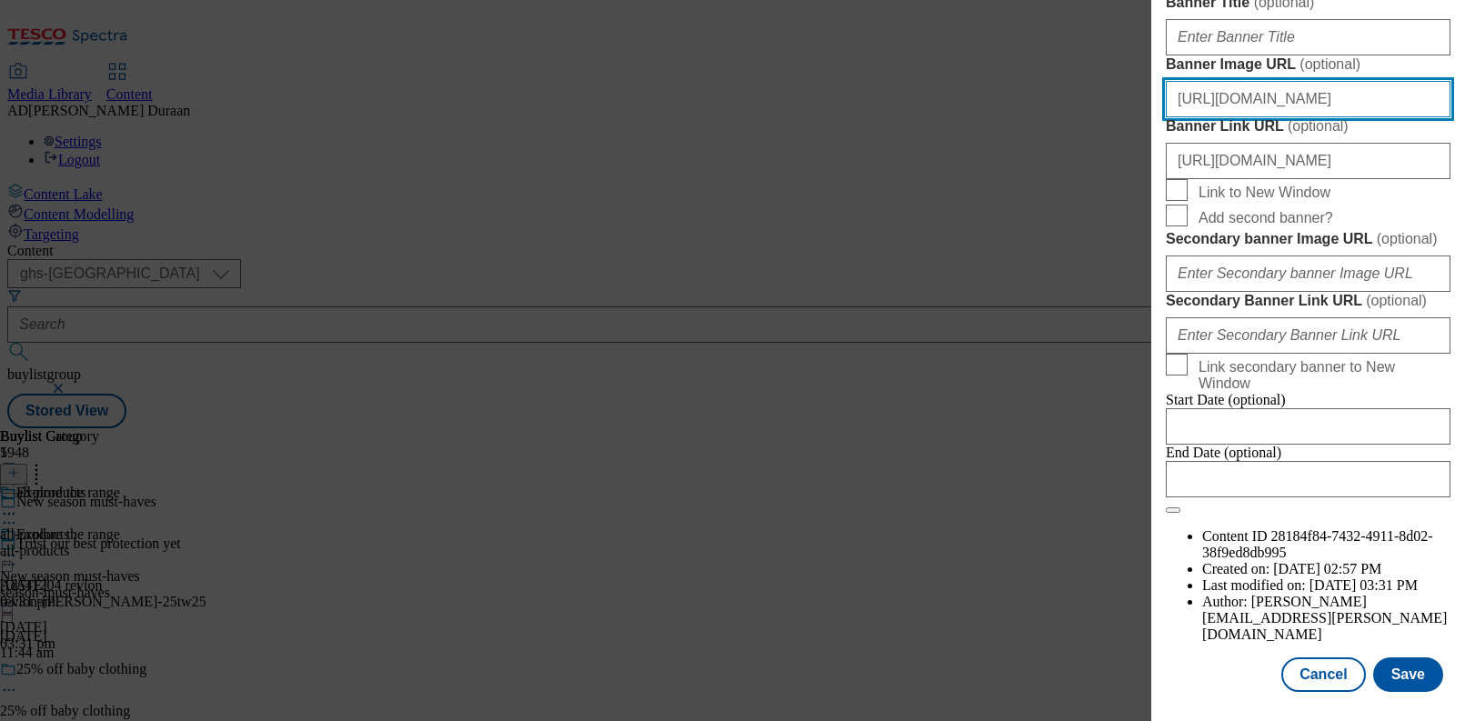
click at [1288, 117] on input "https://digitalcontent.api.tesco.com/v2/media/ghs-mktg/204aeab1-b9cc-4201-8bfb-…" at bounding box center [1308, 99] width 285 height 36
paste input "https://digitalcontent.api.tesco.com/v2/media/ghs-mktg/b8a8884b-7e93-4a87-a5a7-…"
type input "https://digitalcontent.api.tesco.com/v2/media/ghs-mktg/b8a8884b-7e93-4a87-a5a7-…"
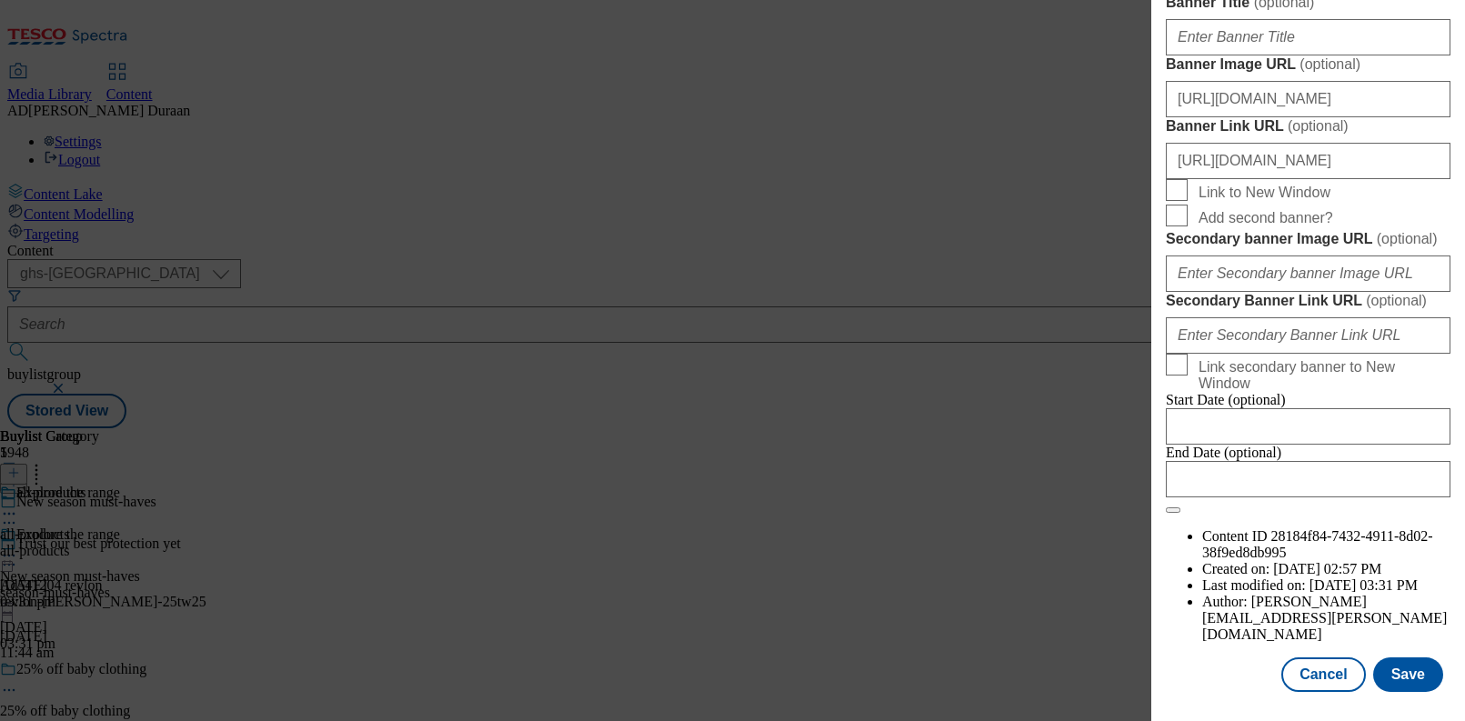
click at [1428, 678] on button "Save" at bounding box center [1408, 675] width 70 height 35
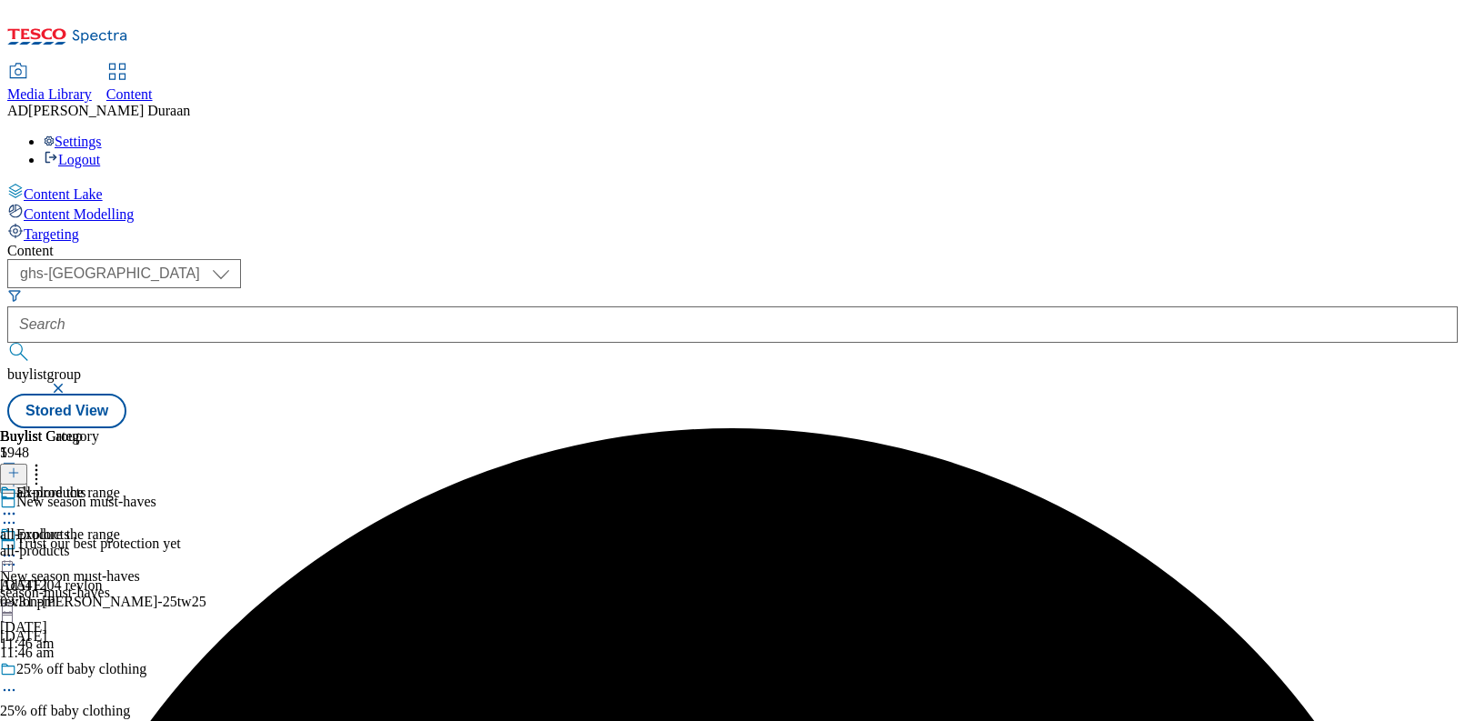
click at [18, 547] on icon at bounding box center [9, 556] width 18 height 18
click at [99, 671] on span "Preview" at bounding box center [77, 678] width 43 height 14
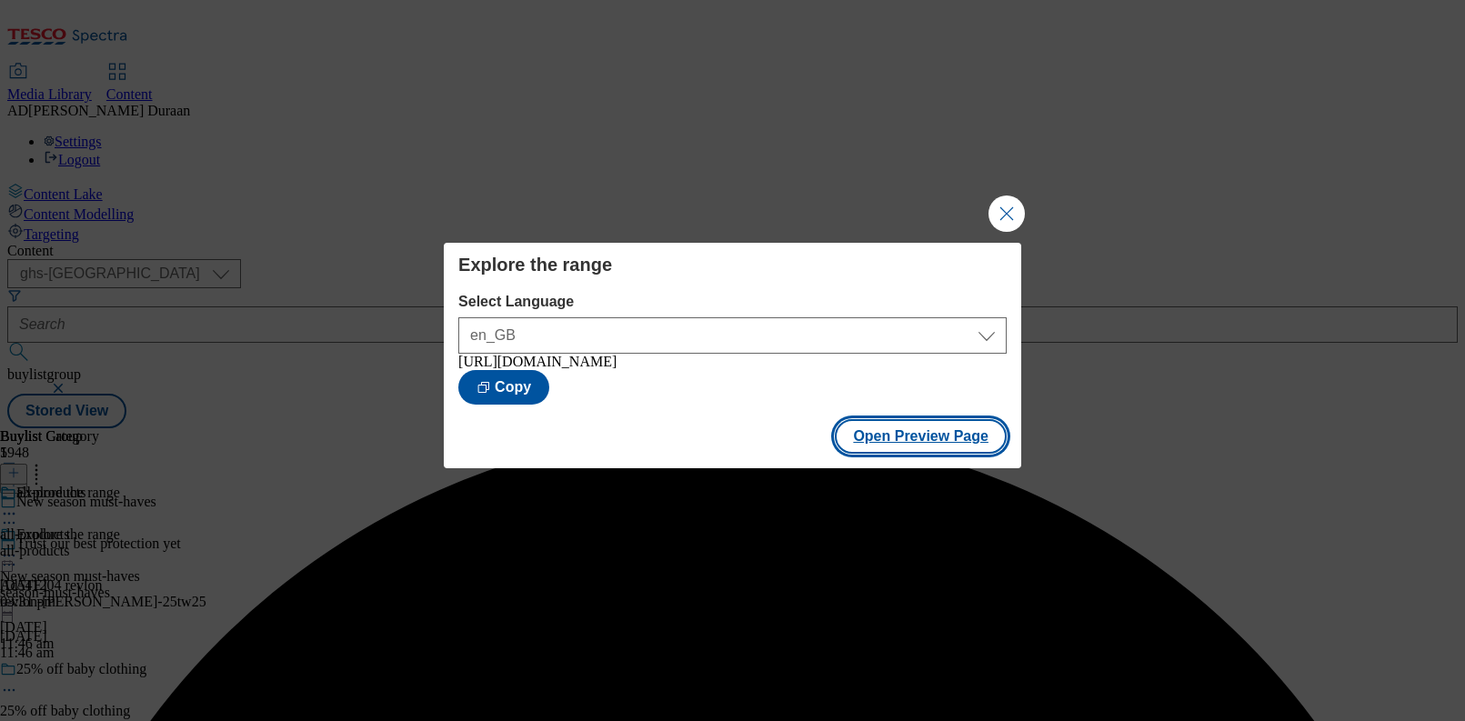
click at [934, 449] on button "Open Preview Page" at bounding box center [921, 436] width 172 height 35
drag, startPoint x: 1003, startPoint y: 208, endPoint x: 959, endPoint y: 202, distance: 45.0
click at [1003, 208] on button "Close Modal" at bounding box center [1007, 214] width 36 height 36
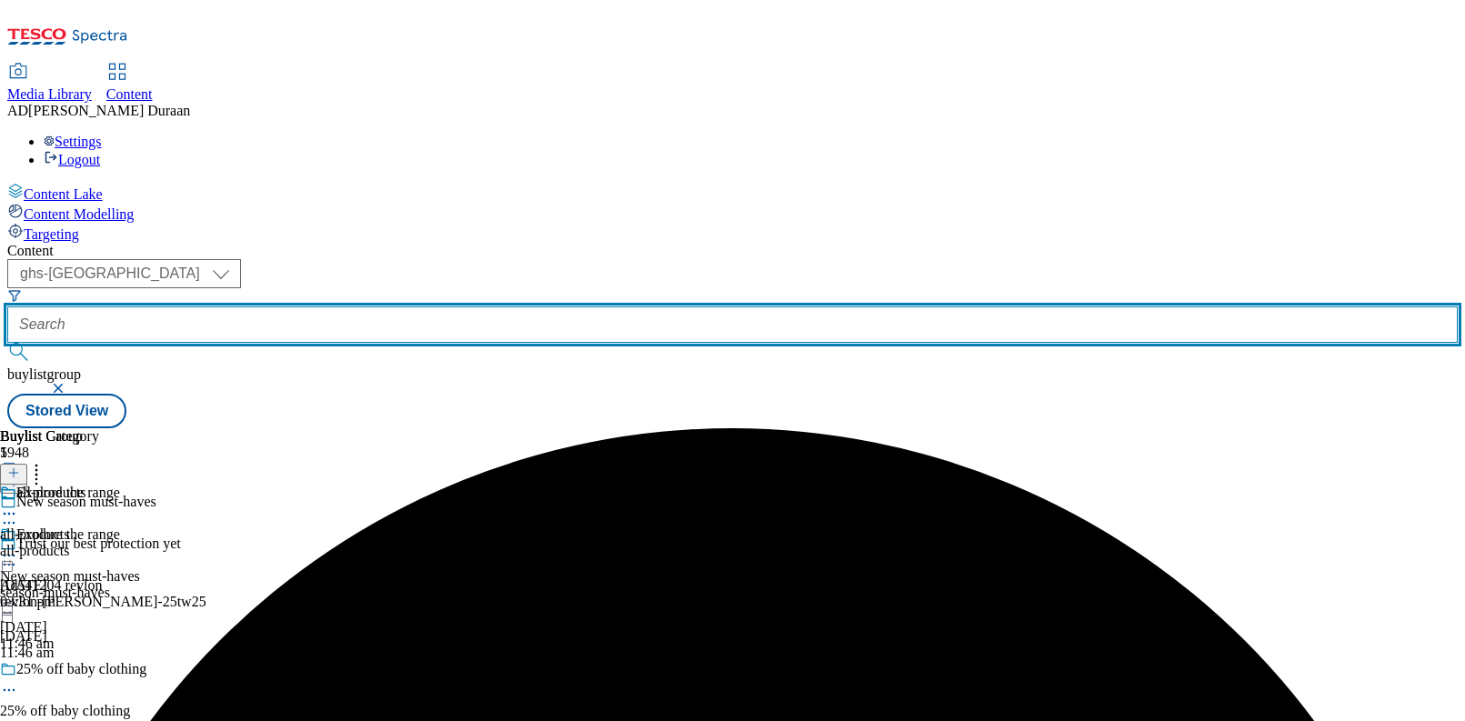
click at [457, 307] on input "text" at bounding box center [732, 325] width 1451 height 36
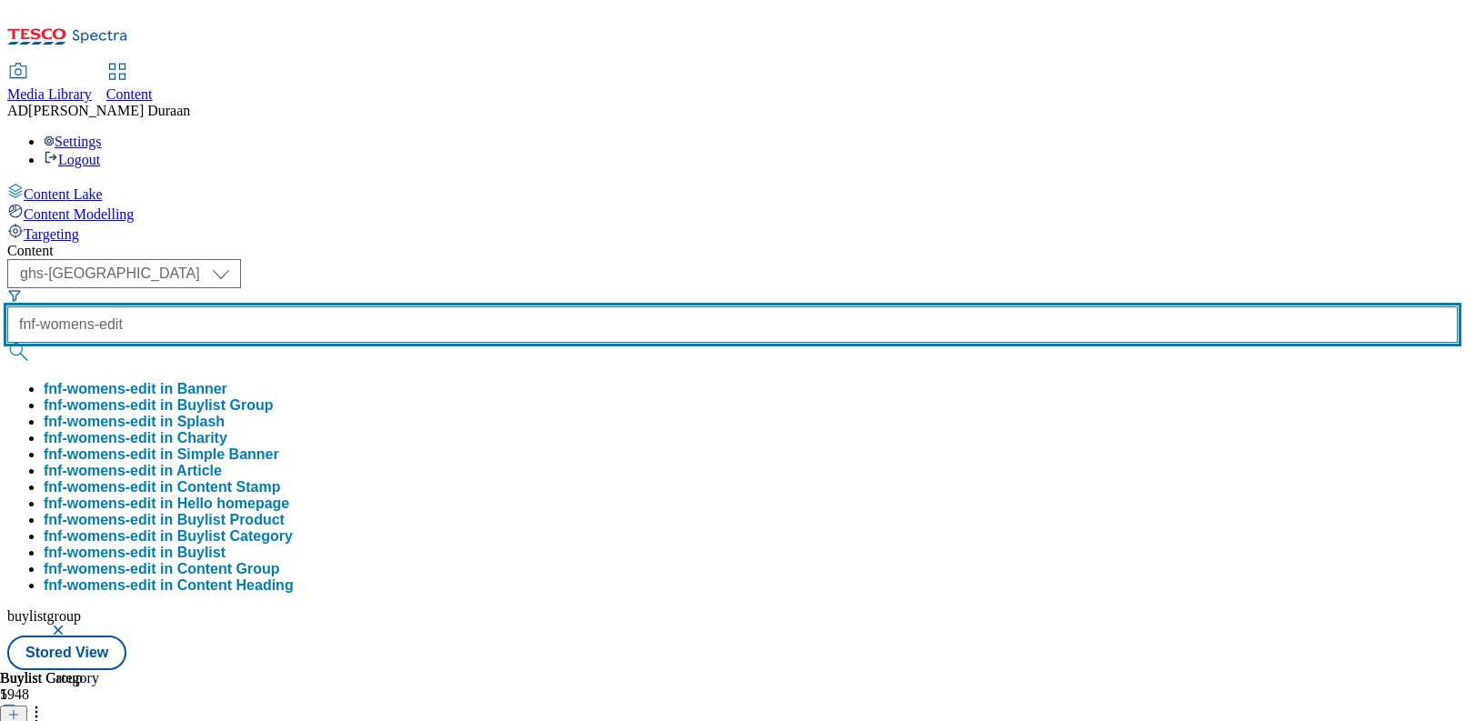
type input "fnf-womens-edit"
click at [7, 343] on button "submit" at bounding box center [19, 352] width 25 height 18
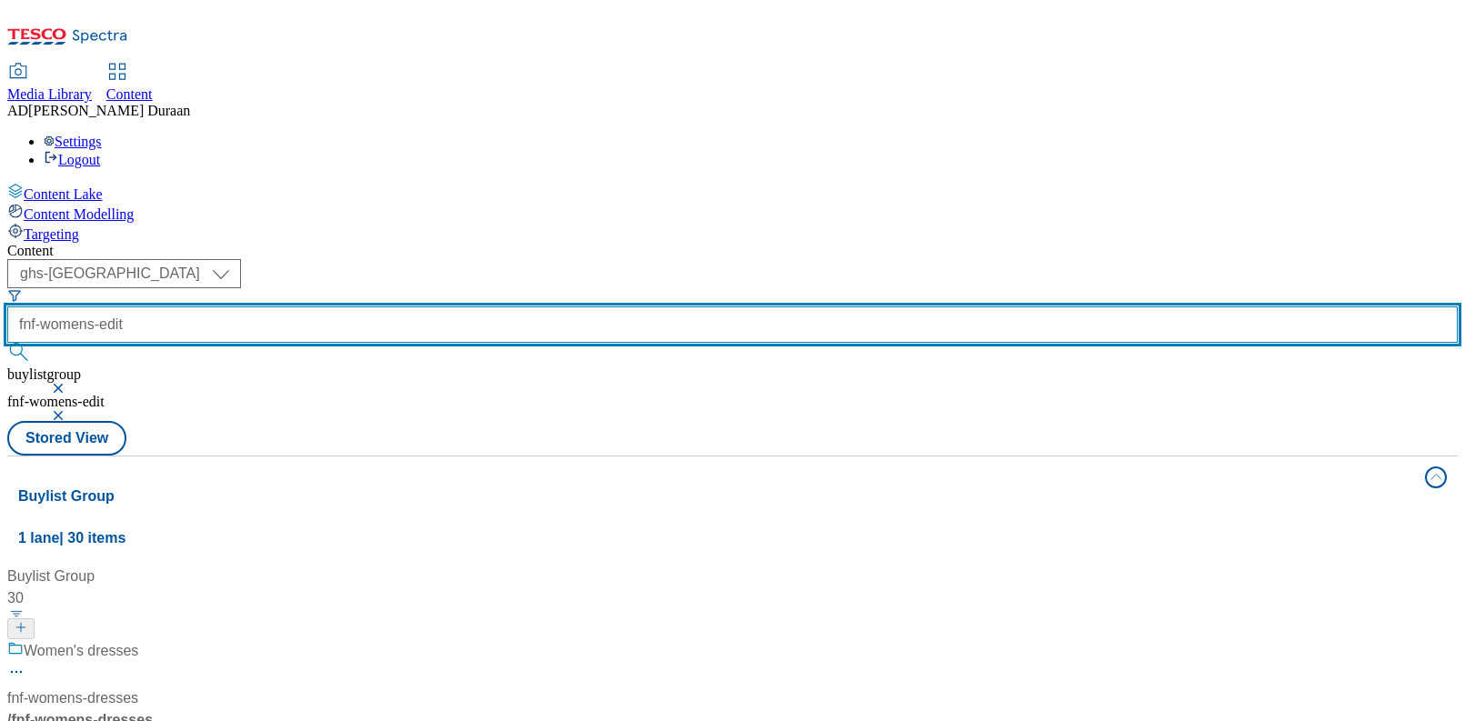
scroll to position [121, 0]
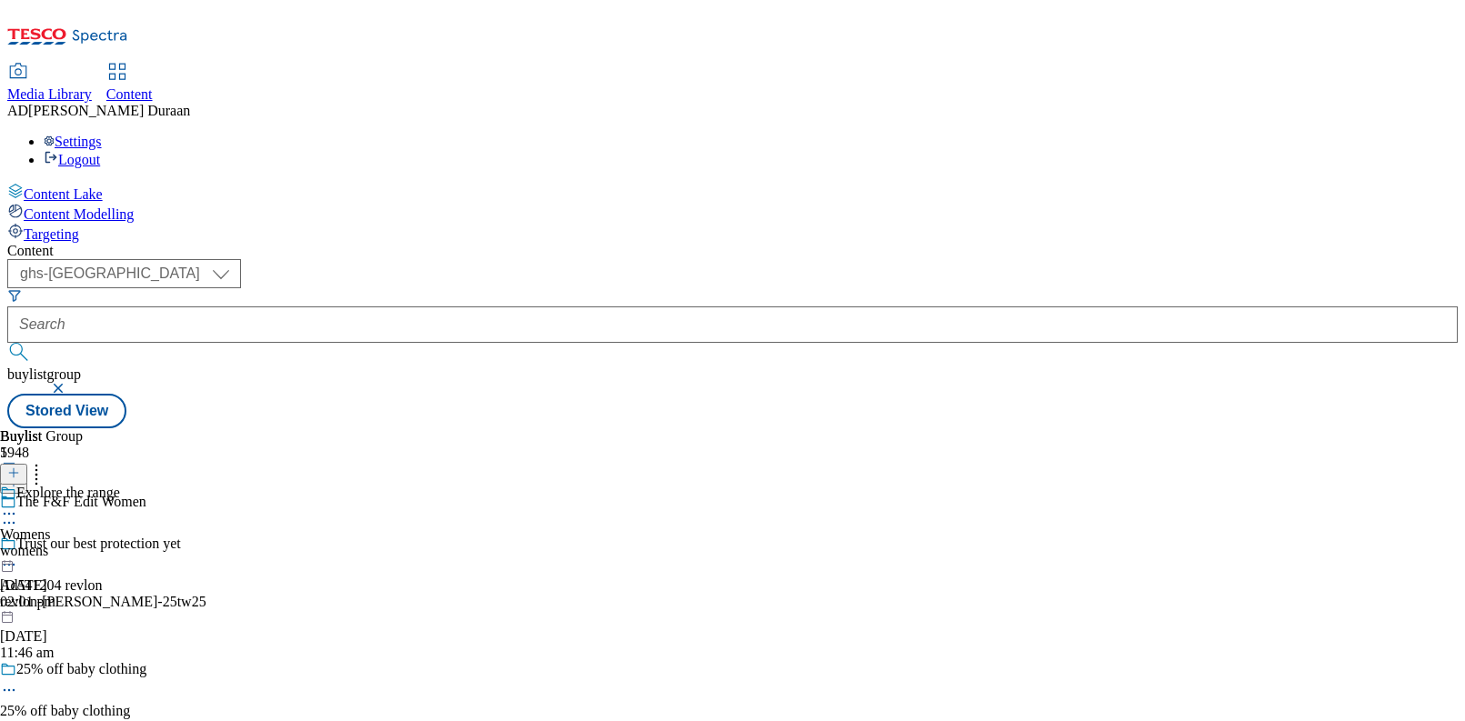
click at [18, 505] on icon at bounding box center [9, 514] width 18 height 18
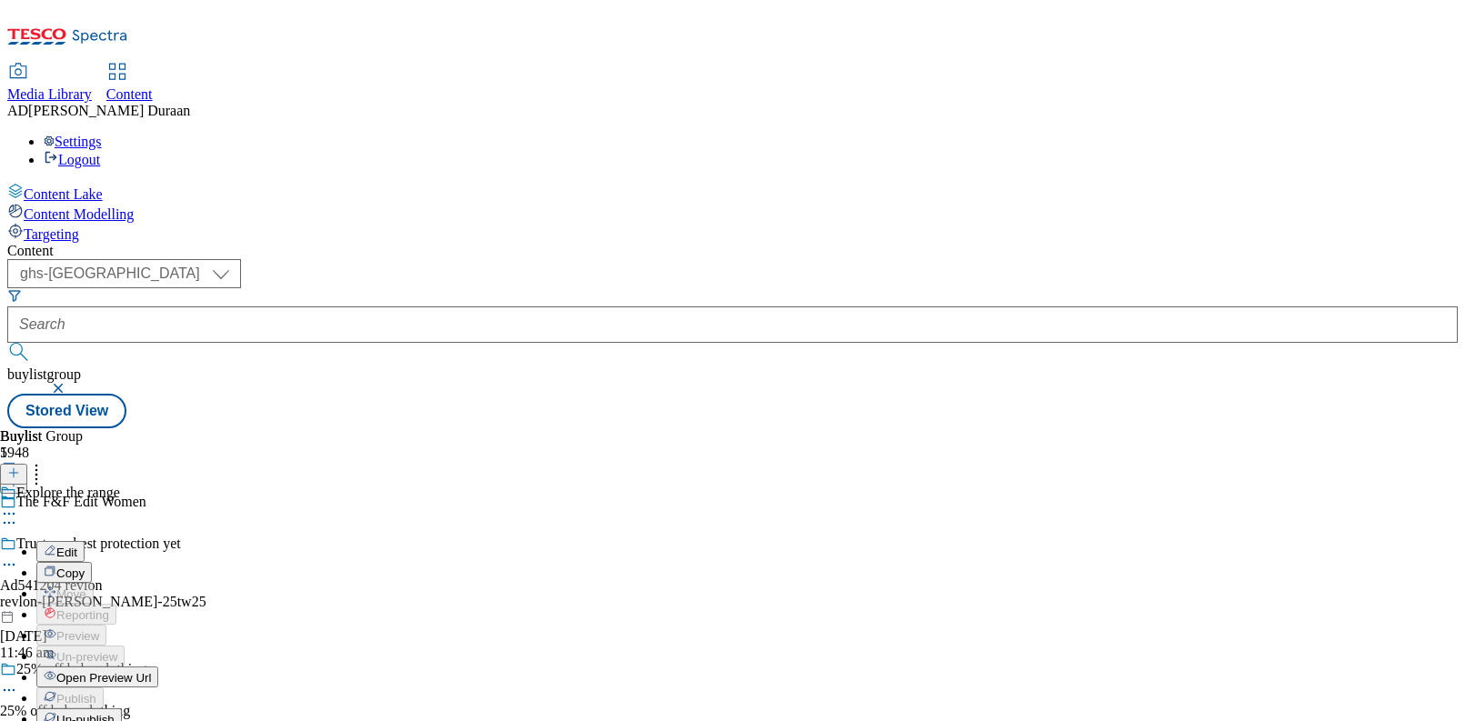
click at [85, 541] on button "Edit" at bounding box center [60, 551] width 48 height 21
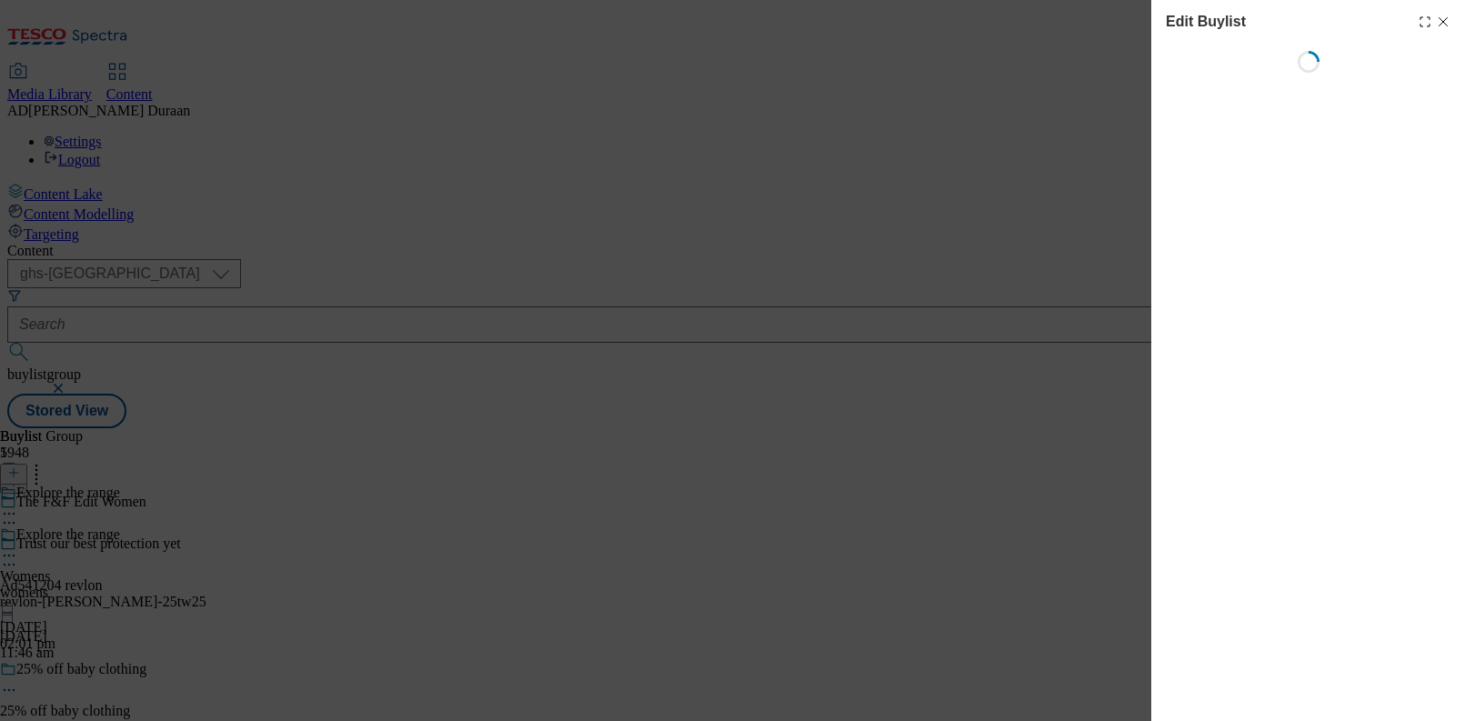
select select "tactical"
select select "Banner"
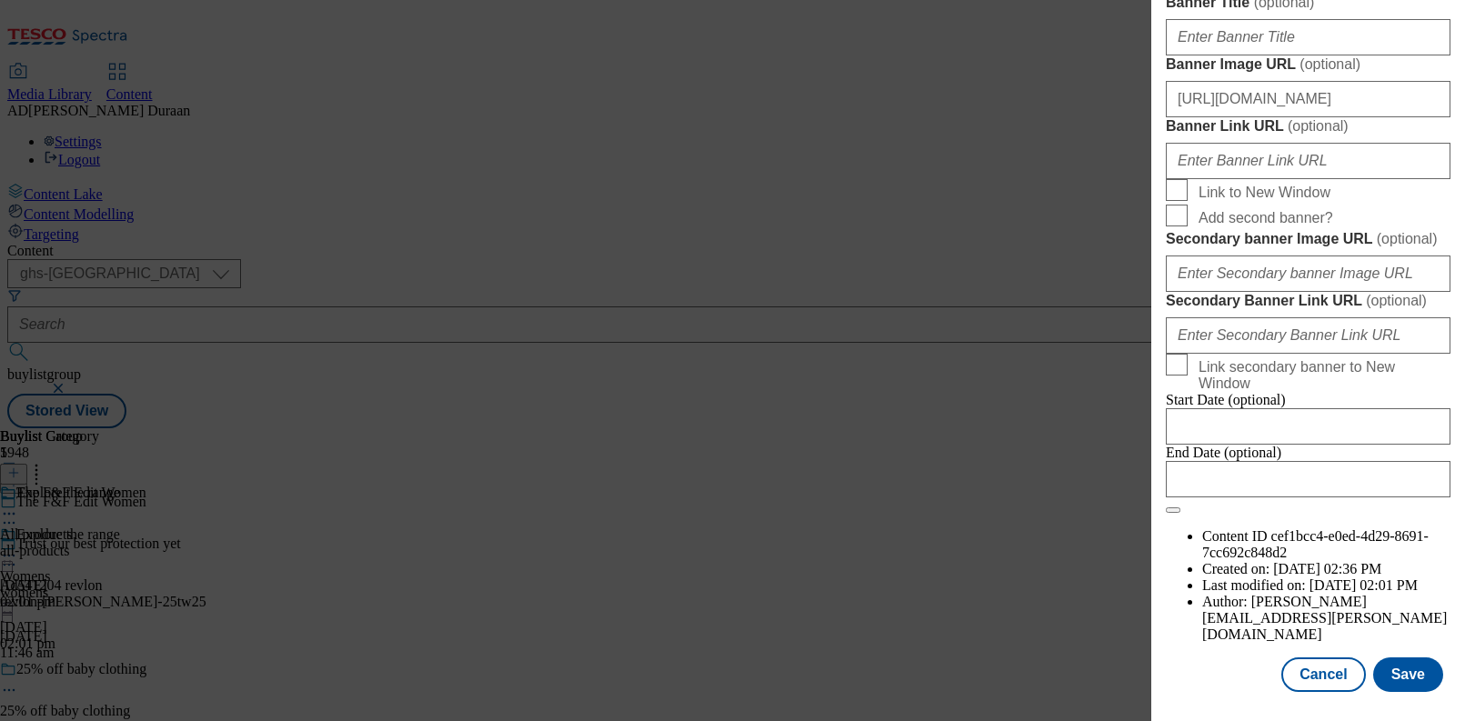
scroll to position [1616, 0]
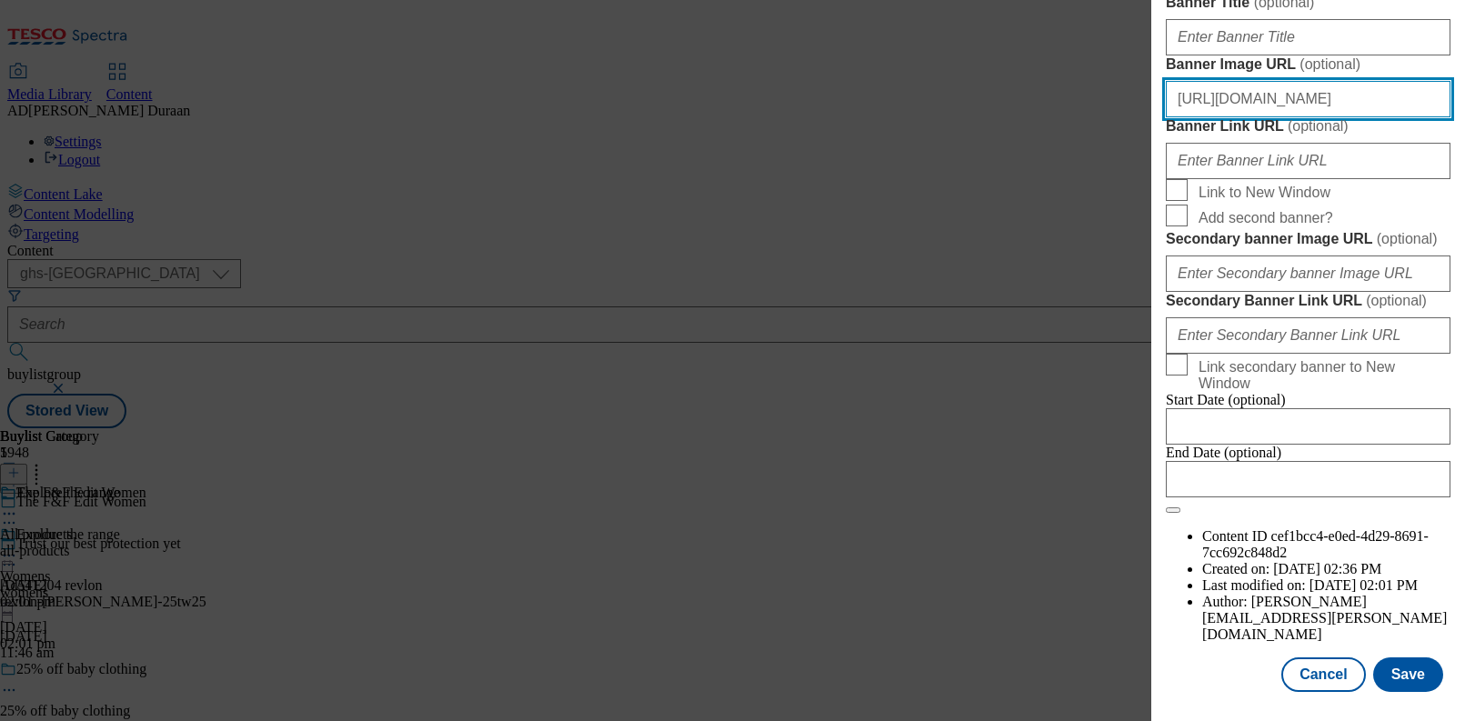
click at [1271, 117] on input "https://digitalcontent.api.tesco.com/v2/media/ghs-mktg/6fd907a7-41c4-44f2-9780-…" at bounding box center [1308, 99] width 285 height 36
paste input "https://digitalcontent.api.tesco.com/v2/media/ghs-mktg/d3521183-1aea-4410-a1b2-…"
type input "https://digitalcontent.api.tesco.com/v2/media/ghs-mktg/d3521183-1aea-4410-a1b2-…"
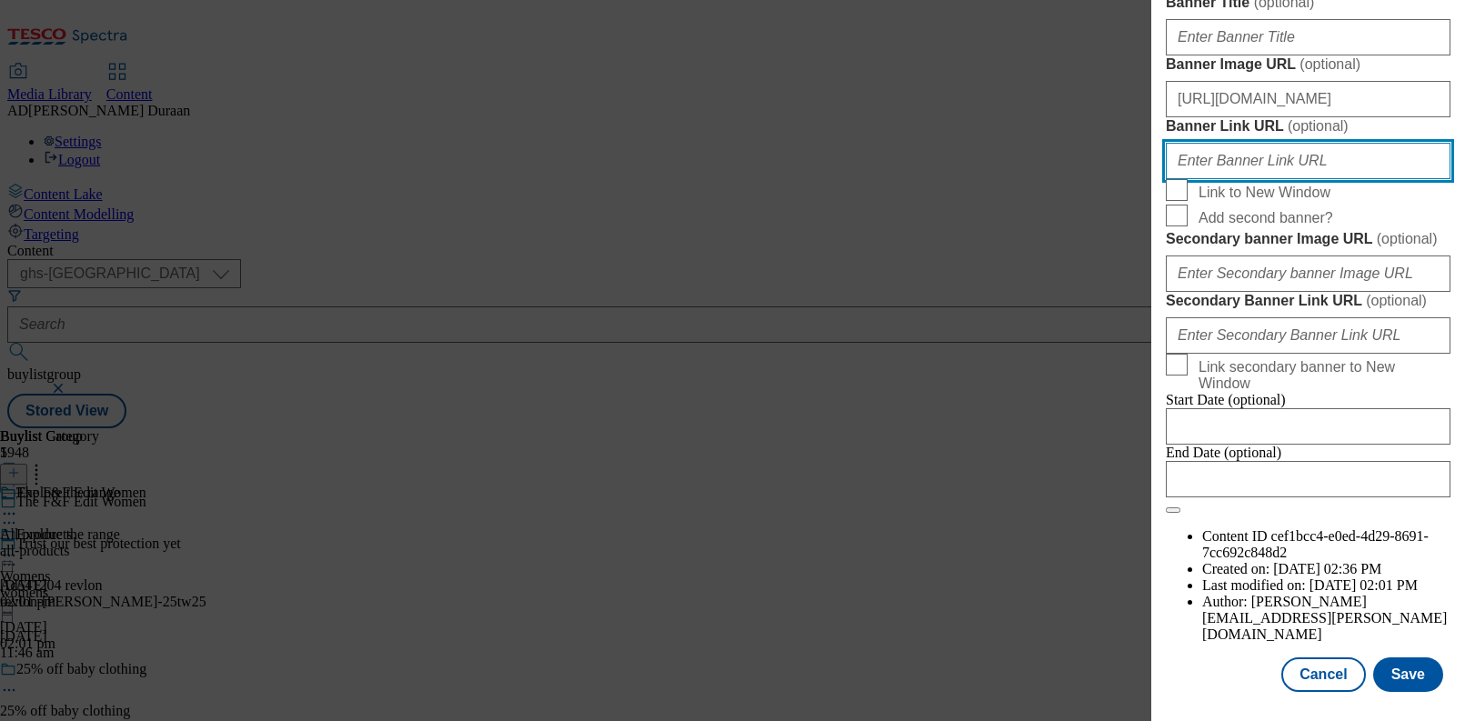
paste input "https://www.tesco.com/shop/en-GB/landing/f-f"
type input "https://www.tesco.com/shop/en-GB/landing/f-f"
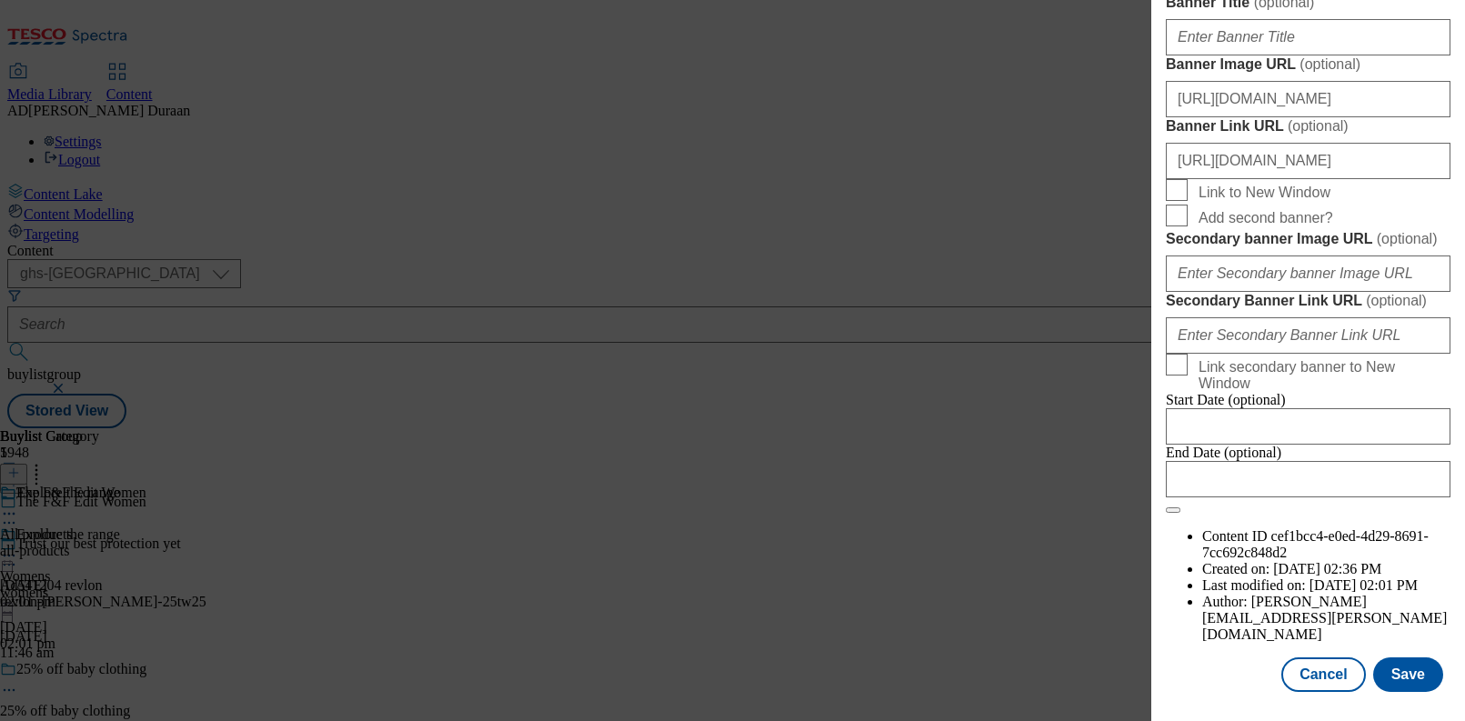
click at [1413, 678] on button "Save" at bounding box center [1408, 675] width 70 height 35
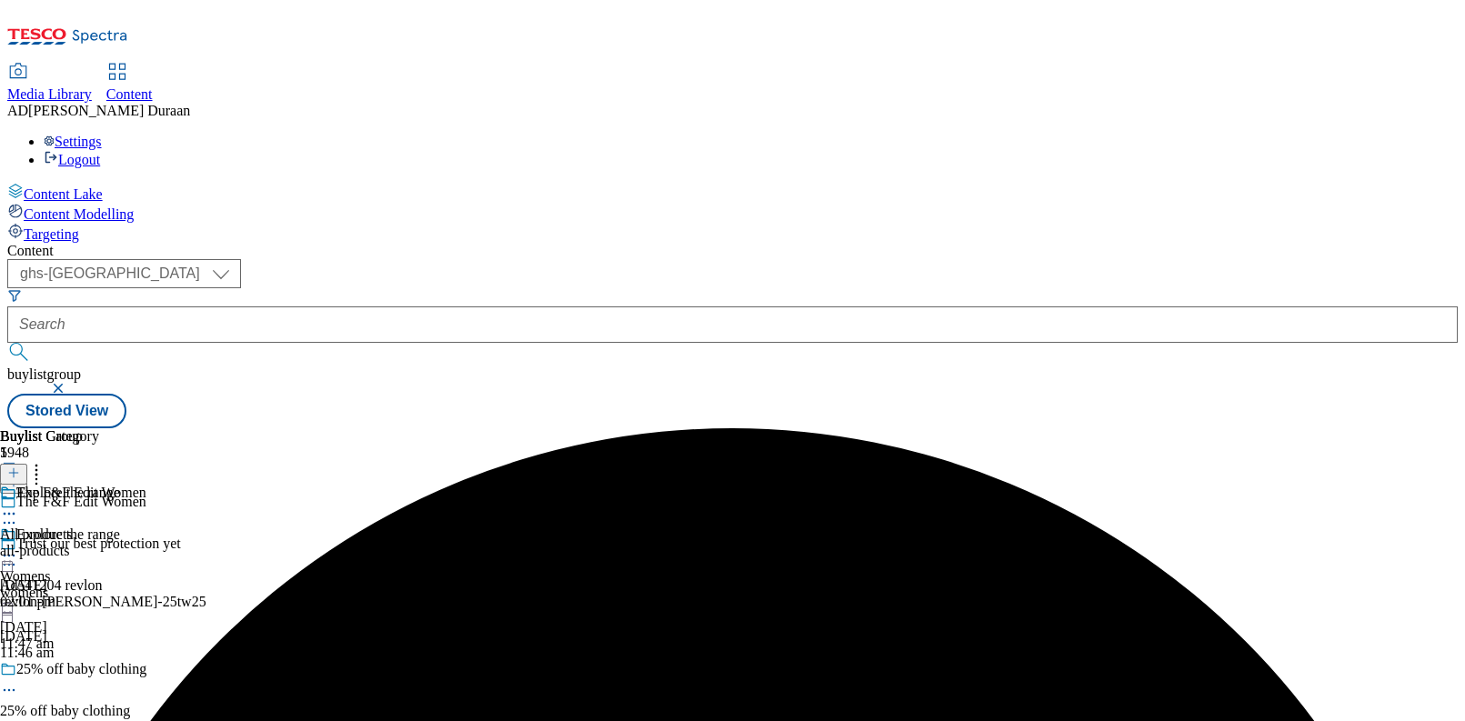
click at [18, 547] on icon at bounding box center [9, 556] width 18 height 18
click at [99, 671] on span "Preview" at bounding box center [77, 678] width 43 height 14
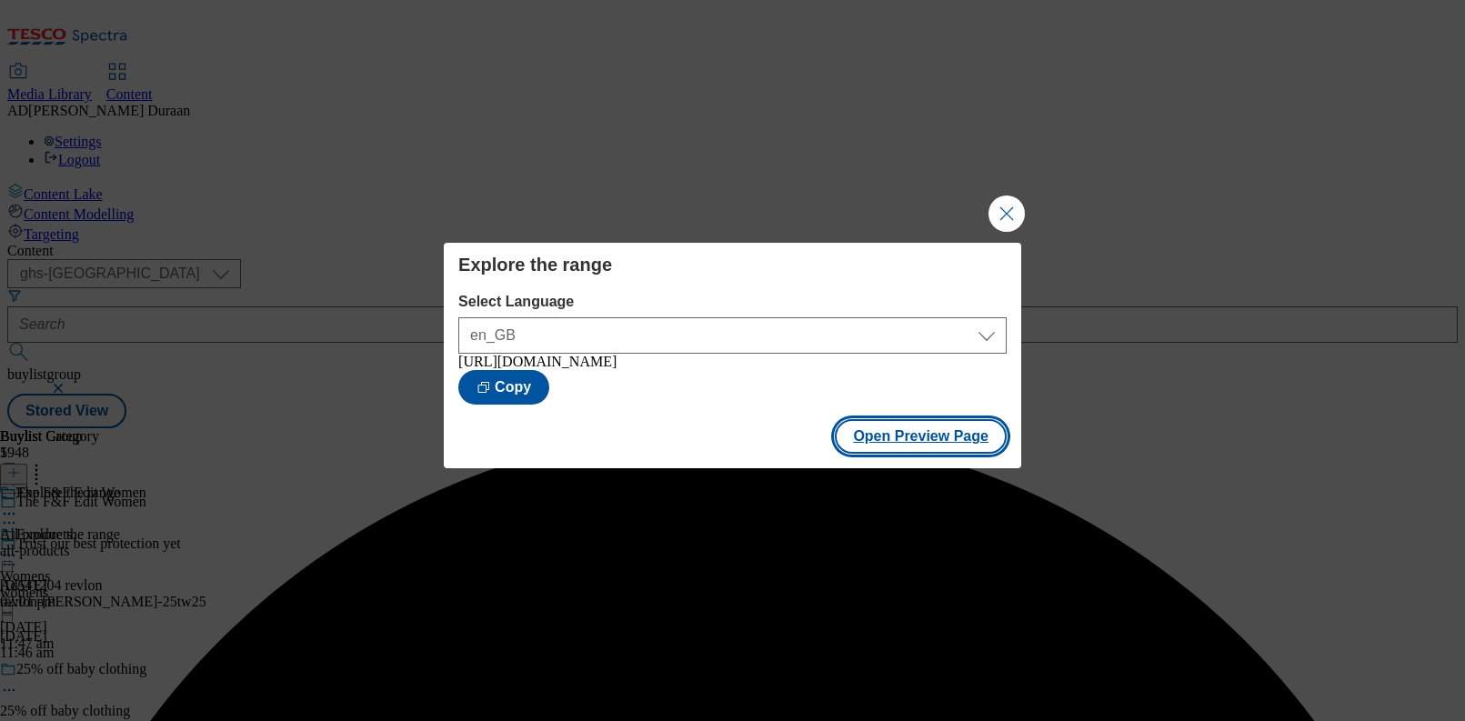
click at [873, 442] on button "Open Preview Page" at bounding box center [921, 436] width 172 height 35
drag, startPoint x: 1007, startPoint y: 207, endPoint x: 792, endPoint y: 219, distance: 215.0
click at [1003, 207] on button "Close Modal" at bounding box center [1007, 214] width 36 height 36
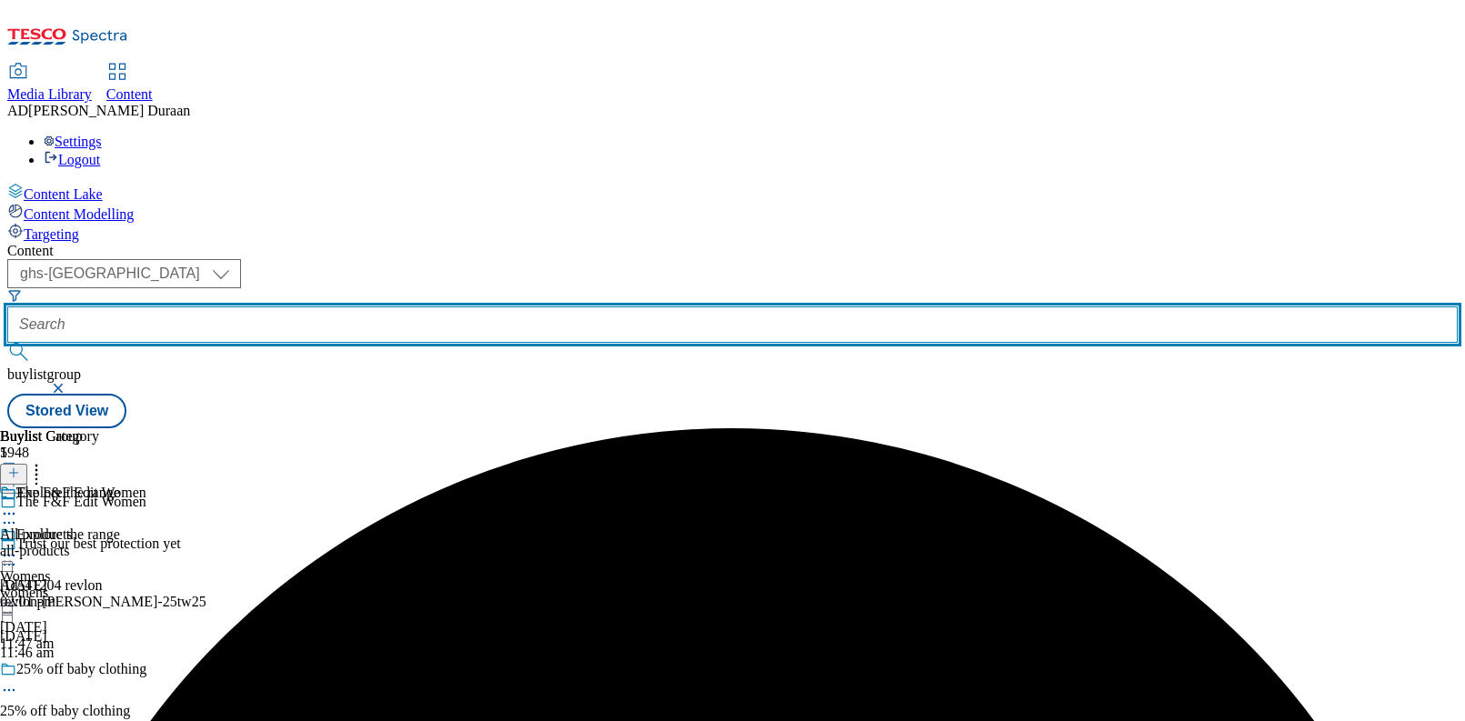
click at [409, 307] on input "text" at bounding box center [732, 325] width 1451 height 36
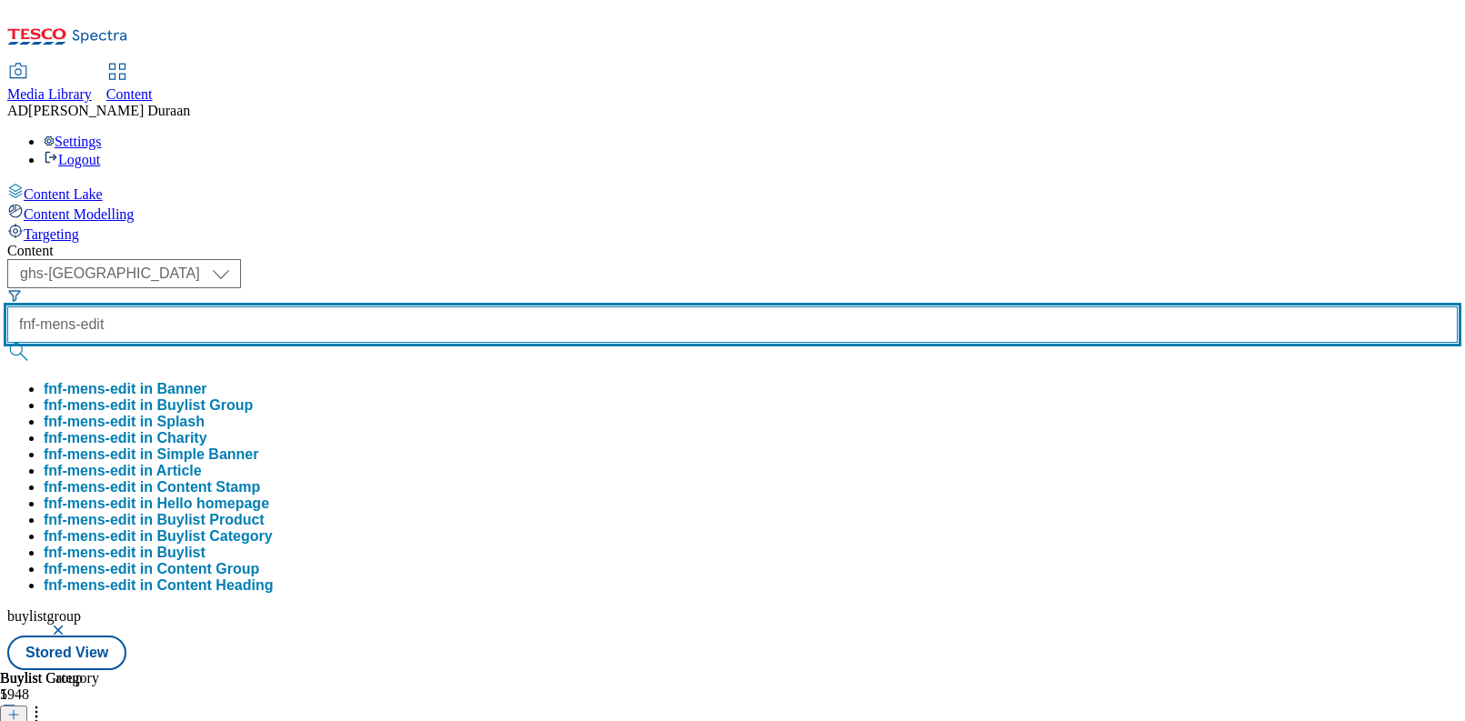
type input "fnf-mens-edit"
click at [7, 343] on button "submit" at bounding box center [19, 352] width 25 height 18
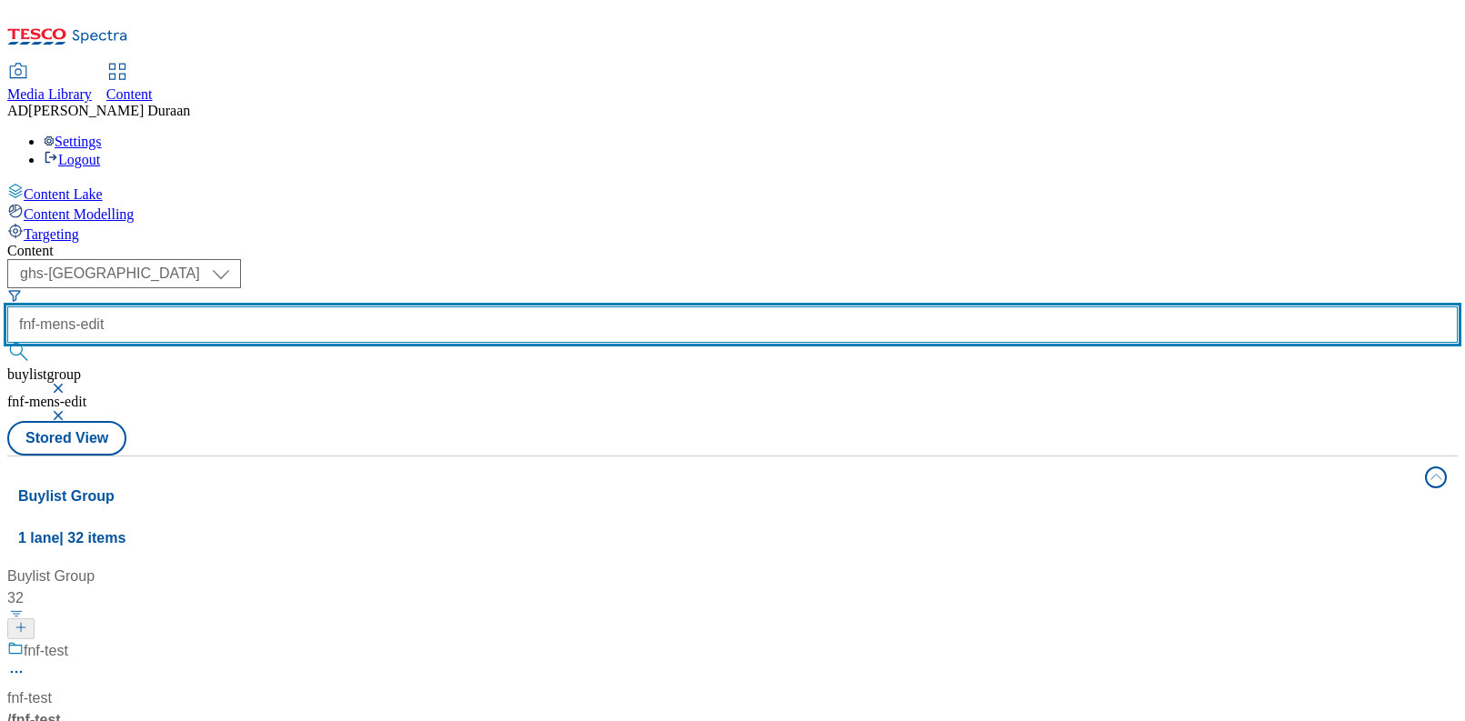
scroll to position [1218, 0]
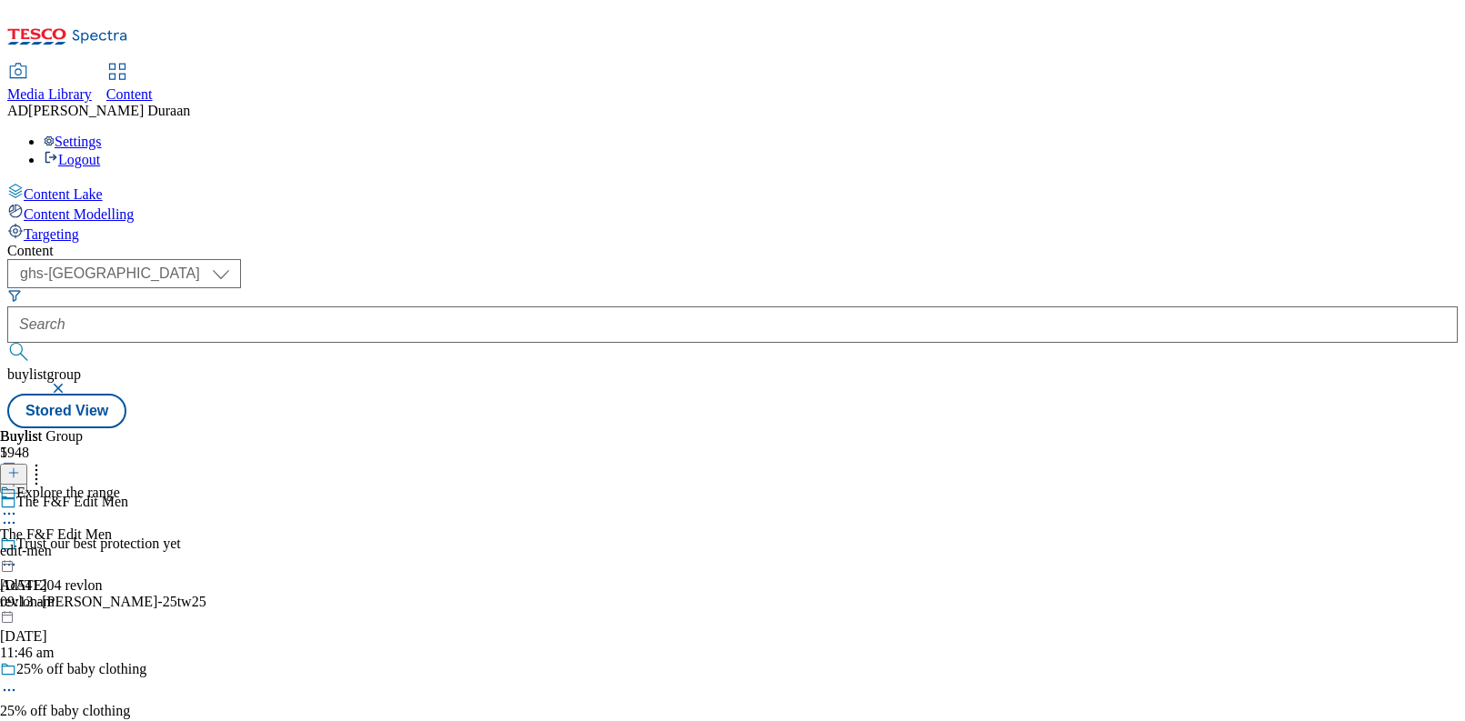
click at [120, 543] on div "edit-men" at bounding box center [60, 551] width 120 height 16
click at [18, 547] on icon at bounding box center [9, 556] width 18 height 18
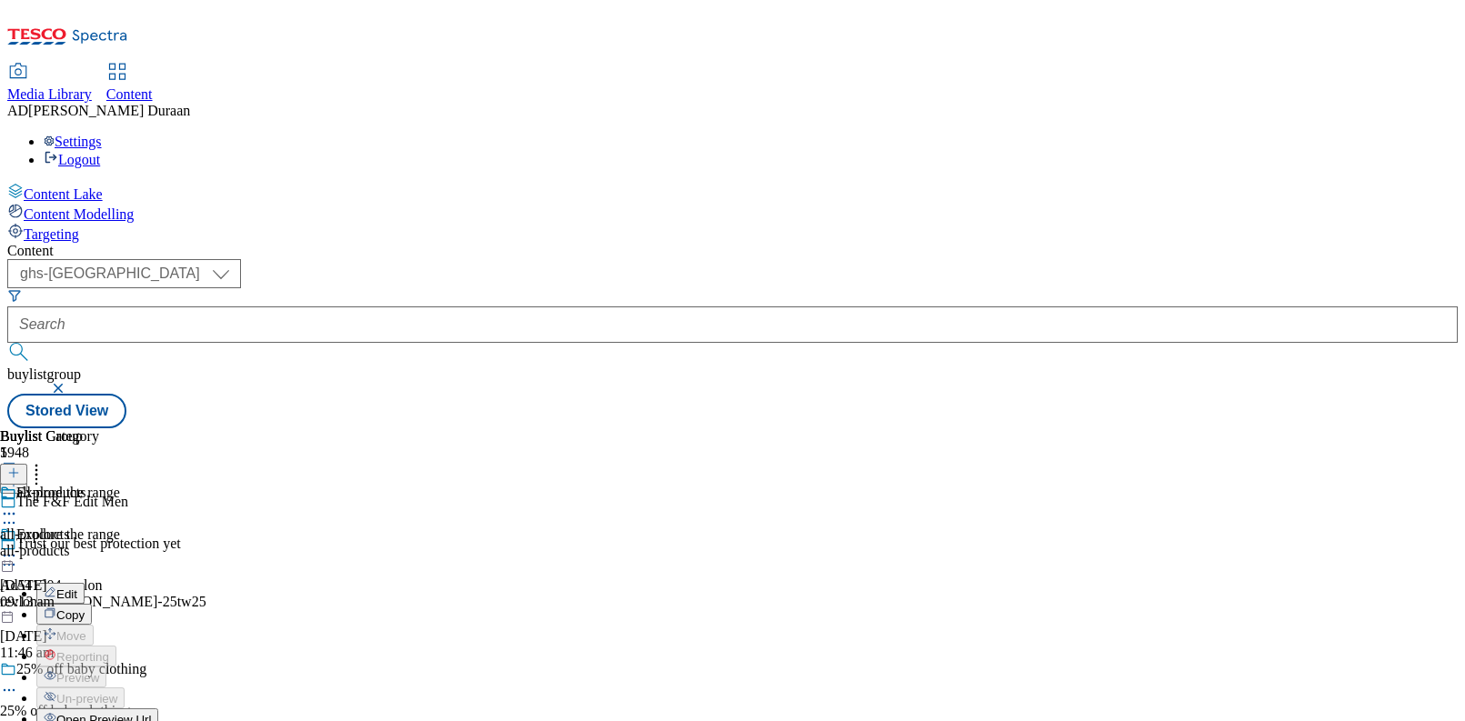
click at [77, 588] on span "Edit" at bounding box center [66, 595] width 21 height 14
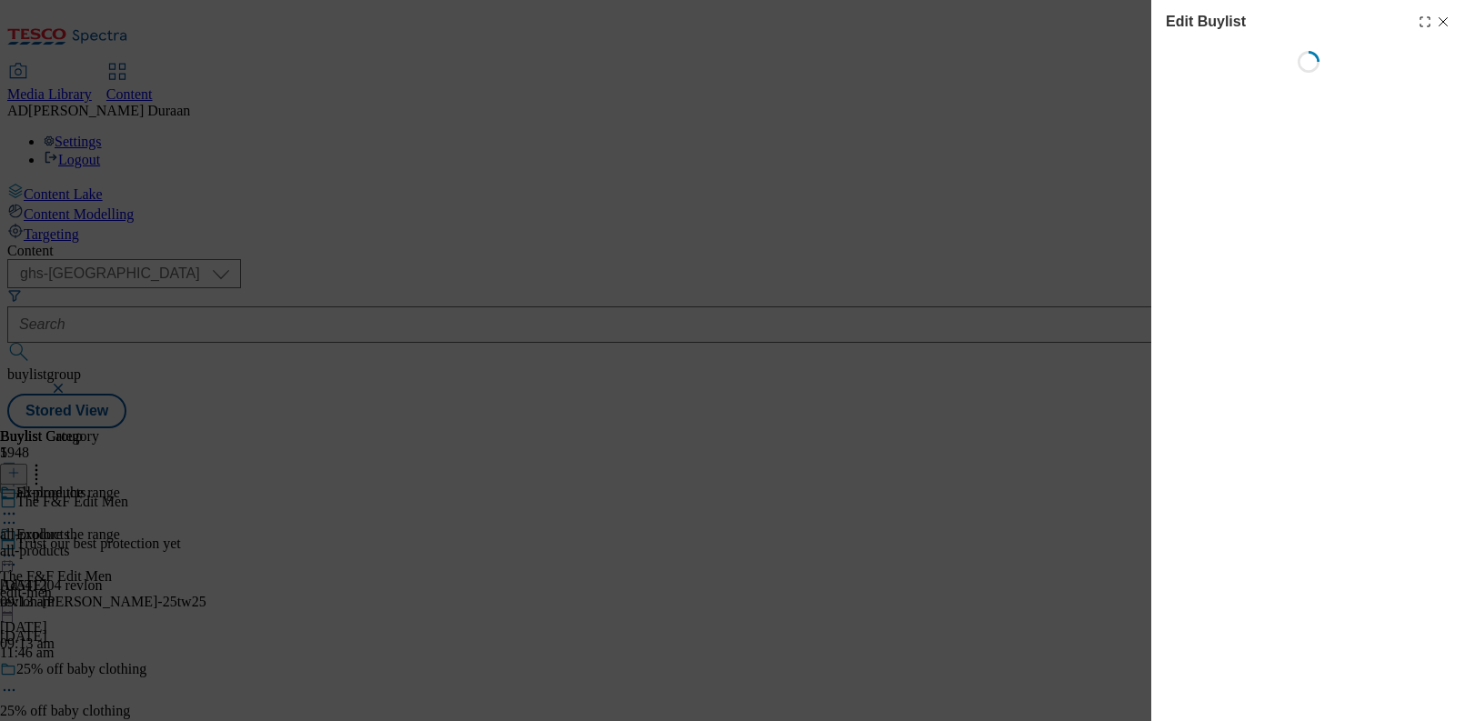
select select "evergreen"
select select "Banner"
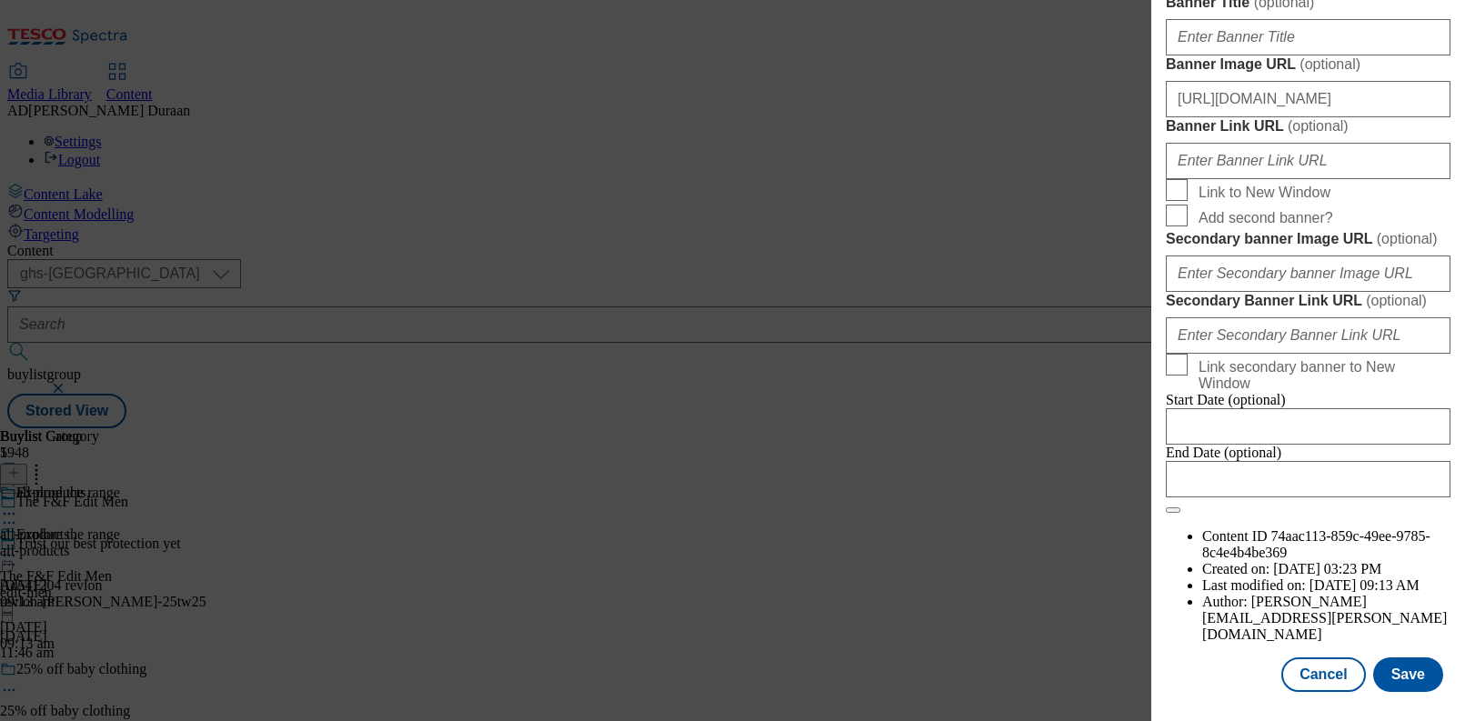
scroll to position [1533, 0]
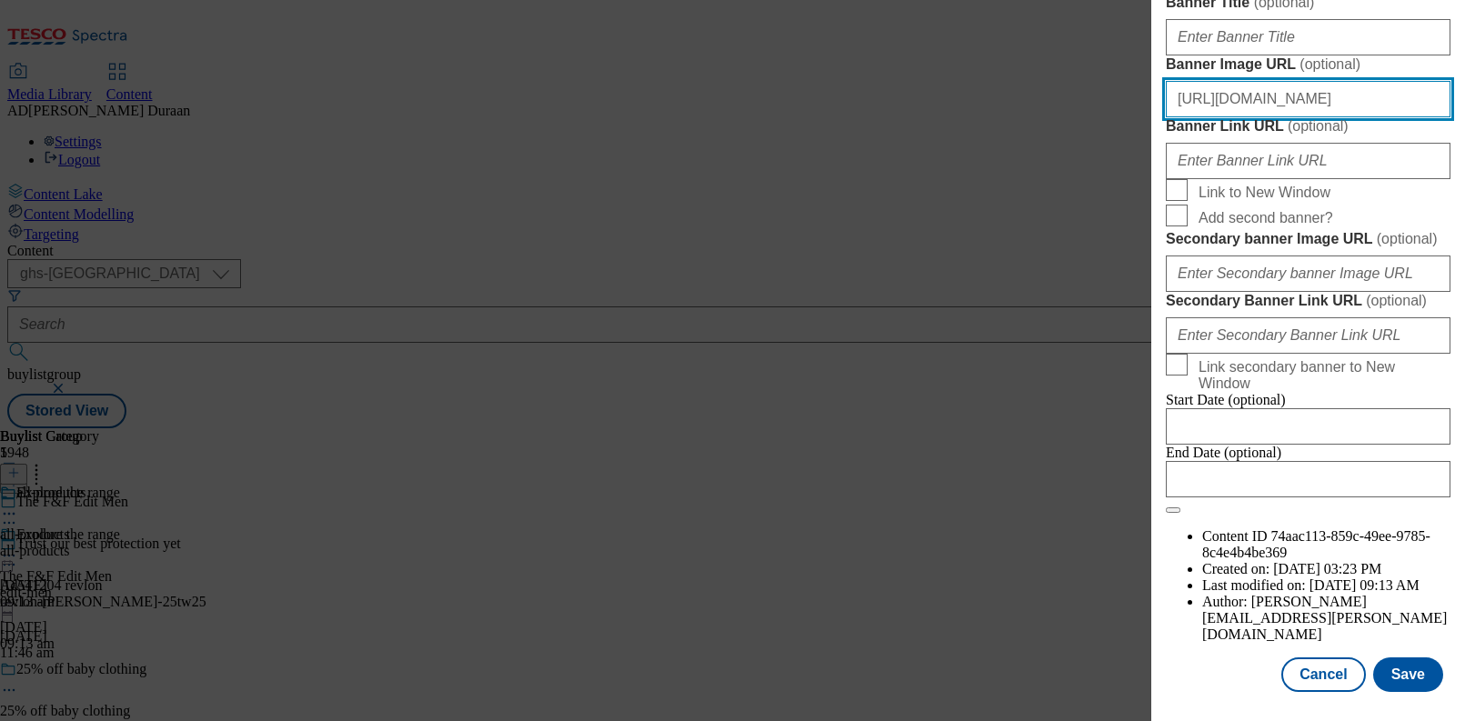
click at [1302, 117] on input "https://digitalcontent.api.tesco.com/v2/media/ghs-mktg/969eb446-6c4f-41f2-99a0-…" at bounding box center [1308, 99] width 285 height 36
paste input "https://digitalcontent.api.tesco.com/v2/media/ghs-mktg/890023c2-2968-42cf-a0bc-…"
type input "https://digitalcontent.api.tesco.com/v2/media/ghs-mktg/890023c2-2968-42cf-a0bc-…"
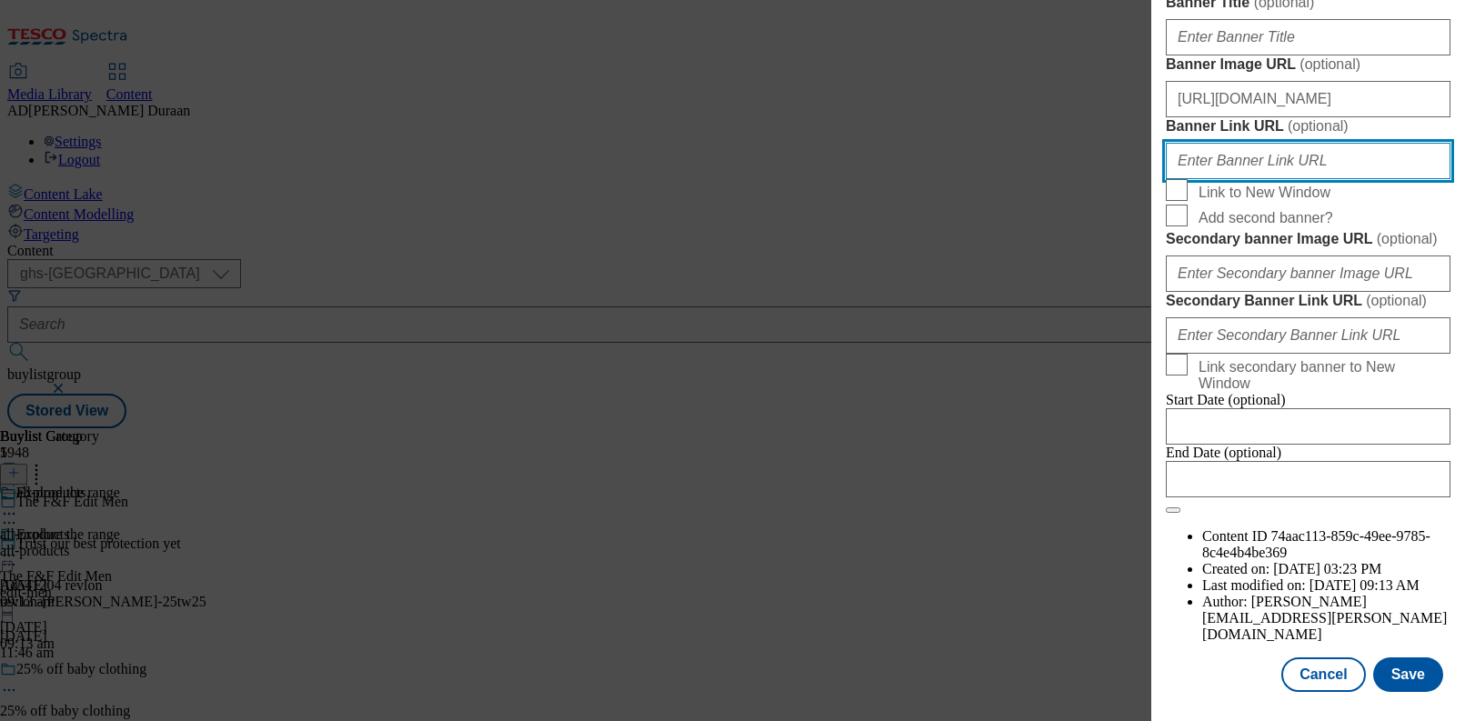
paste input "https://www.tesco.com/shop/en-GB/landing/f-f"
type input "https://www.tesco.com/shop/en-GB/landing/f-f"
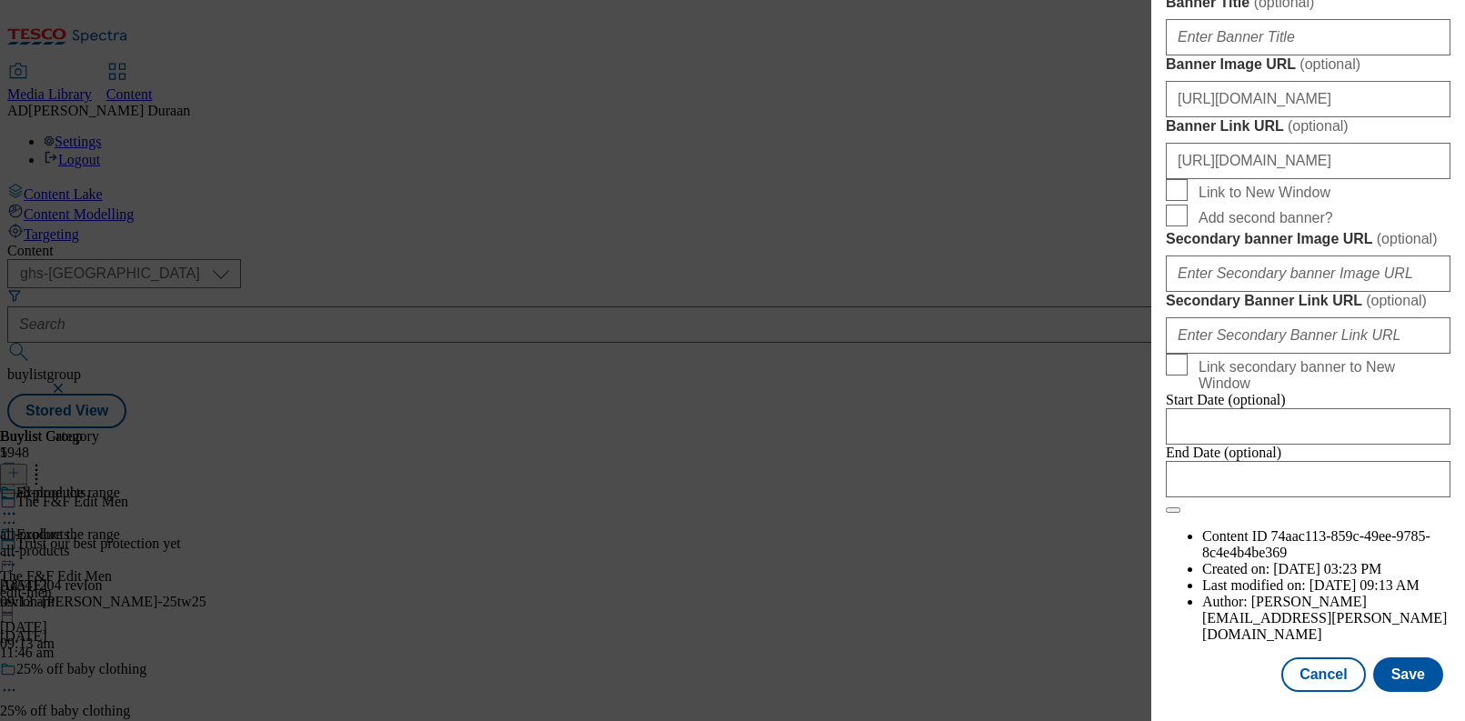
click at [1409, 201] on span "Link to New Window" at bounding box center [1321, 190] width 245 height 22
click at [1188, 201] on input "Link to New Window" at bounding box center [1177, 190] width 22 height 22
drag, startPoint x: 1177, startPoint y: 625, endPoint x: 1311, endPoint y: 516, distance: 172.6
click at [1178, 201] on input "Link to New Window" at bounding box center [1177, 190] width 22 height 22
checkbox input "false"
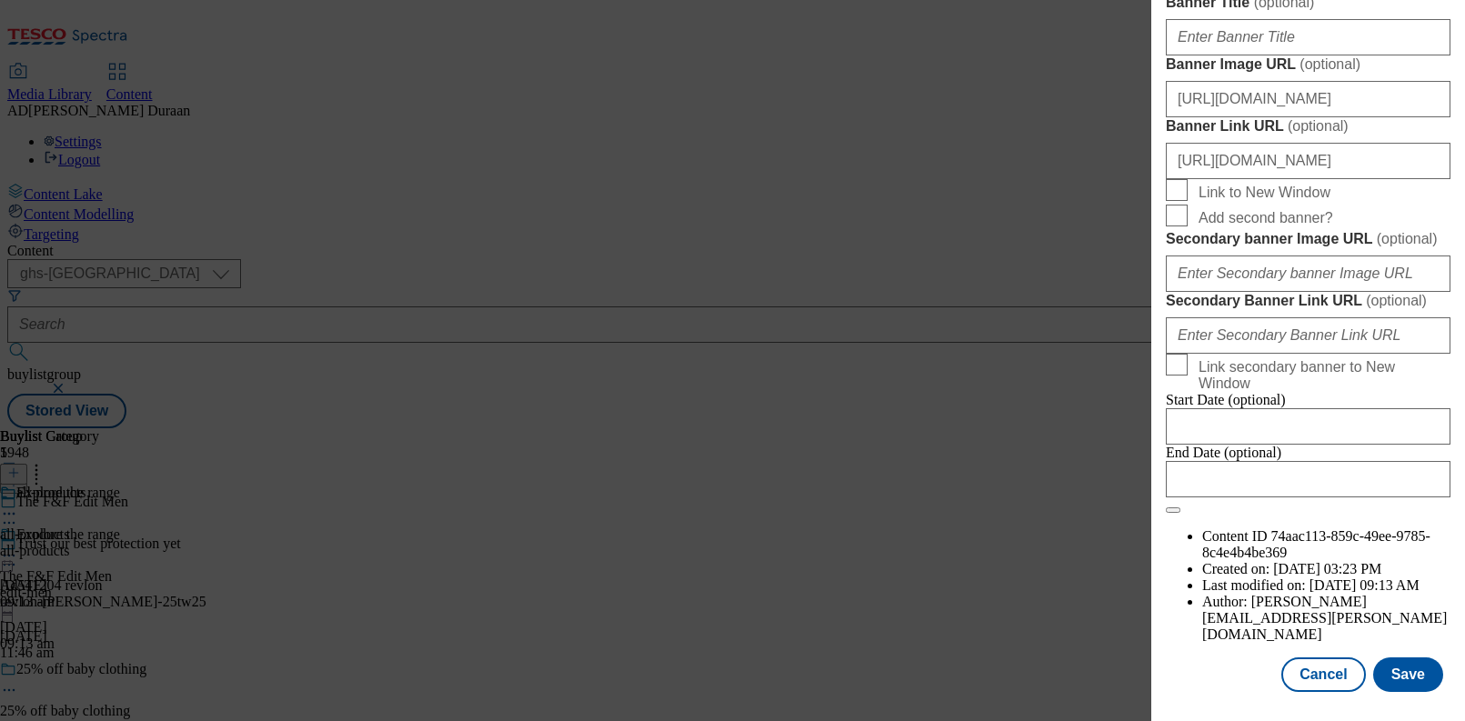
click at [1333, 136] on label "Banner Link URL ( optional )" at bounding box center [1308, 126] width 285 height 18
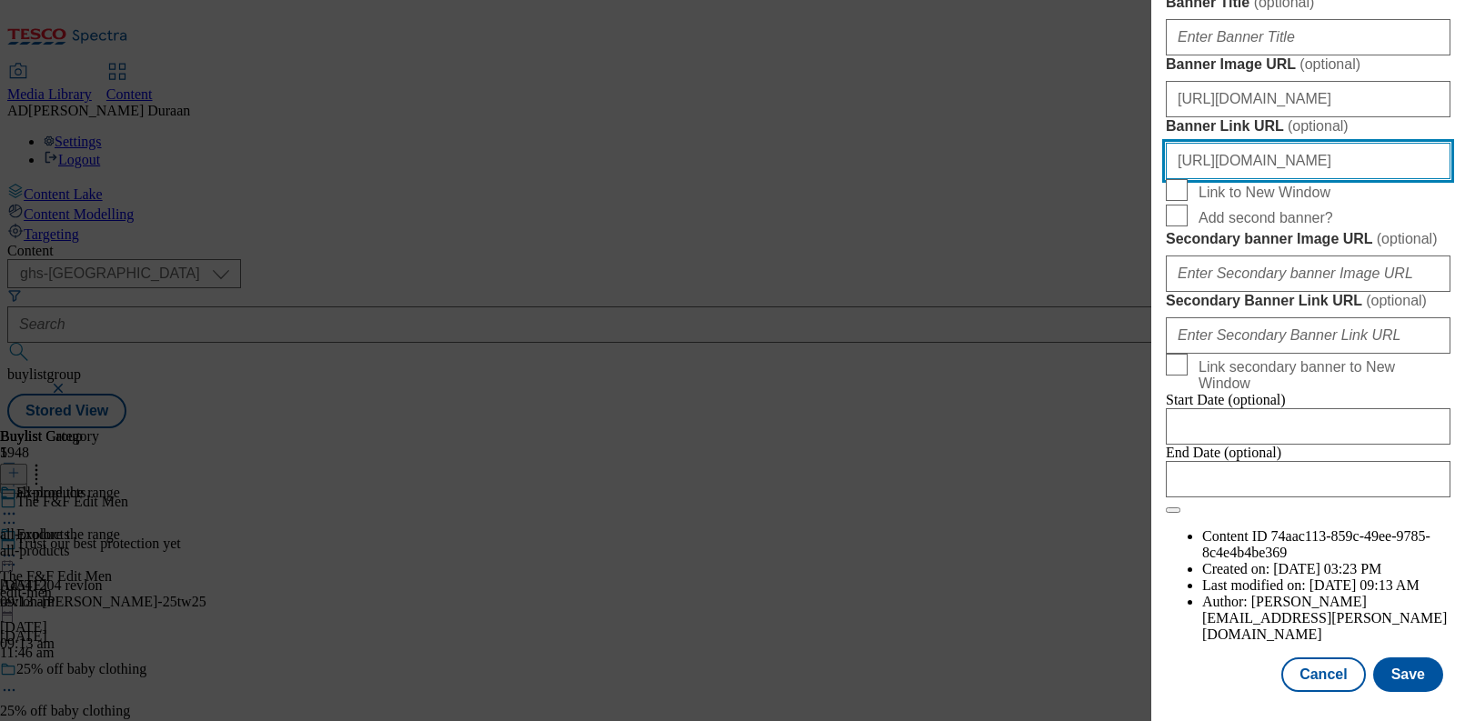
click at [1333, 179] on input "https://www.tesco.com/shop/en-GB/landing/f-f" at bounding box center [1308, 161] width 285 height 36
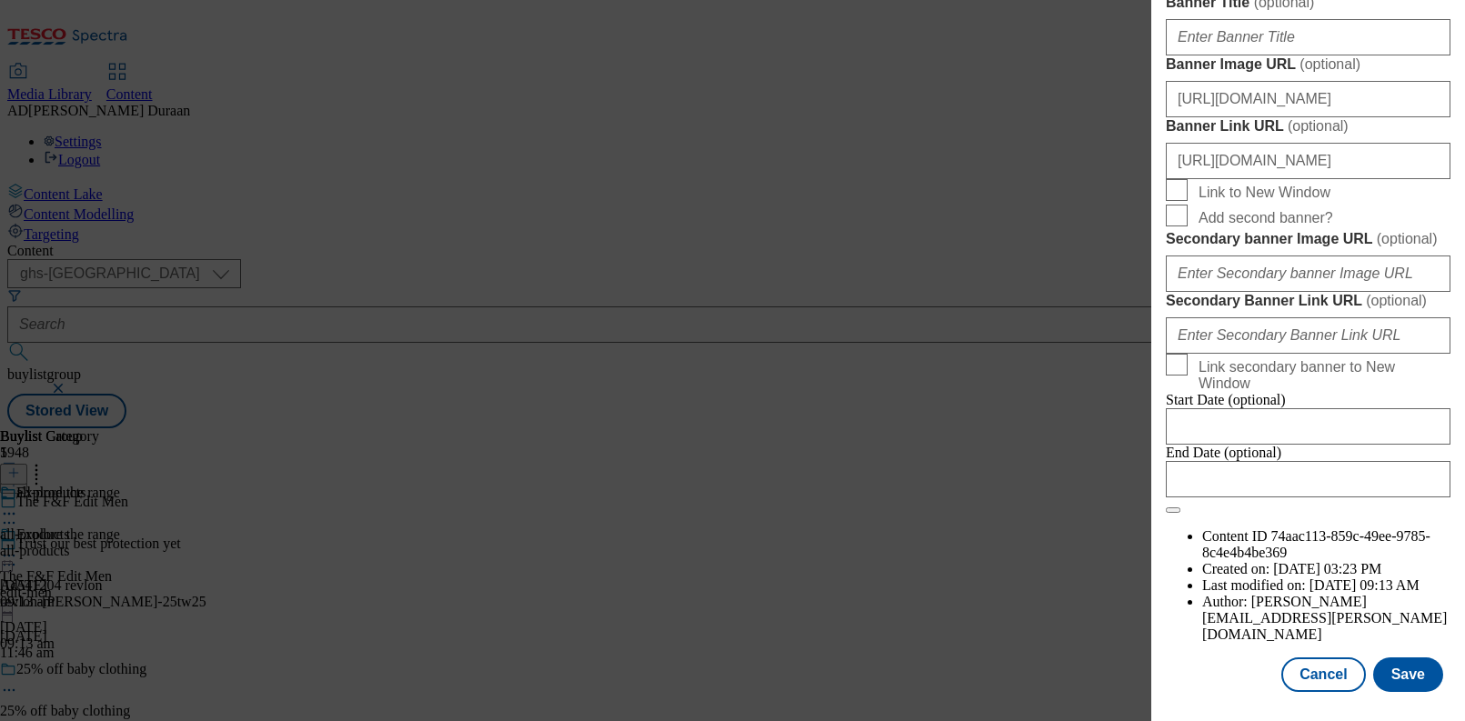
drag, startPoint x: 1237, startPoint y: 679, endPoint x: 1427, endPoint y: 702, distance: 191.4
click at [1237, 679] on div "Cancel Save" at bounding box center [1308, 675] width 285 height 35
click at [1422, 678] on button "Save" at bounding box center [1408, 675] width 70 height 35
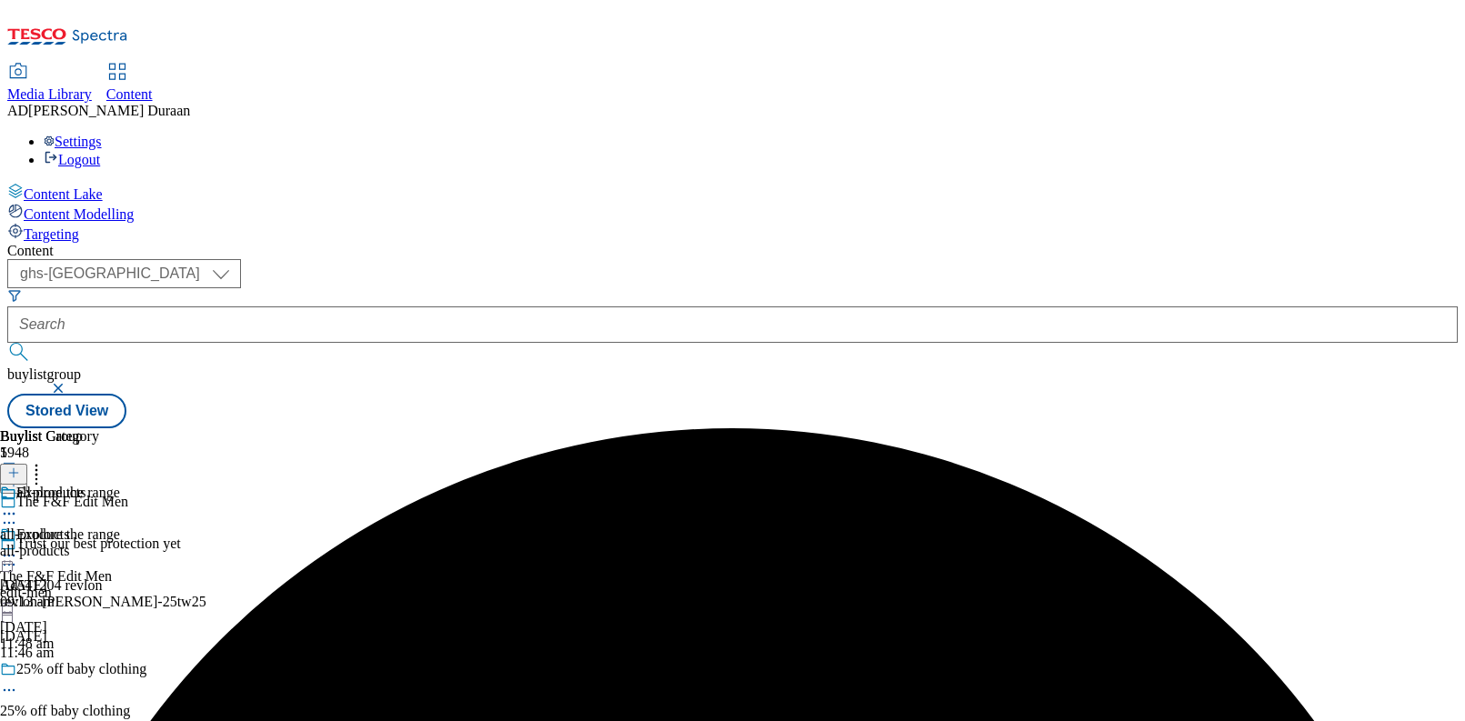
click at [18, 547] on icon at bounding box center [9, 556] width 18 height 18
click at [99, 671] on span "Preview" at bounding box center [77, 678] width 43 height 14
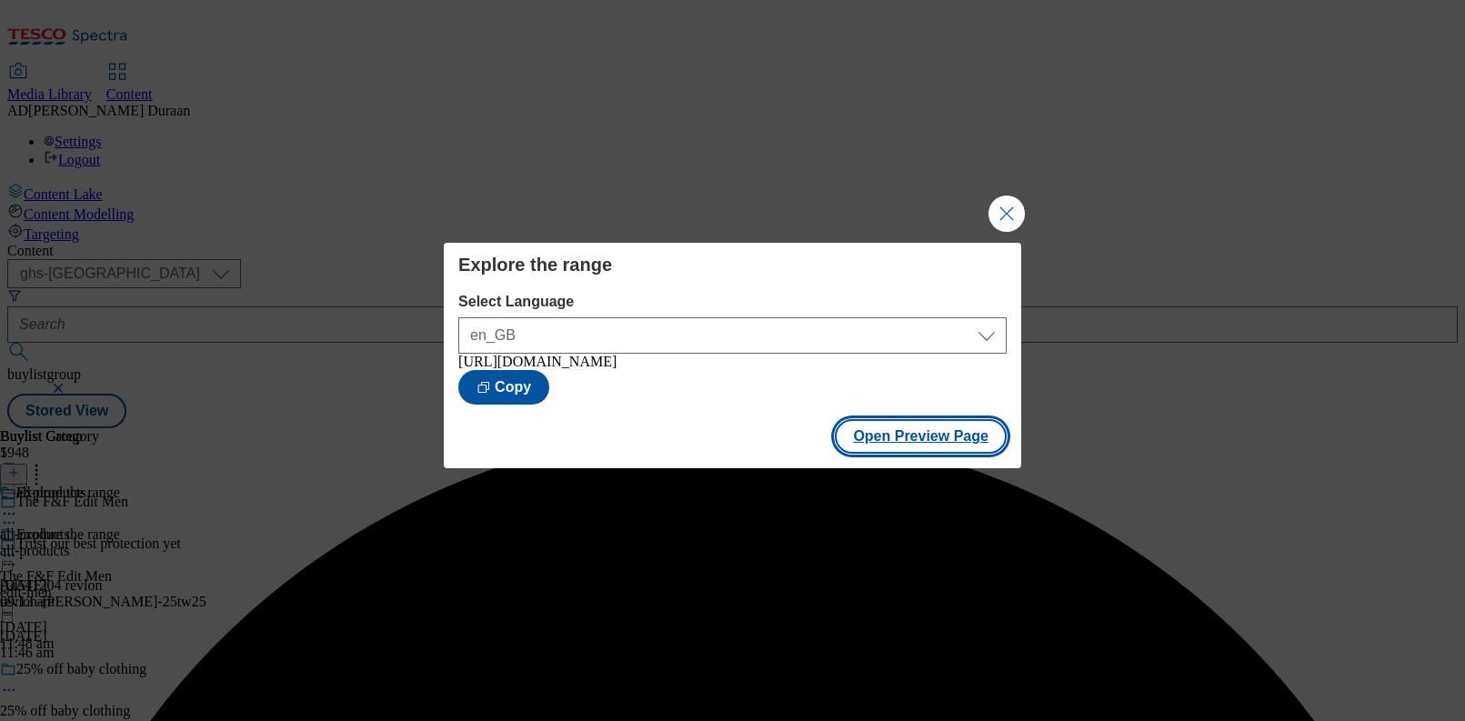
click at [879, 447] on button "Open Preview Page" at bounding box center [921, 436] width 172 height 35
click at [1018, 208] on button "Close Modal" at bounding box center [1007, 214] width 36 height 36
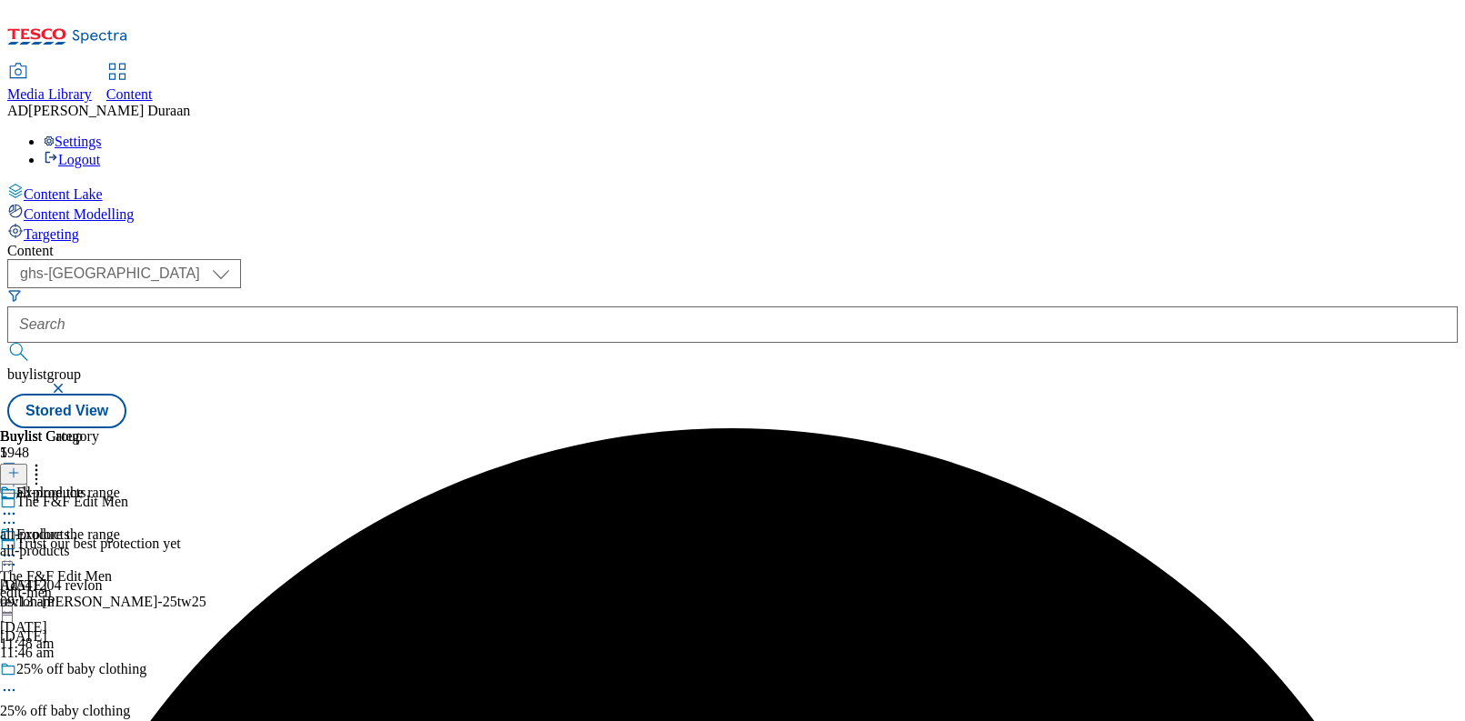
click at [18, 547] on icon at bounding box center [9, 556] width 18 height 18
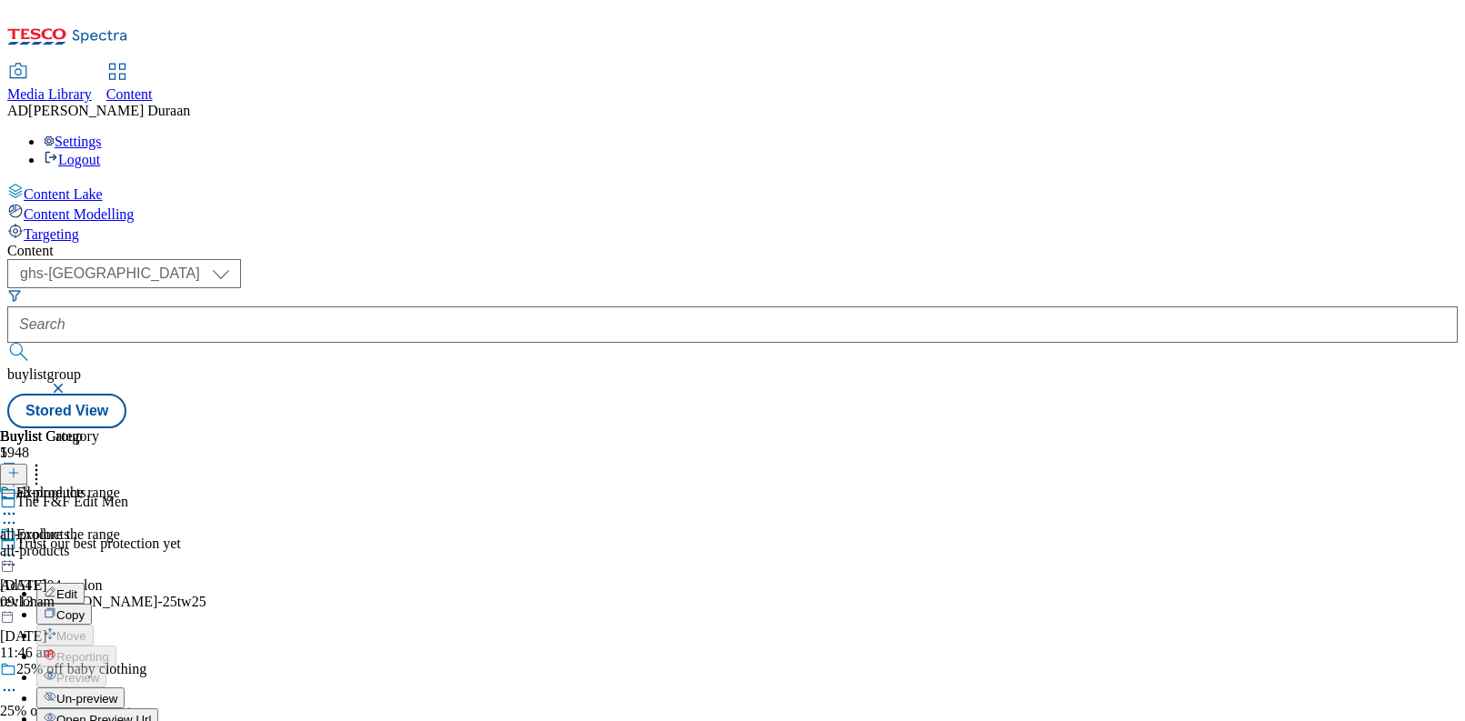
click at [85, 583] on button "Edit" at bounding box center [60, 593] width 48 height 21
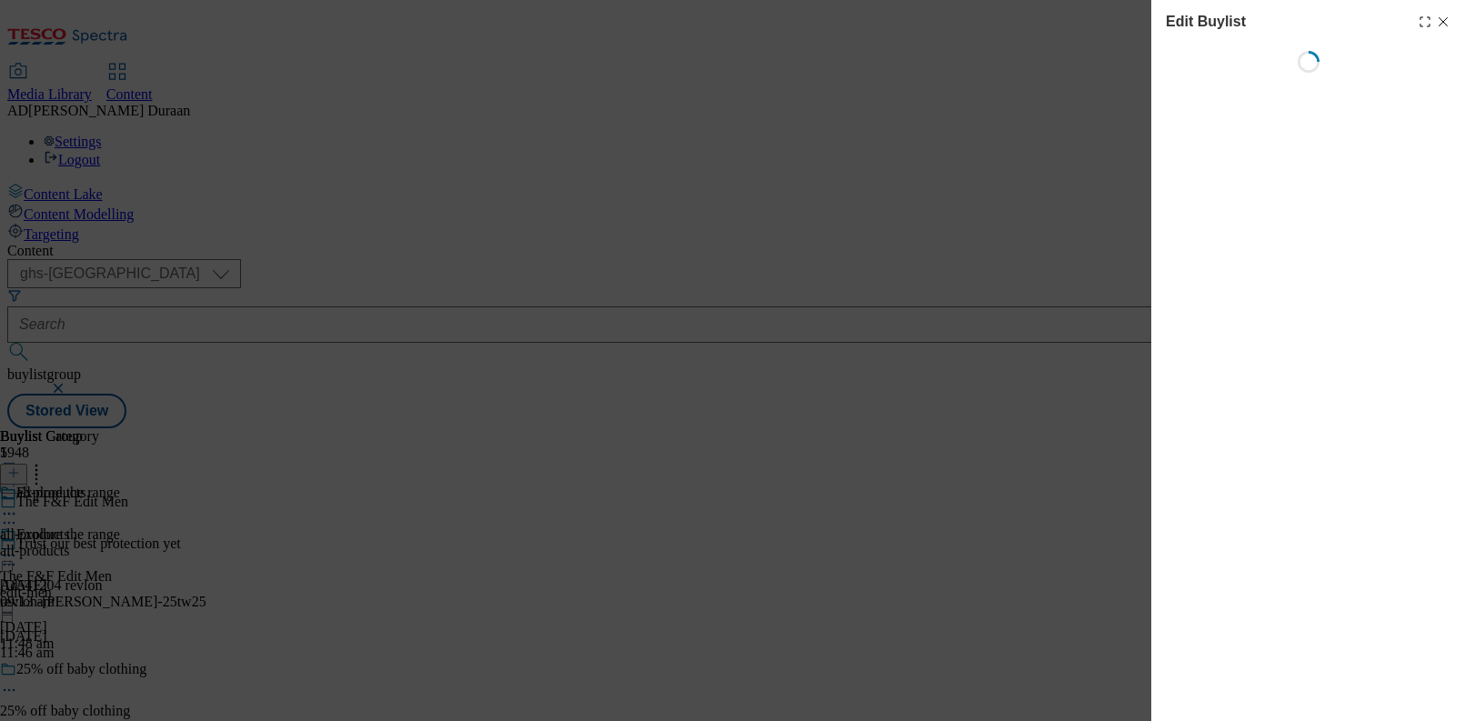
select select "evergreen"
select select "Banner"
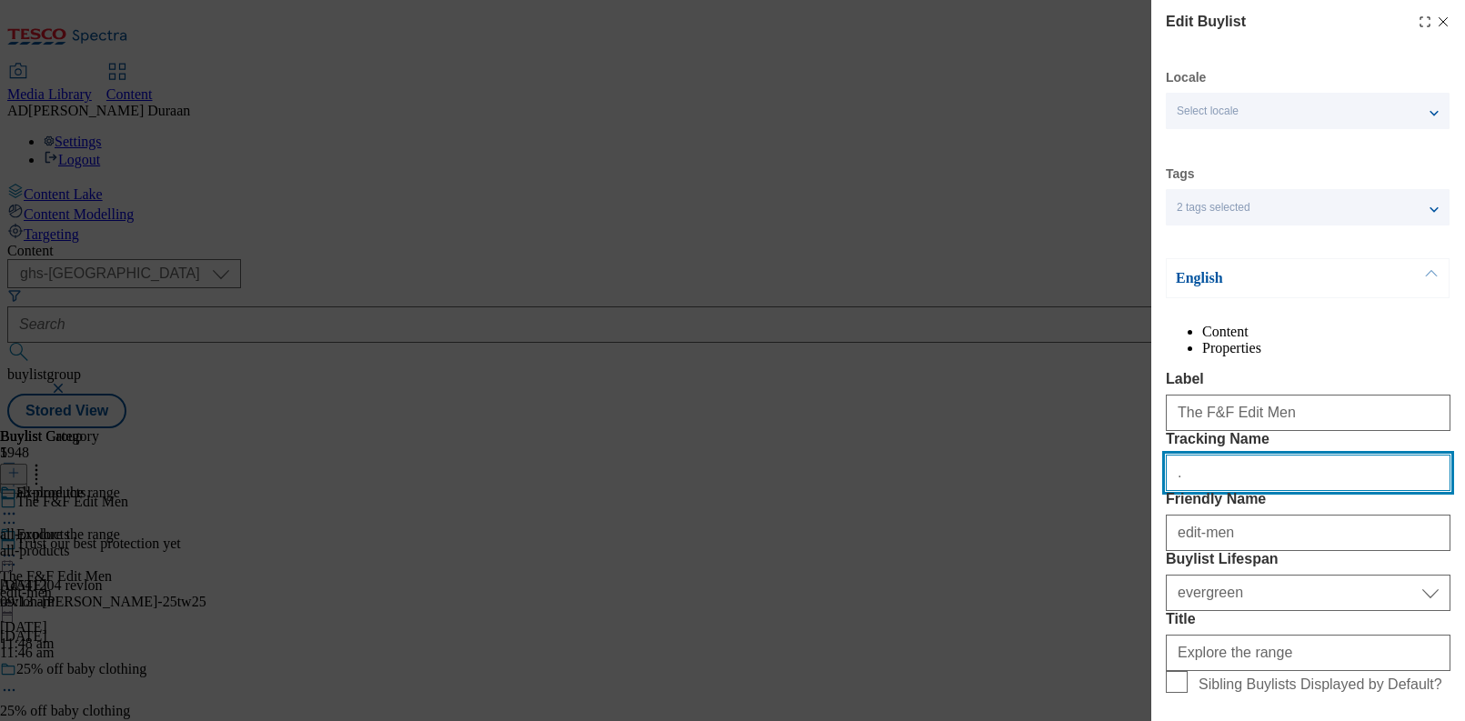
paste input "fnf_hub_edit_men"
type input "fnf_hub_edit_men"
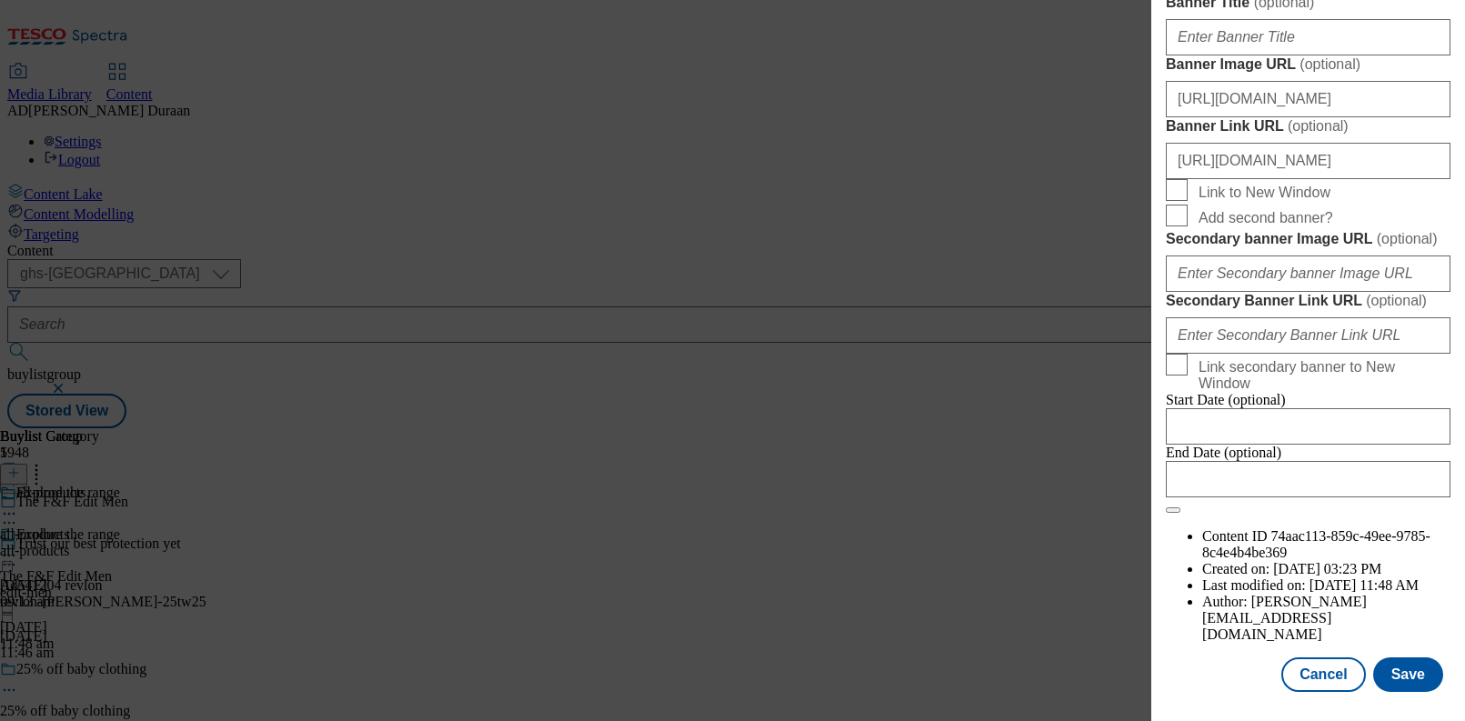
scroll to position [1760, 0]
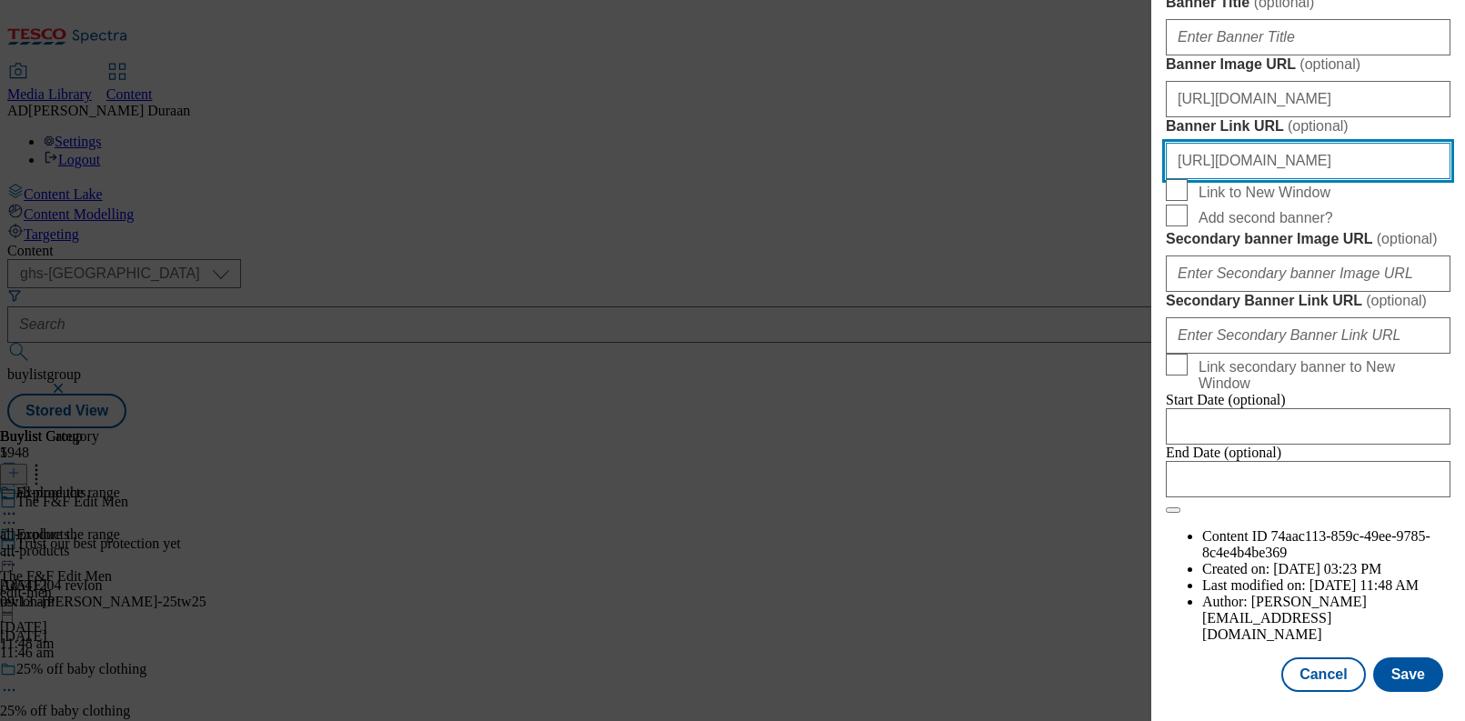
click at [1362, 179] on input "https://www.tesco.com/shop/en-GB/landing/f-f" at bounding box center [1308, 161] width 285 height 36
click at [1430, 179] on input "https://www.tesco.com/shop/en-GB/landing/f-f" at bounding box center [1308, 161] width 285 height 36
paste input "fnf_hub_edit_men"
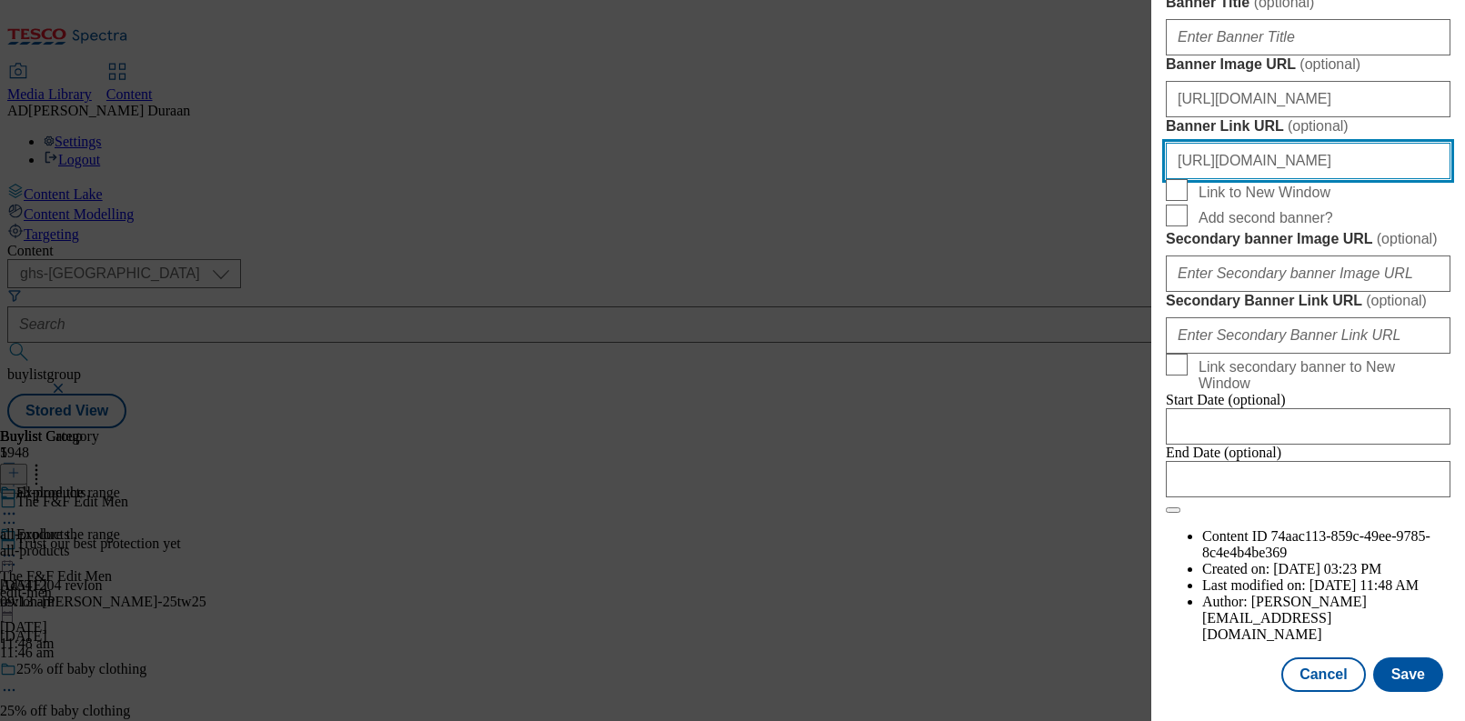
type input "https://www.tesco.com/shop/en-GB/landing/f-f?icid=fnf_hub_edit_men"
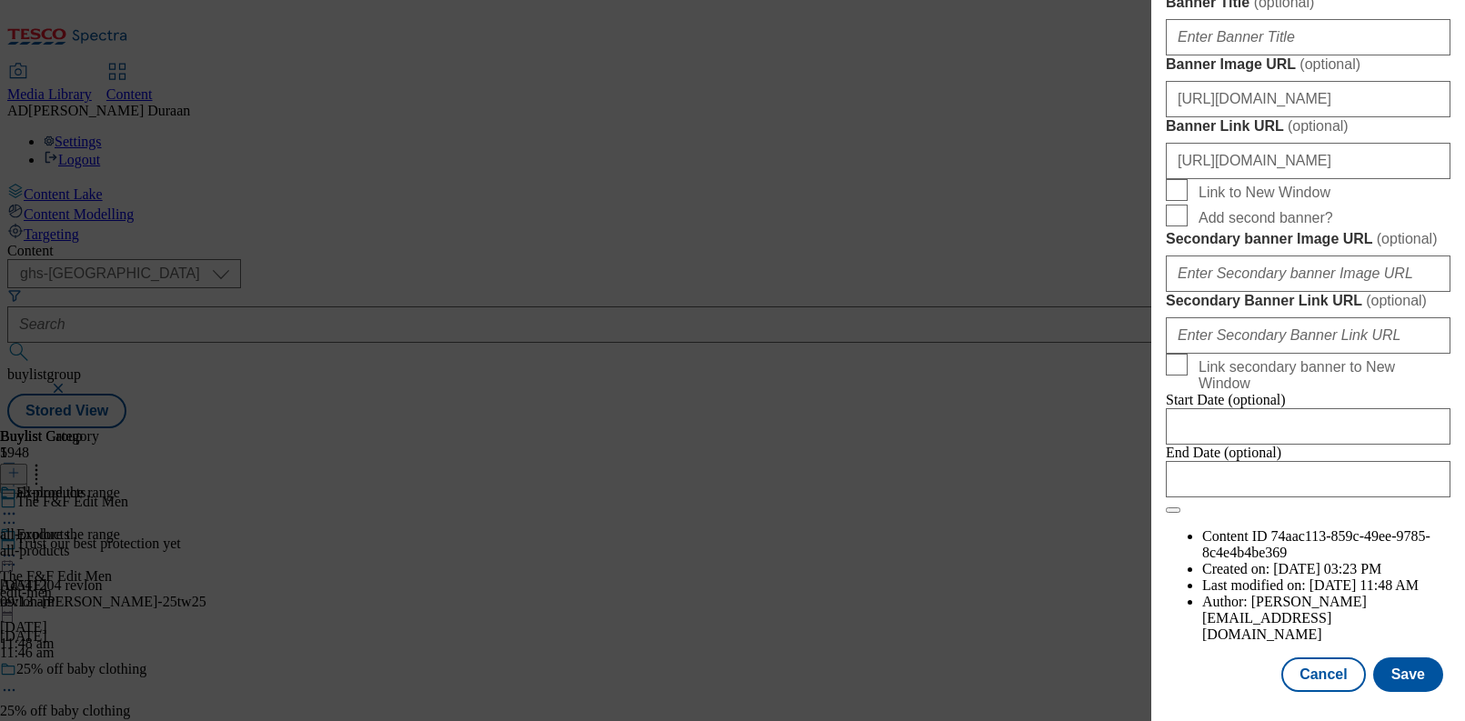
scroll to position [0, 0]
click at [1410, 675] on button "Save" at bounding box center [1408, 675] width 70 height 35
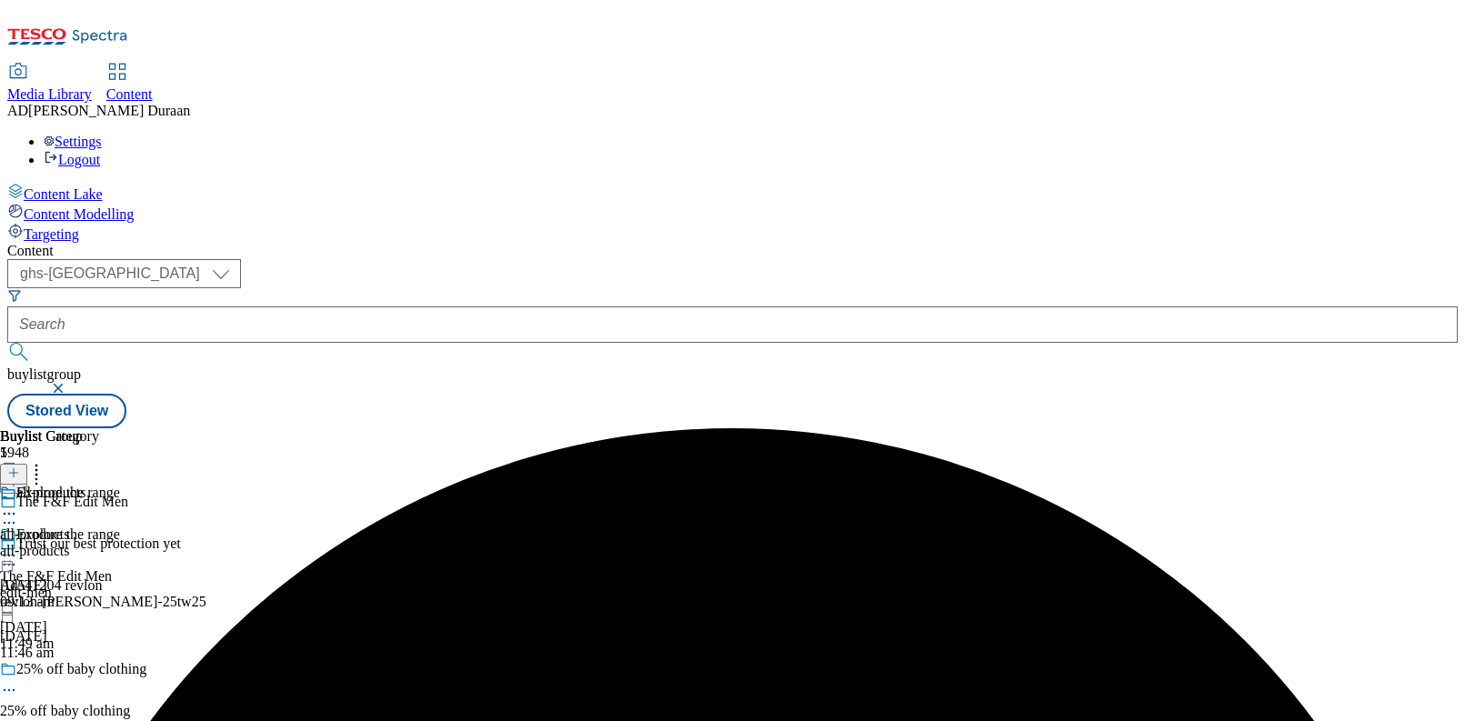
click at [18, 505] on icon at bounding box center [9, 514] width 18 height 18
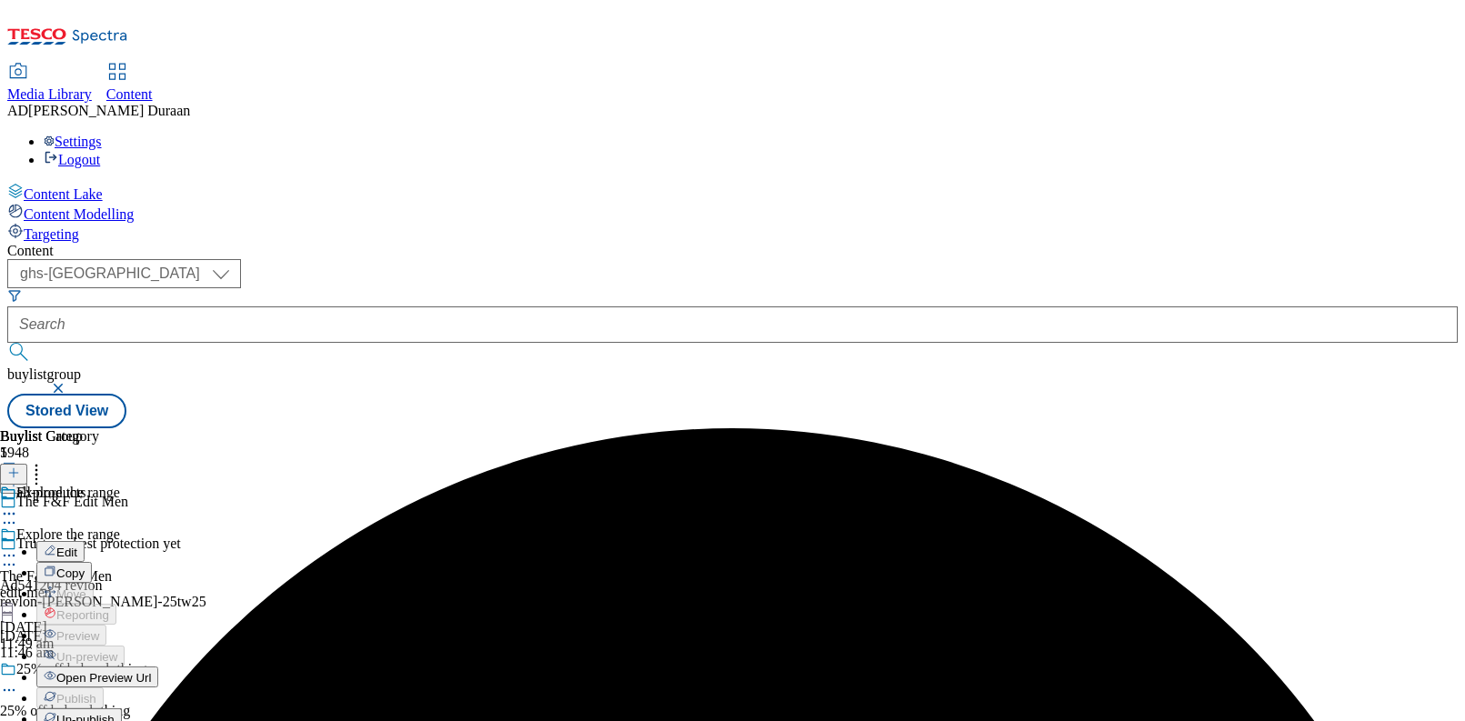
click at [77, 546] on span "Edit" at bounding box center [66, 553] width 21 height 14
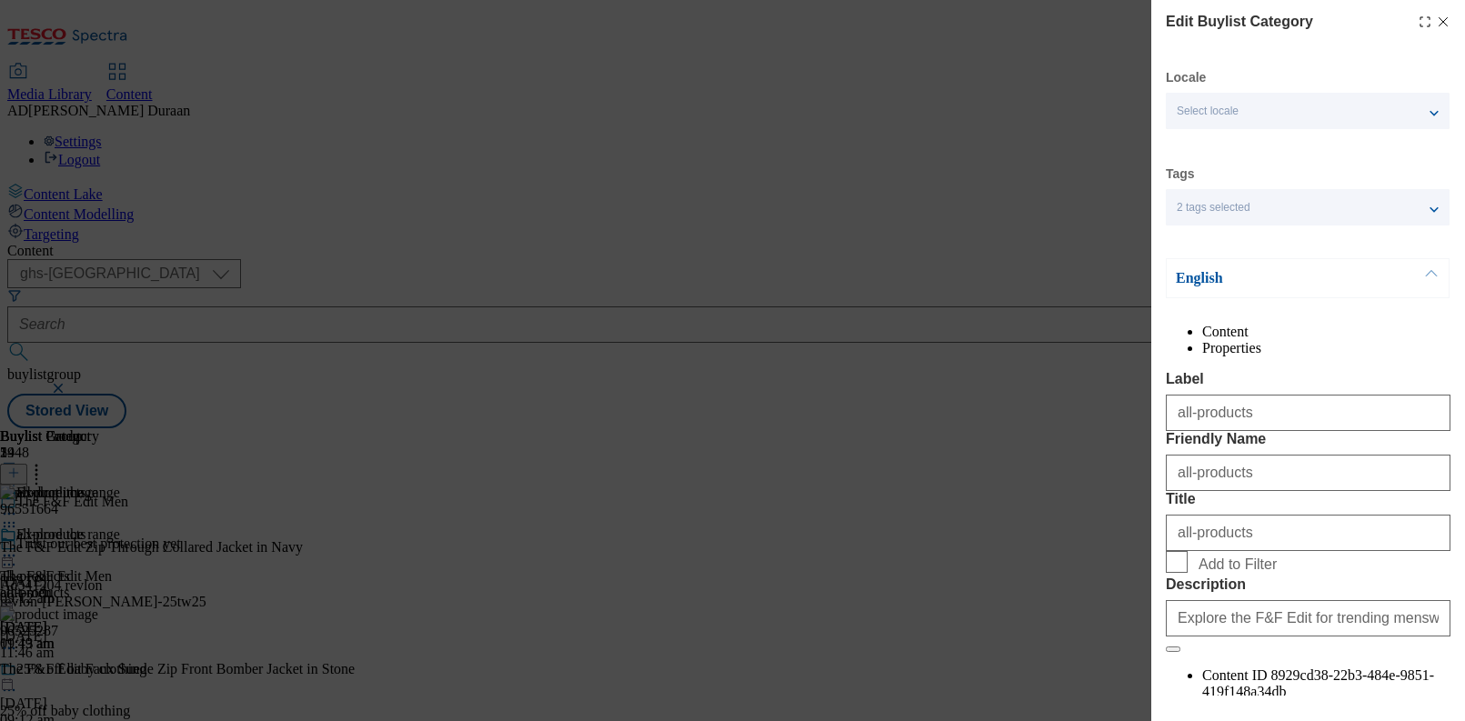
click at [1442, 13] on div "Edit Buylist Category" at bounding box center [1308, 22] width 285 height 22
click at [1446, 24] on line "Modal" at bounding box center [1444, 22] width 8 height 8
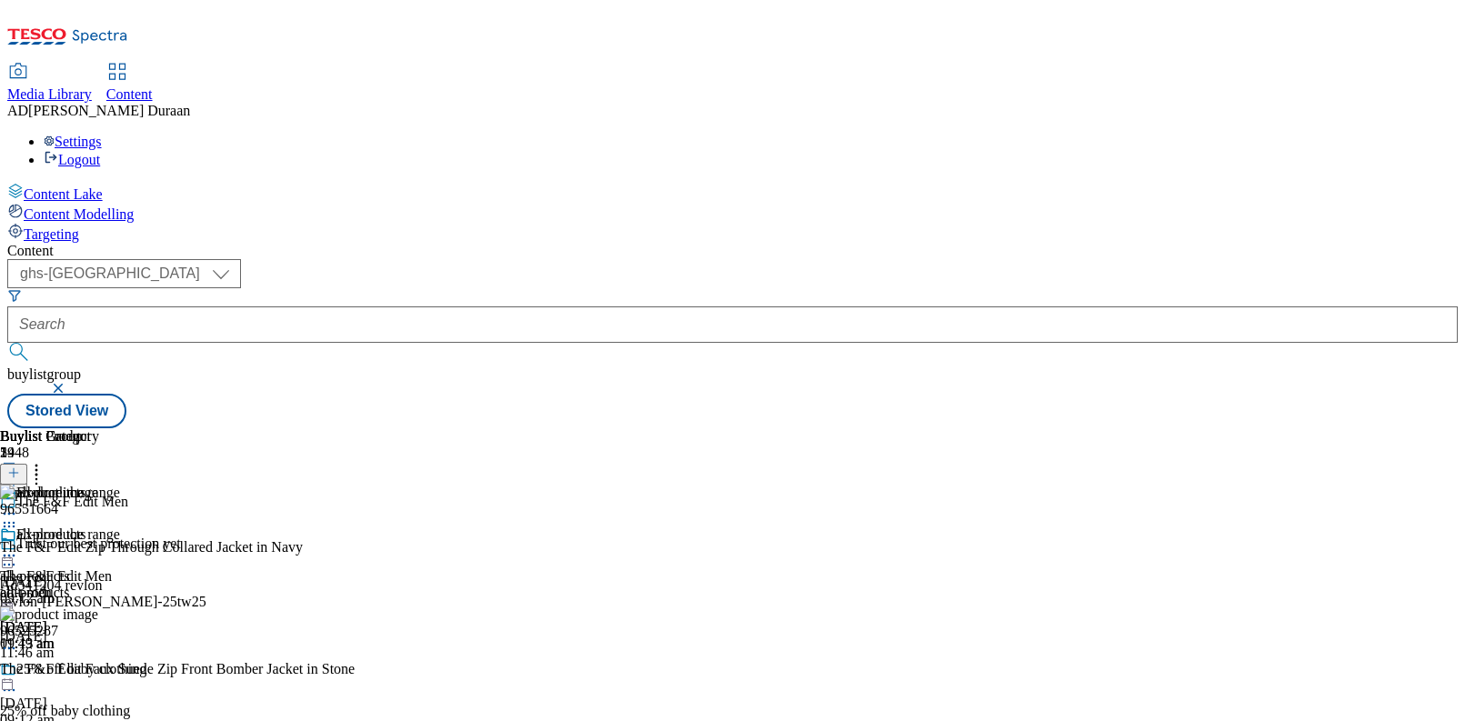
drag, startPoint x: 501, startPoint y: 286, endPoint x: 516, endPoint y: 282, distance: 15.0
click at [18, 514] on icon at bounding box center [9, 523] width 18 height 18
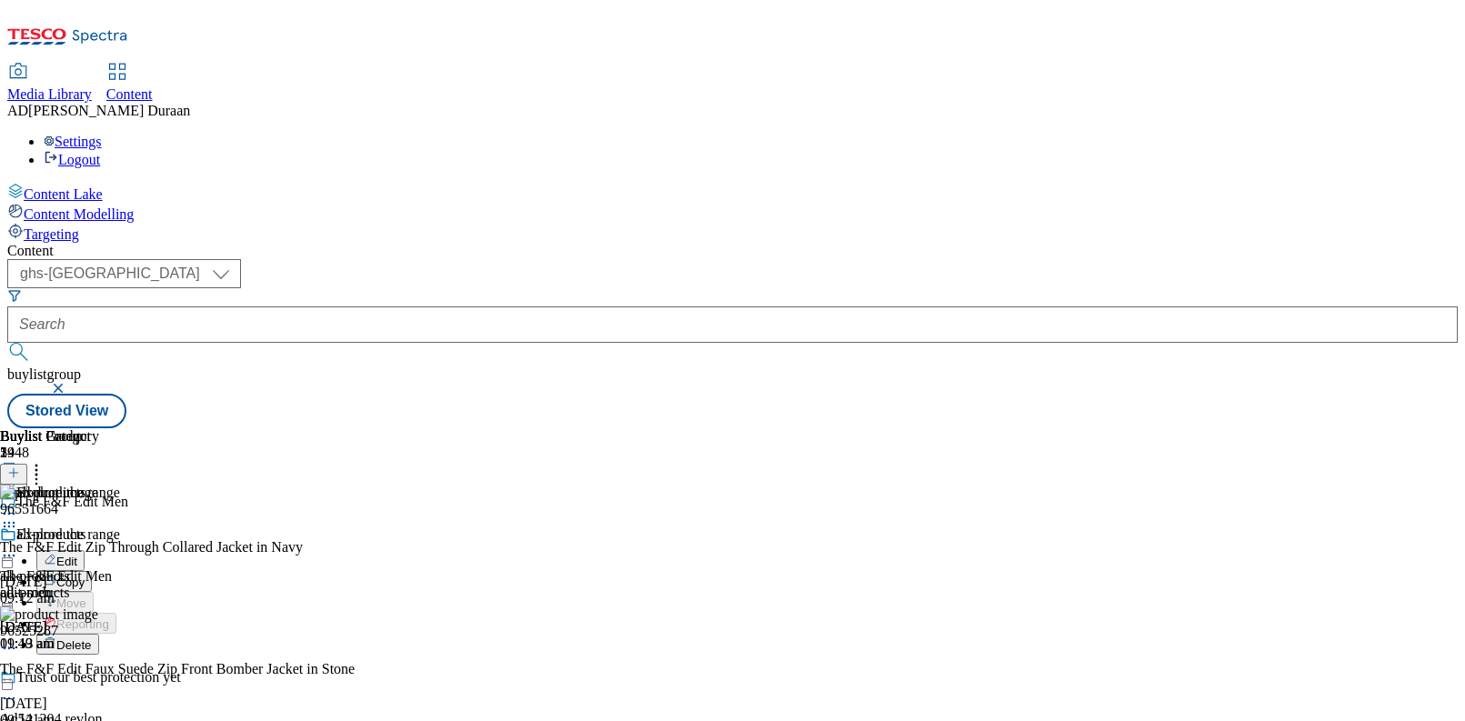
click at [85, 550] on button "Edit" at bounding box center [60, 560] width 48 height 21
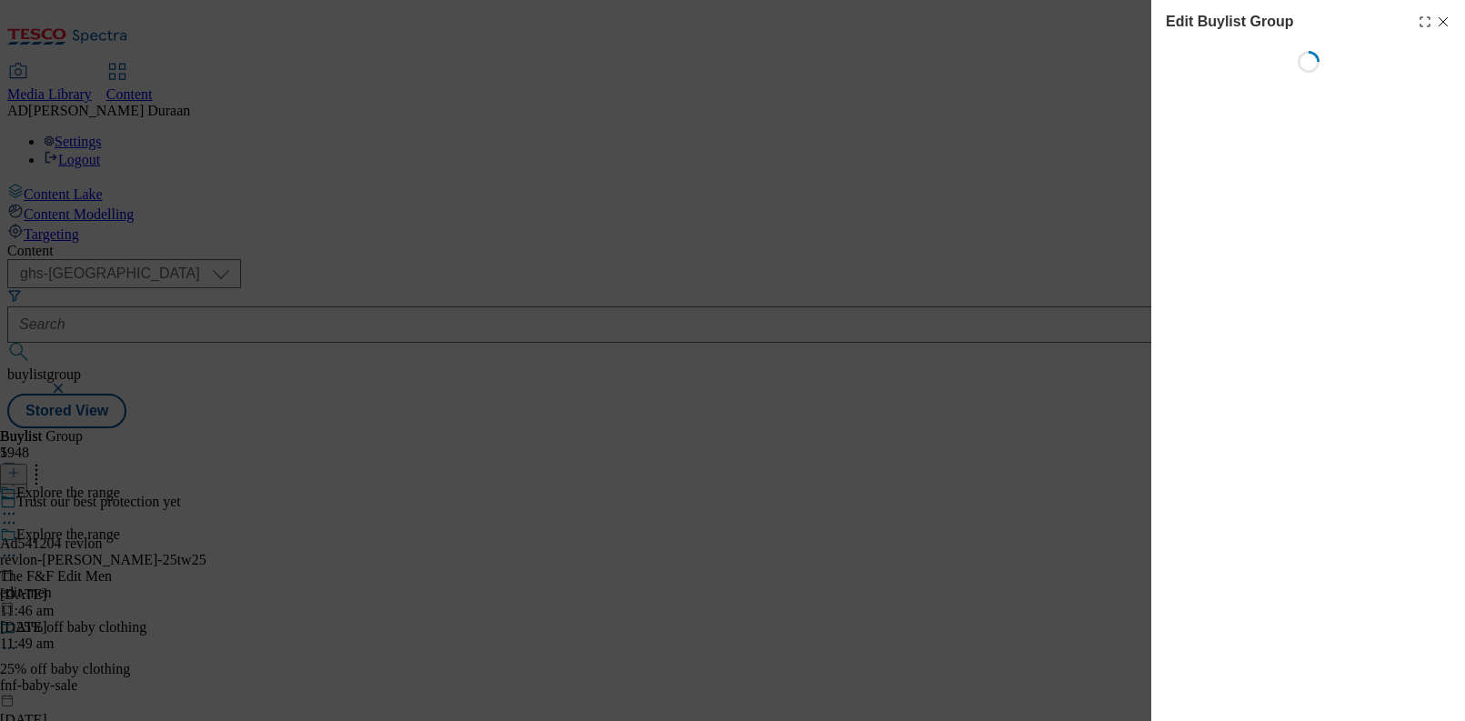
select select "fandf"
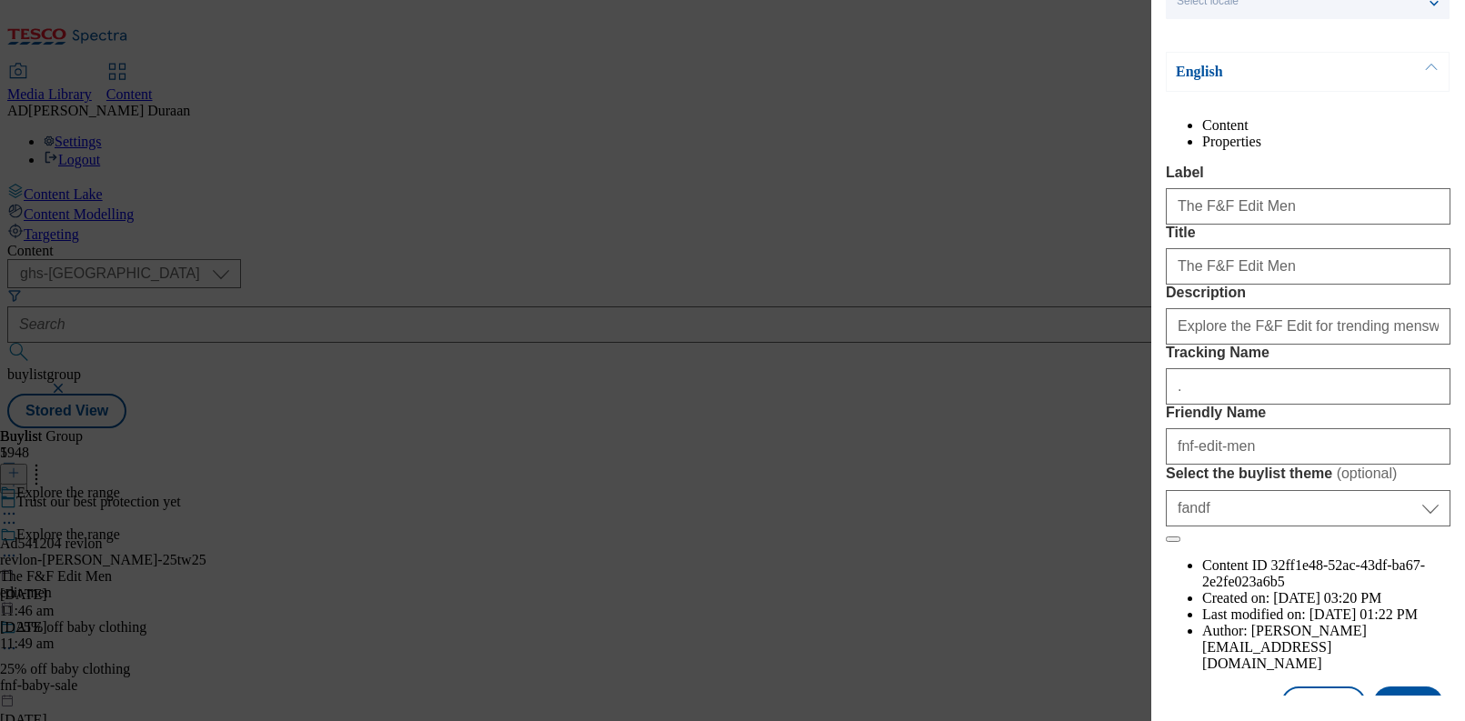
scroll to position [163, 0]
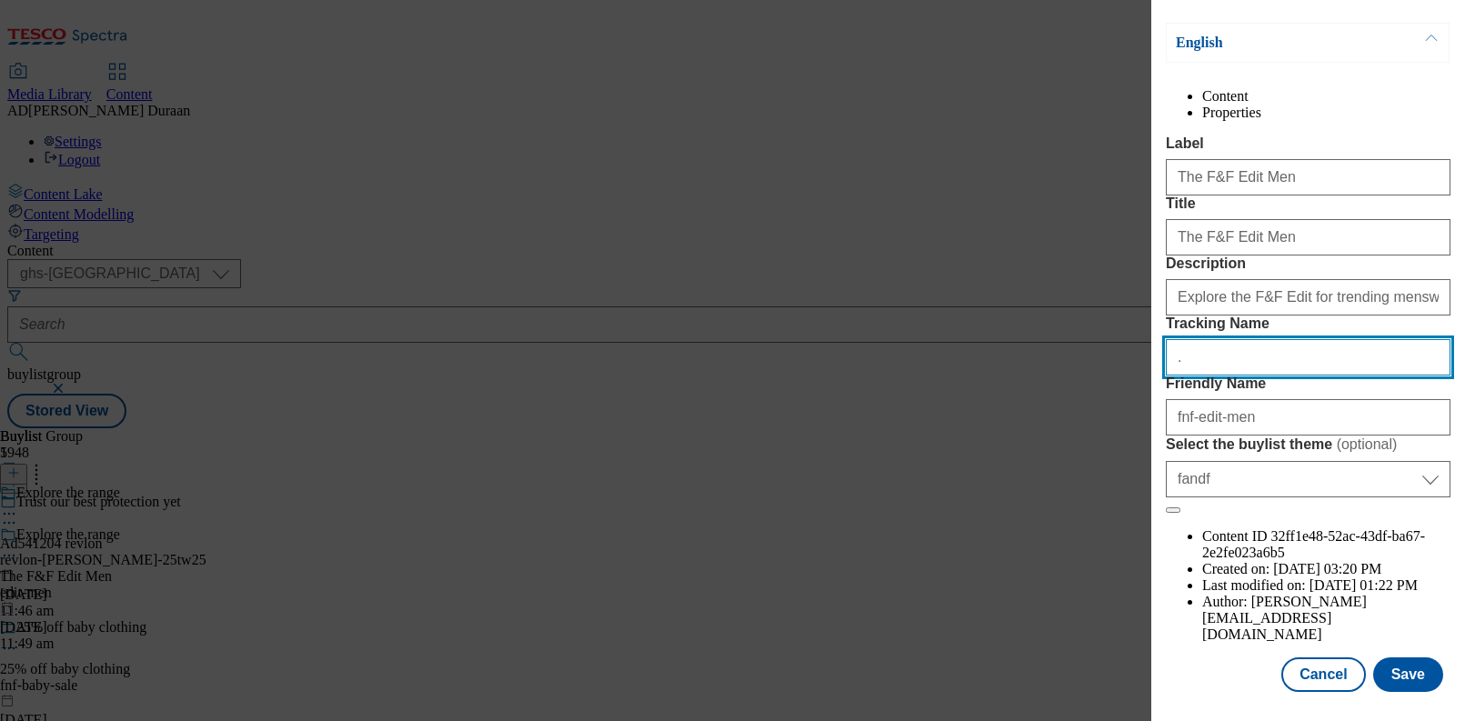
paste input "fnf_hub_edit_men"
type input "fnf_hub_edit_men"
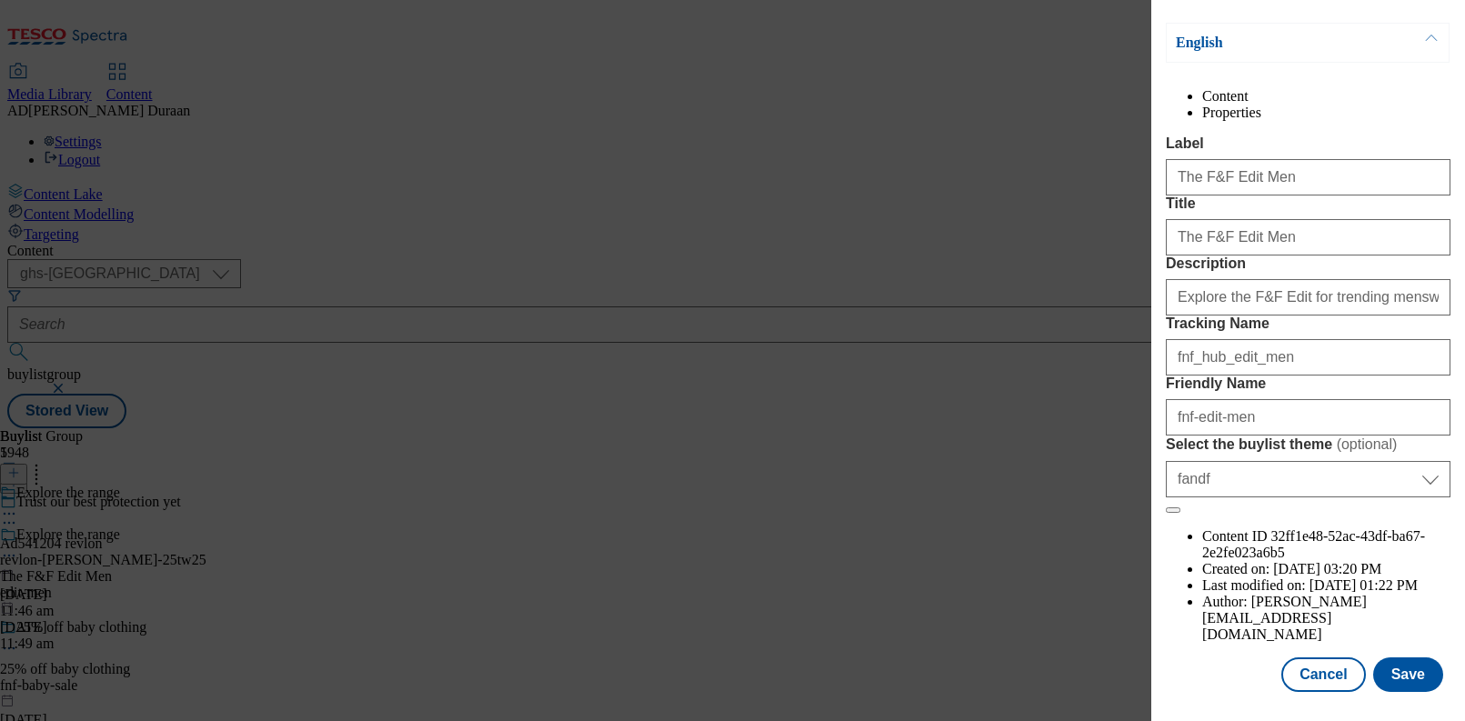
click at [1367, 414] on form "Label The F&F Edit Men Title The F&F Edit Men Description Explore the F&F Edit …" at bounding box center [1308, 325] width 285 height 378
click at [1411, 680] on button "Save" at bounding box center [1408, 675] width 70 height 35
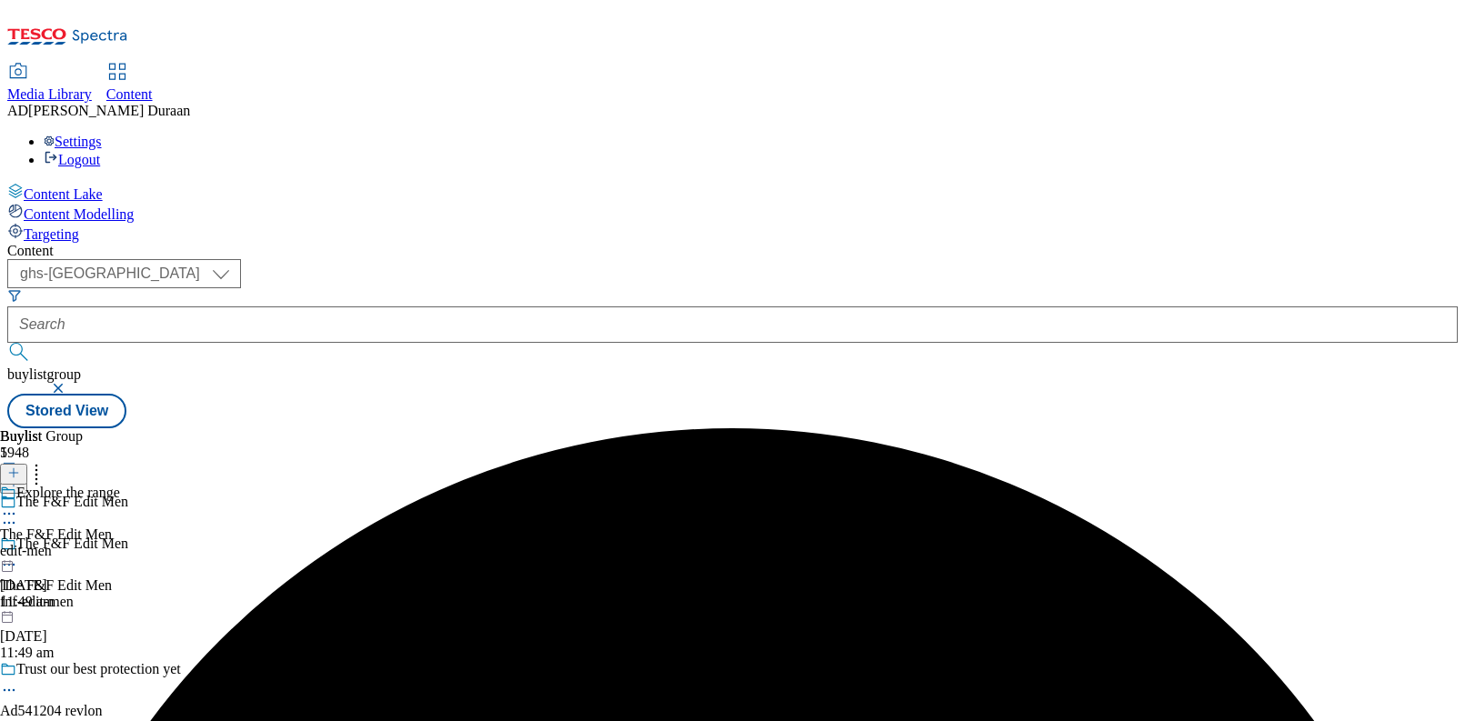
click at [18, 505] on icon at bounding box center [9, 514] width 18 height 18
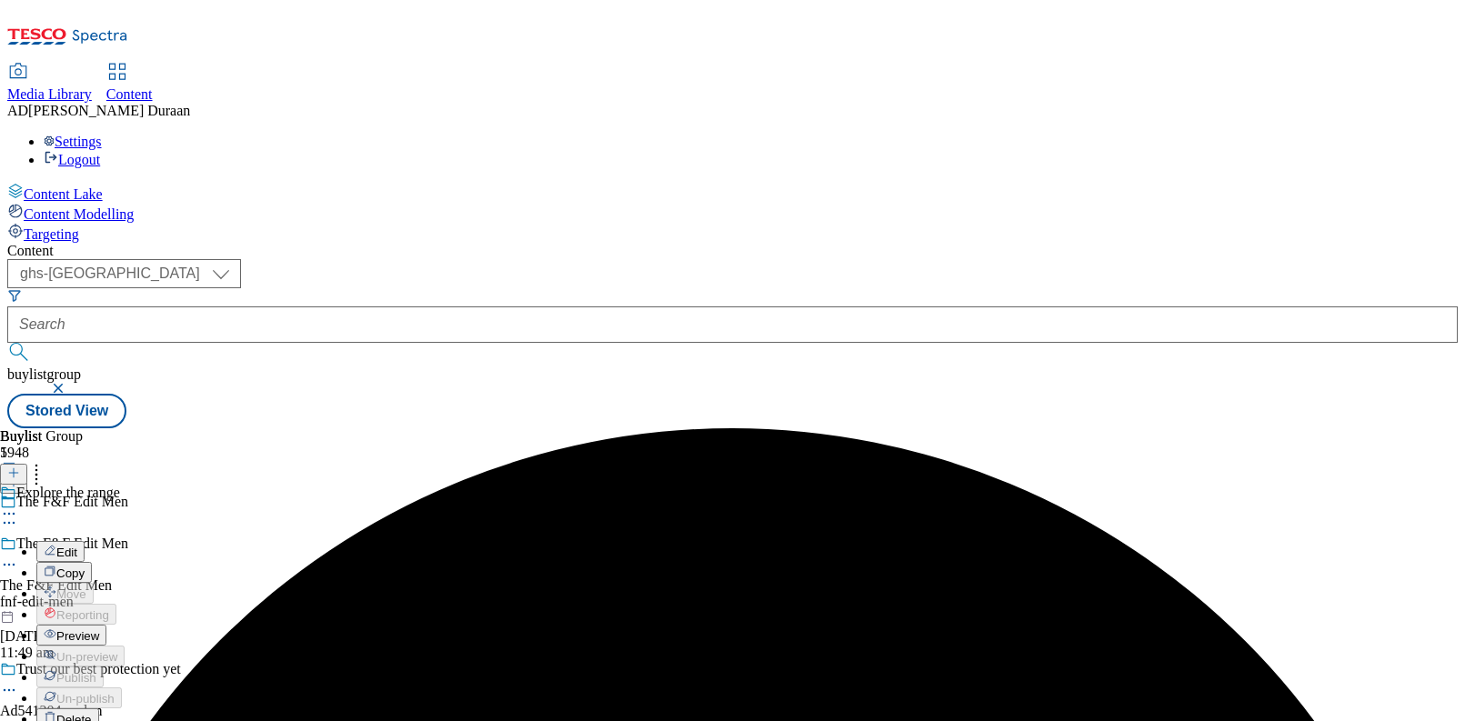
click at [99, 629] on span "Preview" at bounding box center [77, 636] width 43 height 14
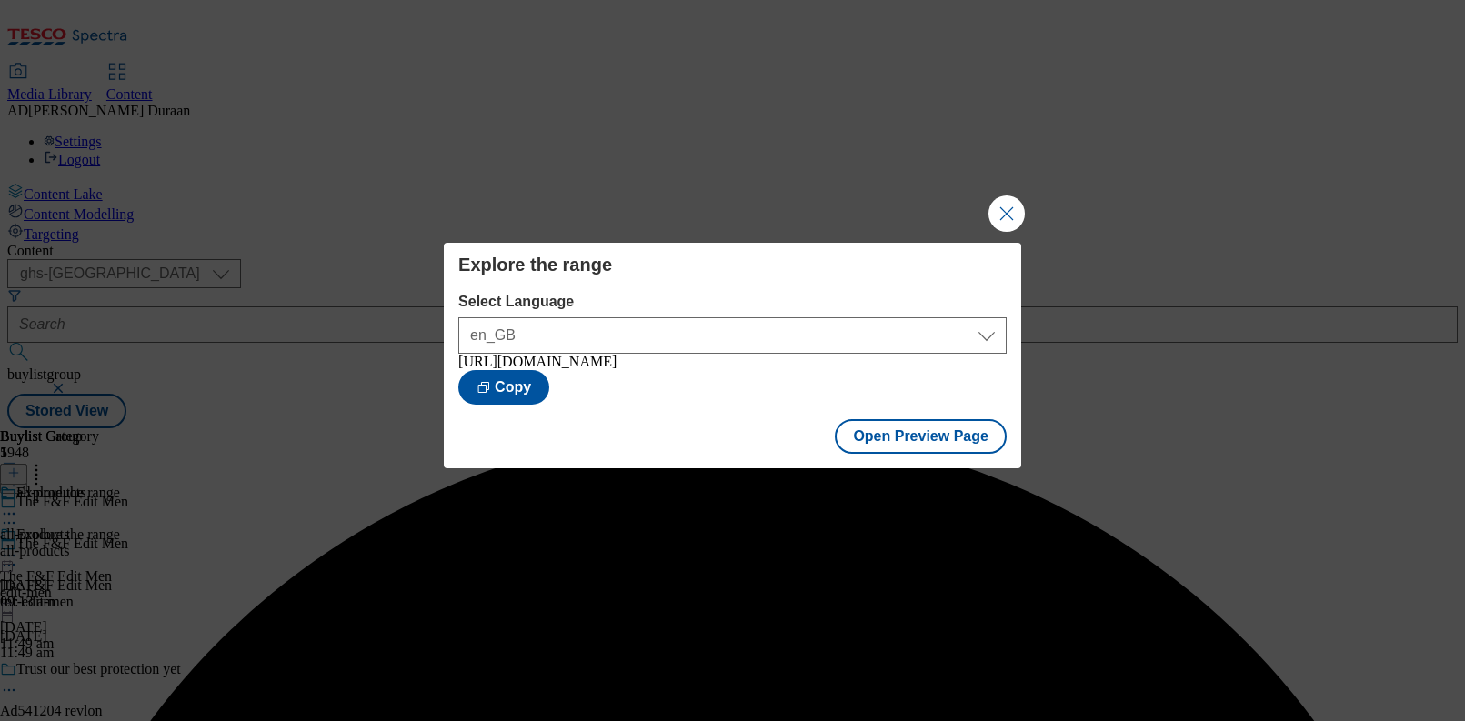
drag, startPoint x: 1000, startPoint y: 210, endPoint x: 907, endPoint y: 172, distance: 101.2
click at [995, 207] on button "Close Modal" at bounding box center [1007, 214] width 36 height 36
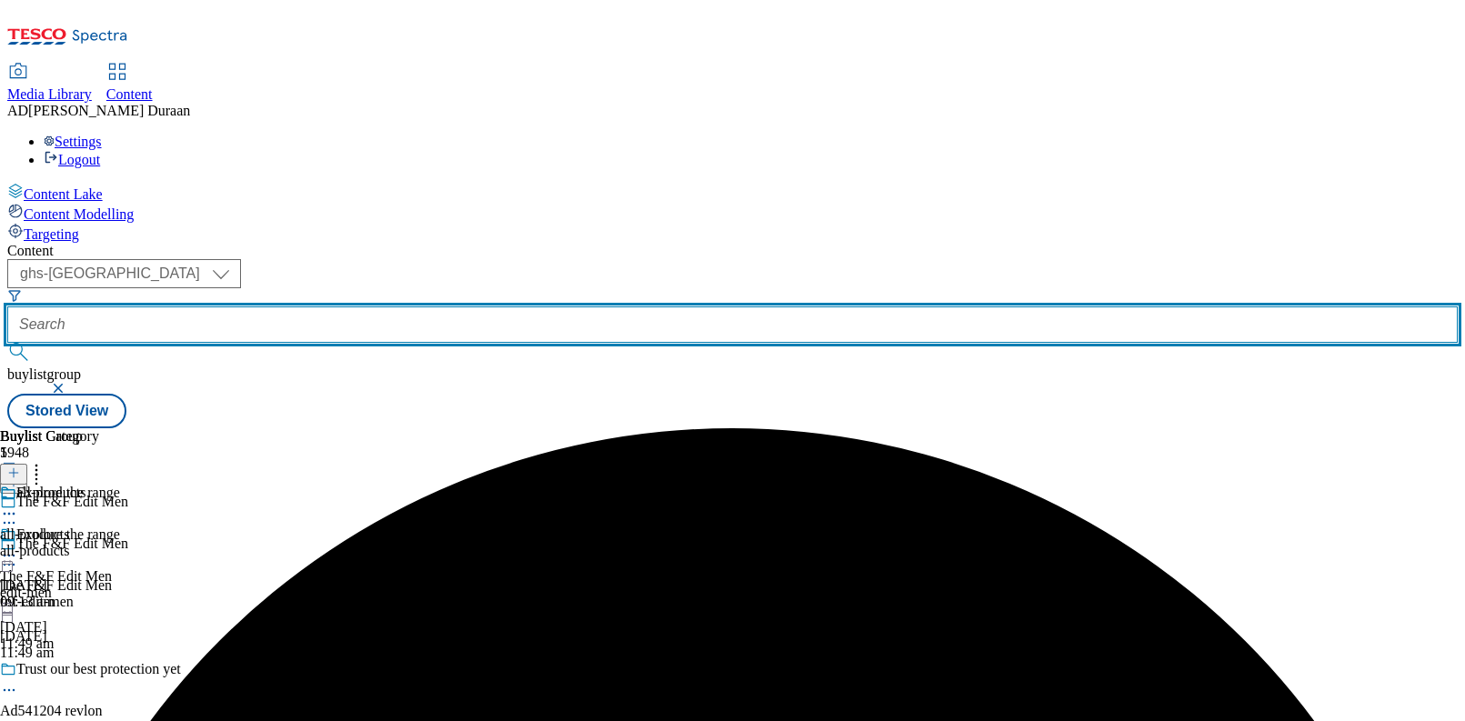
click at [408, 307] on input "text" at bounding box center [732, 325] width 1451 height 36
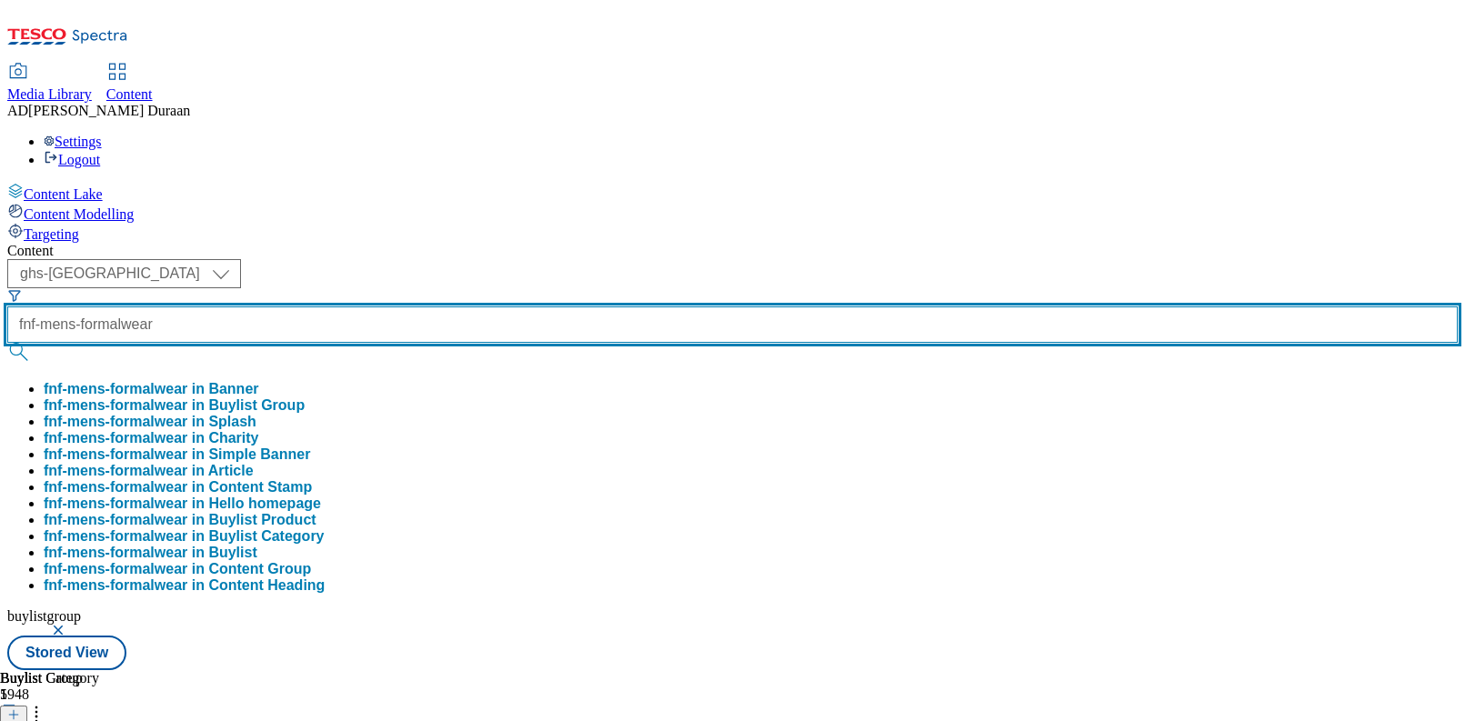
type input "fnf-mens-formalwear"
click at [7, 343] on button "submit" at bounding box center [19, 352] width 25 height 18
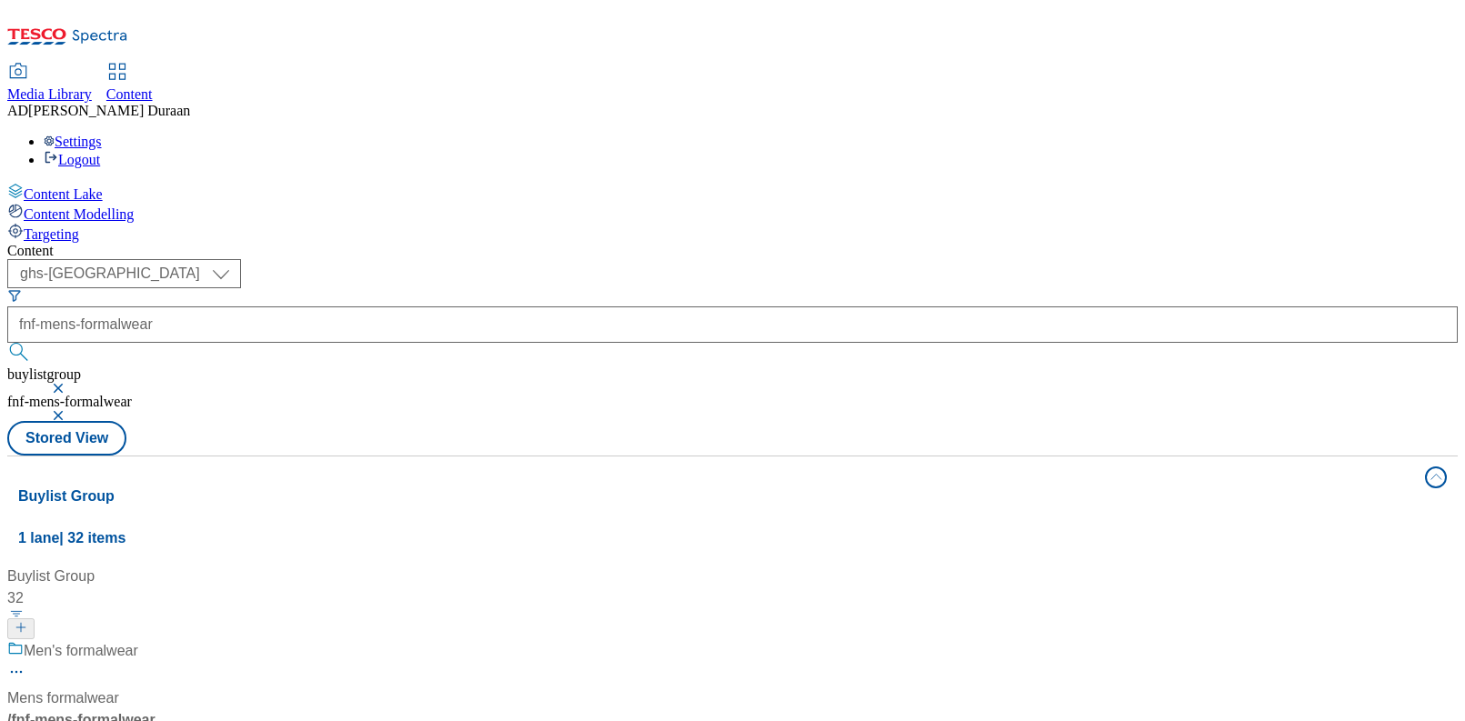
click at [235, 709] on div "/ fnf-mens-formalwear" at bounding box center [120, 720] width 227 height 22
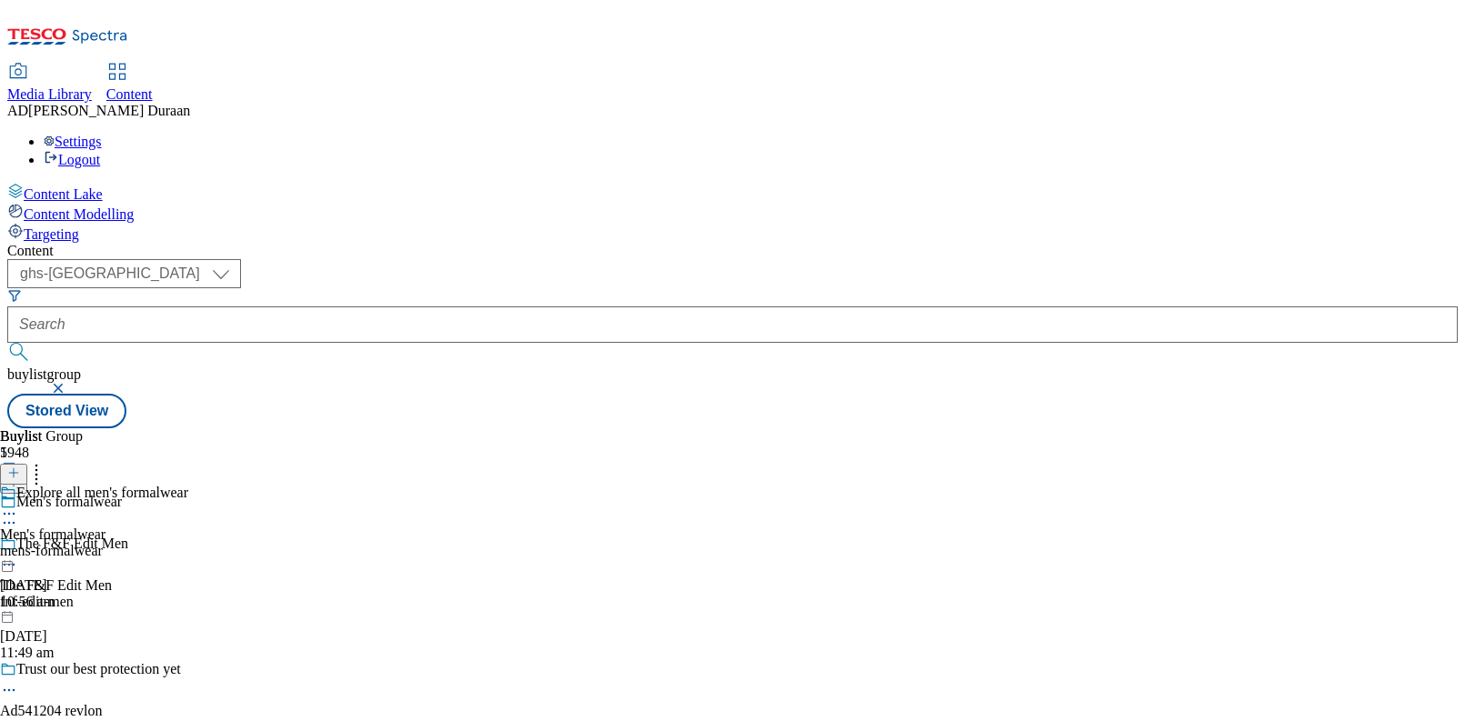
click at [188, 485] on div "Explore all men's formalwear" at bounding box center [94, 506] width 188 height 42
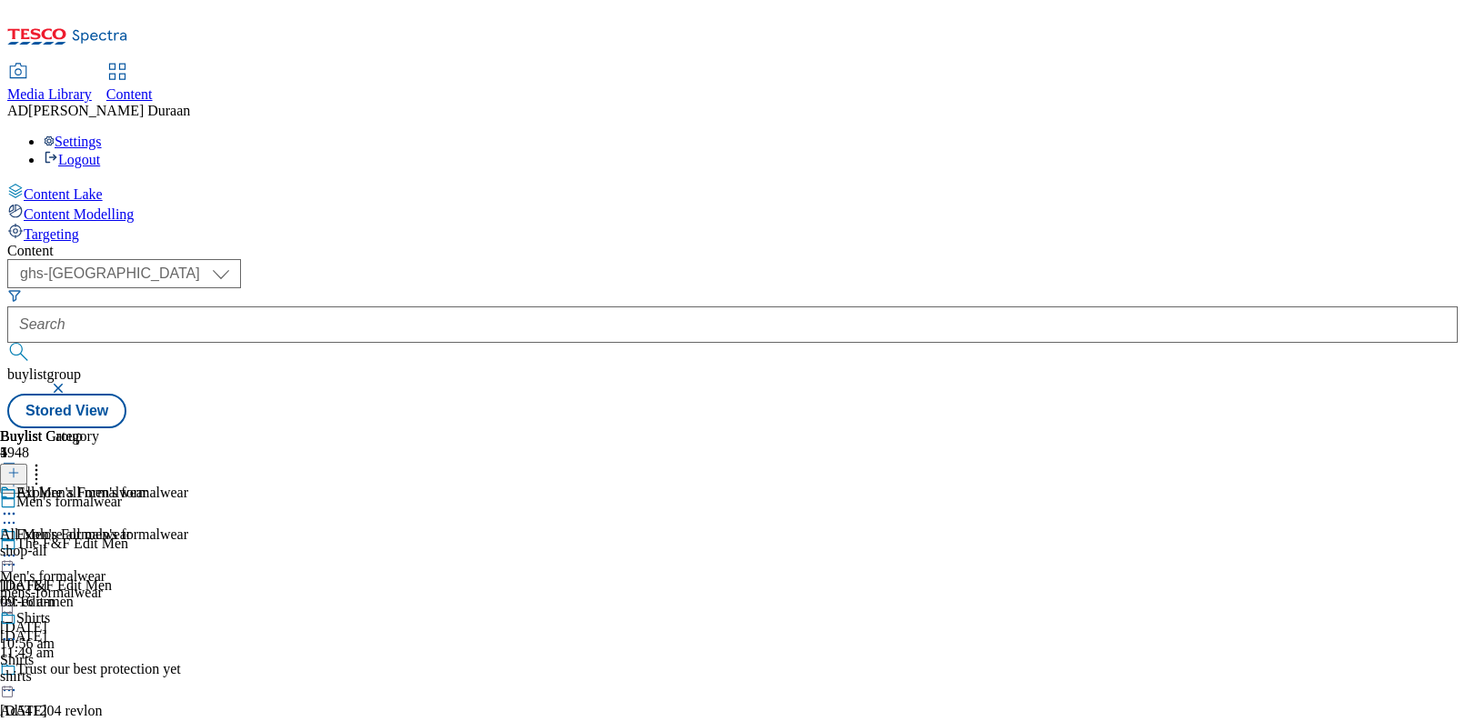
click at [18, 547] on icon at bounding box center [9, 556] width 18 height 18
click at [77, 588] on span "Edit" at bounding box center [66, 595] width 21 height 14
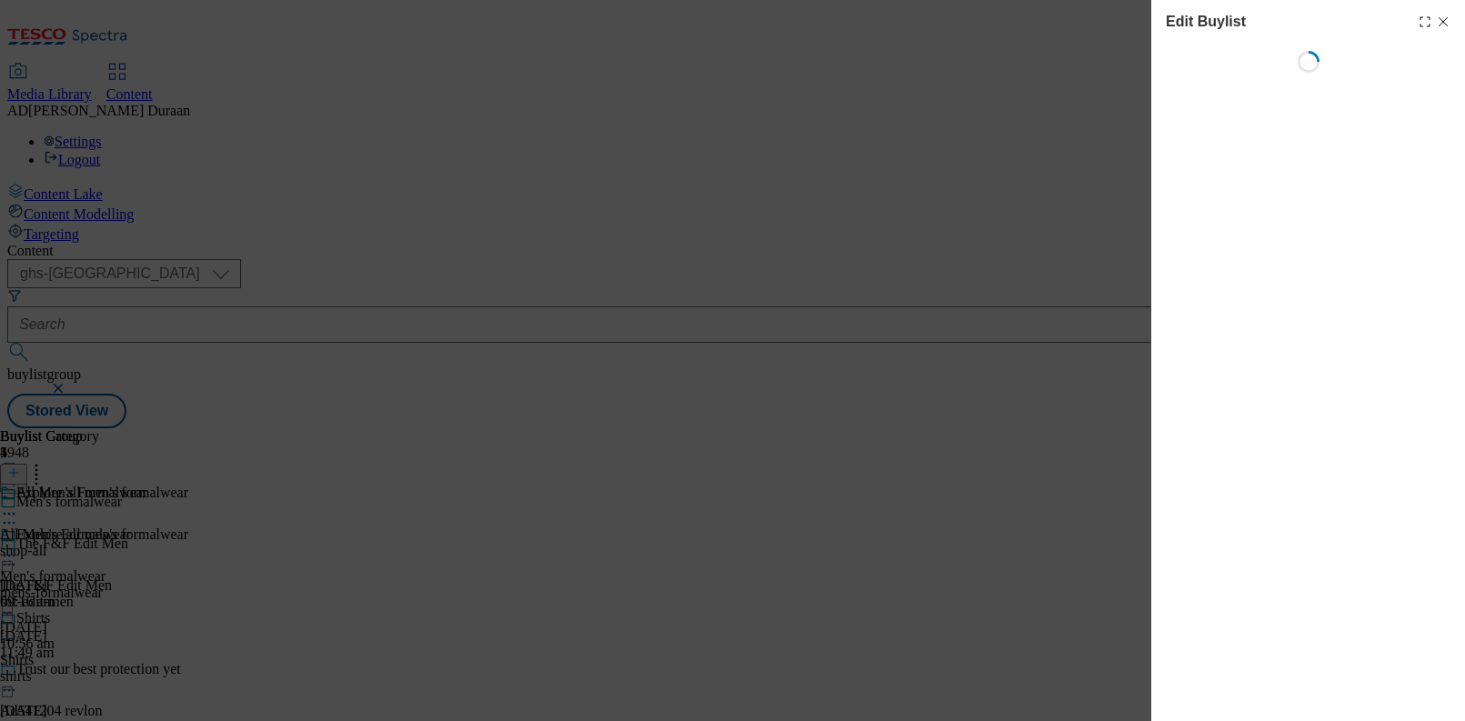
select select "seasonal"
select select "Banner"
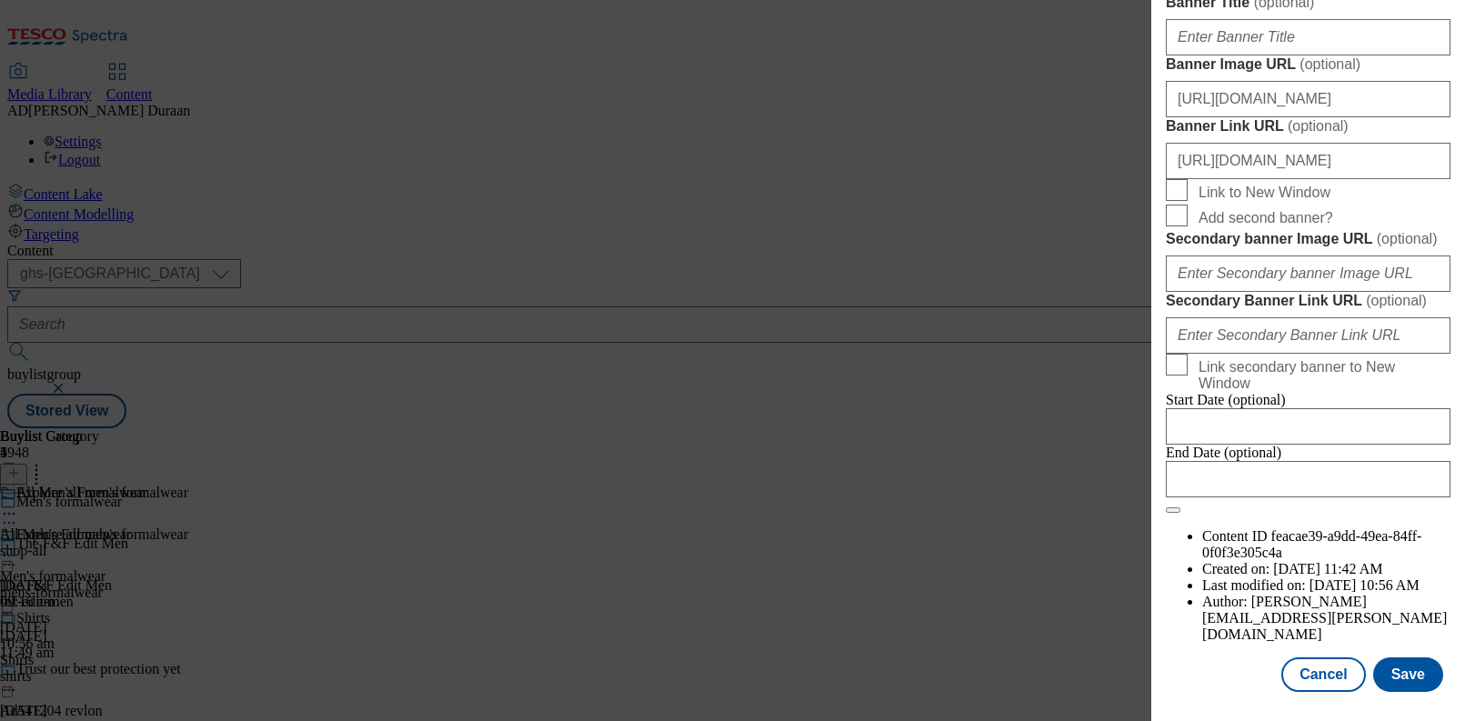
scroll to position [1597, 0]
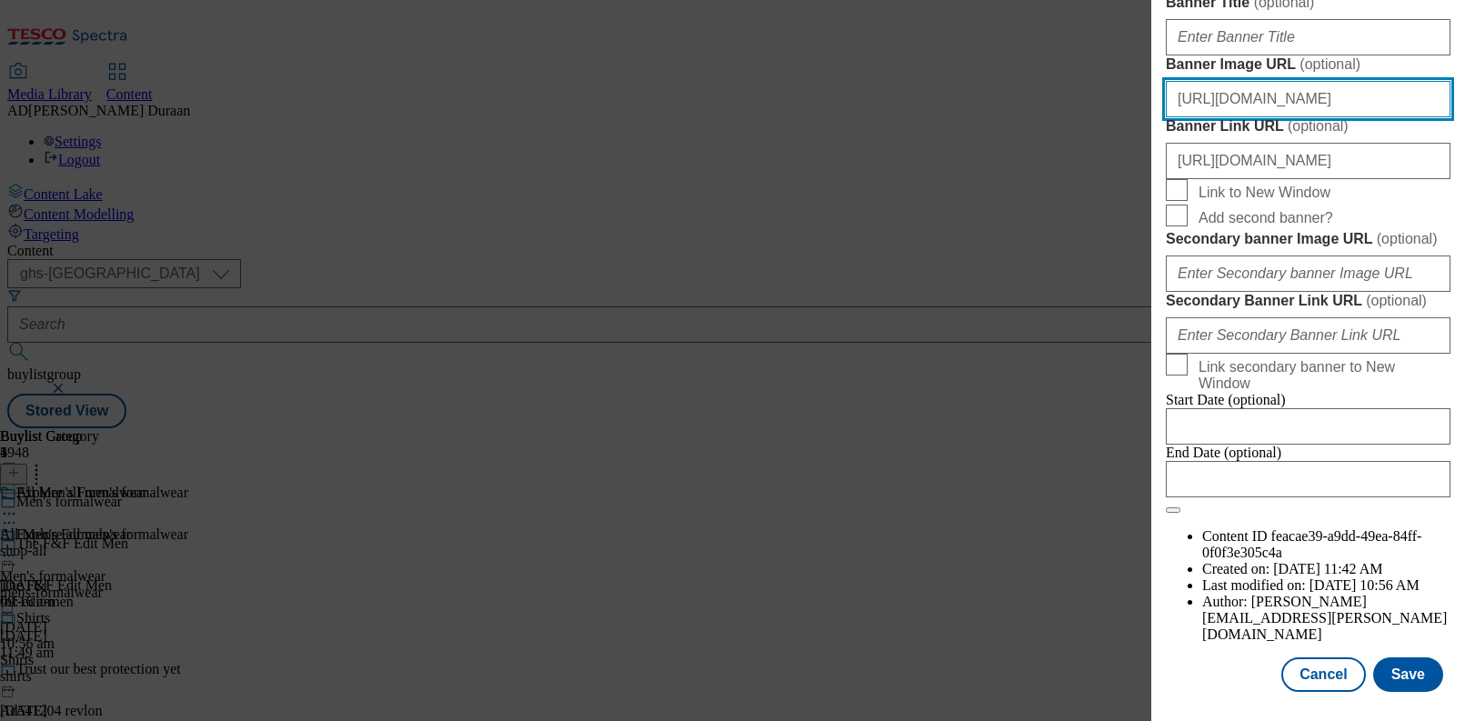
click at [1260, 117] on input "https://digitalcontent.api.tesco.com/v2/media/ghs-mktg/194ac748-542c-4c0b-97f9-…" at bounding box center [1308, 99] width 285 height 36
click at [1269, 117] on input "https://digitalcontent.api.tesco.com/v2/media/ghs-mktg/194ac748-542c-4c0b-97f9-…" at bounding box center [1308, 99] width 285 height 36
paste input "https://digitalcontent.api.tesco.com/v2/media/ghs-mktg/e27bd4dc-d50d-40b0-9c13-…"
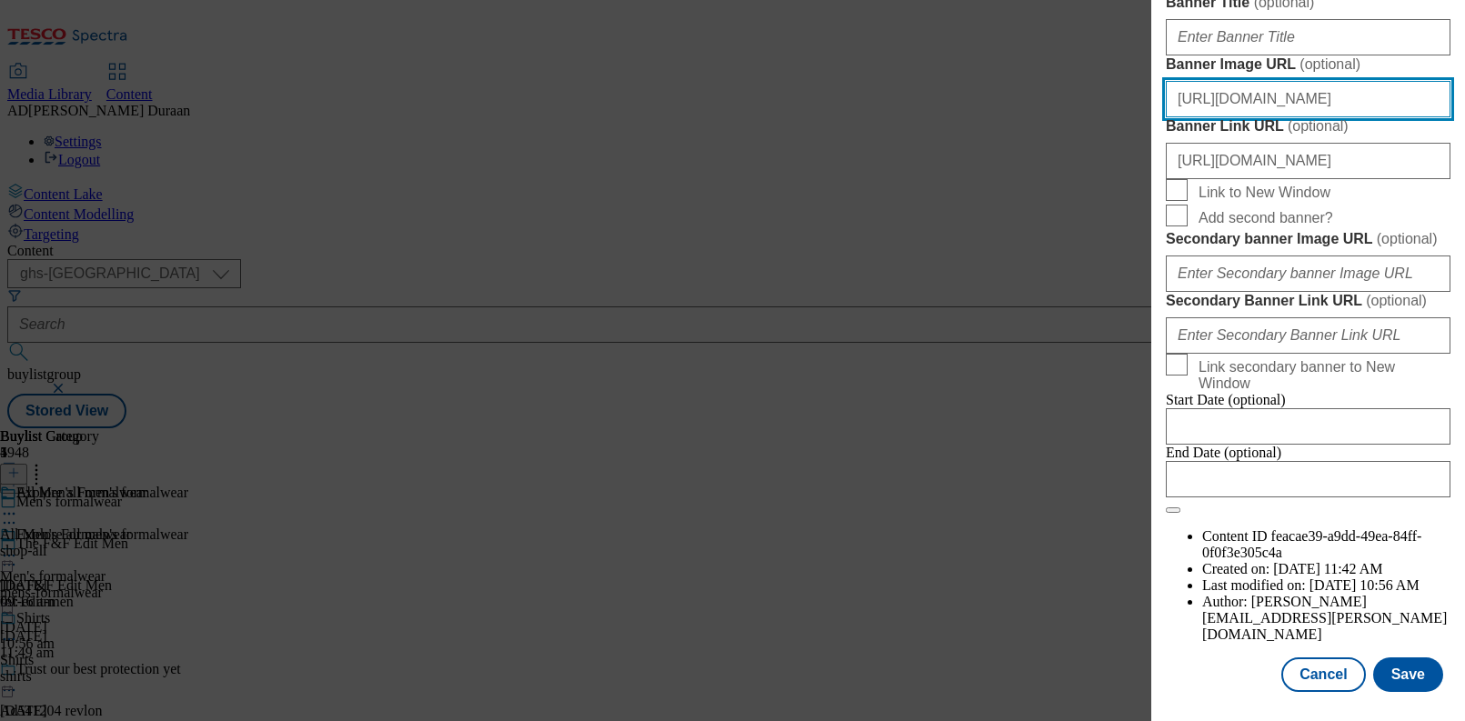
scroll to position [0, 369]
type input "https://digitalcontent.api.tesco.com/v2/media/ghs-mktg/e27bd4dc-d50d-40b0-9c13-…"
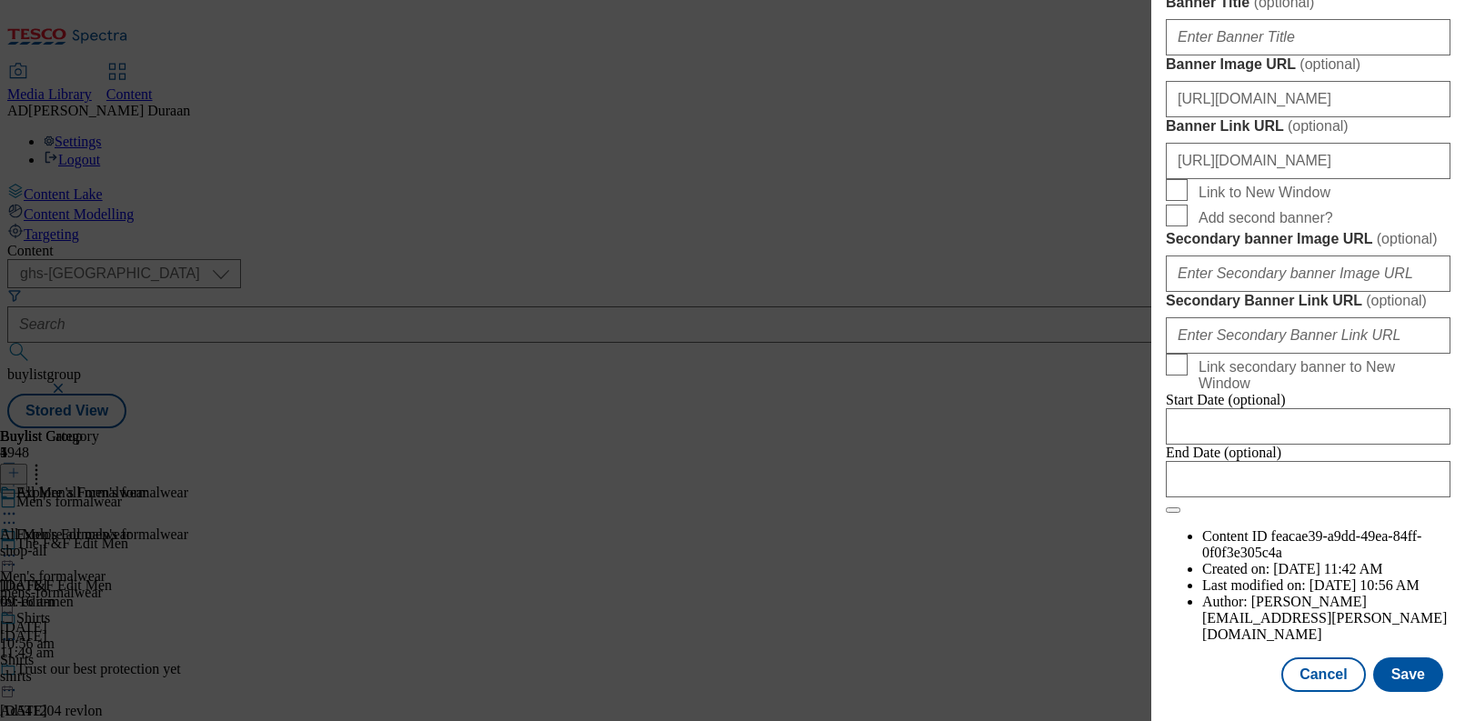
click at [1426, 678] on button "Save" at bounding box center [1408, 675] width 70 height 35
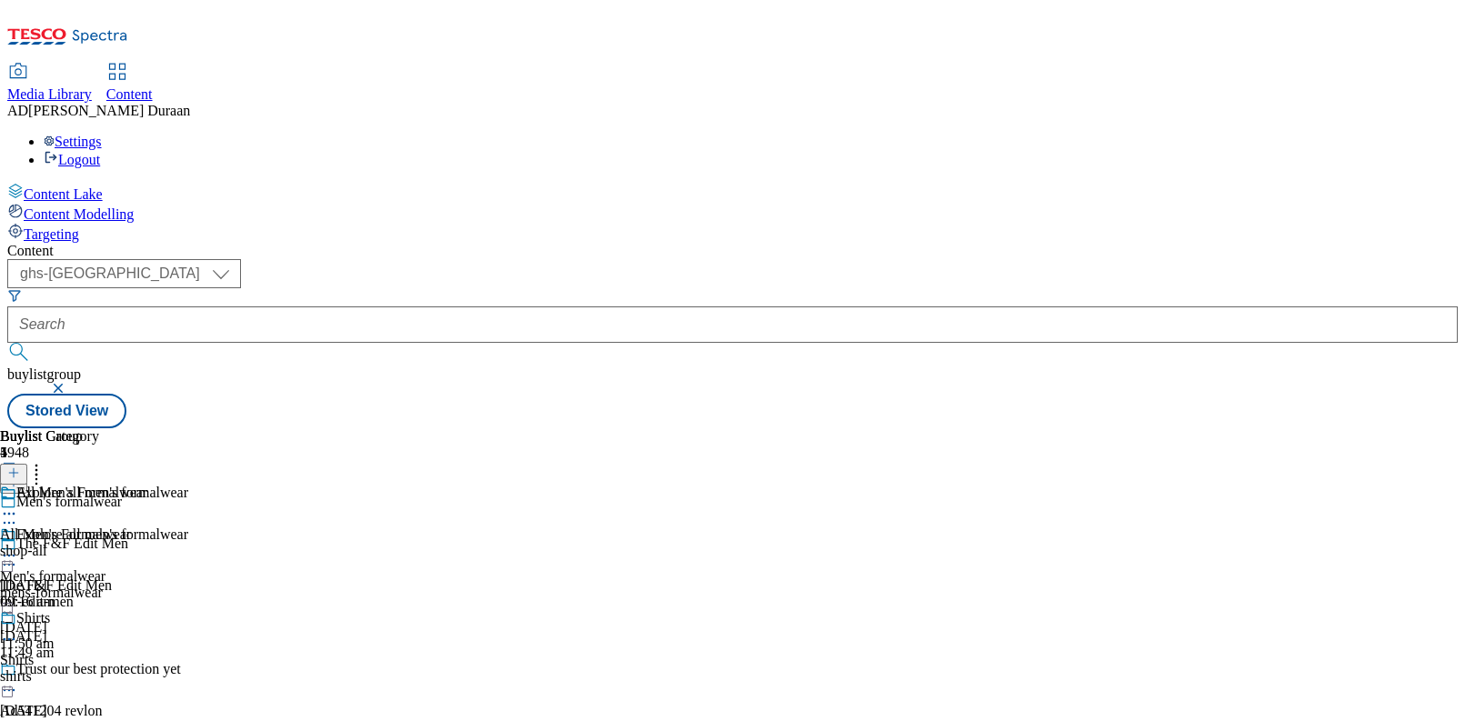
click at [18, 547] on icon at bounding box center [9, 556] width 18 height 18
click at [99, 671] on span "Preview" at bounding box center [77, 678] width 43 height 14
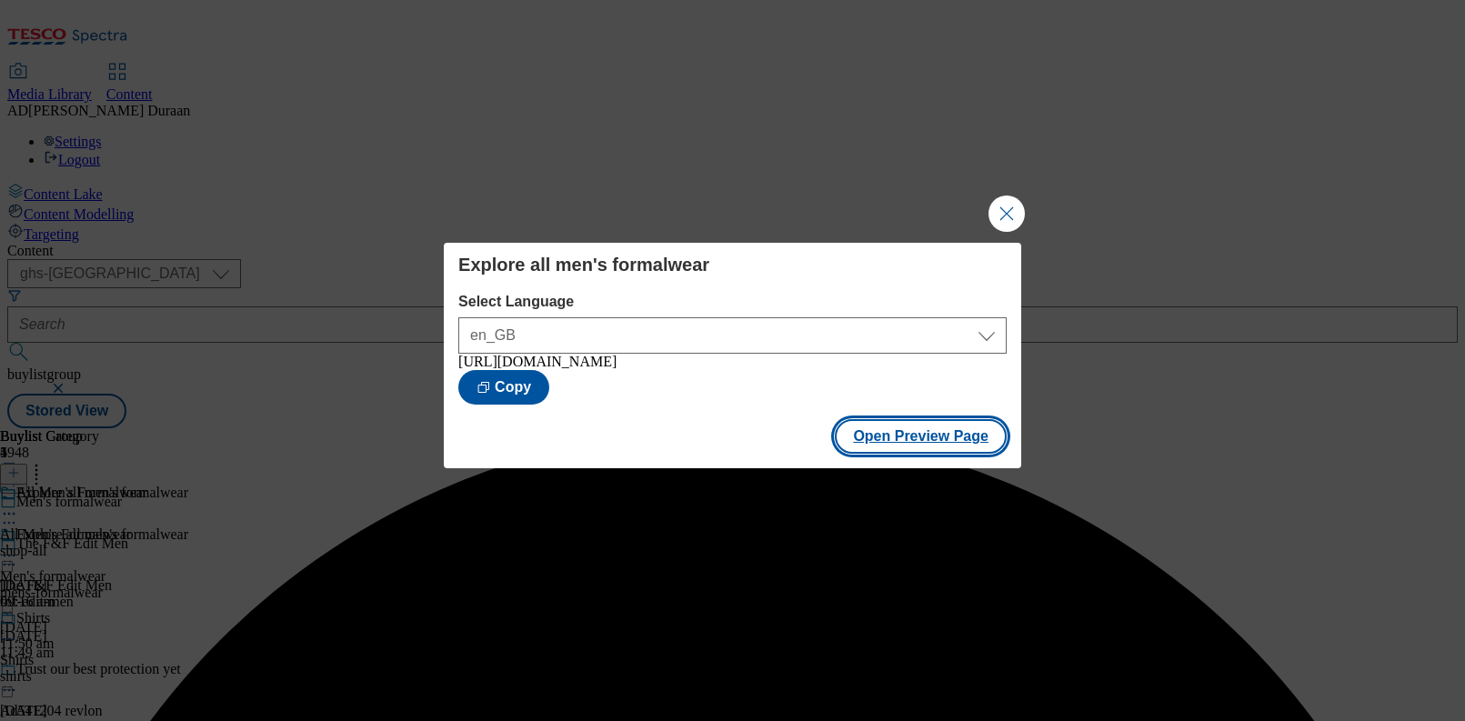
click at [971, 446] on button "Open Preview Page" at bounding box center [921, 436] width 172 height 35
click at [994, 207] on button "Close Modal" at bounding box center [1007, 214] width 36 height 36
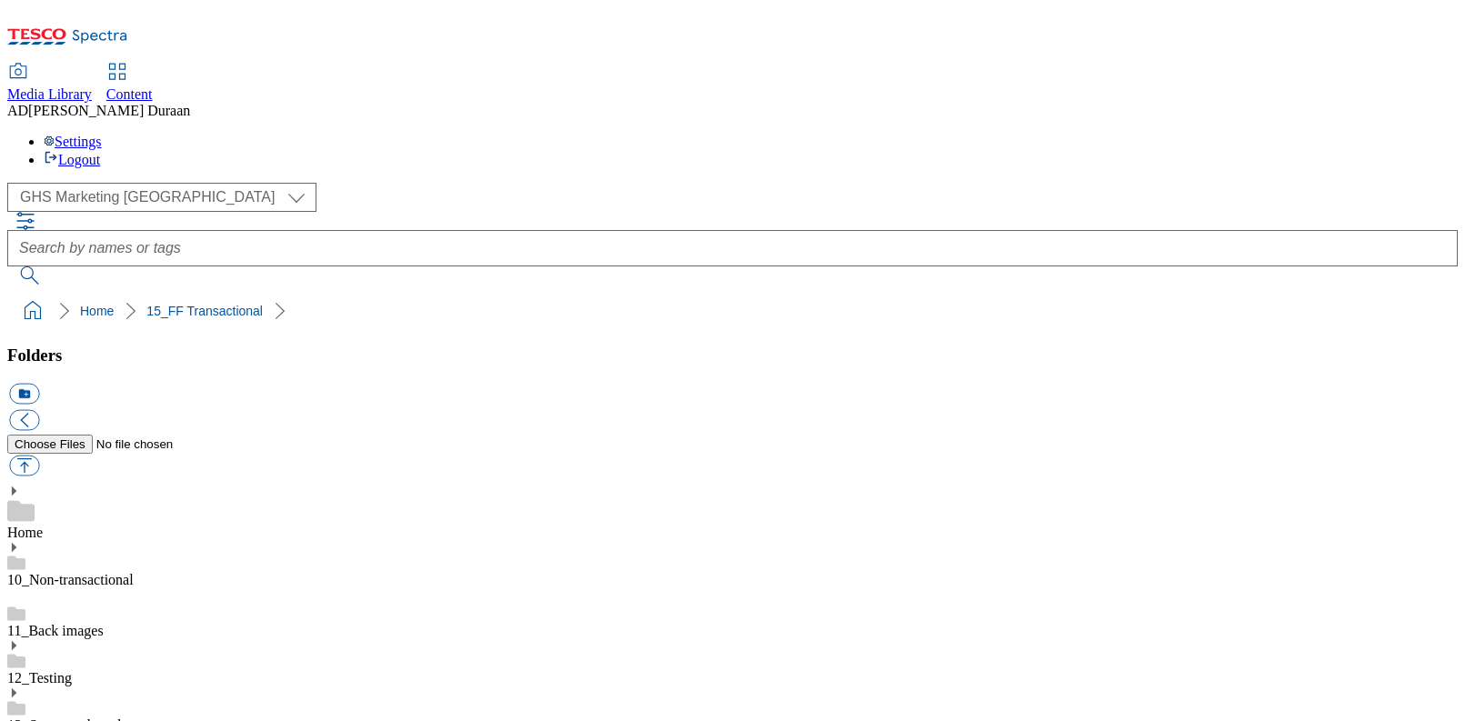
select select "flare-ghs-mktg"
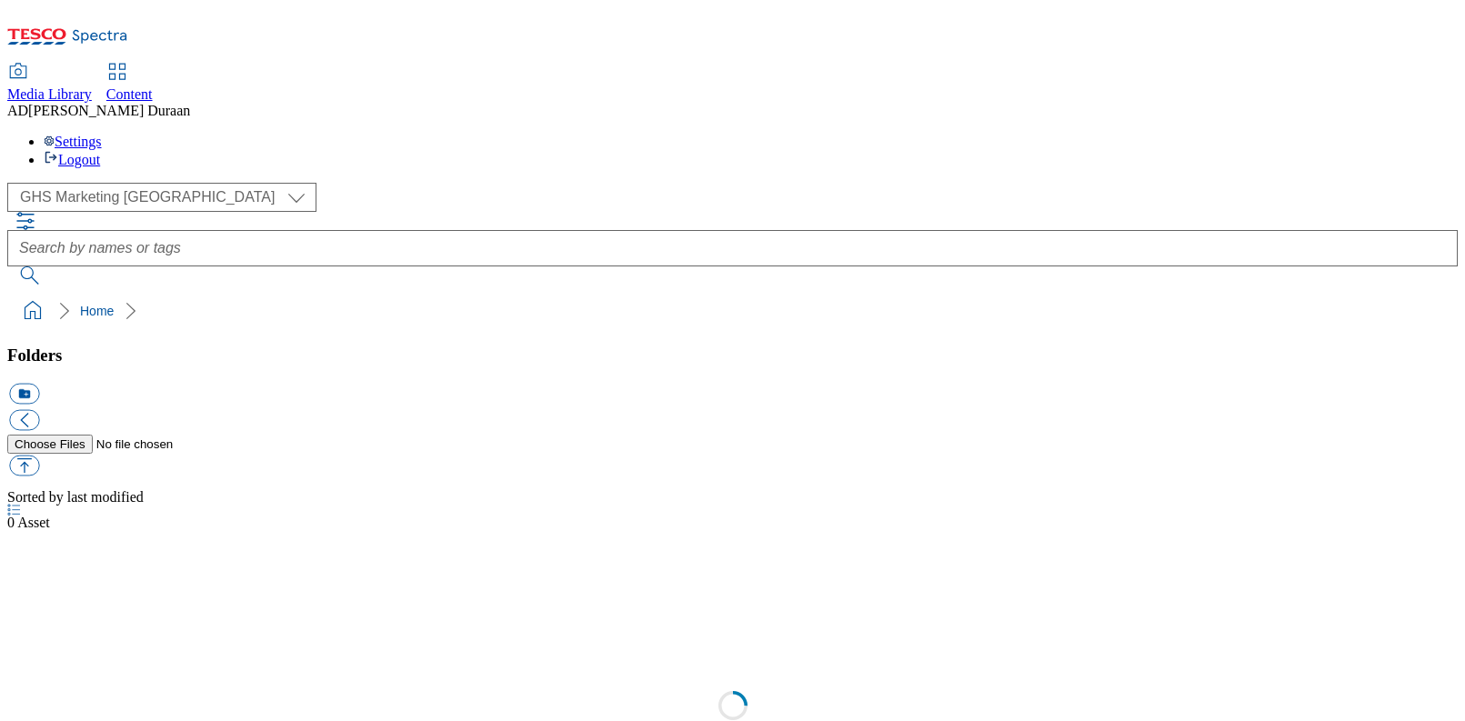
select select "flare-ghs-mktg"
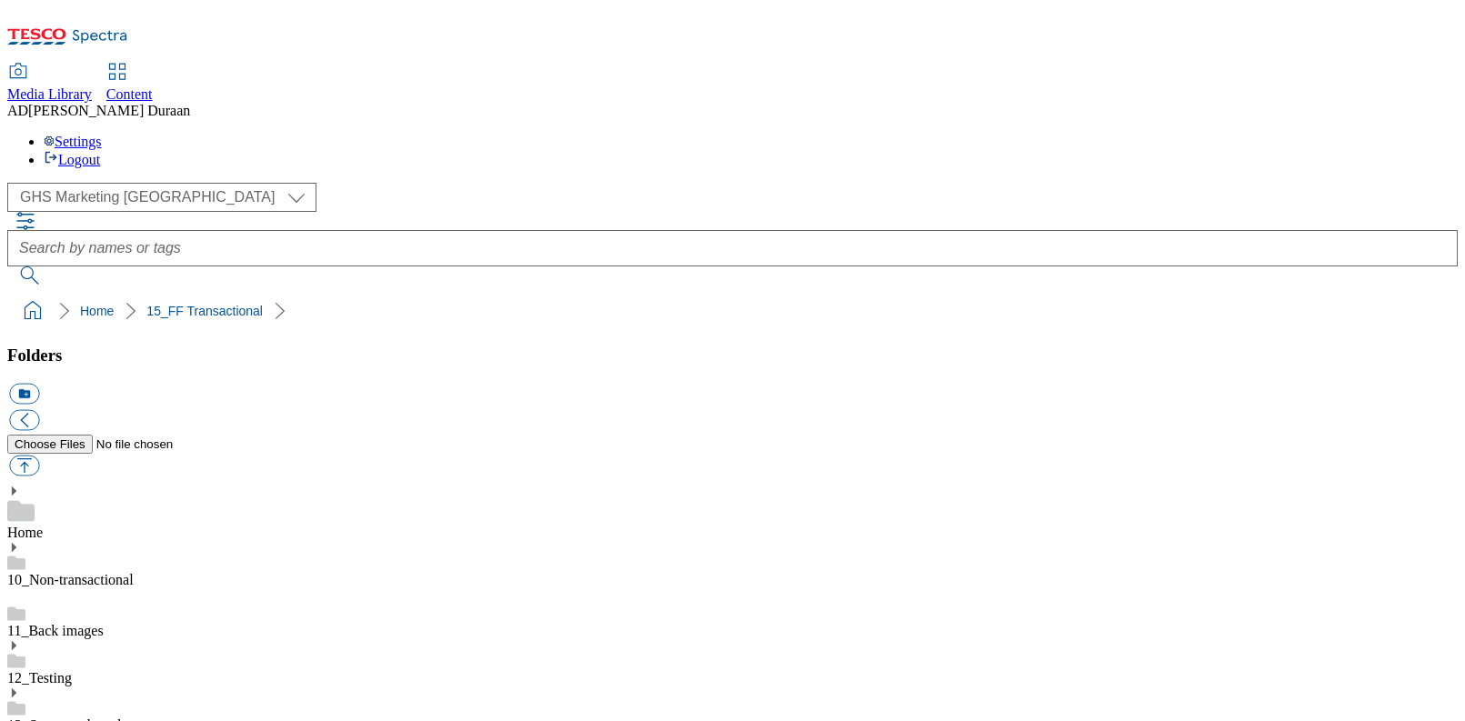
scroll to position [534, 0]
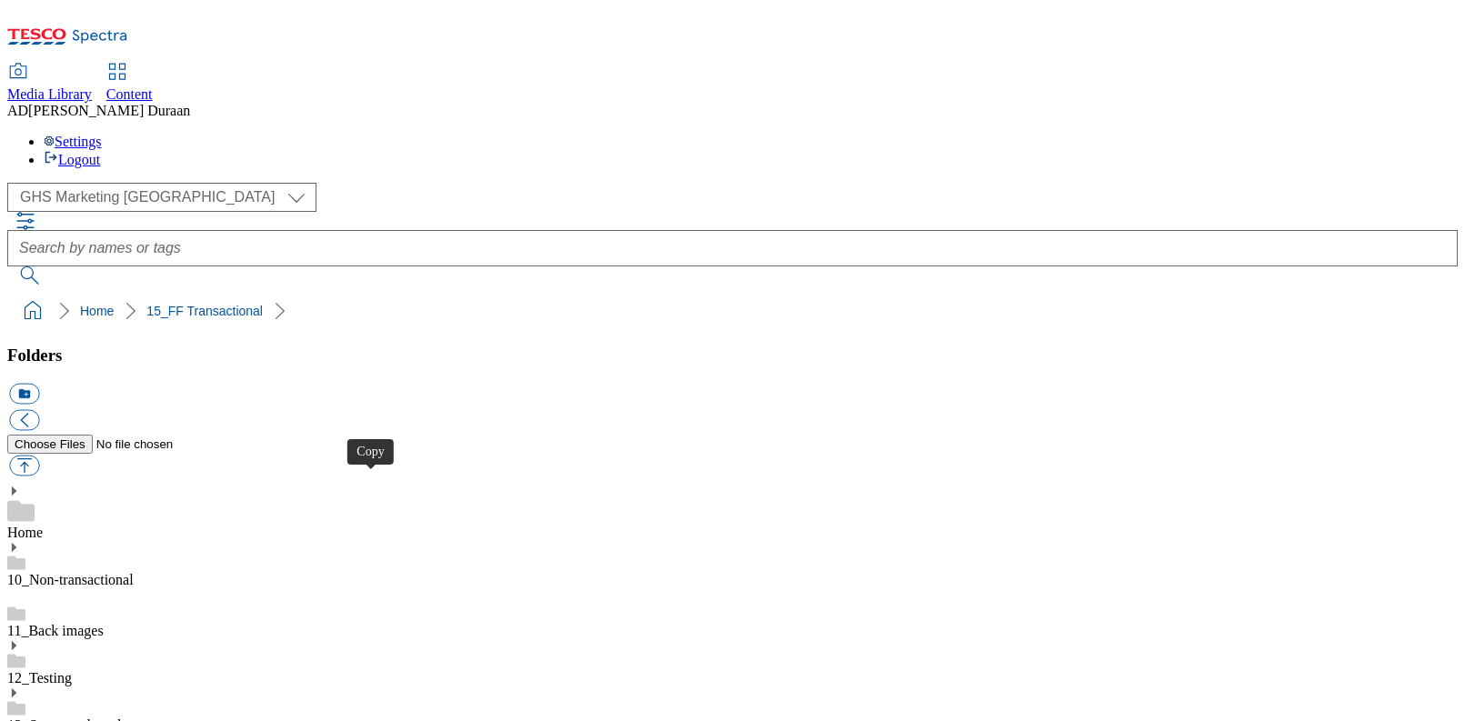
drag, startPoint x: 1208, startPoint y: 678, endPoint x: 1145, endPoint y: 597, distance: 103.1
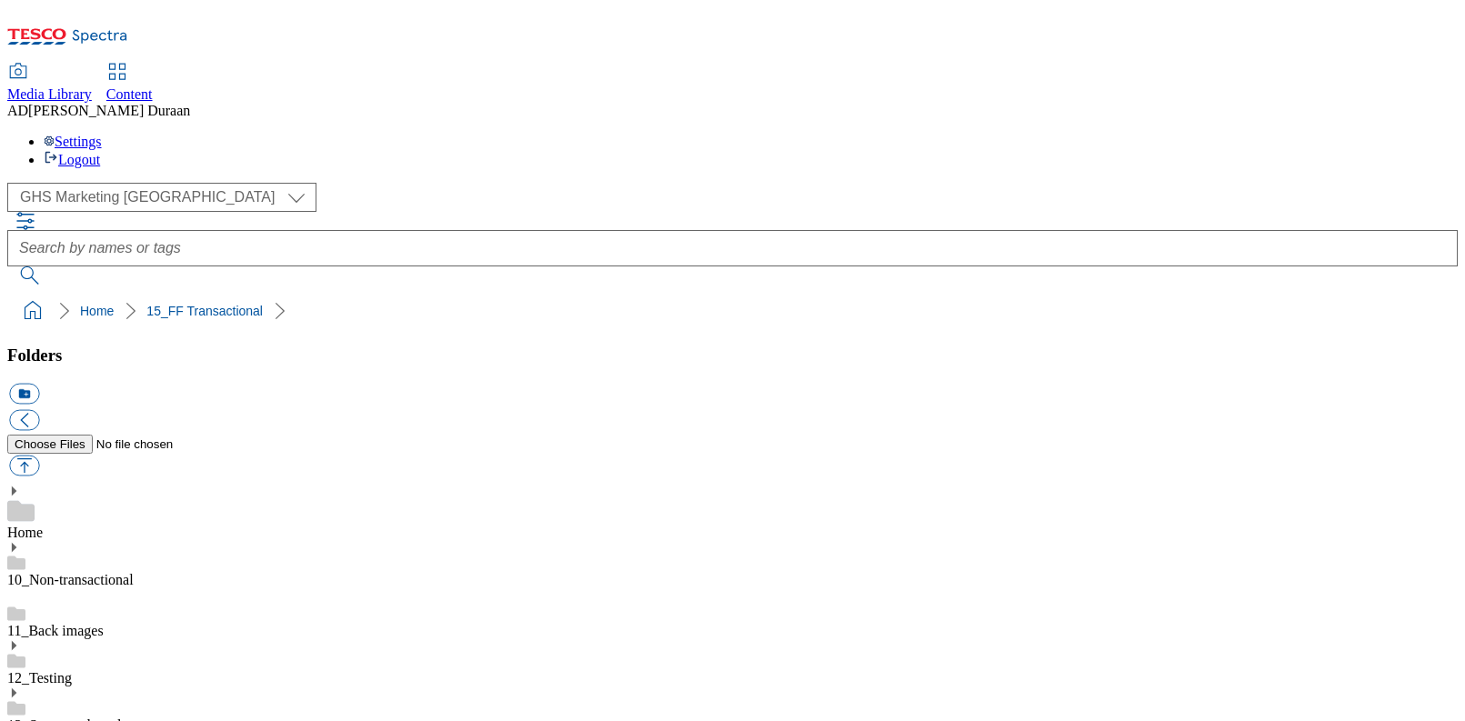
drag, startPoint x: 1098, startPoint y: 679, endPoint x: 1054, endPoint y: 637, distance: 61.1
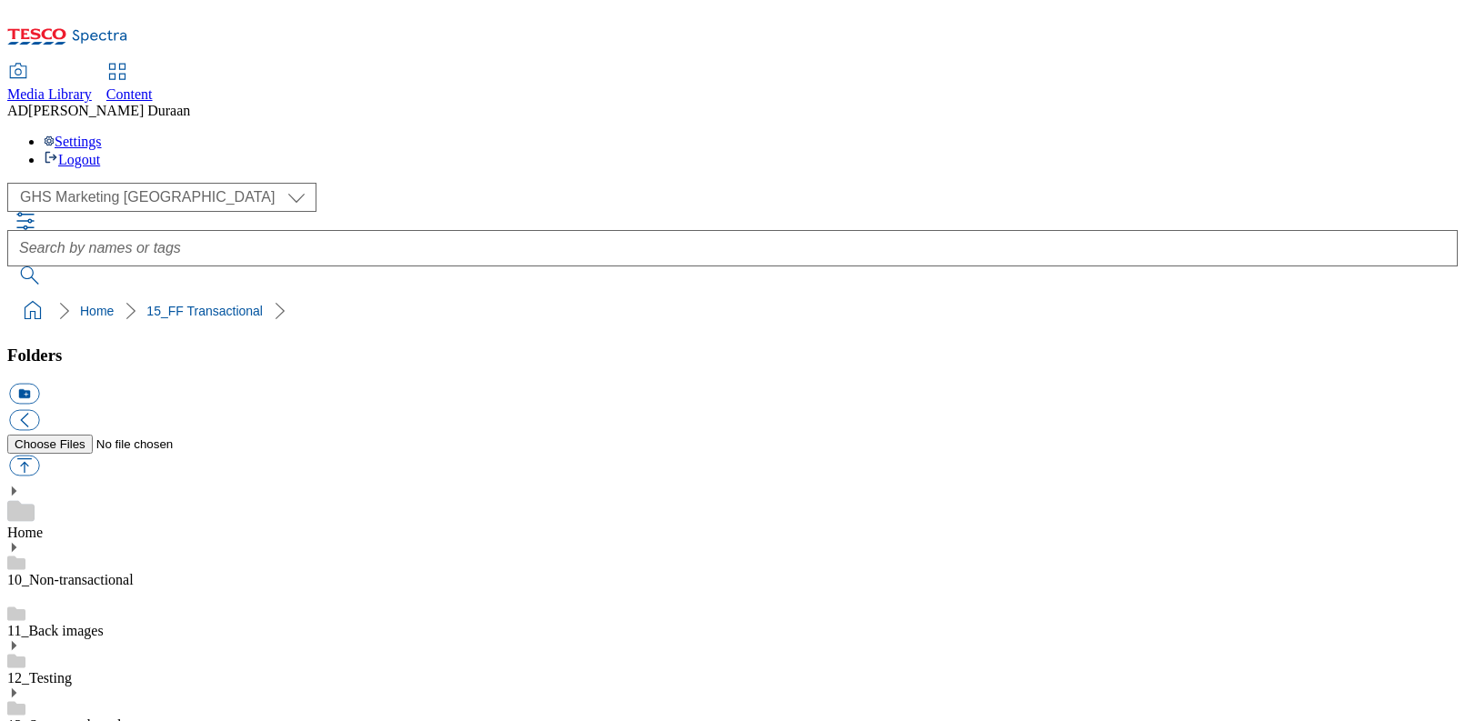
drag, startPoint x: 1285, startPoint y: 672, endPoint x: 1242, endPoint y: 654, distance: 46.5
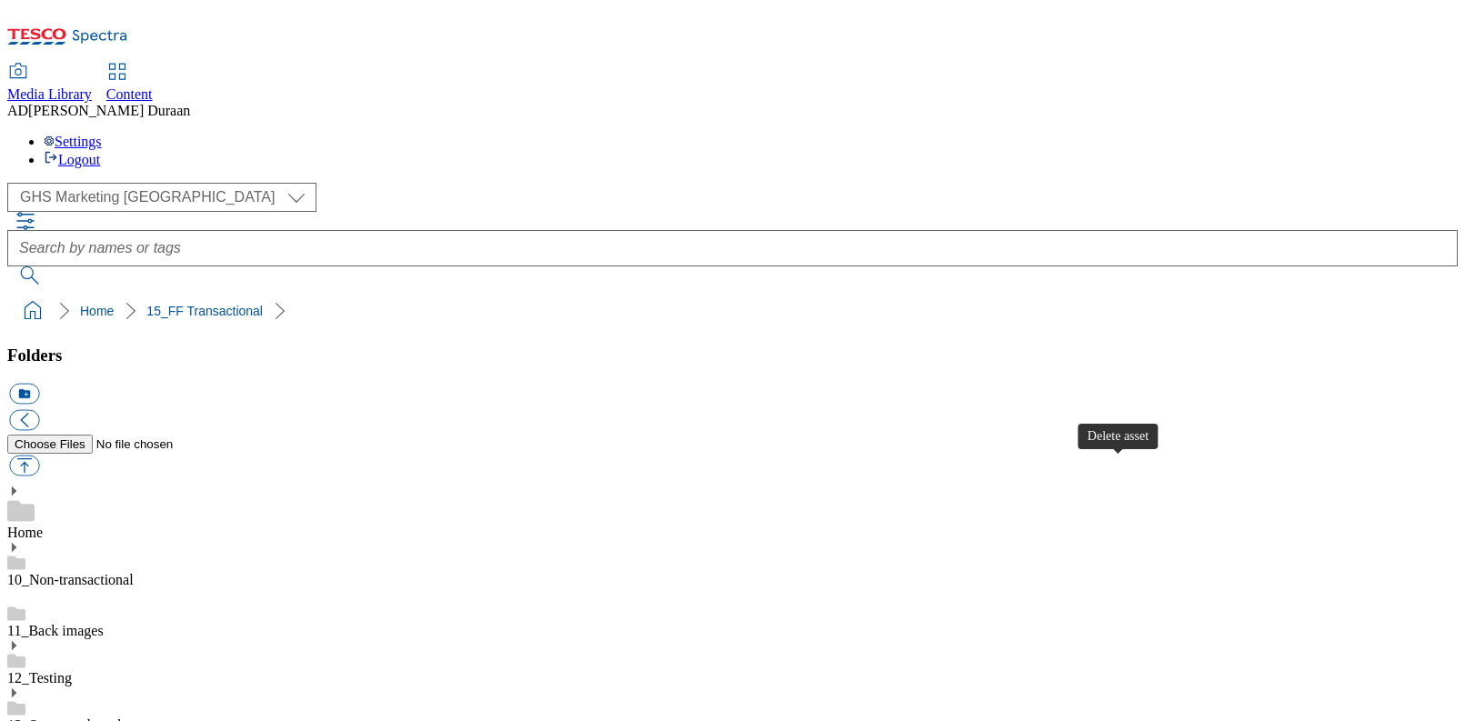
scroll to position [346, 0]
drag, startPoint x: 803, startPoint y: 415, endPoint x: 624, endPoint y: 253, distance: 241.5
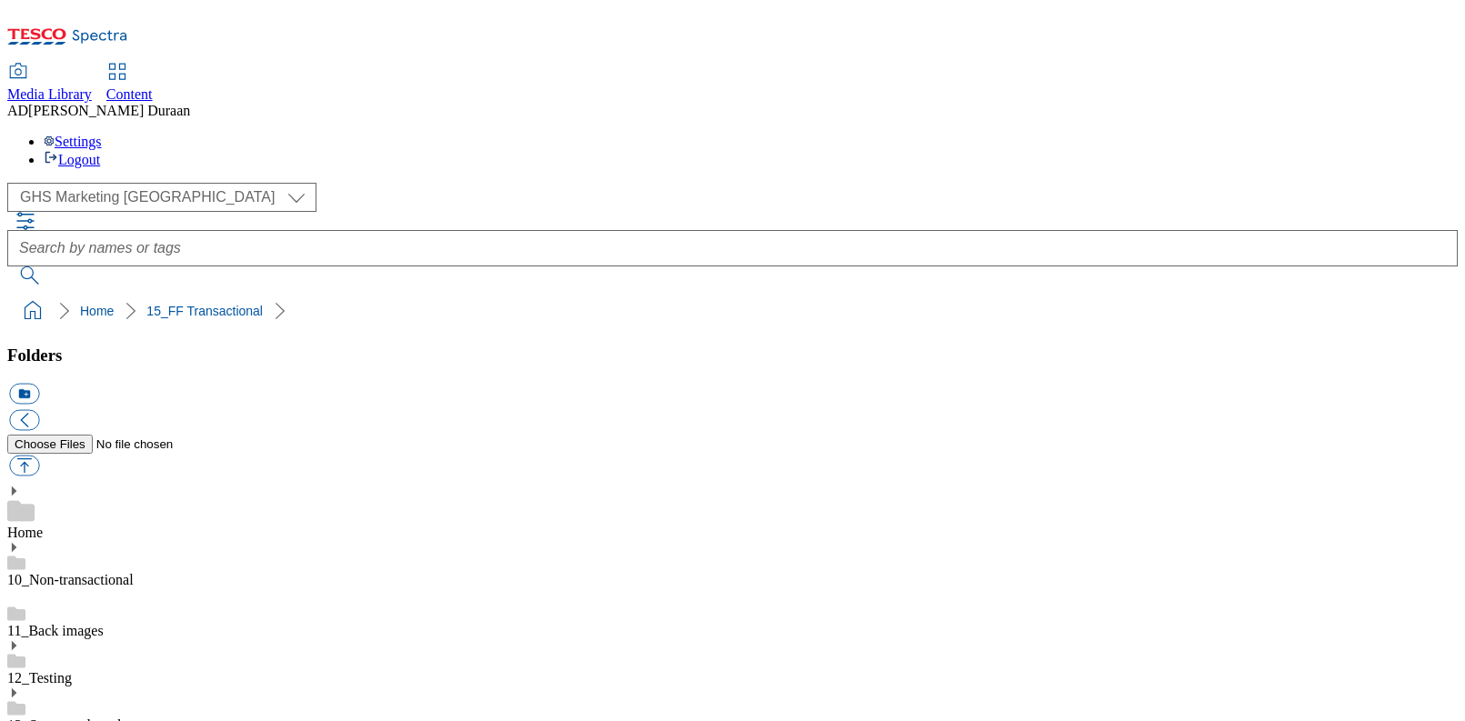
scroll to position [229, 0]
drag, startPoint x: 587, startPoint y: 532, endPoint x: 606, endPoint y: 525, distance: 20.4
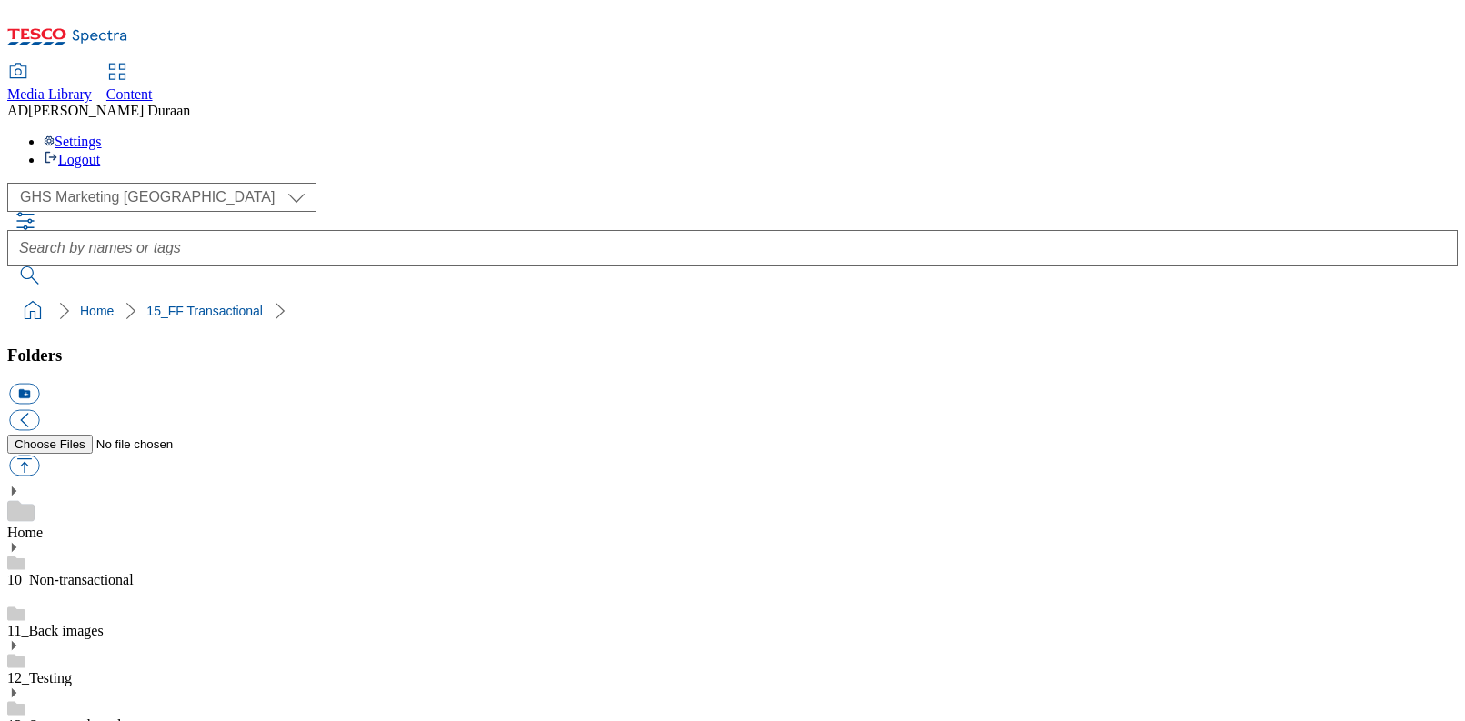
select select "flare-ghs-mktg"
